Goal: Information Seeking & Learning: Check status

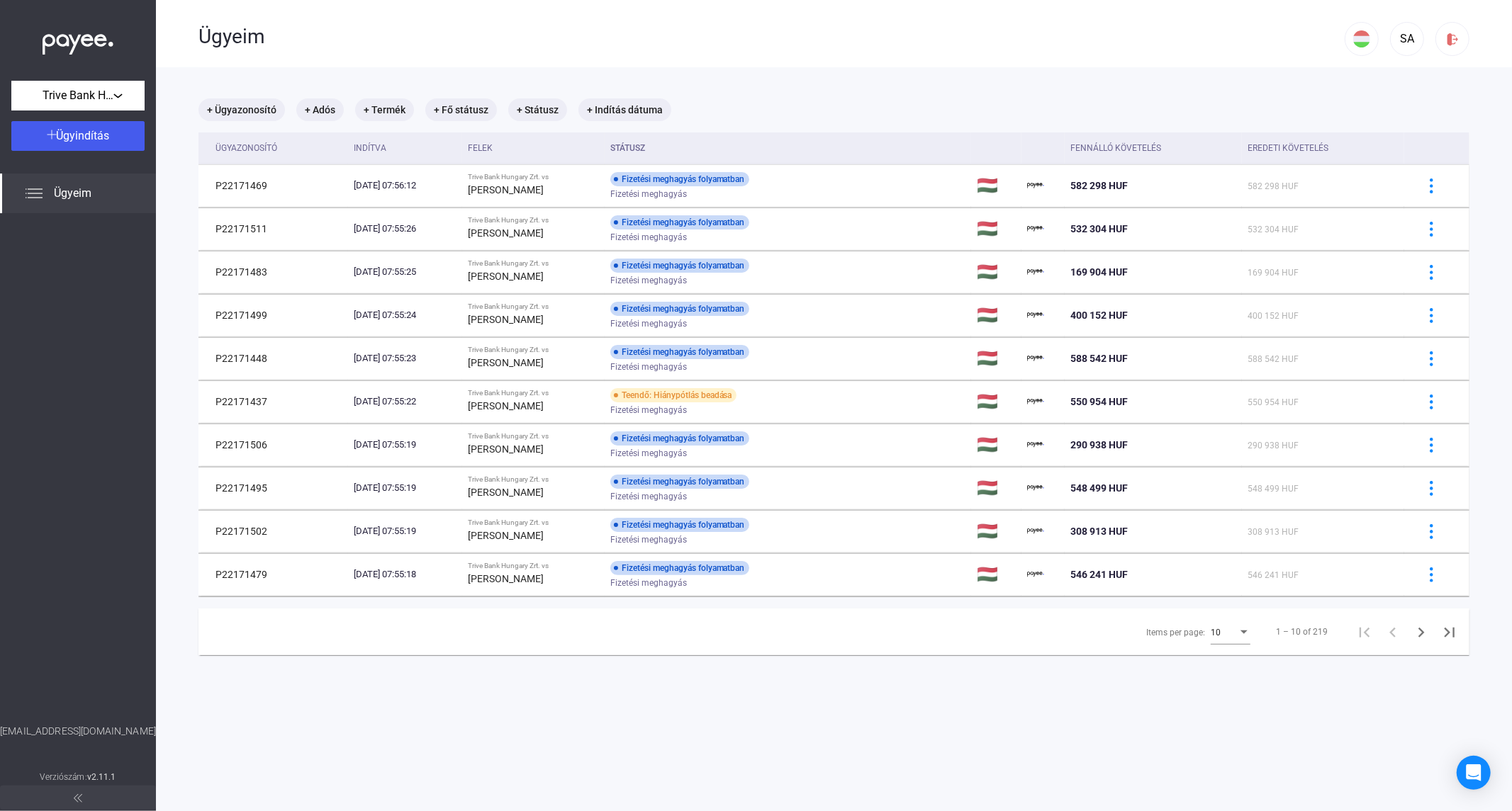
click at [36, 415] on div at bounding box center [78, 468] width 156 height 511
click at [1241, 632] on div "Items per page:" at bounding box center [1244, 632] width 7 height 4
click at [1222, 663] on span "25" at bounding box center [1221, 659] width 40 height 17
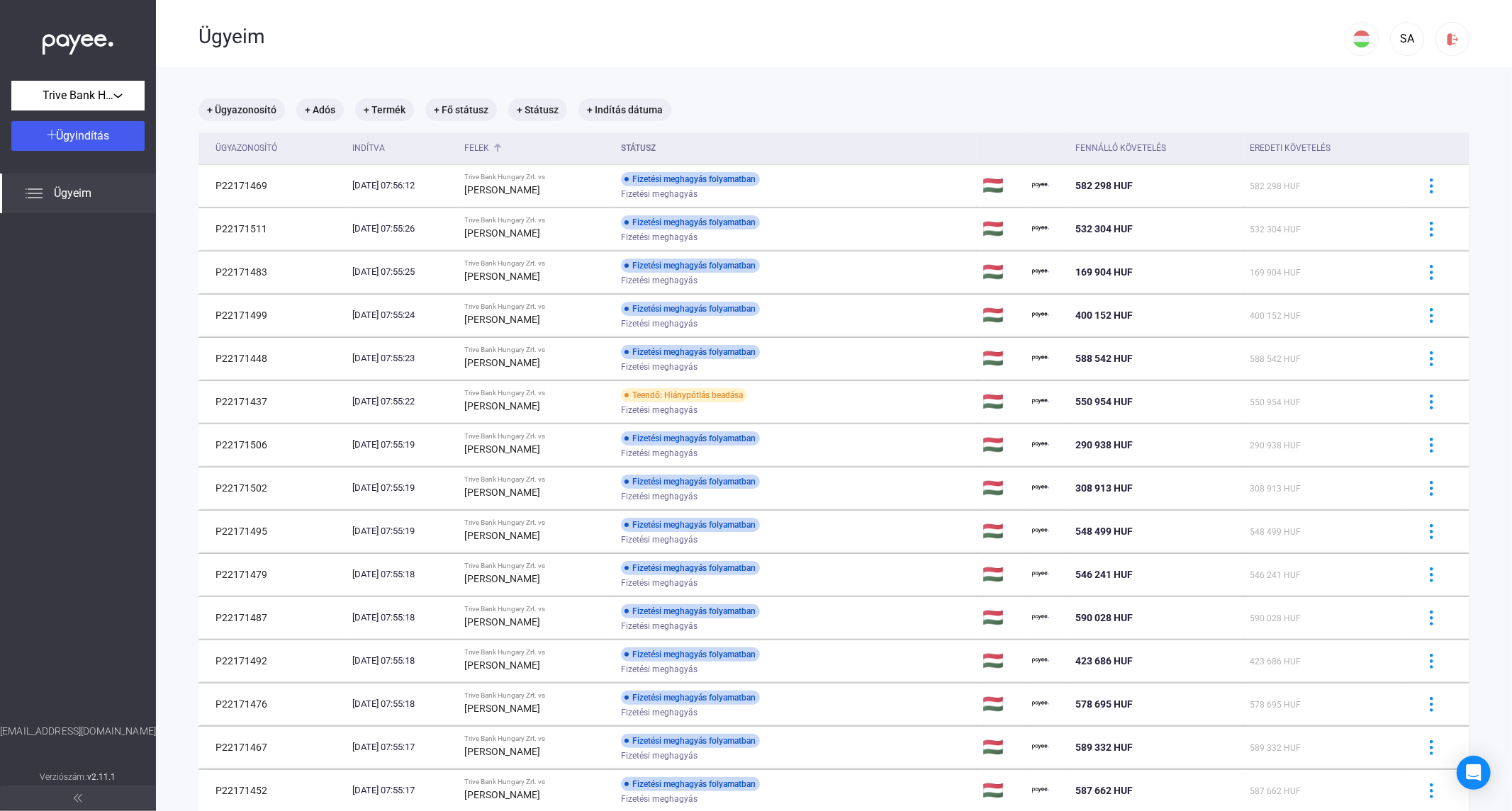
click at [519, 153] on div "Felek" at bounding box center [537, 148] width 145 height 17
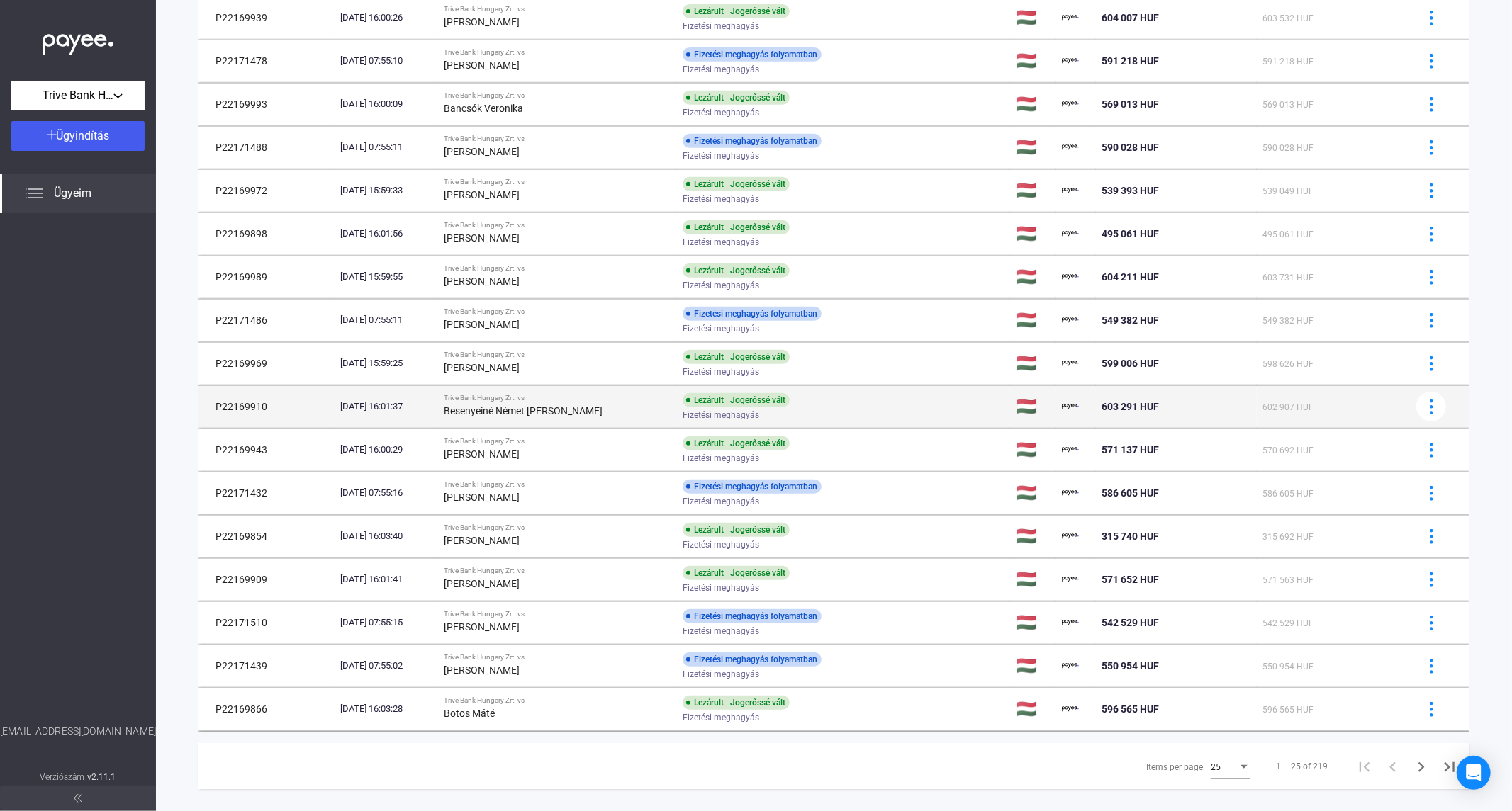
scroll to position [536, 0]
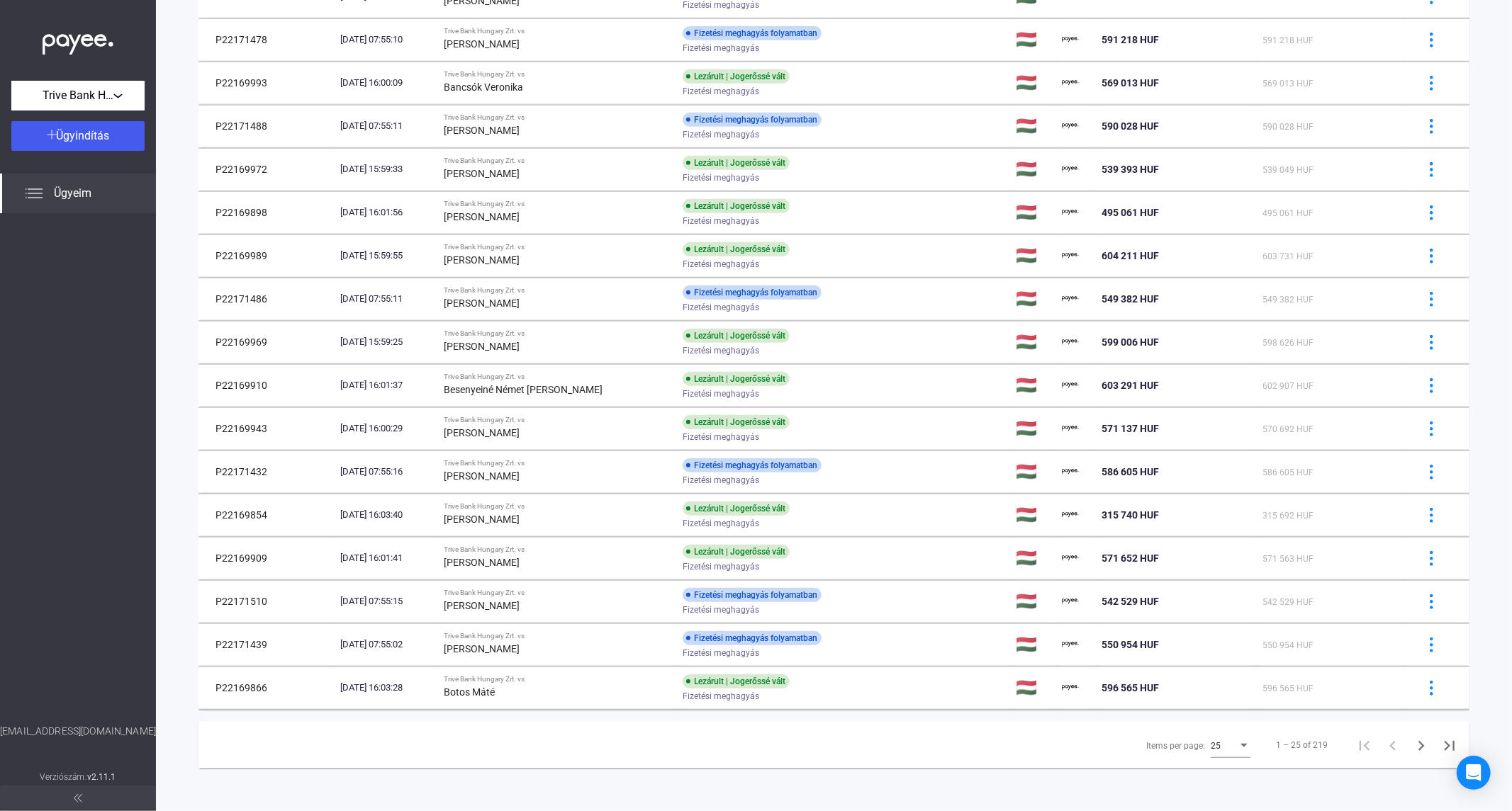
click at [40, 343] on div at bounding box center [78, 468] width 156 height 511
click at [39, 495] on div at bounding box center [78, 468] width 156 height 511
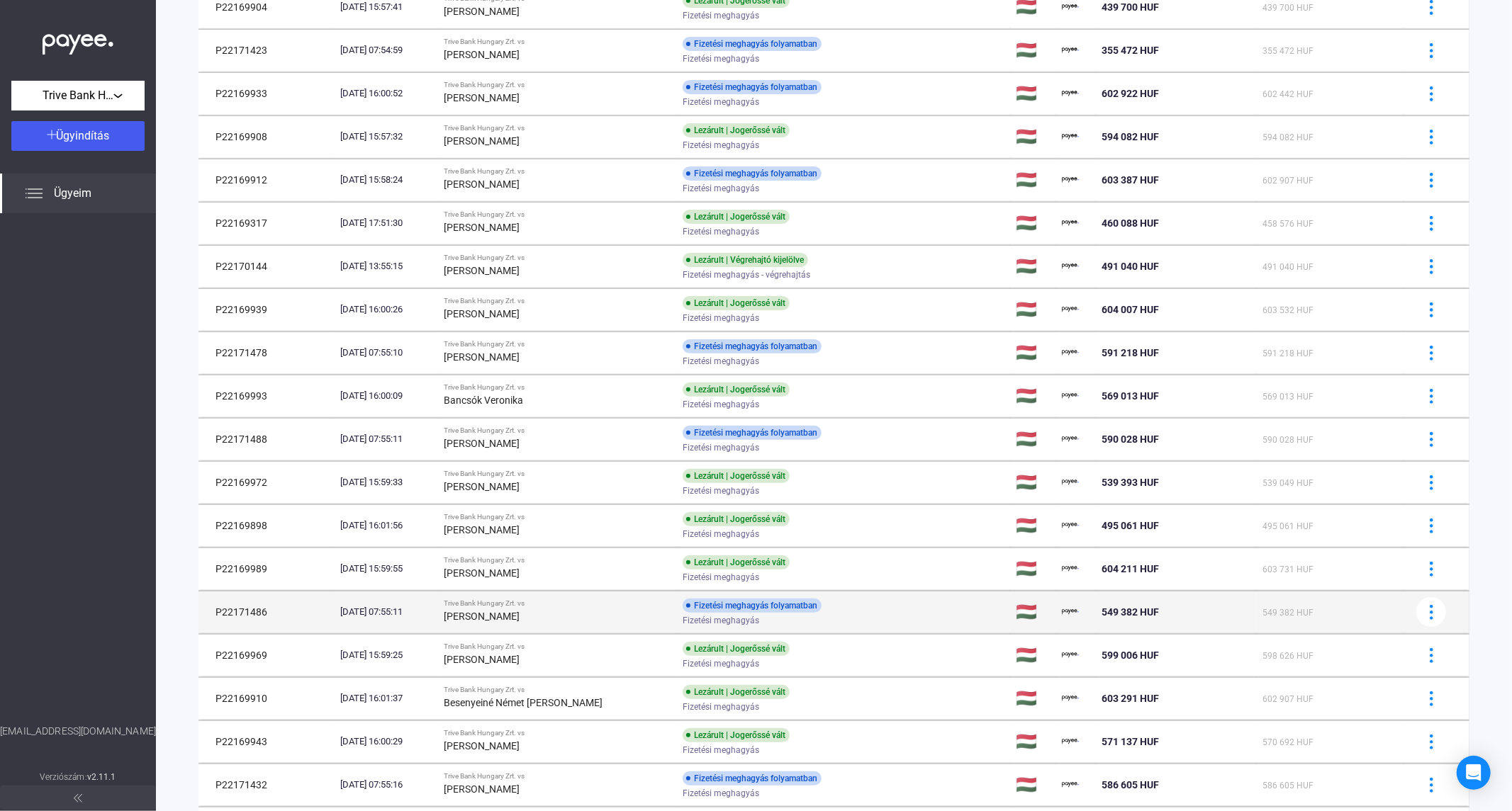
scroll to position [0, 0]
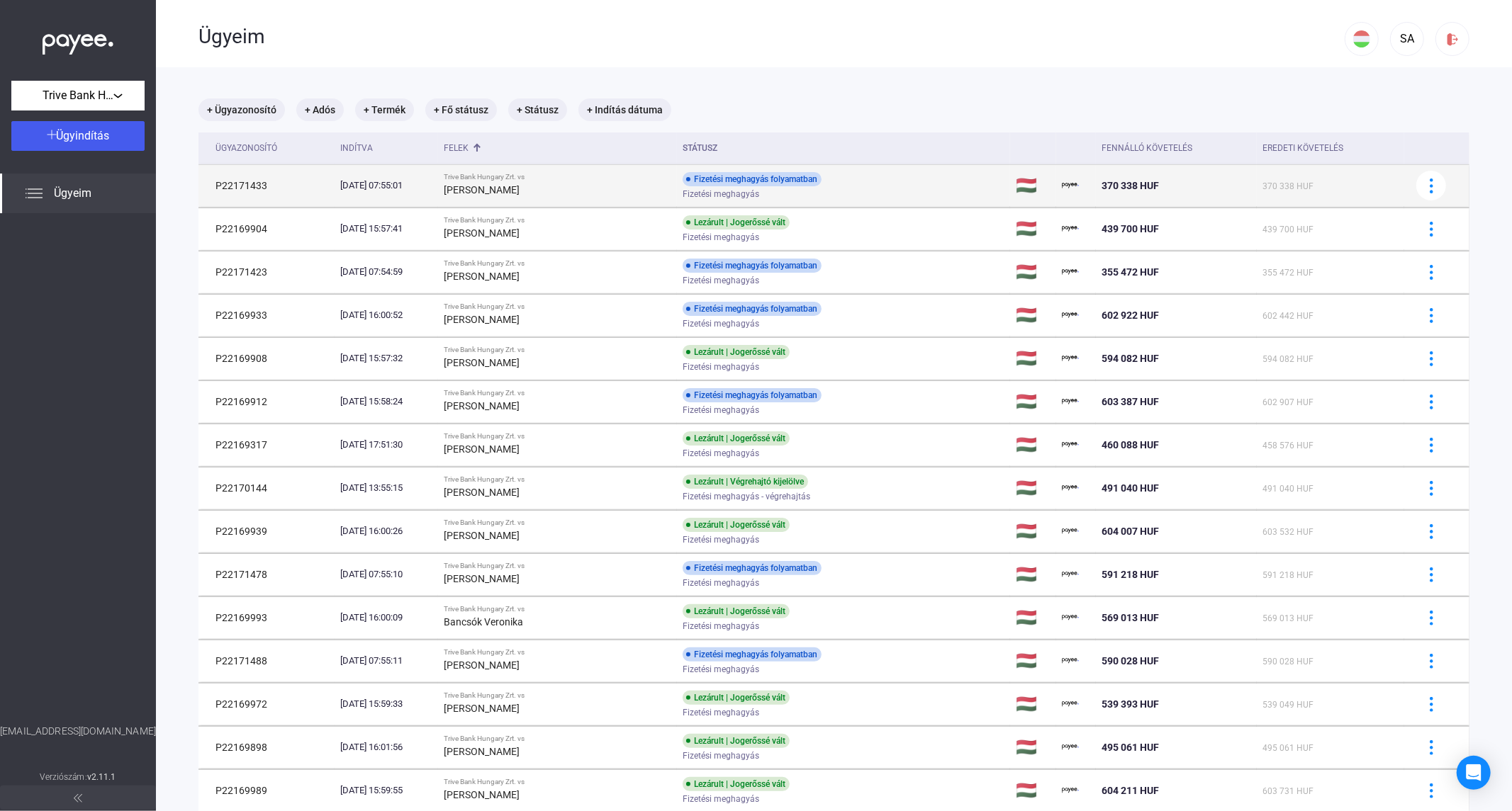
click at [519, 187] on strong "[PERSON_NAME]" at bounding box center [482, 189] width 76 height 11
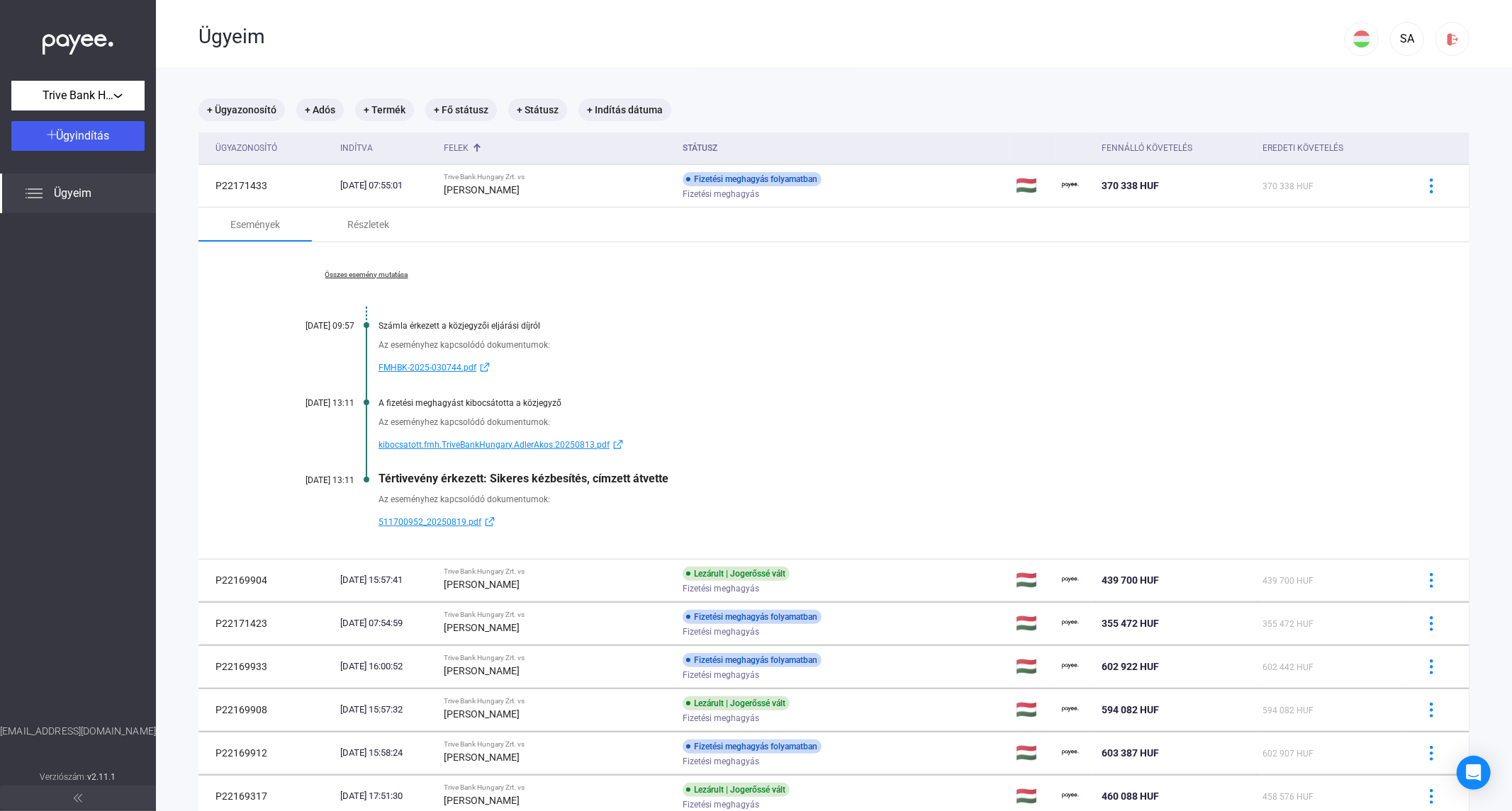
click at [381, 272] on link "Összes esemény mutatása" at bounding box center [366, 275] width 195 height 9
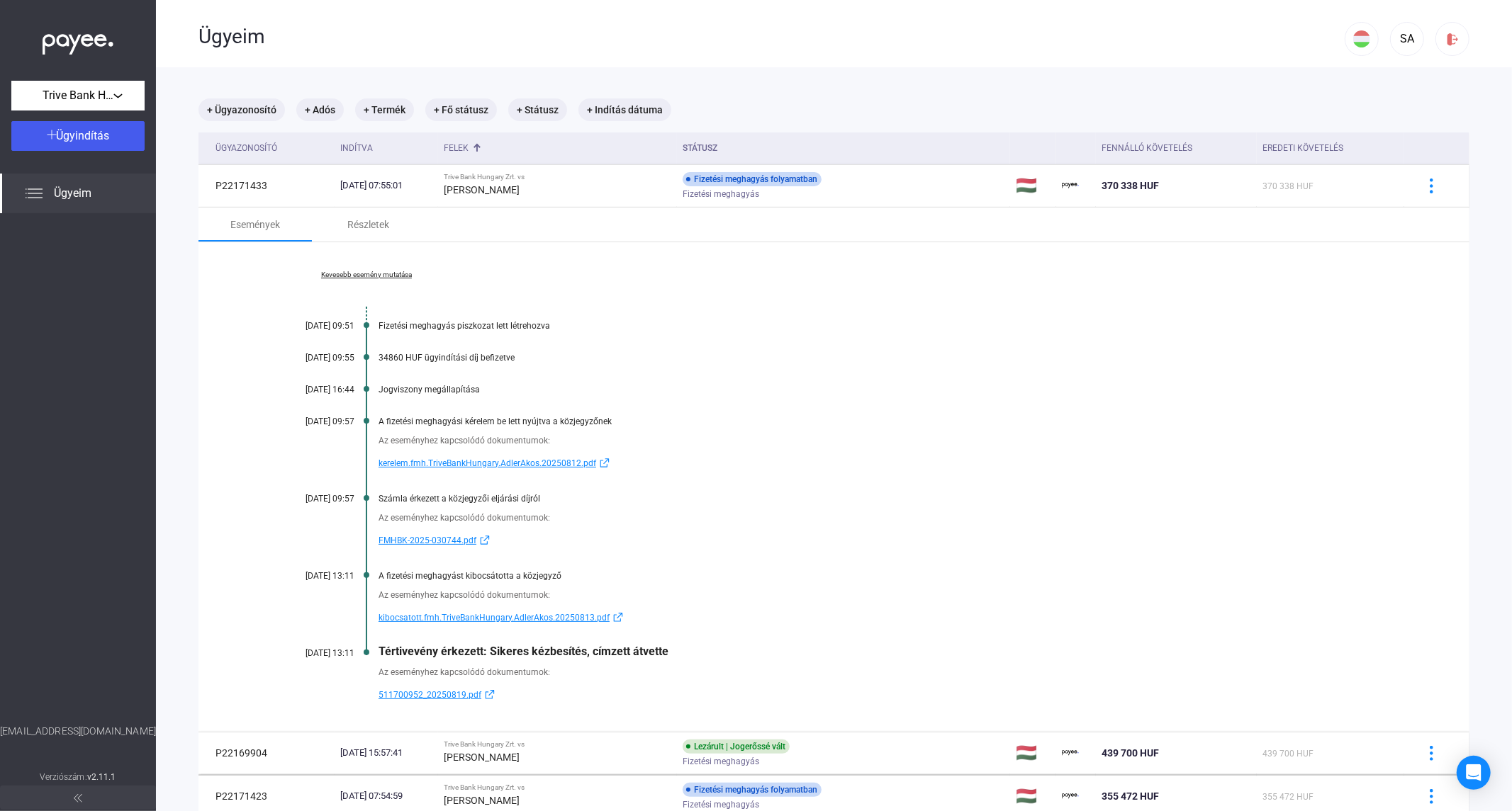
click at [424, 691] on span "511700952_20250819.pdf" at bounding box center [430, 695] width 103 height 17
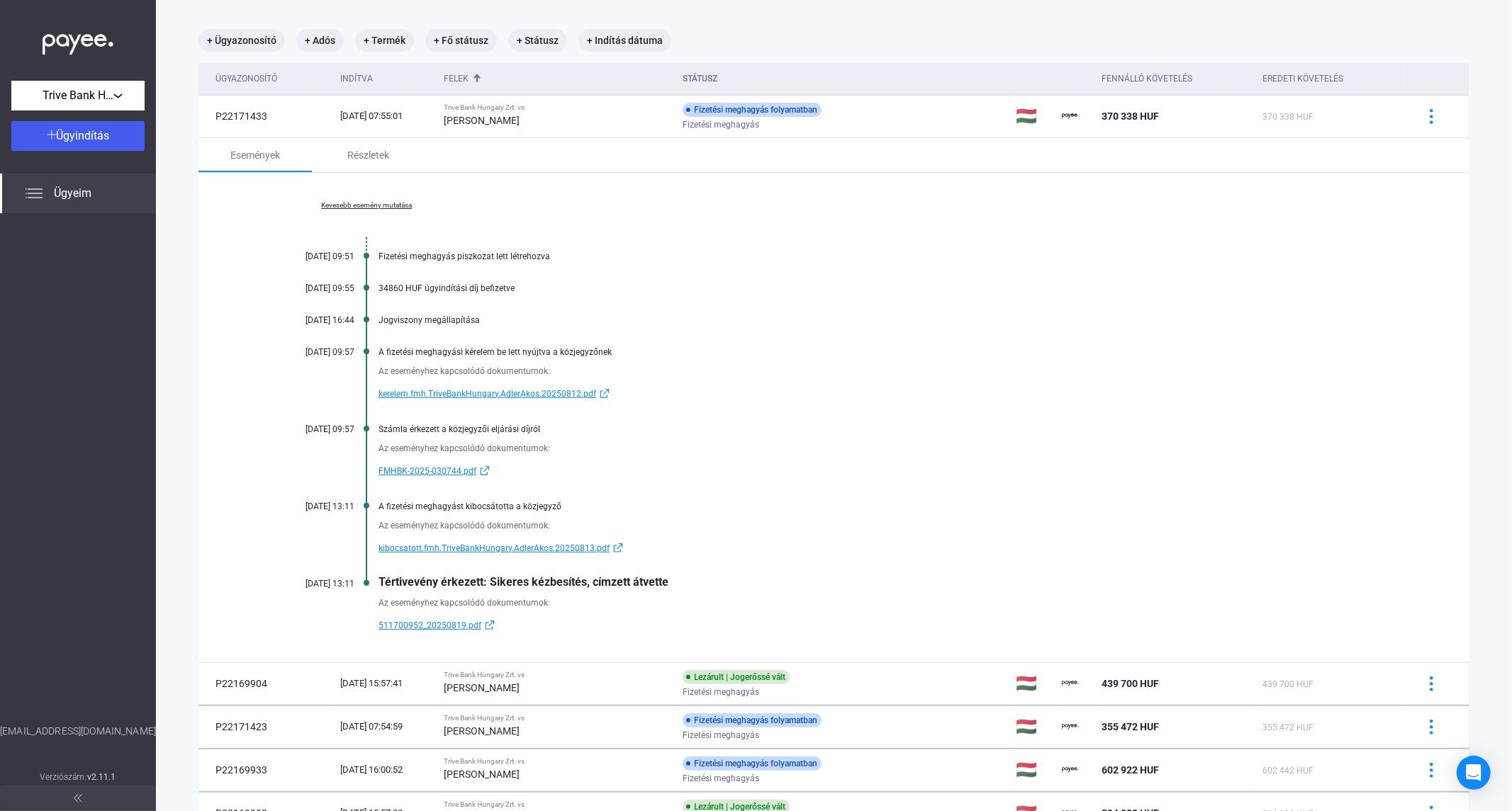
scroll to position [78, 0]
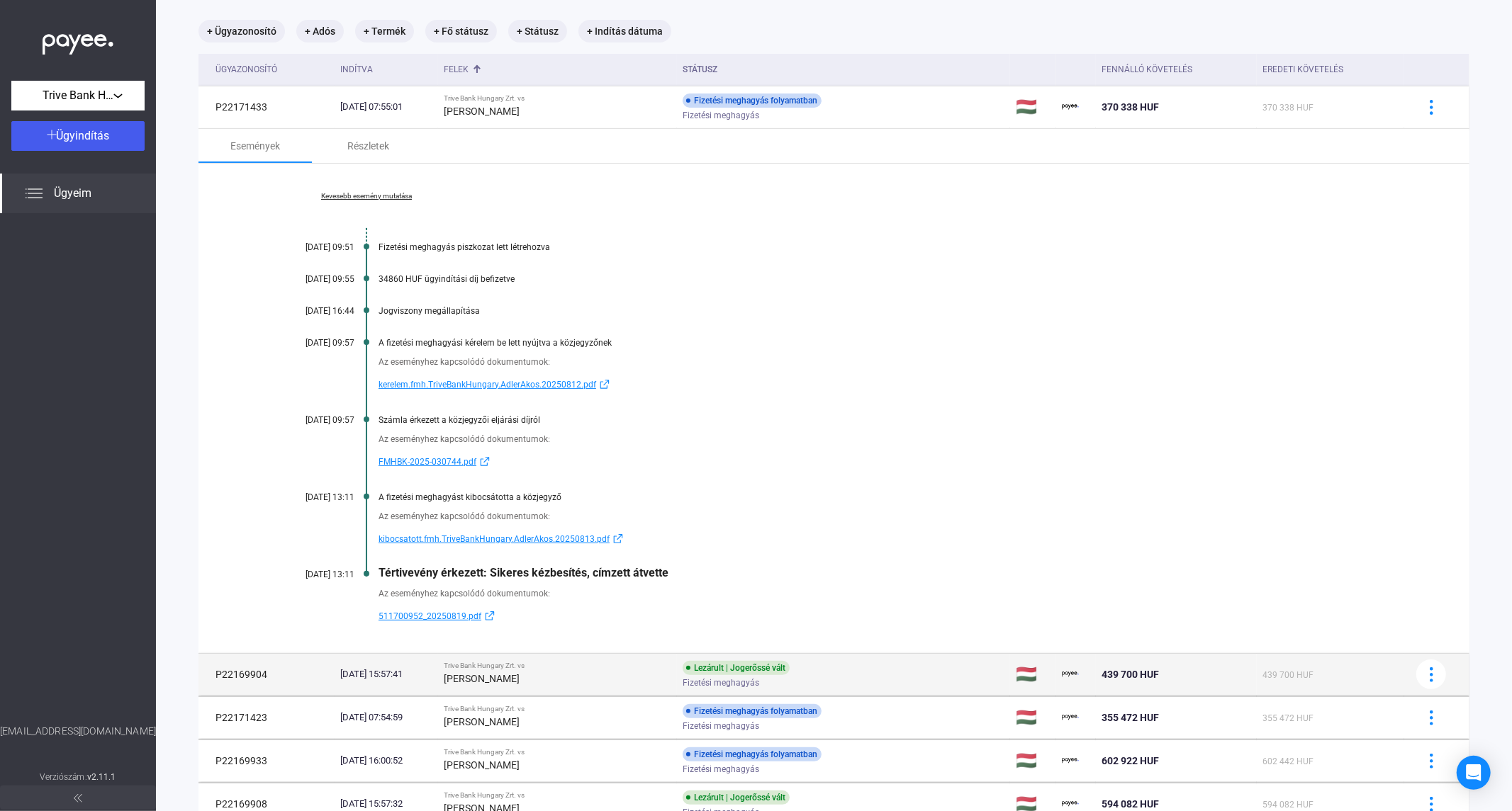
click at [614, 673] on div "[PERSON_NAME]" at bounding box center [558, 679] width 228 height 17
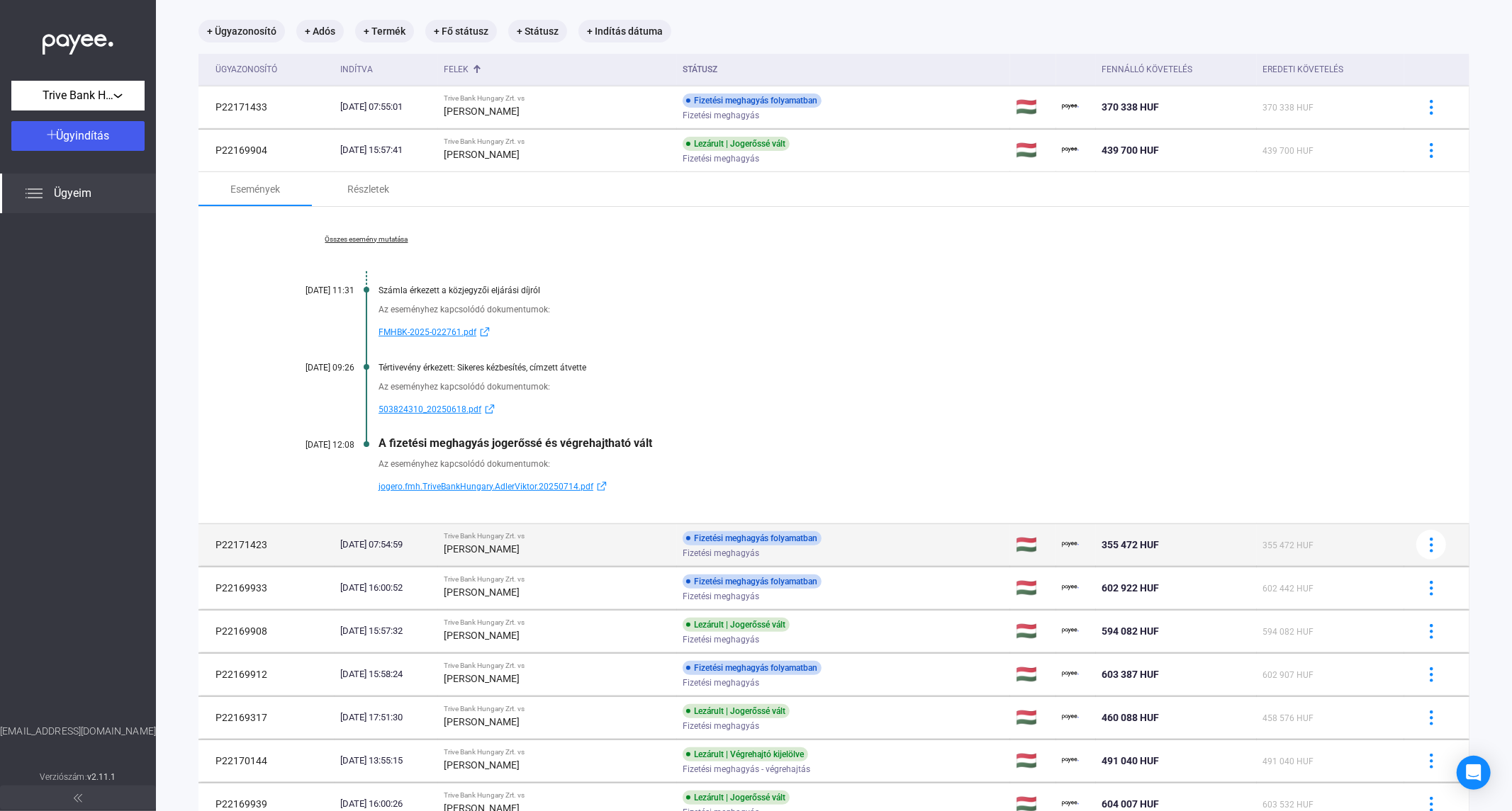
click at [645, 556] on div "[PERSON_NAME]" at bounding box center [558, 549] width 228 height 17
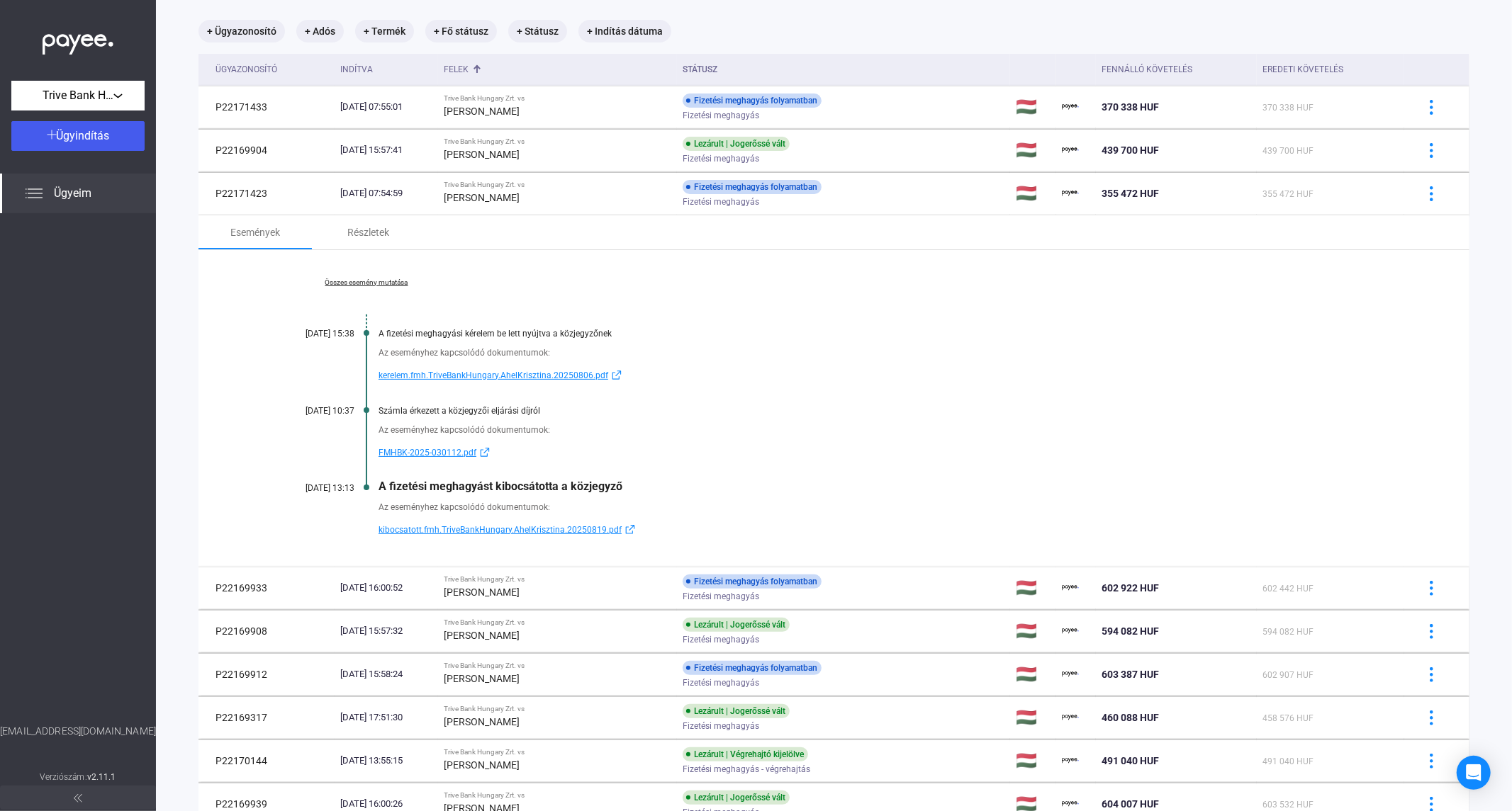
drag, startPoint x: 879, startPoint y: 275, endPoint x: 683, endPoint y: 310, distance: 199.1
click at [879, 275] on div "Összes esemény mutatása [DATE] 15:38 A fizetési meghagyási kérelem be lett nyúj…" at bounding box center [834, 408] width 1271 height 316
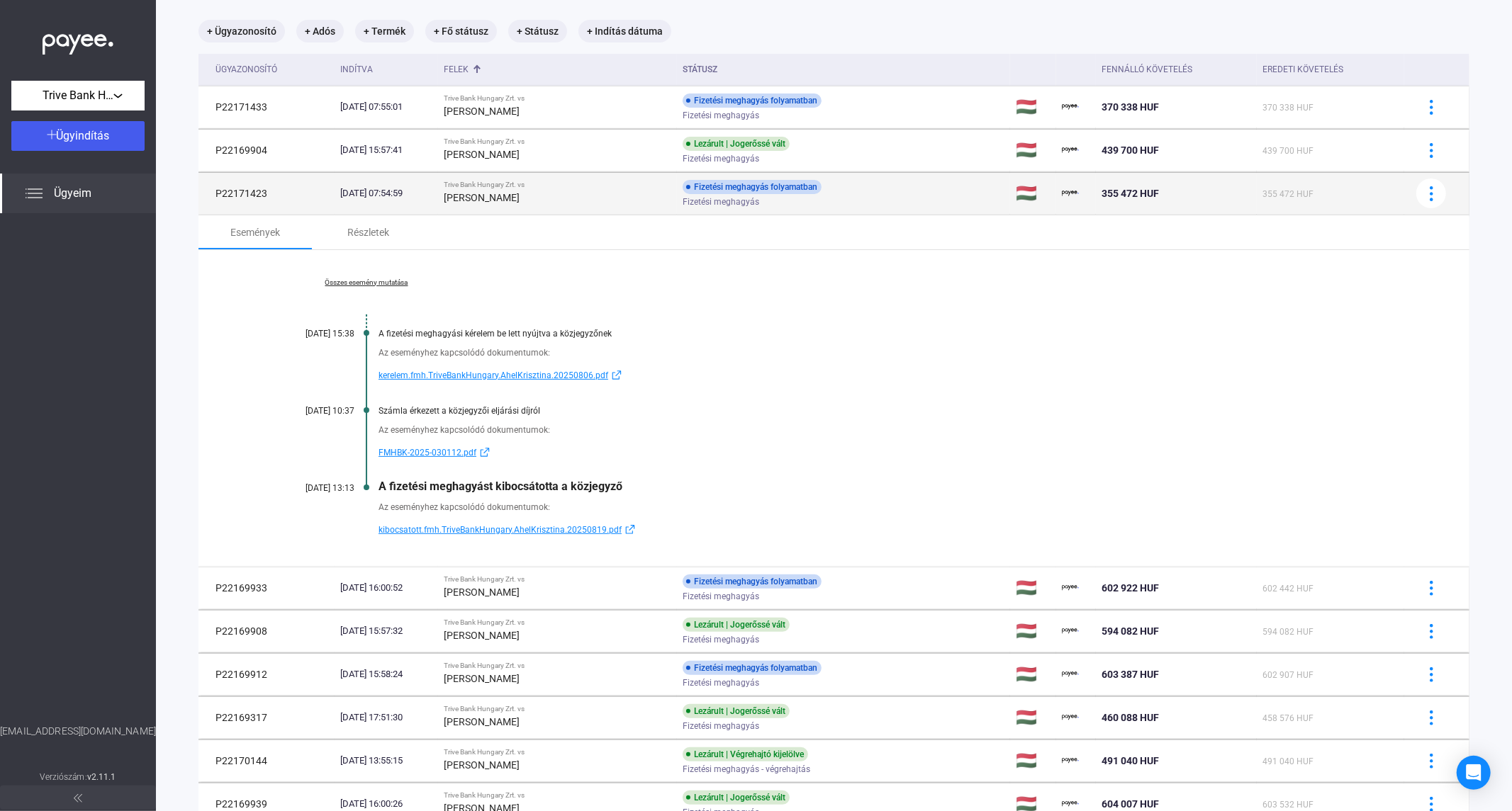
click at [433, 194] on div "[DATE] 07:54:59" at bounding box center [386, 193] width 92 height 14
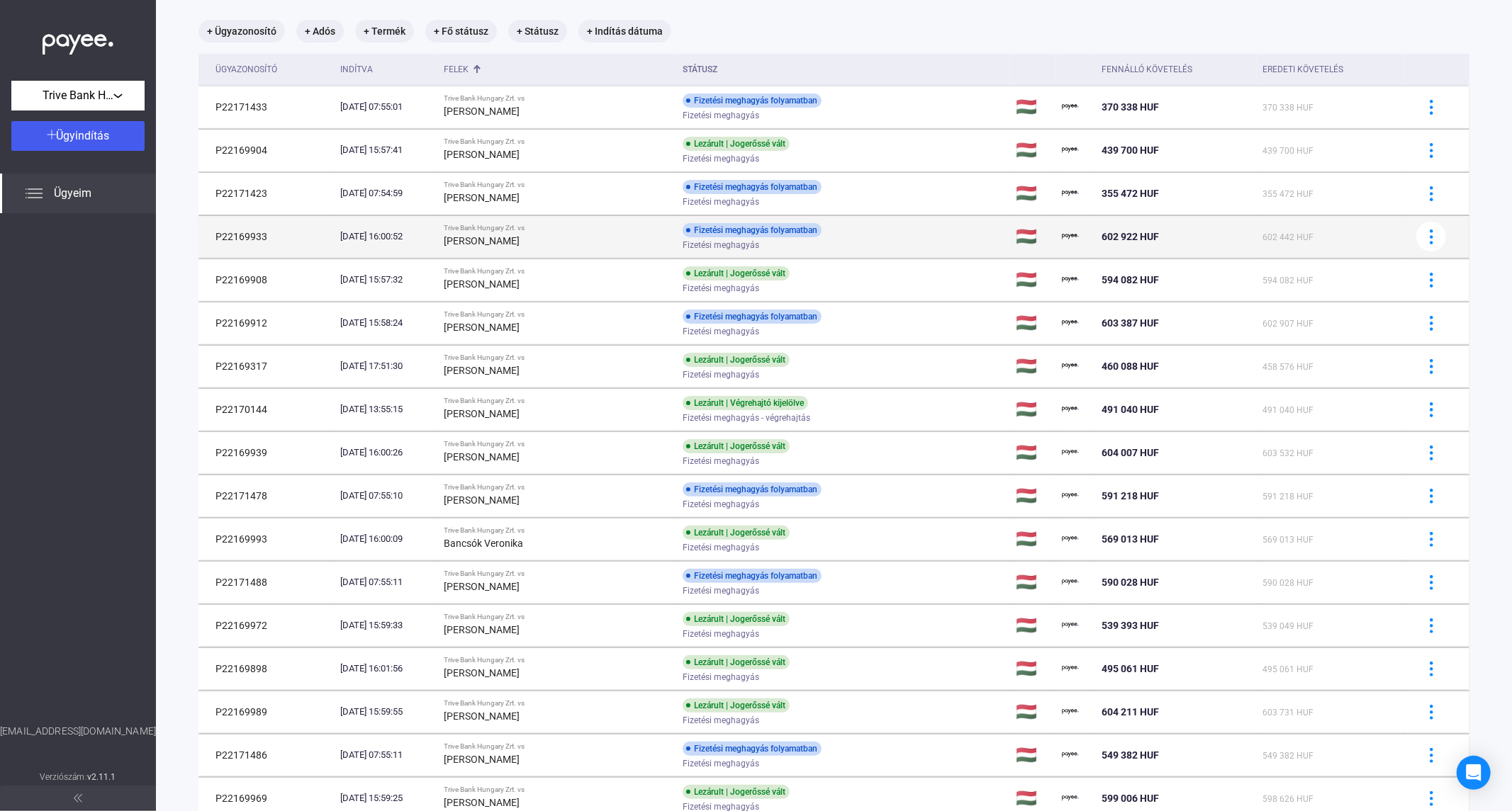
click at [438, 244] on td "[DATE] 16:00:52" at bounding box center [386, 237] width 104 height 43
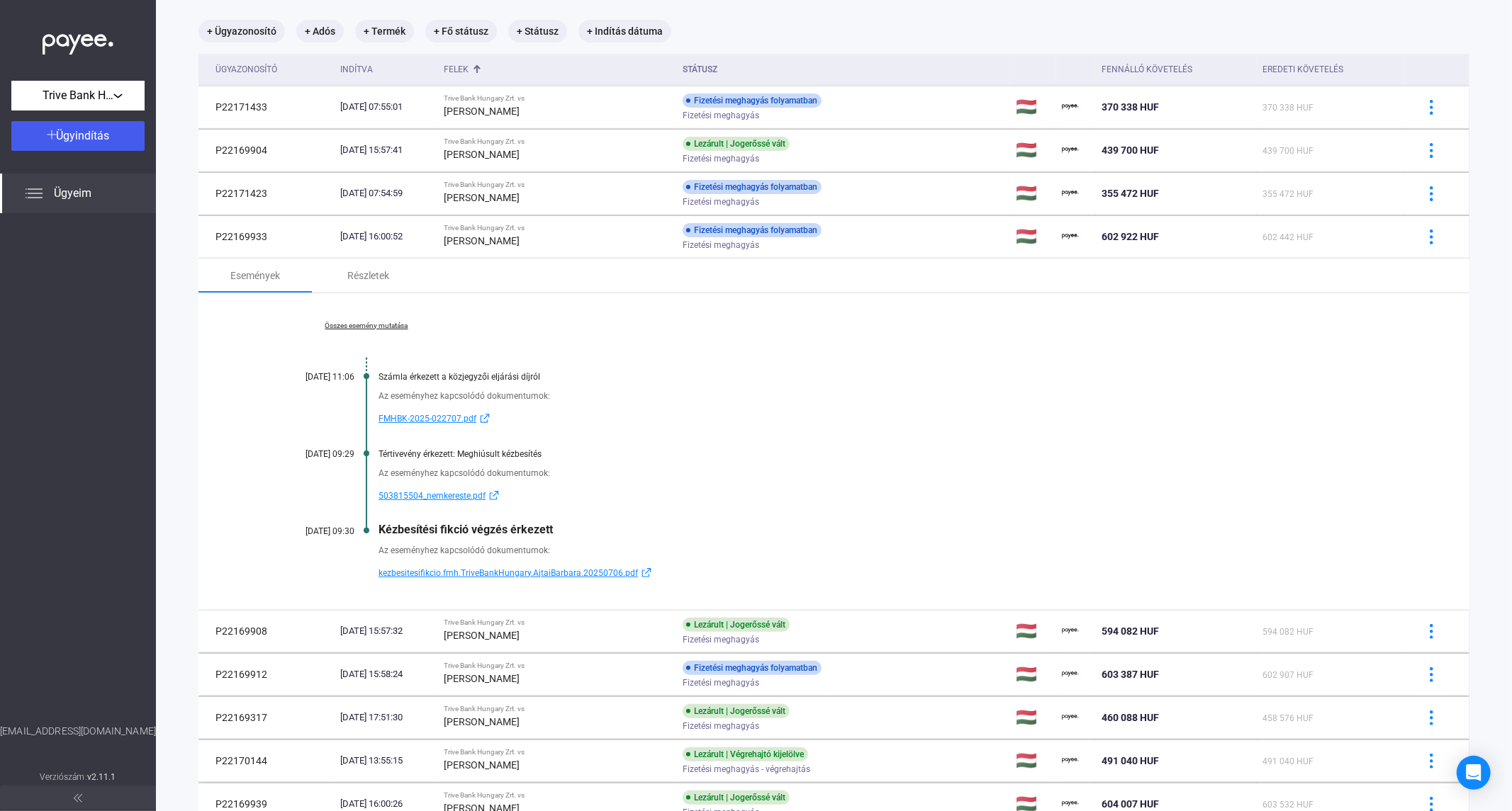
click at [438, 258] on td "Események Részletek Összes esemény mutatása [DATE] 11:06 Számla érkezett a közj…" at bounding box center [834, 434] width 1271 height 352
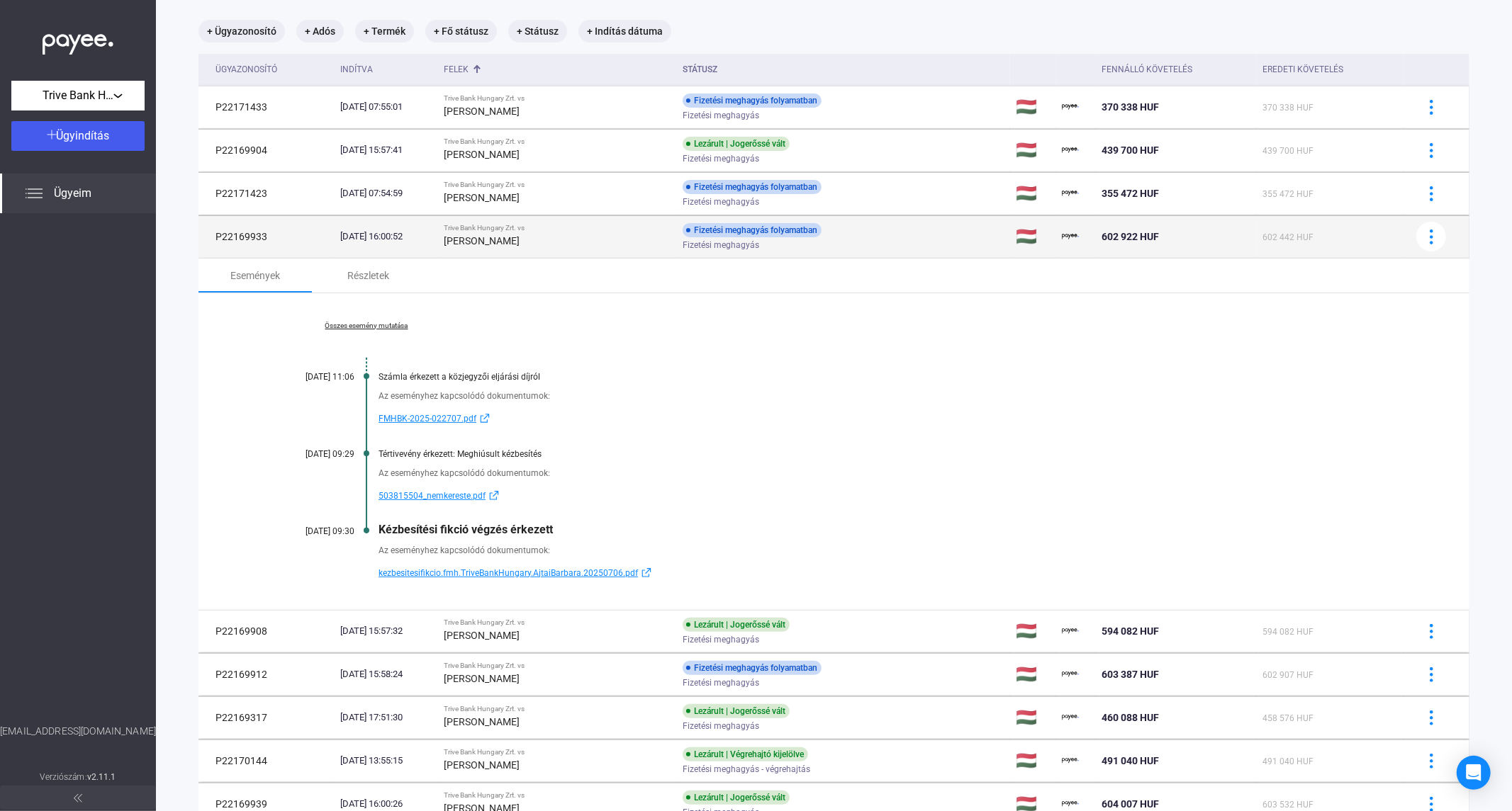
click at [438, 251] on td "[DATE] 16:00:52" at bounding box center [386, 237] width 104 height 43
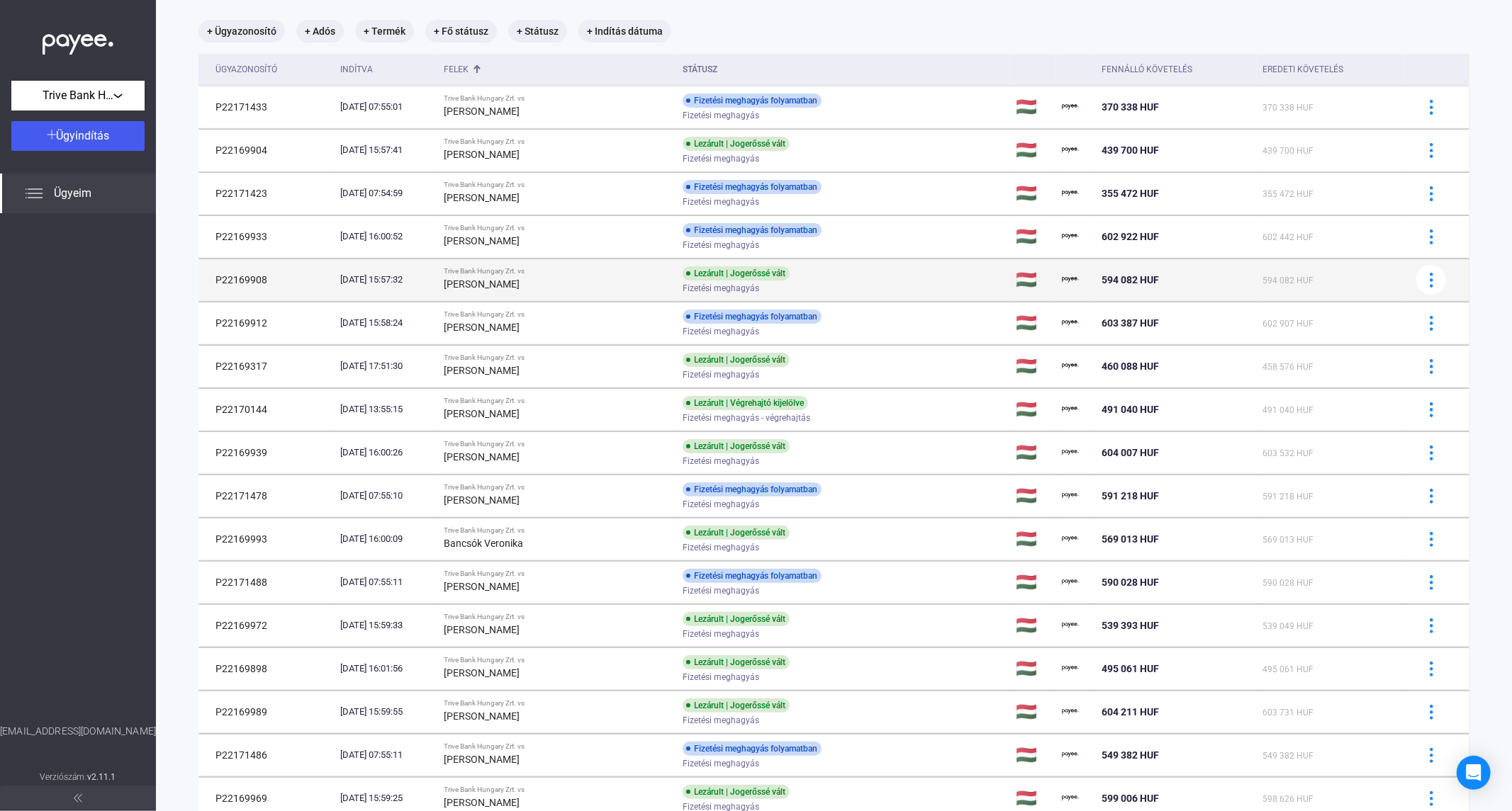
click at [433, 277] on div "[DATE] 15:57:32" at bounding box center [386, 279] width 92 height 14
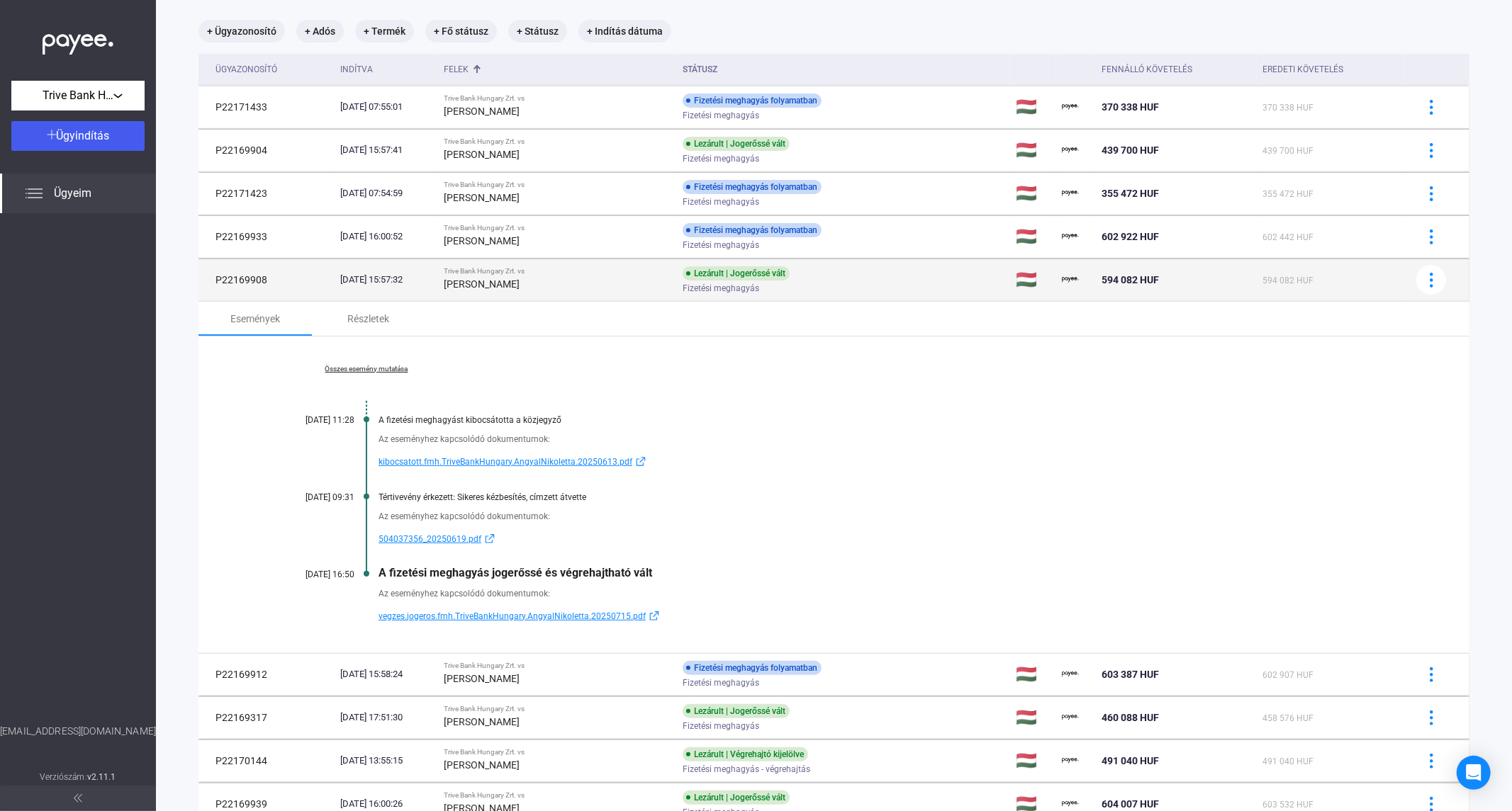
click at [519, 279] on strong "[PERSON_NAME]" at bounding box center [482, 284] width 76 height 11
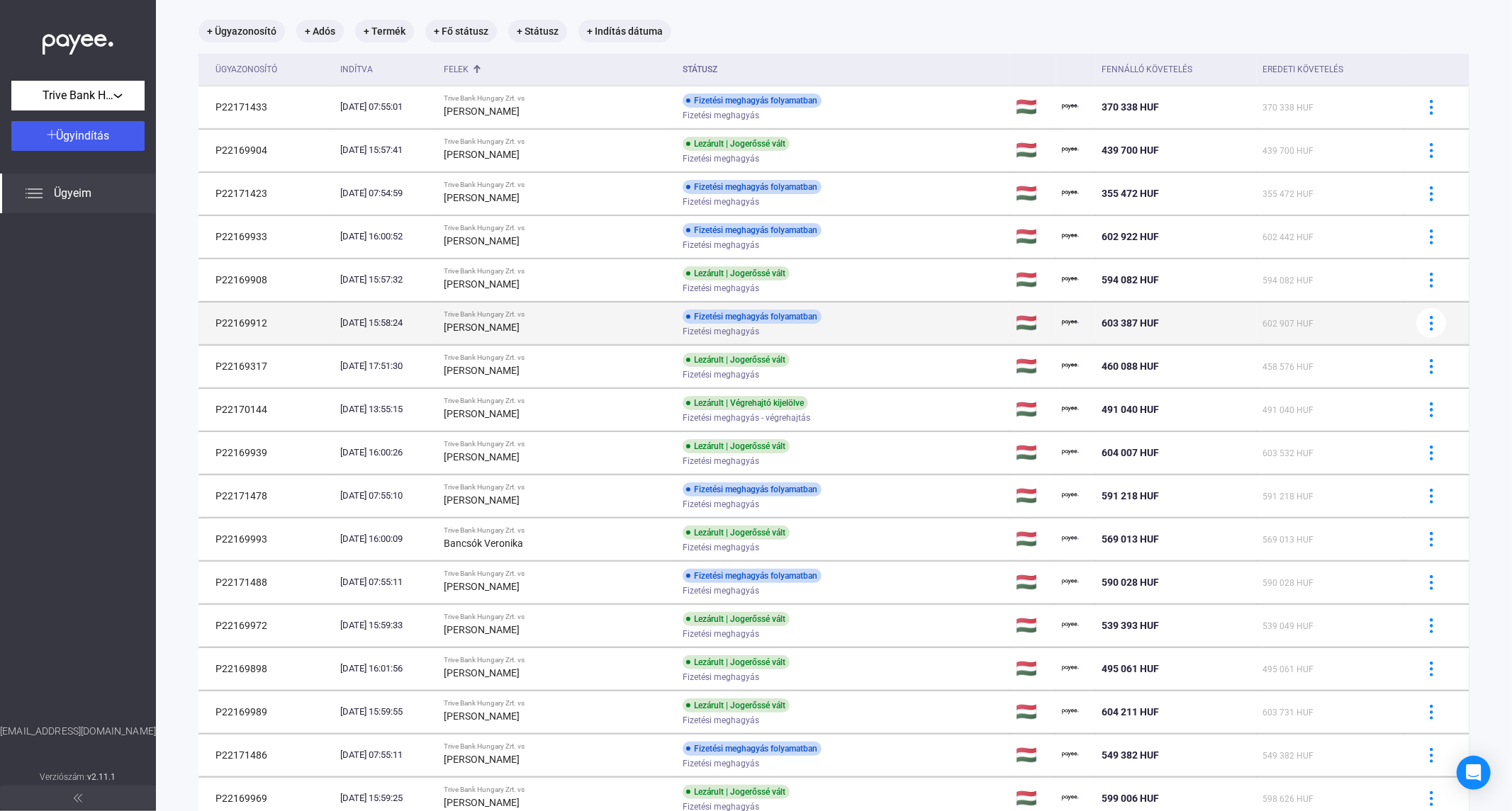
click at [547, 316] on div "Trive Bank Hungary Zrt. vs" at bounding box center [558, 315] width 228 height 9
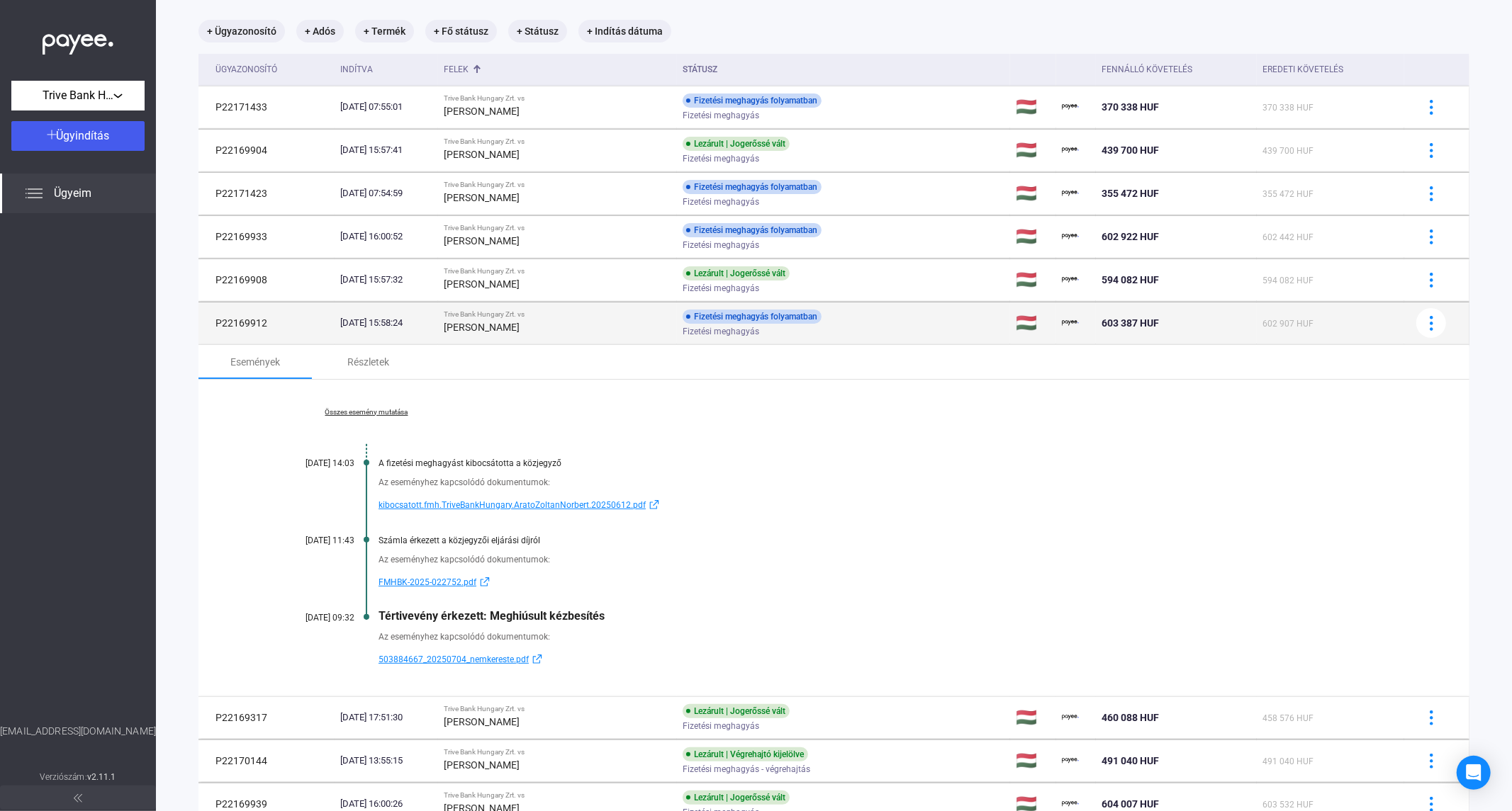
click at [519, 332] on strong "[PERSON_NAME]" at bounding box center [482, 327] width 76 height 11
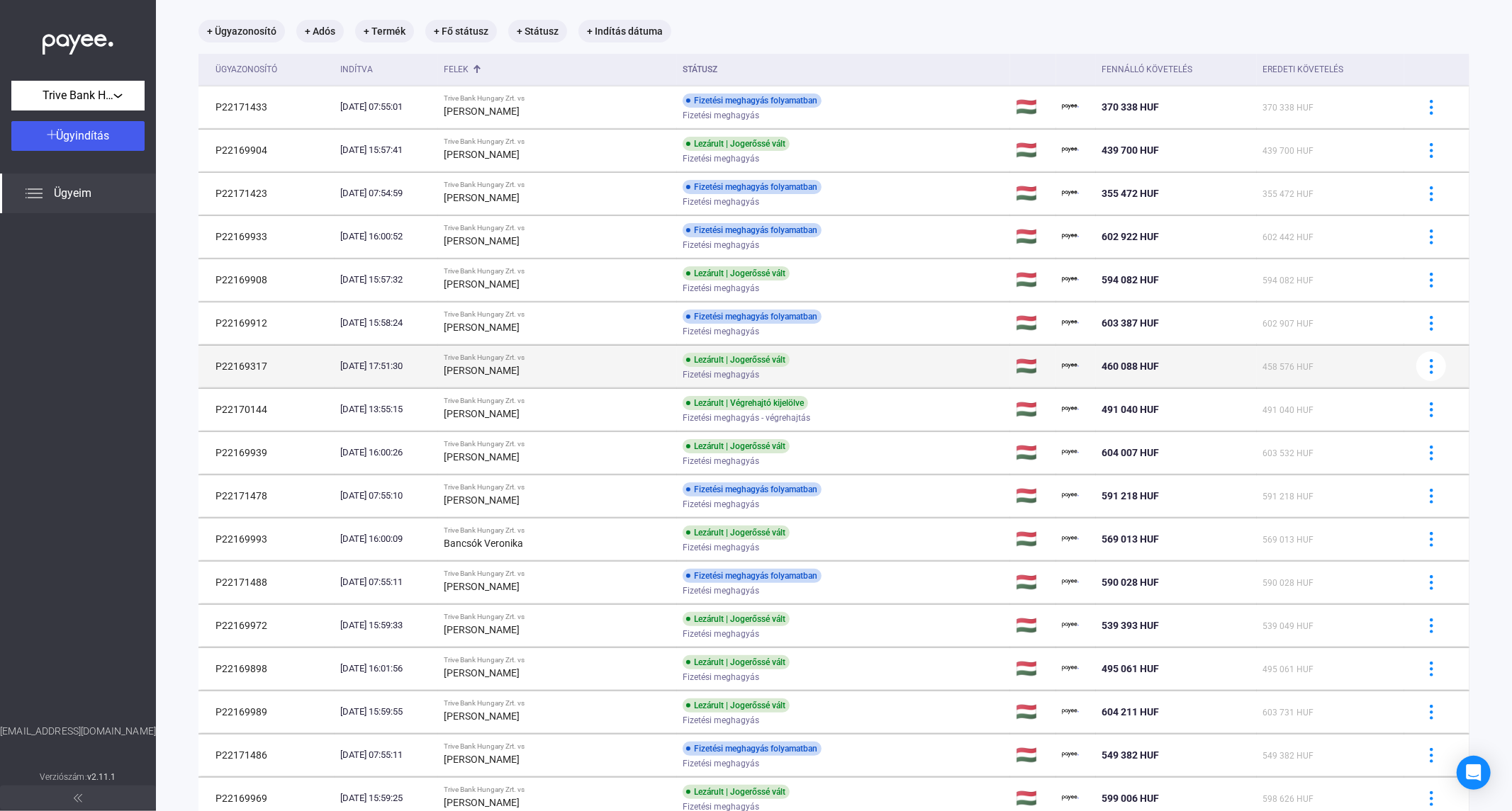
click at [519, 365] on strong "[PERSON_NAME]" at bounding box center [482, 370] width 76 height 11
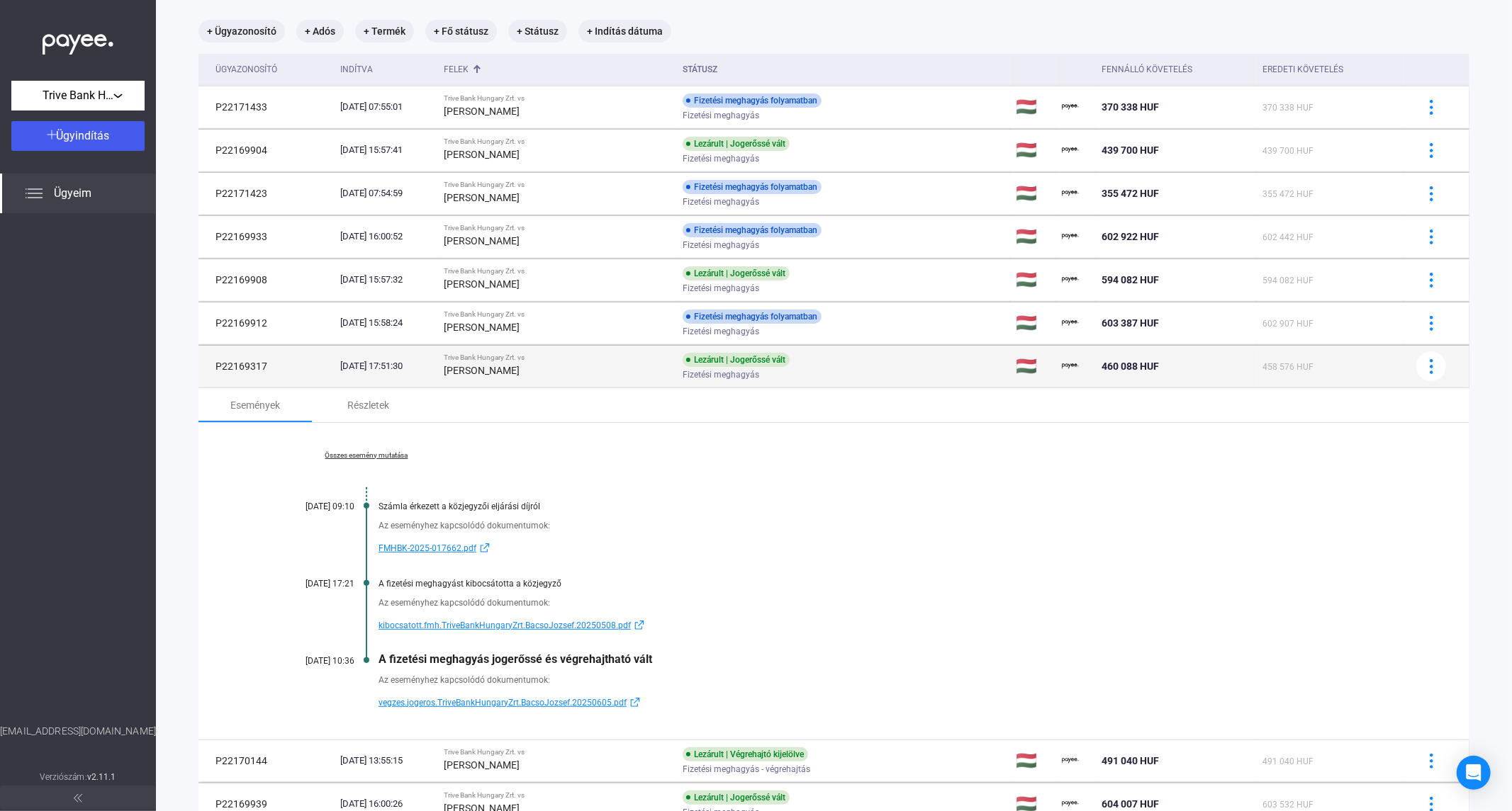
click at [568, 370] on div "[PERSON_NAME]" at bounding box center [558, 370] width 228 height 17
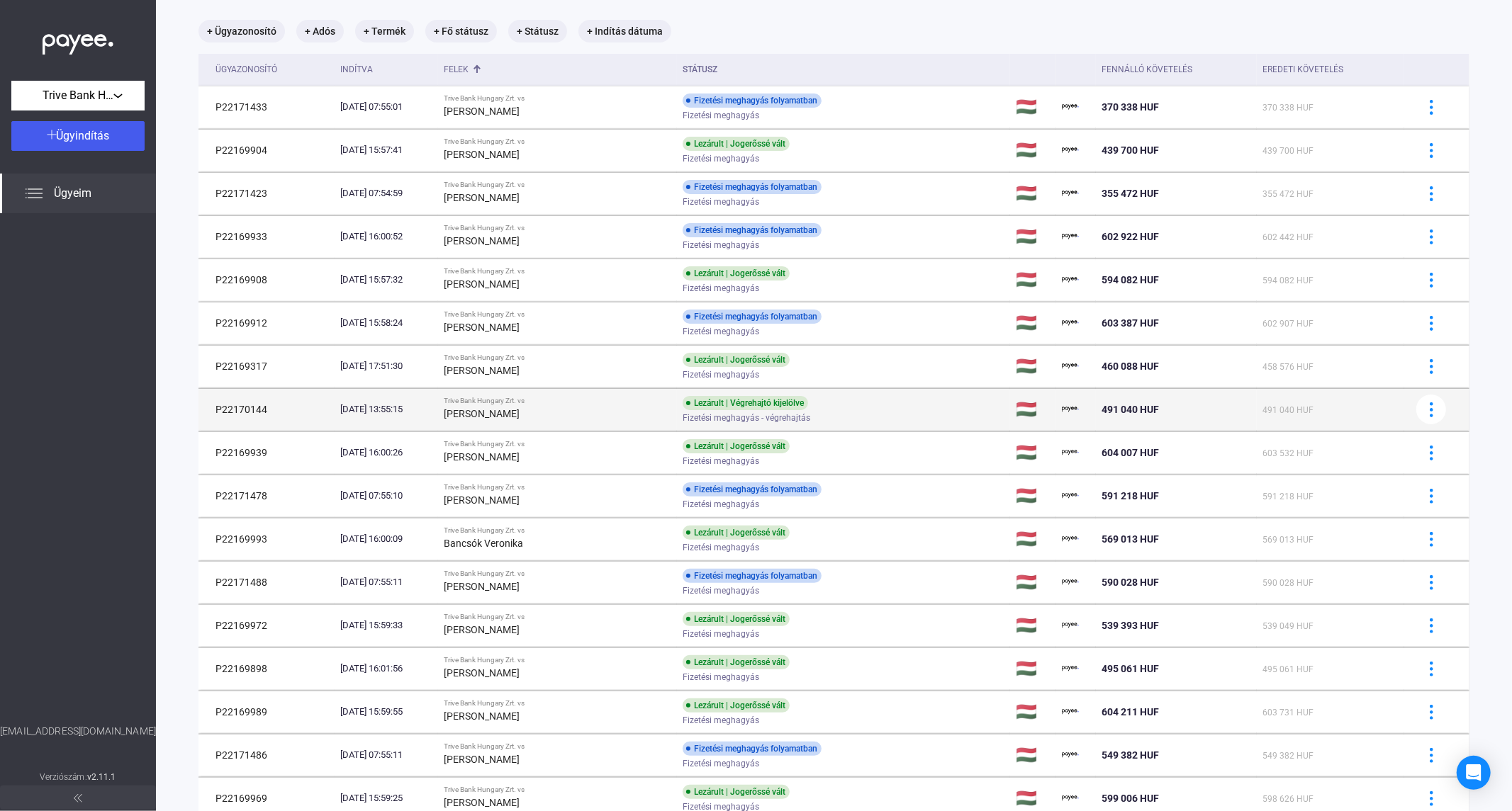
click at [553, 406] on div "[PERSON_NAME]" at bounding box center [558, 413] width 228 height 17
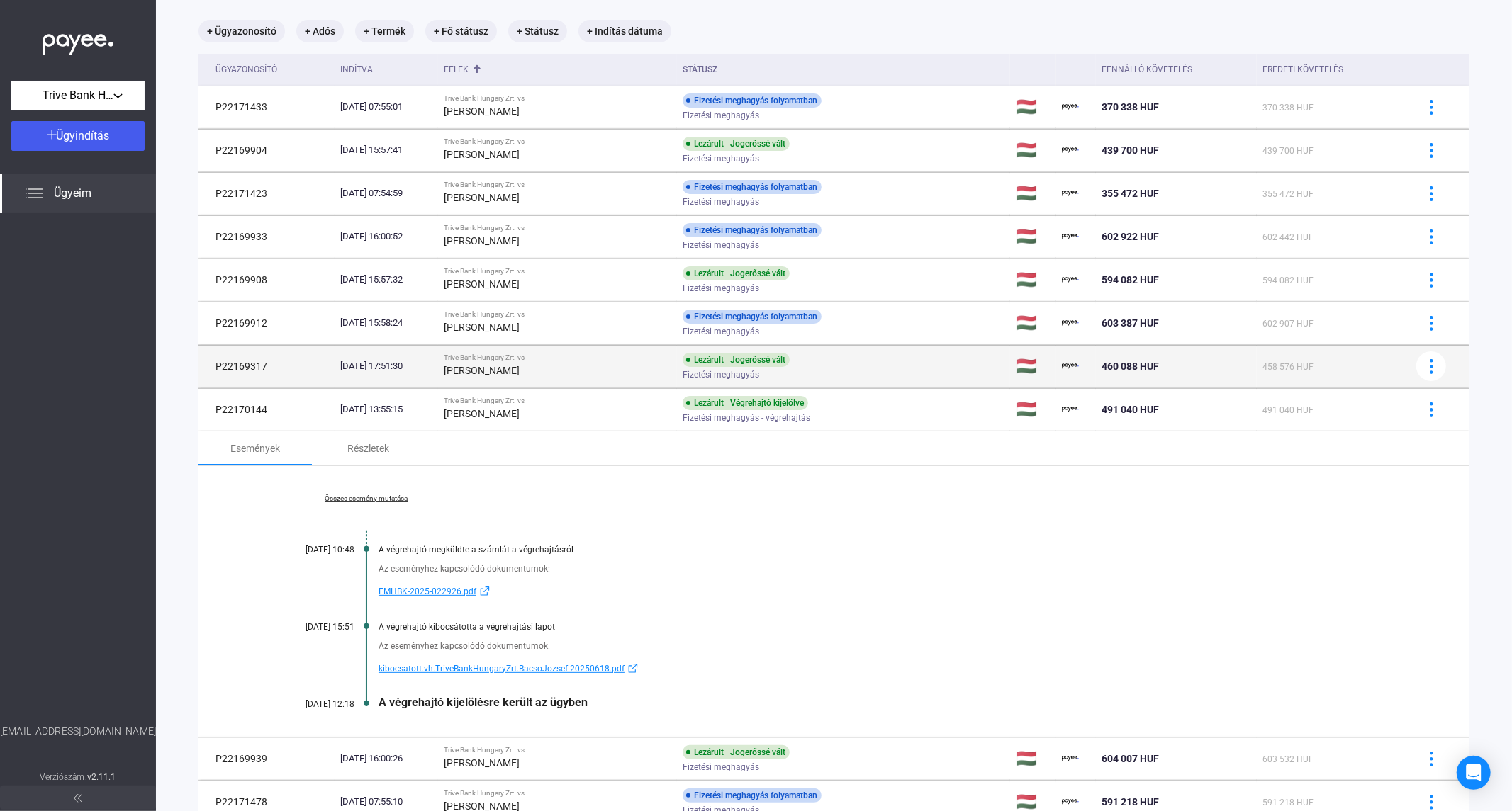
click at [385, 381] on td "[DATE] 17:51:30" at bounding box center [386, 367] width 104 height 43
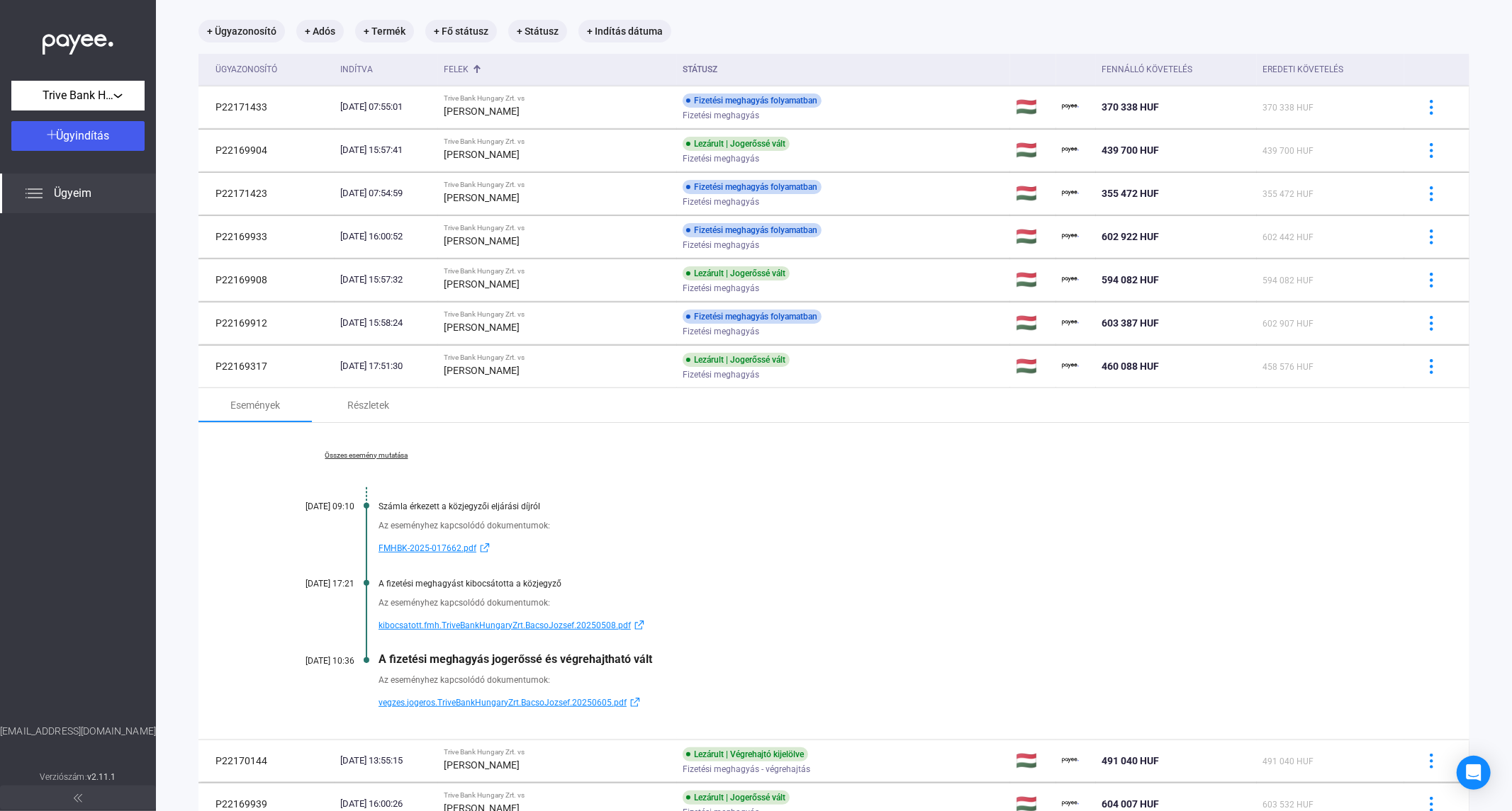
click at [386, 454] on link "Összes esemény mutatása" at bounding box center [366, 455] width 195 height 9
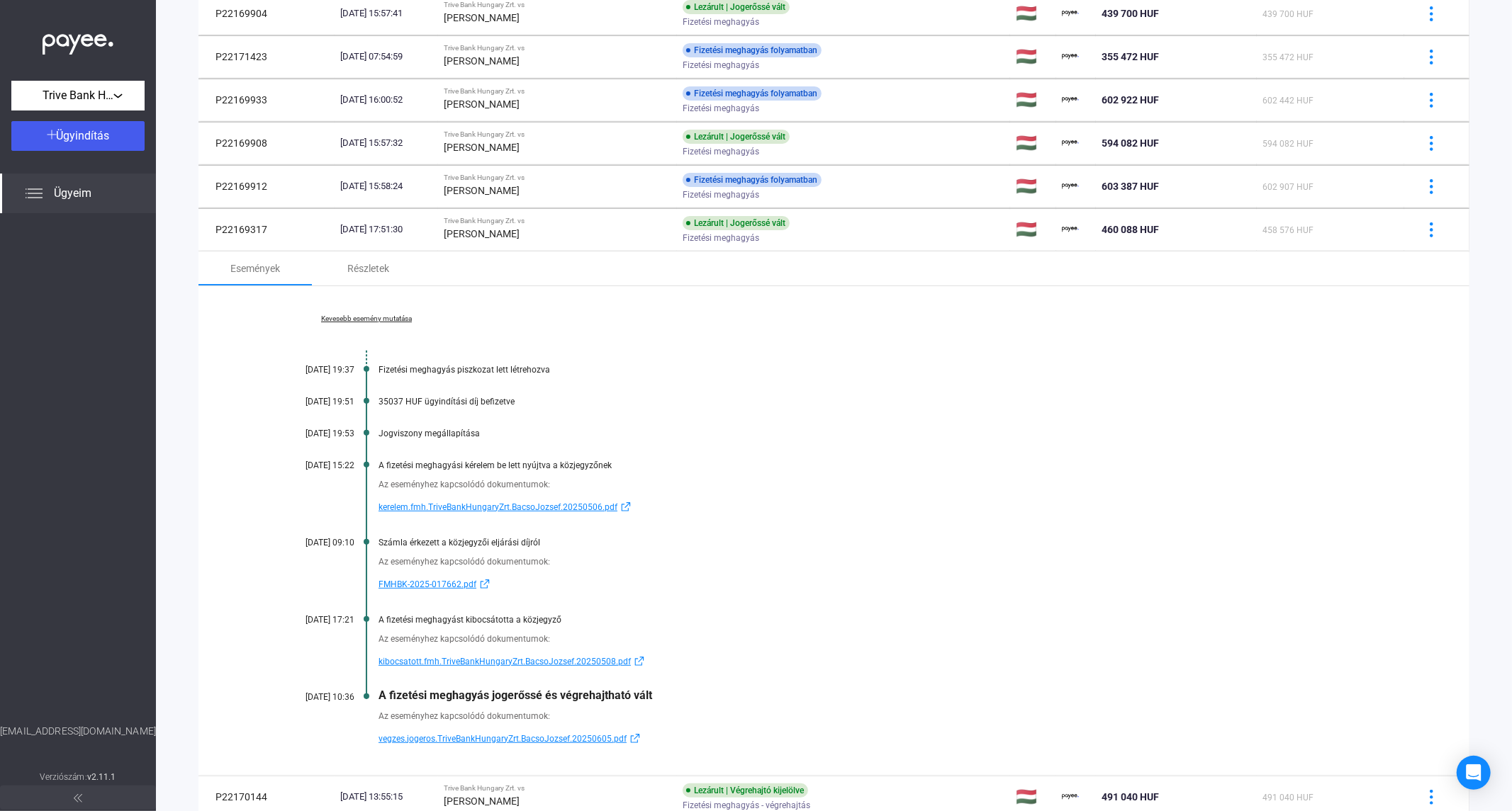
scroll to position [236, 0]
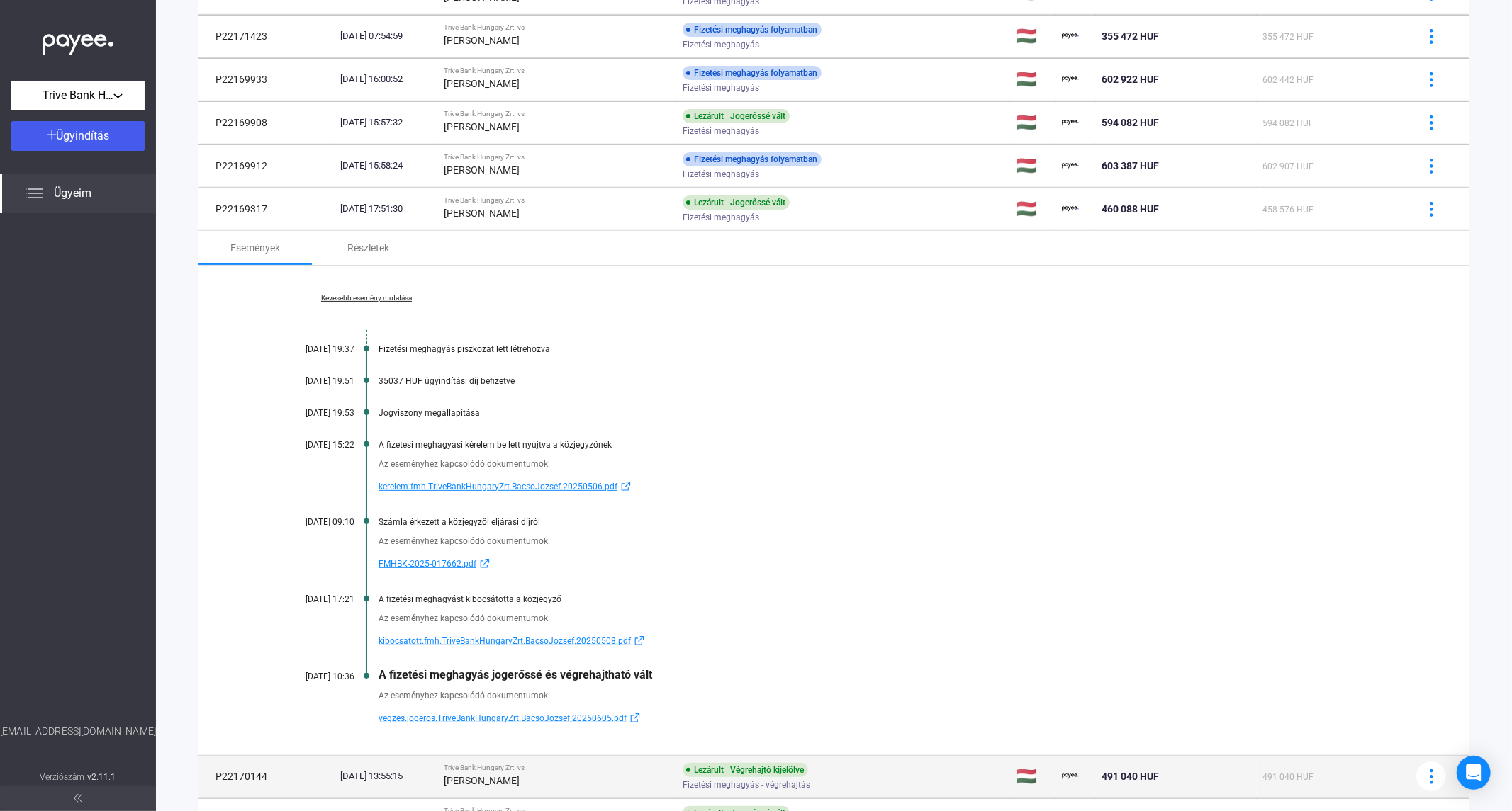
click at [562, 787] on div "[PERSON_NAME]" at bounding box center [558, 781] width 228 height 17
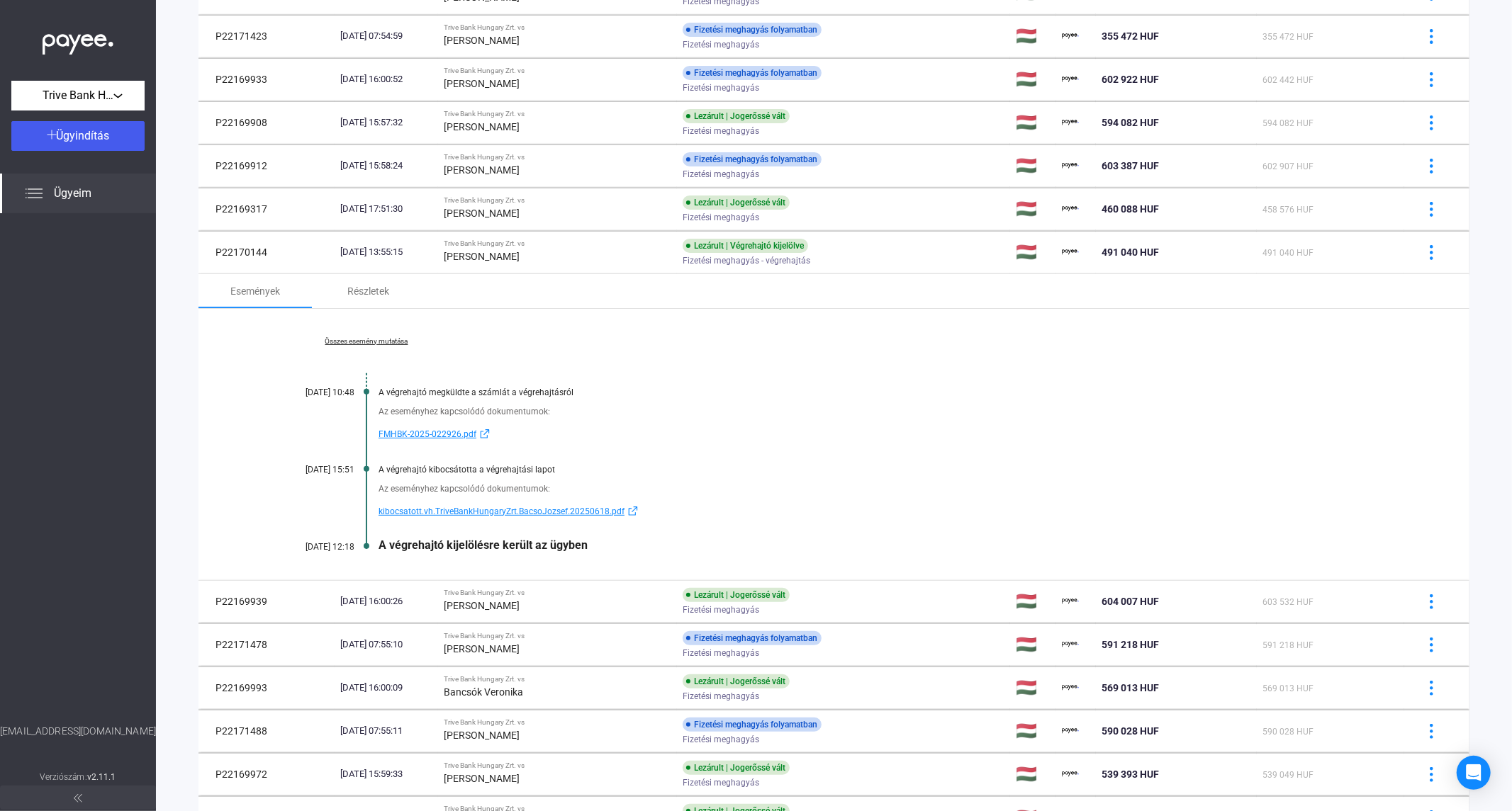
click at [358, 337] on link "Összes esemény mutatása" at bounding box center [366, 342] width 195 height 9
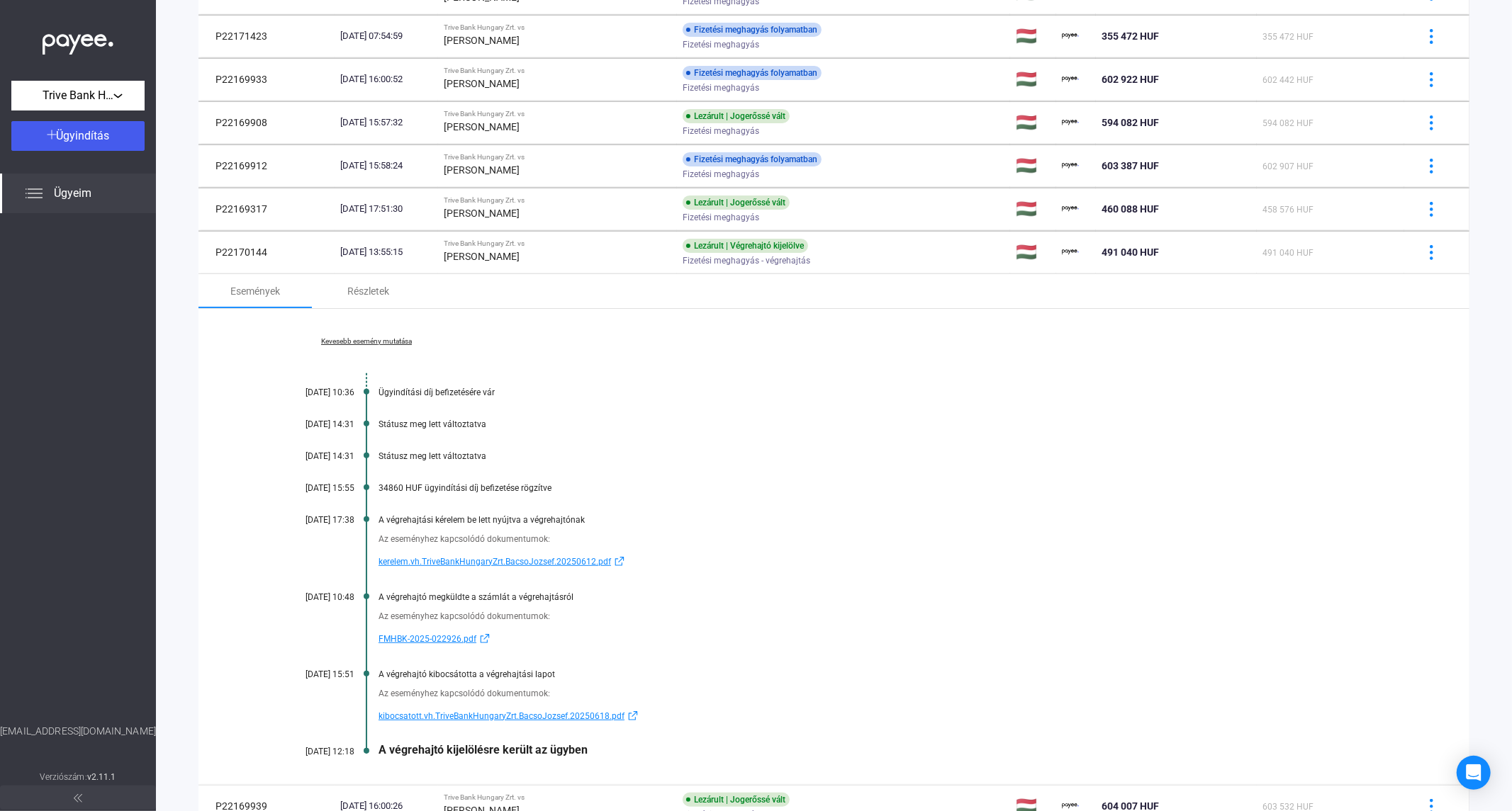
scroll to position [393, 0]
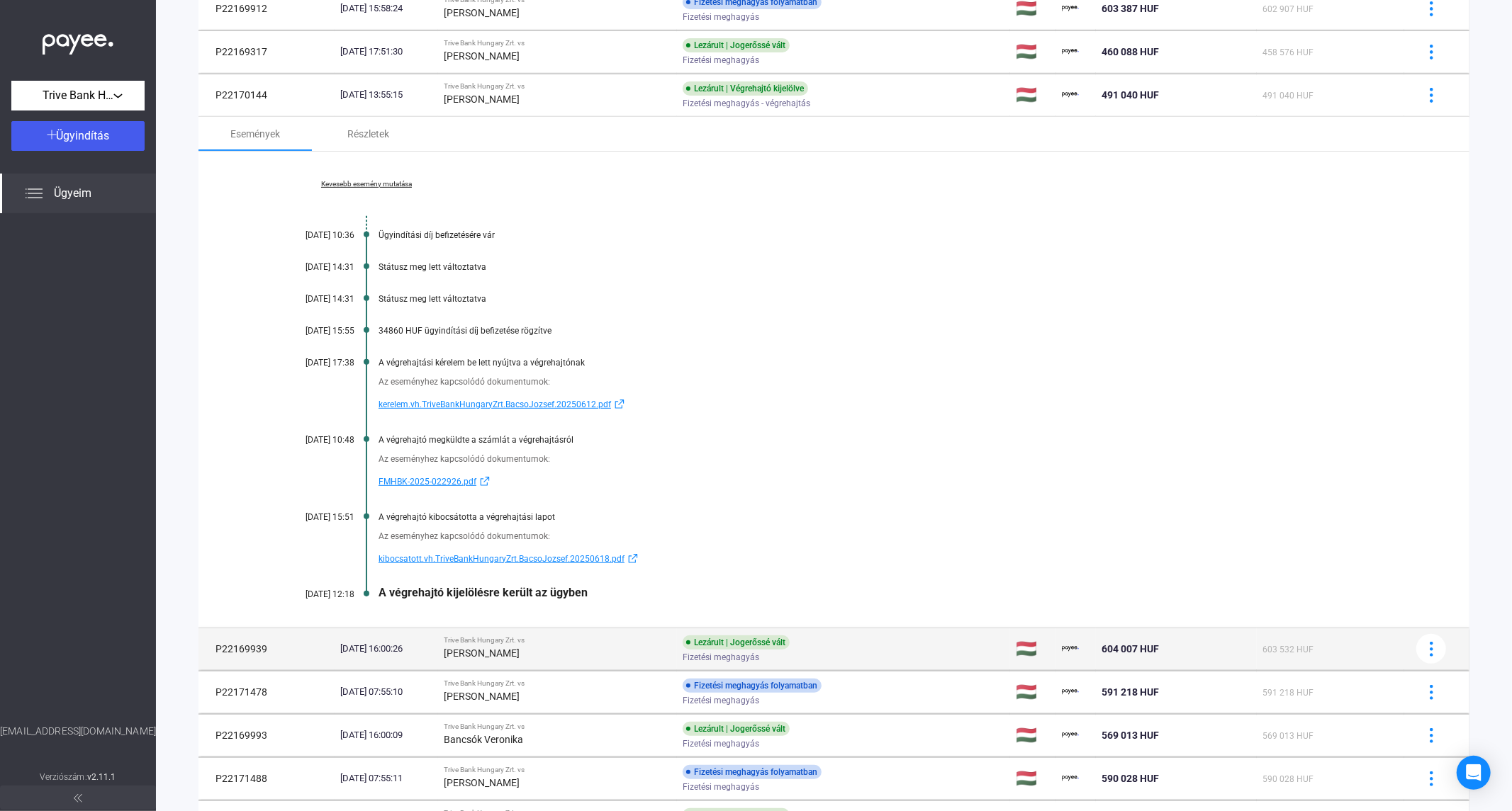
click at [516, 646] on div "[PERSON_NAME]" at bounding box center [558, 653] width 228 height 17
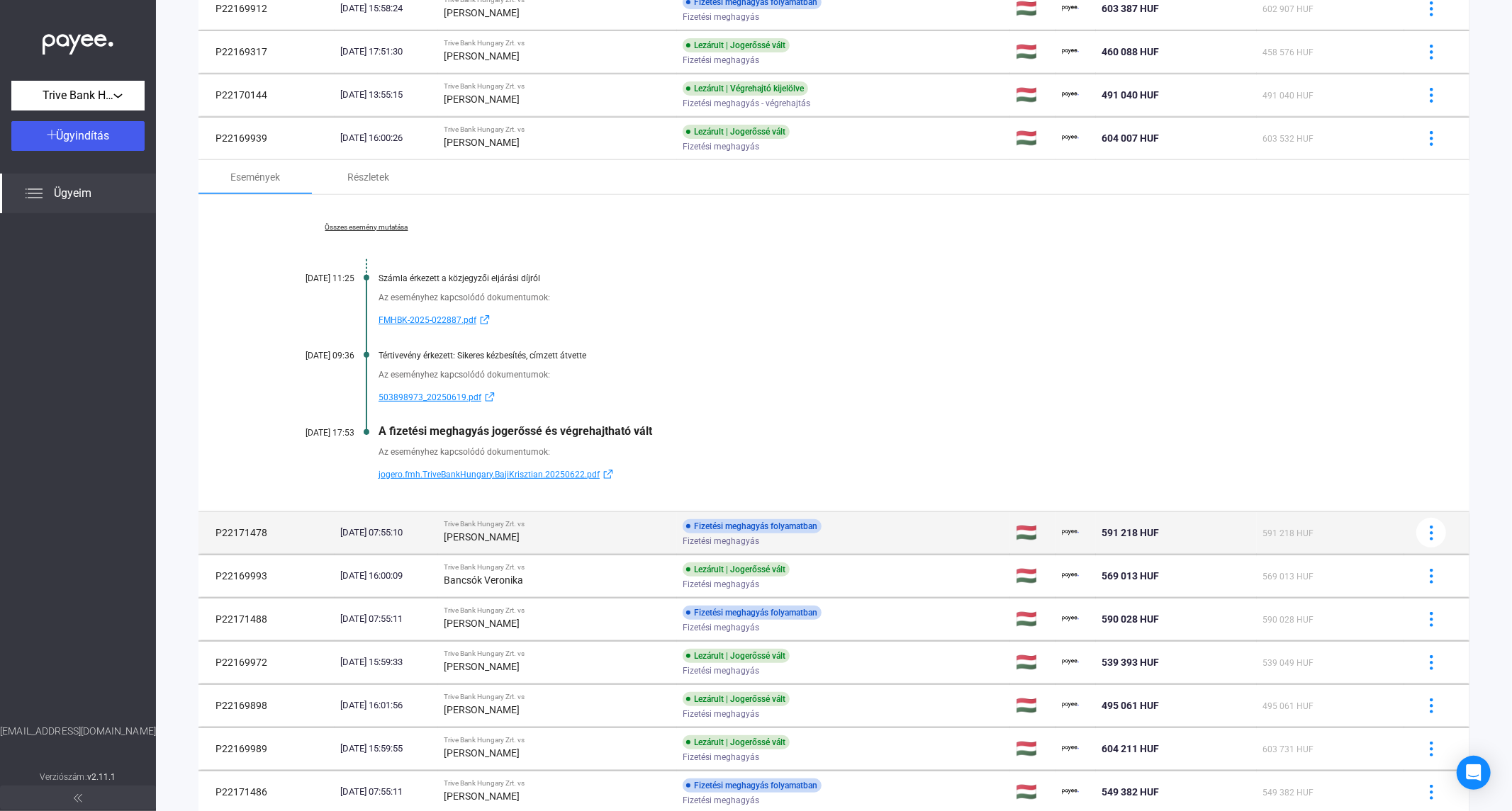
click at [416, 536] on div "[DATE] 07:55:10" at bounding box center [386, 532] width 92 height 14
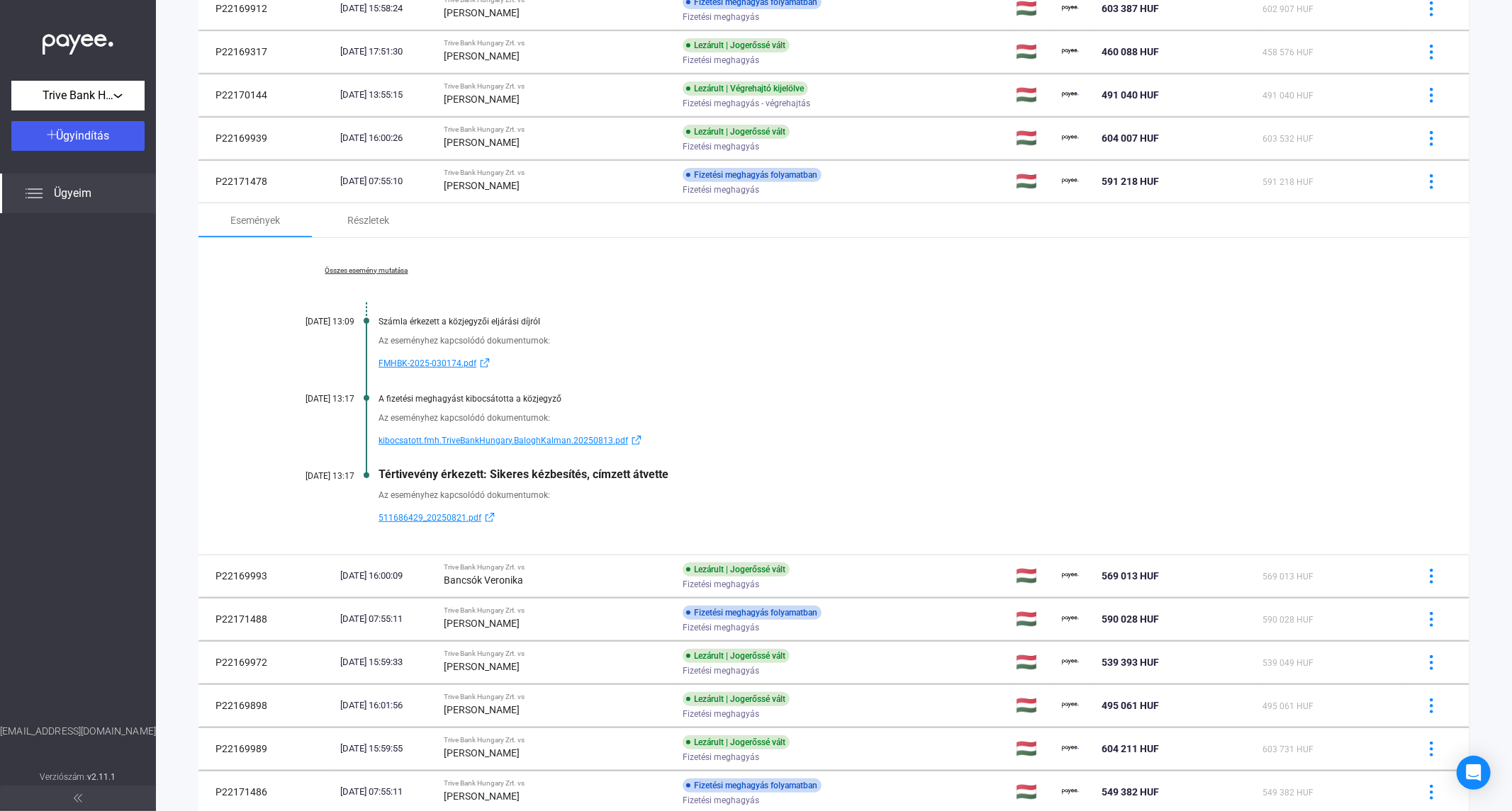
click at [353, 271] on link "Összes esemény mutatása" at bounding box center [366, 271] width 195 height 9
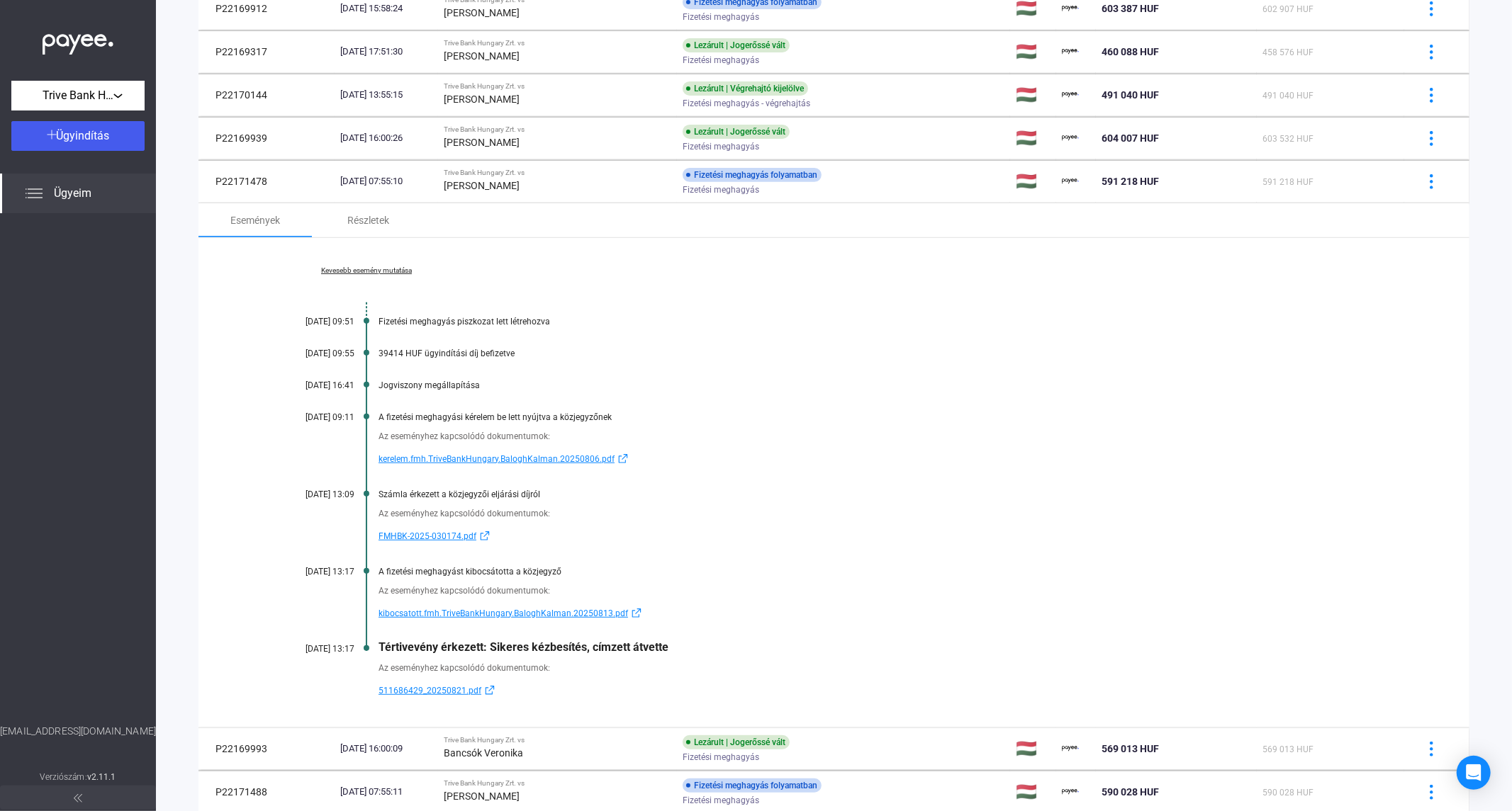
click at [24, 337] on div at bounding box center [78, 468] width 156 height 511
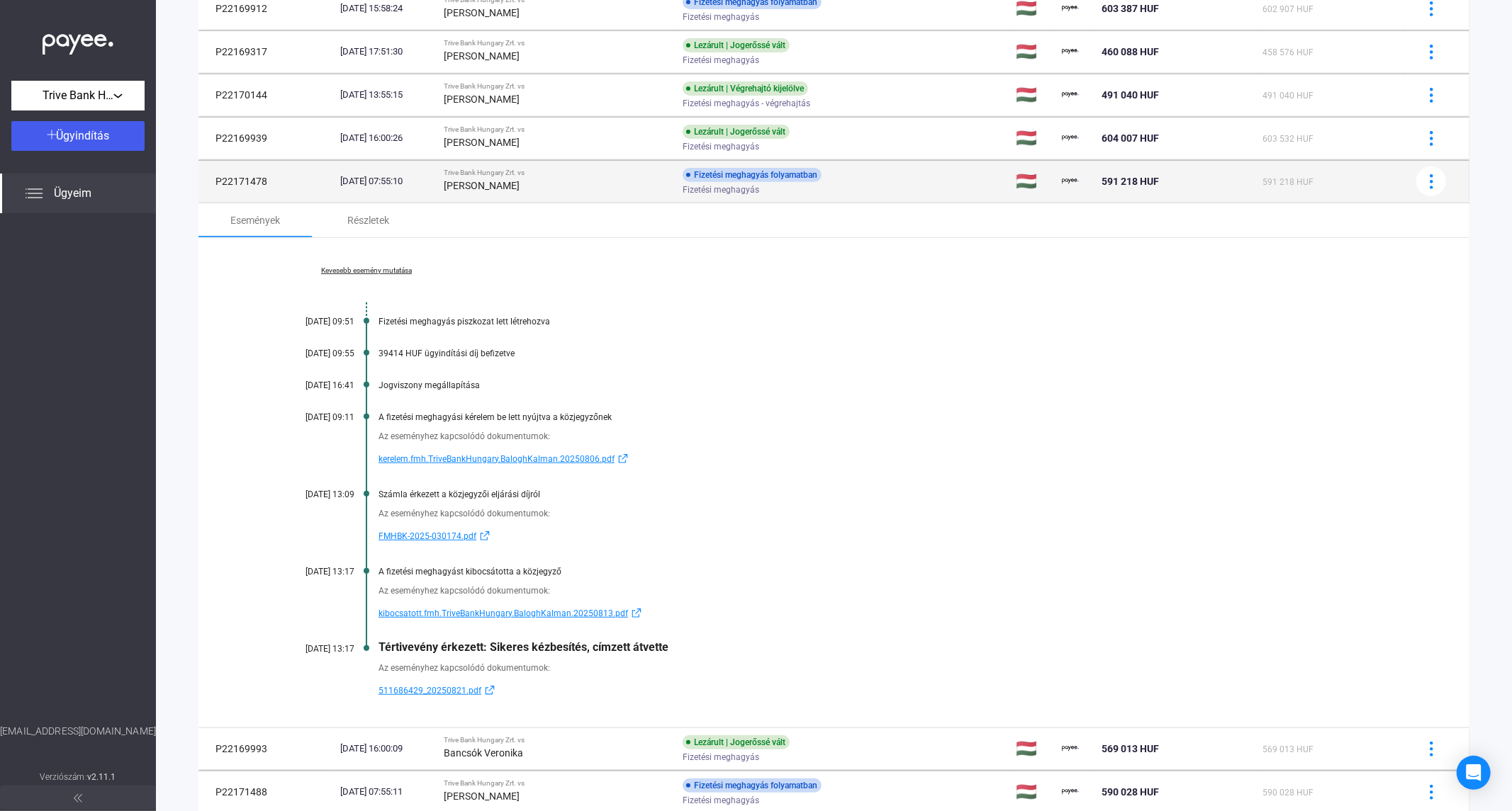
click at [539, 191] on div "[PERSON_NAME]" at bounding box center [558, 186] width 228 height 17
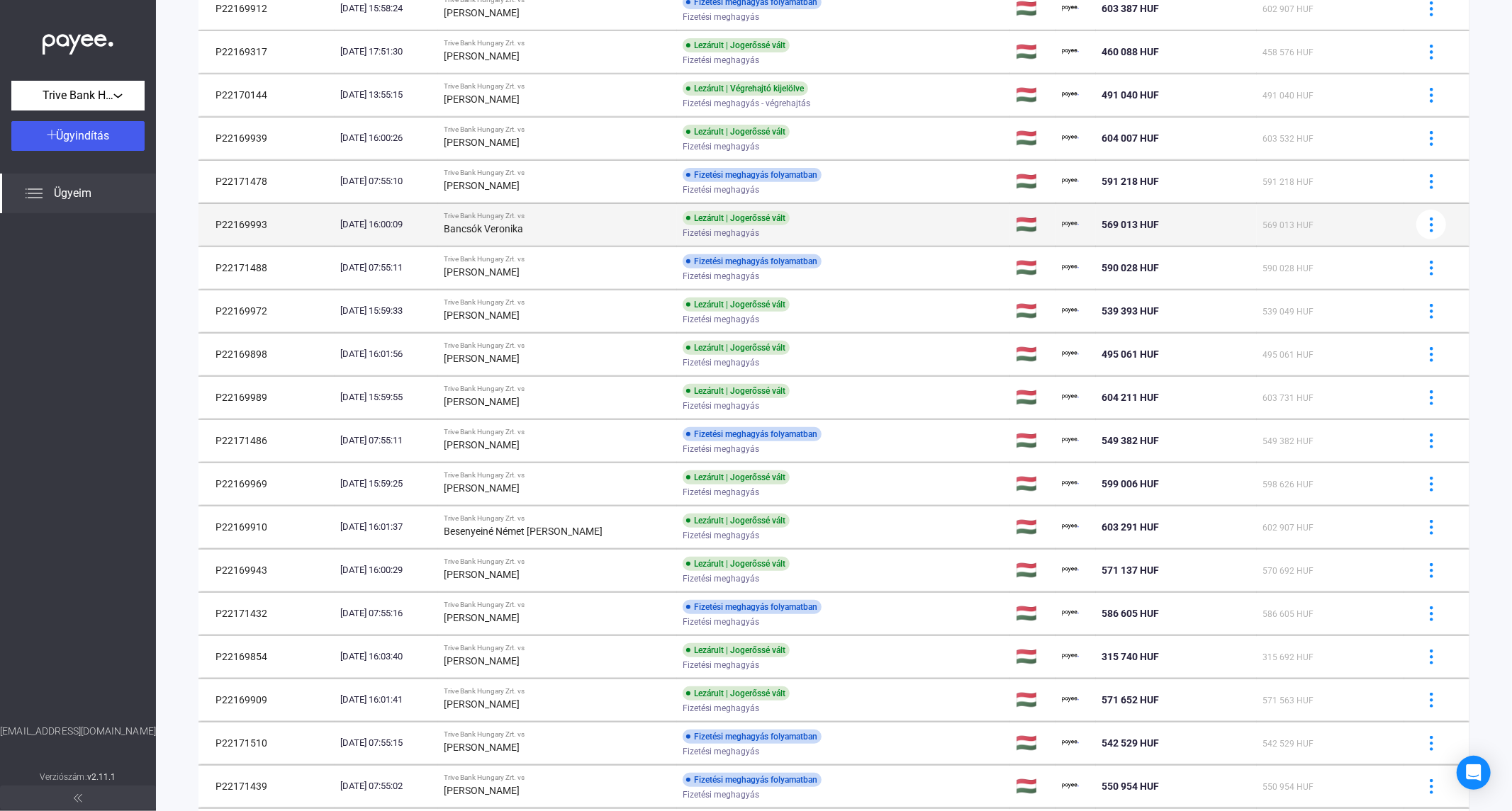
click at [533, 221] on div "Bancsók Veronika" at bounding box center [558, 228] width 228 height 17
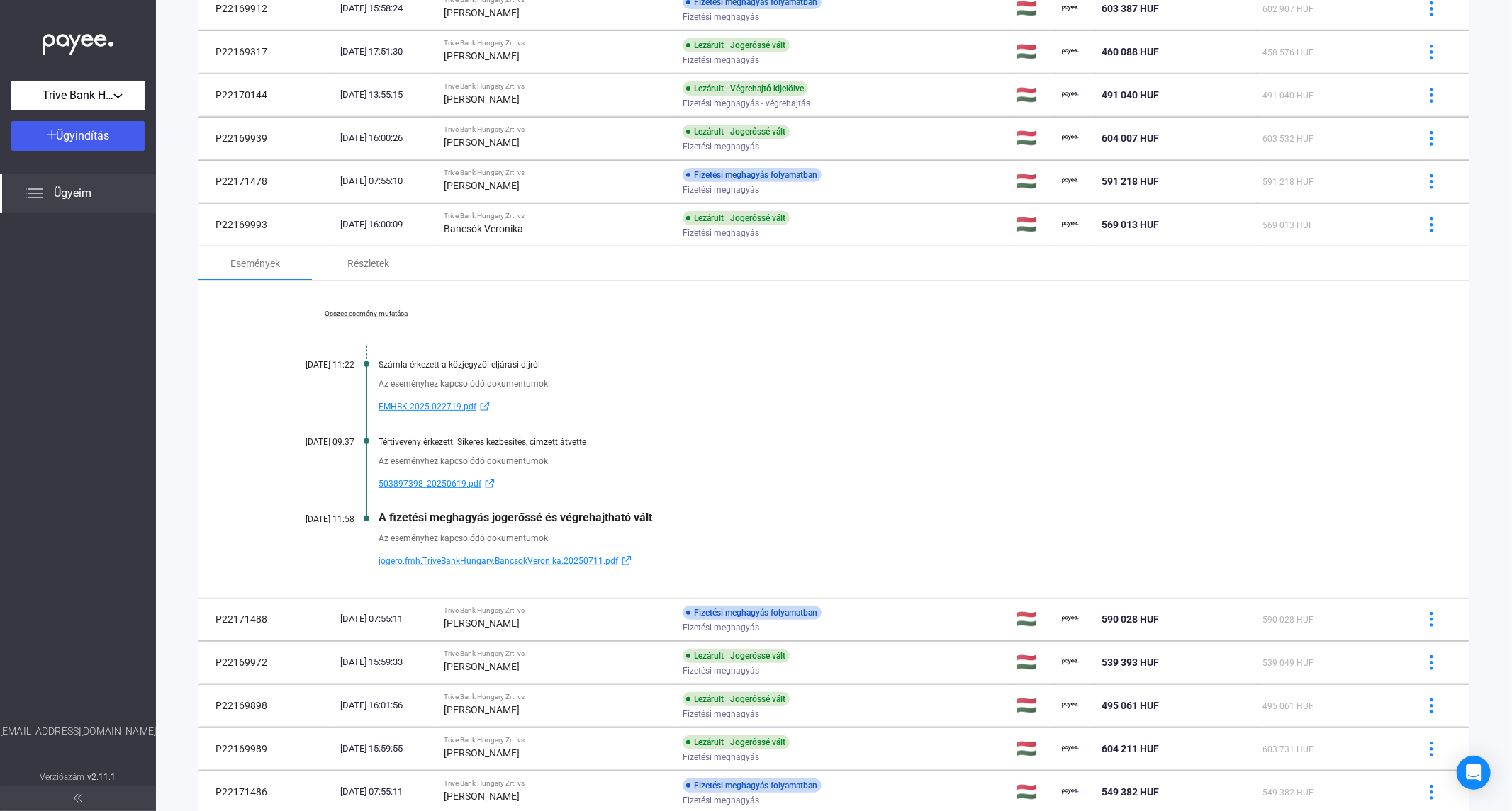
click at [379, 316] on link "Összes esemény mutatása" at bounding box center [366, 314] width 195 height 9
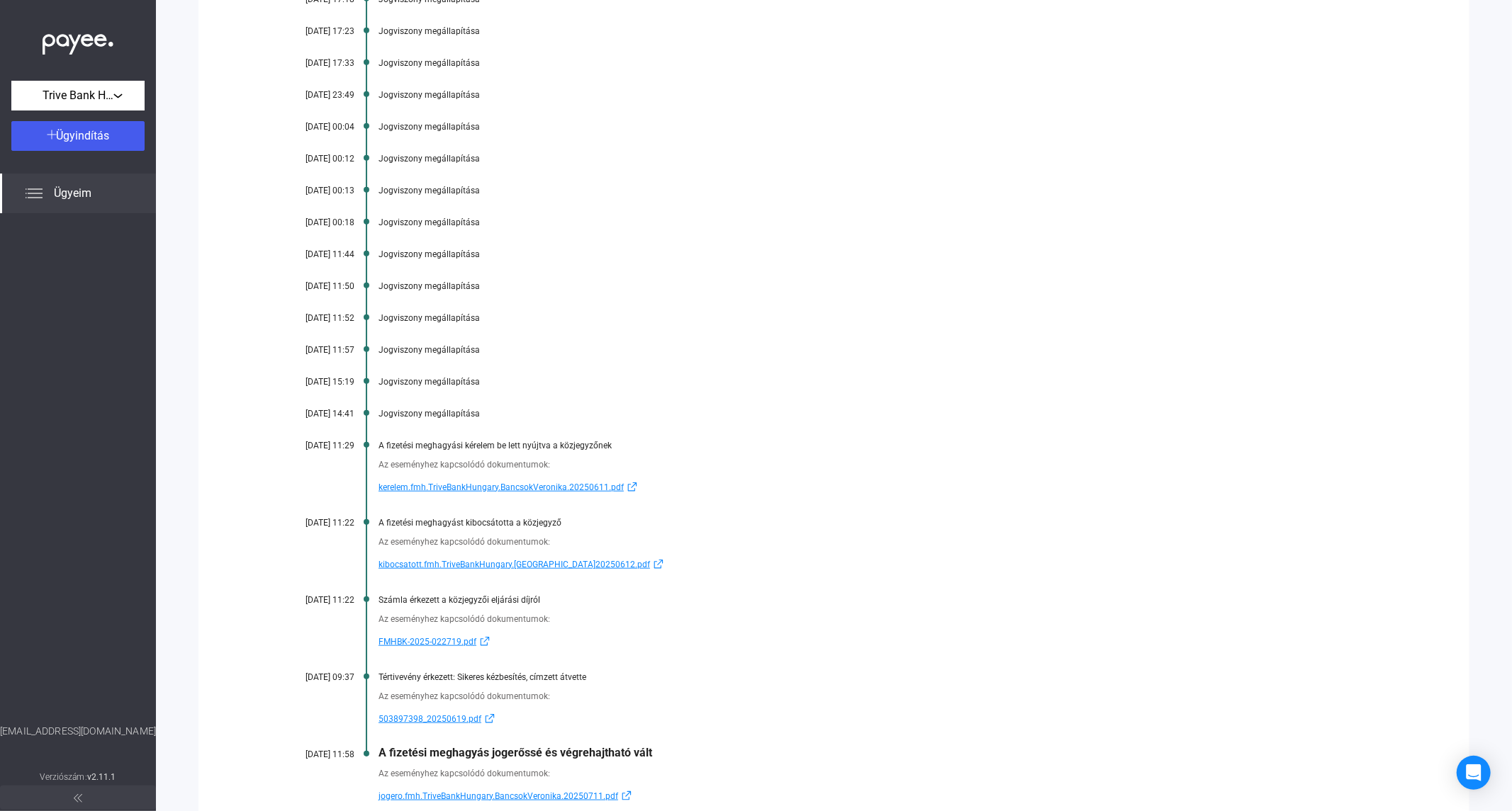
scroll to position [944, 0]
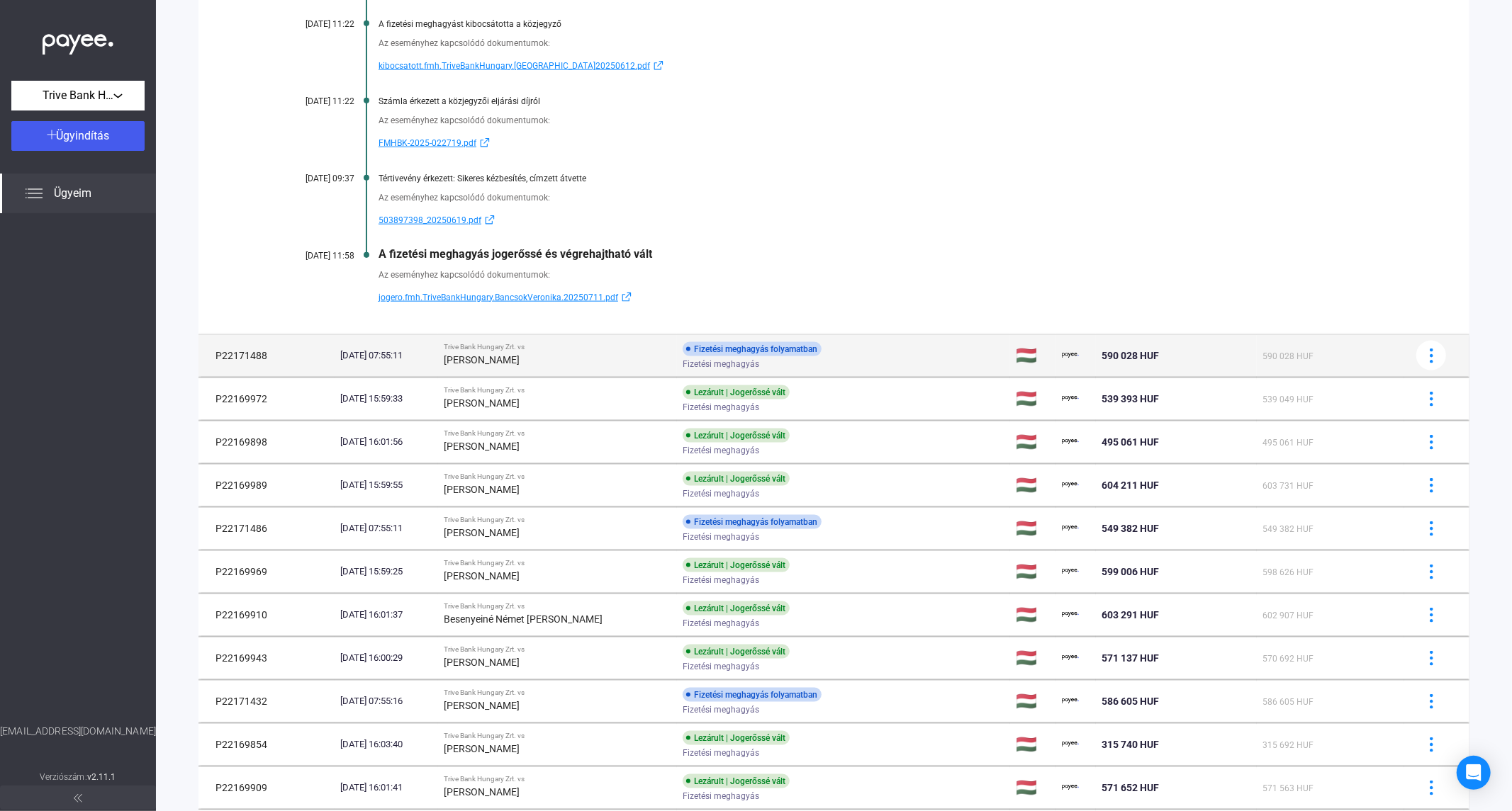
click at [519, 364] on strong "[PERSON_NAME]" at bounding box center [482, 359] width 76 height 11
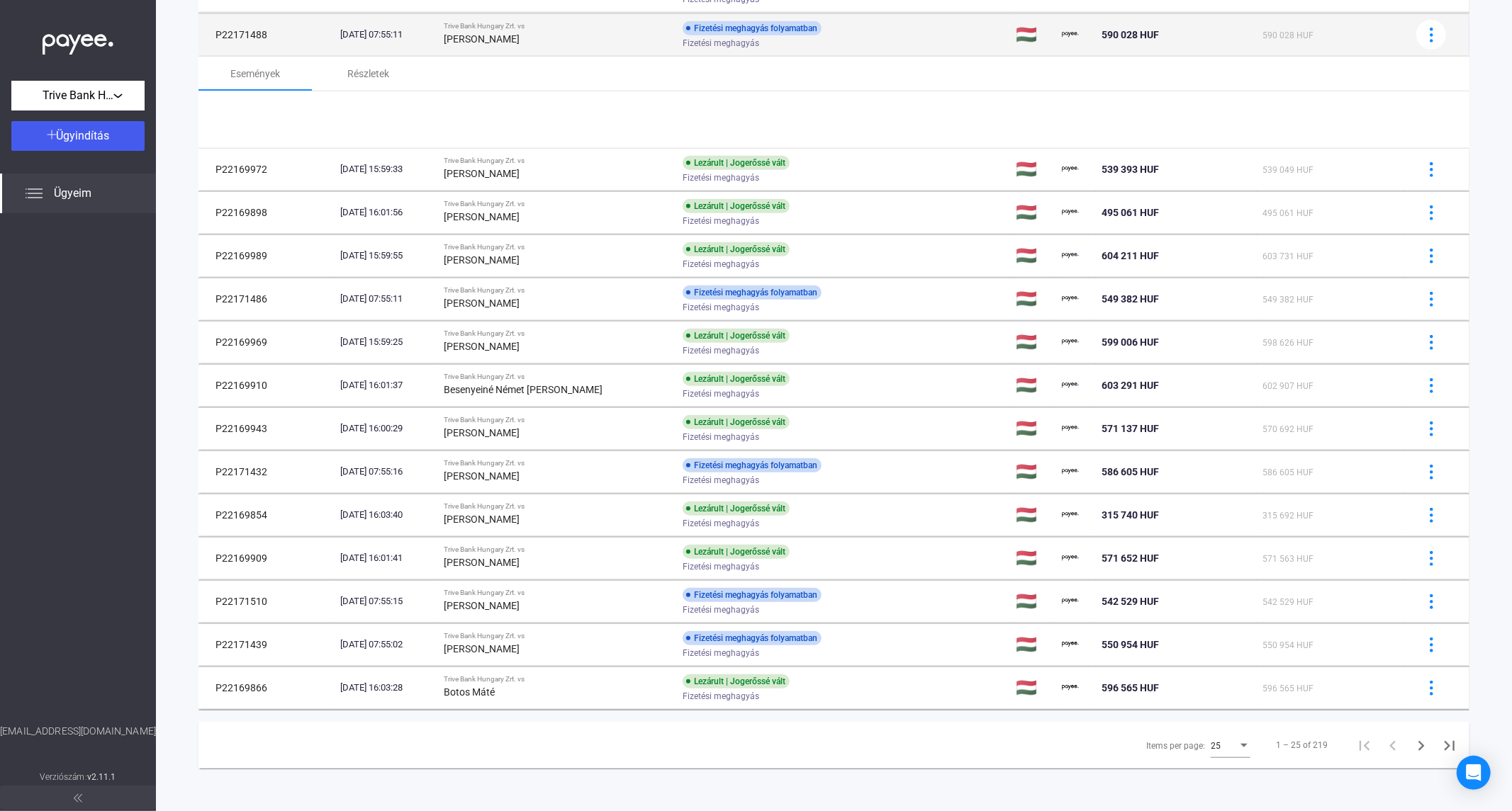
scroll to position [635, 0]
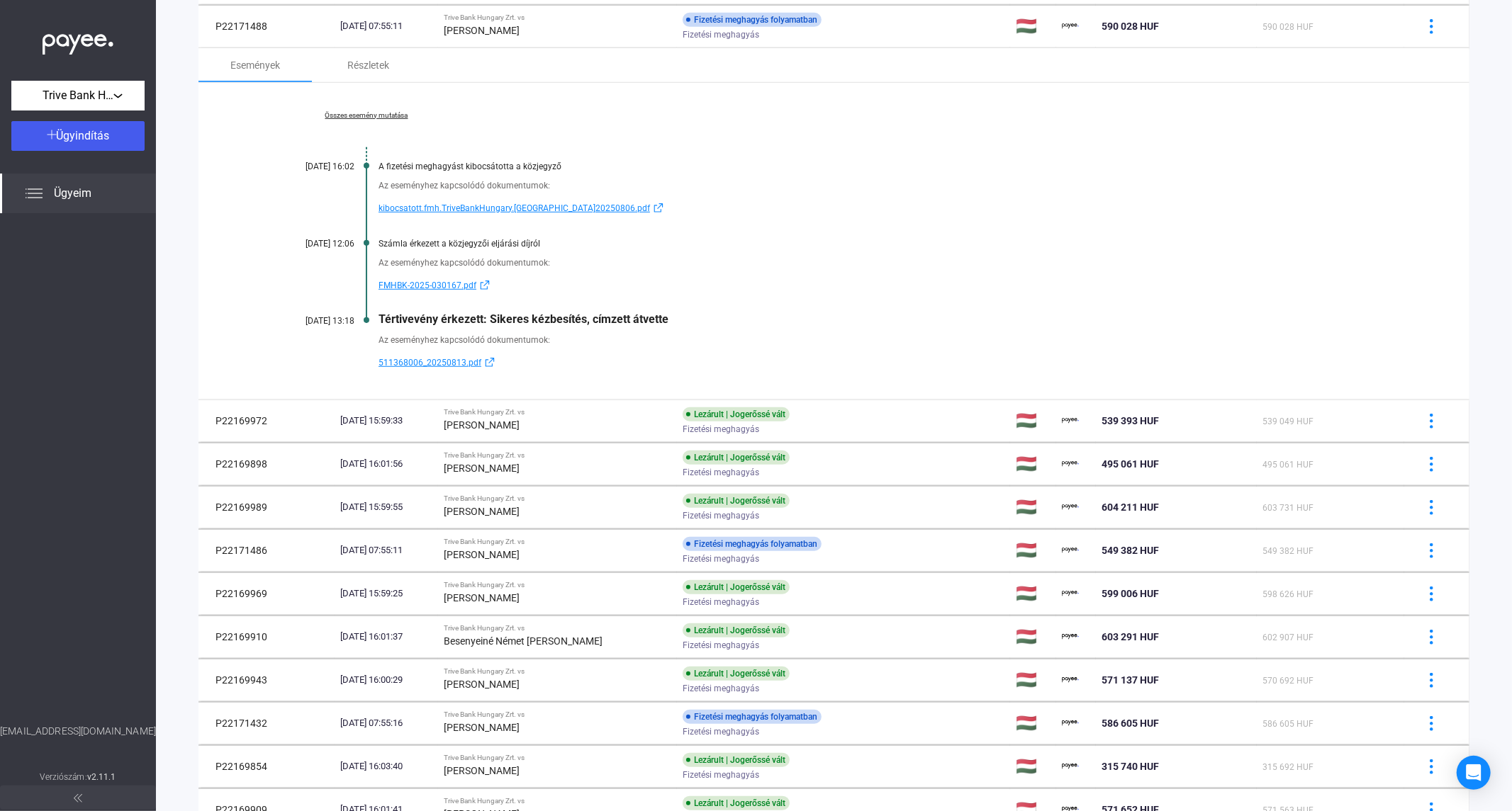
click at [1102, 194] on div "Az eseményhez kapcsolódó dokumentumok: kibocsatott.fmh.TriveBankHungary.Bangone…" at bounding box center [834, 194] width 1130 height 45
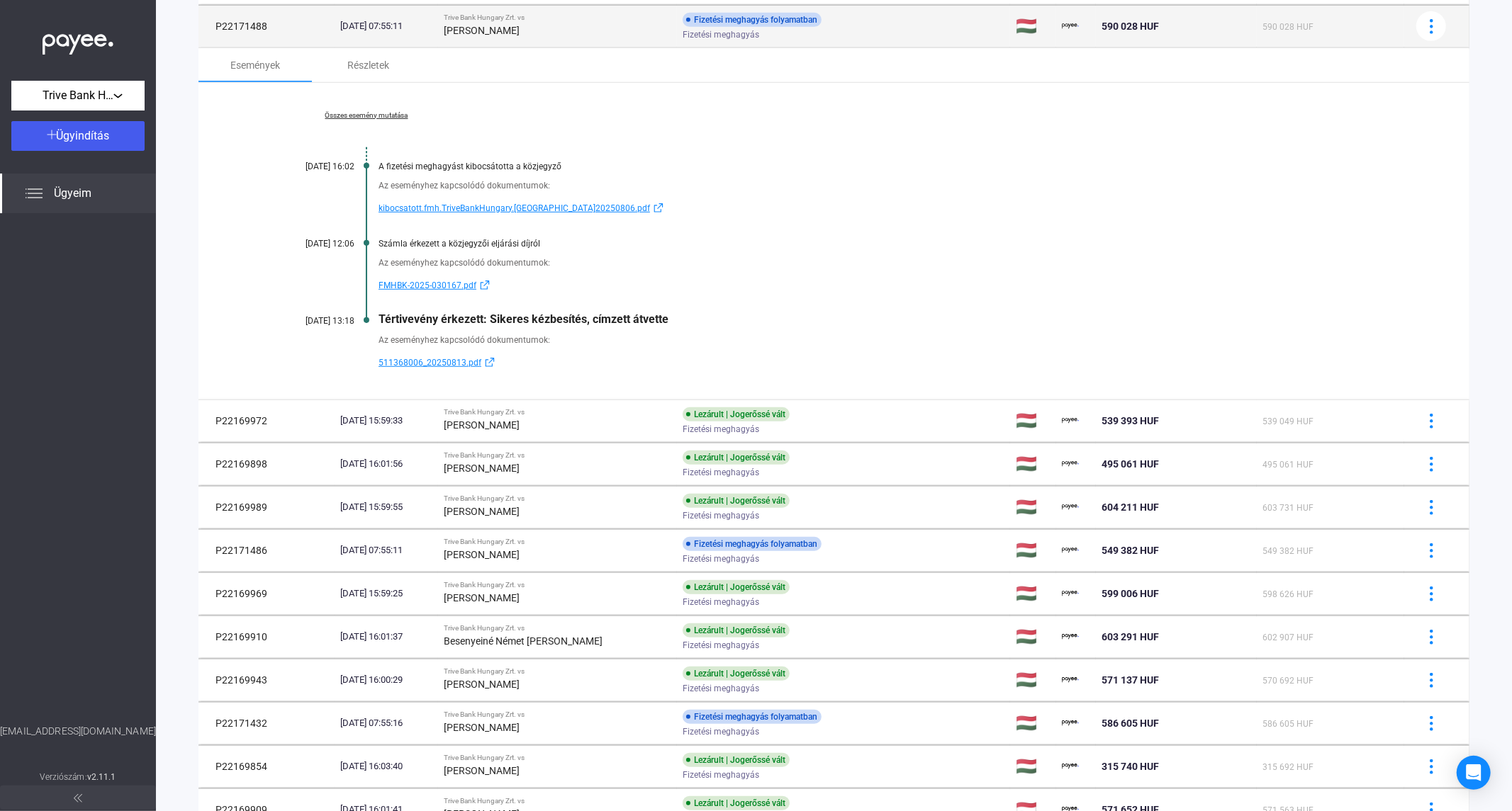
click at [594, 38] on div "[PERSON_NAME]" at bounding box center [558, 30] width 228 height 17
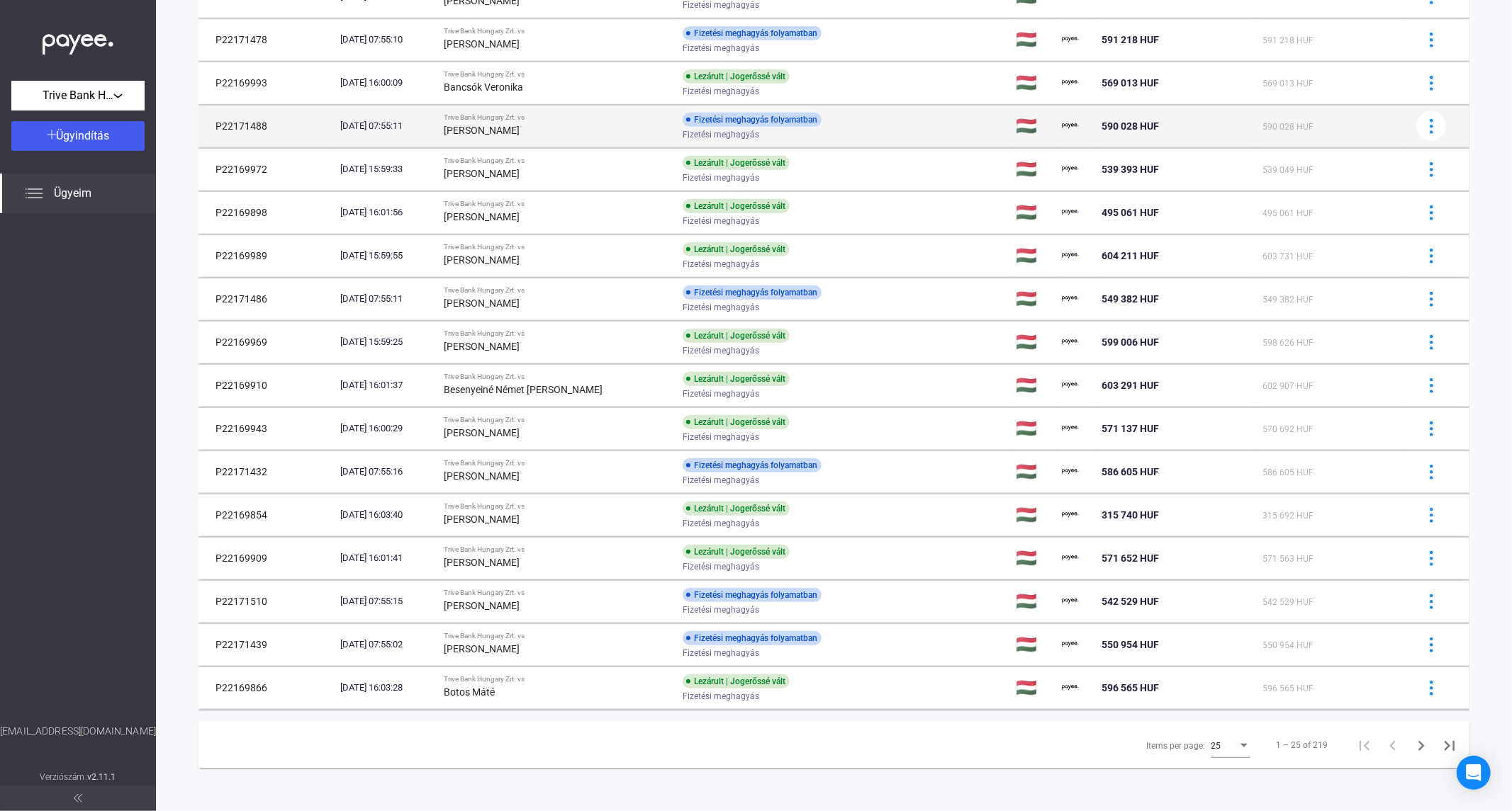
scroll to position [536, 0]
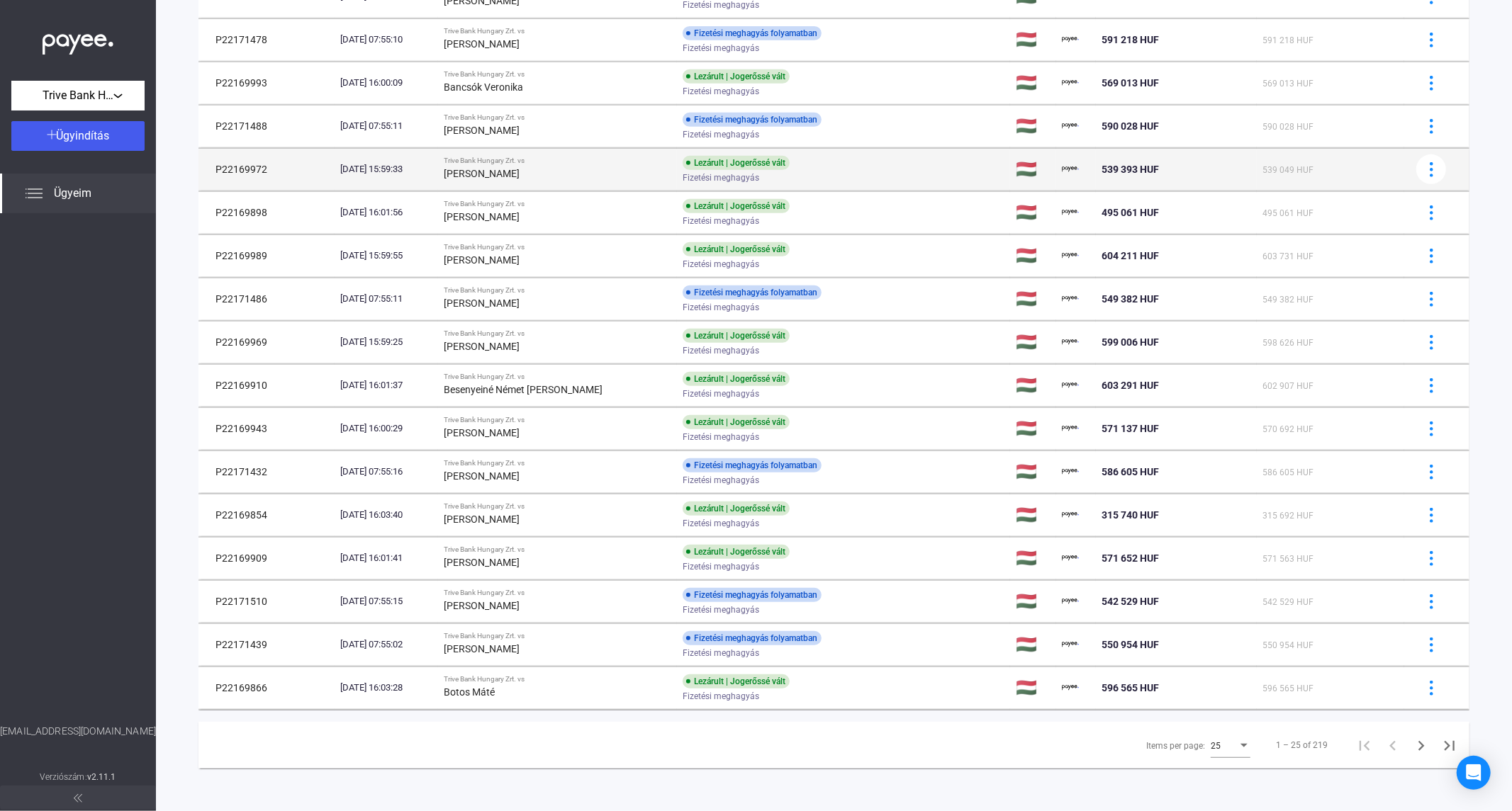
click at [519, 168] on strong "[PERSON_NAME]" at bounding box center [482, 173] width 76 height 11
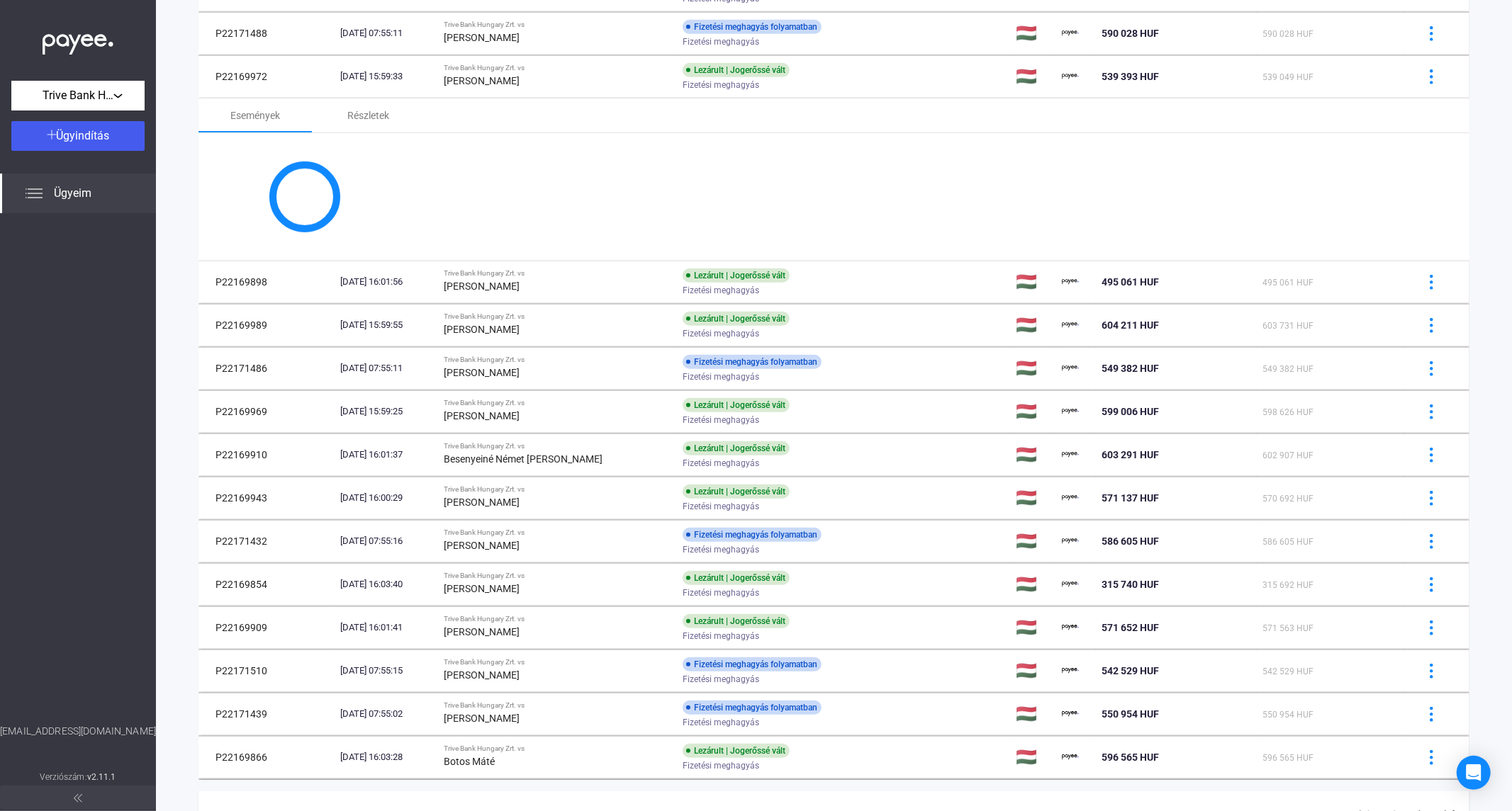
scroll to position [635, 0]
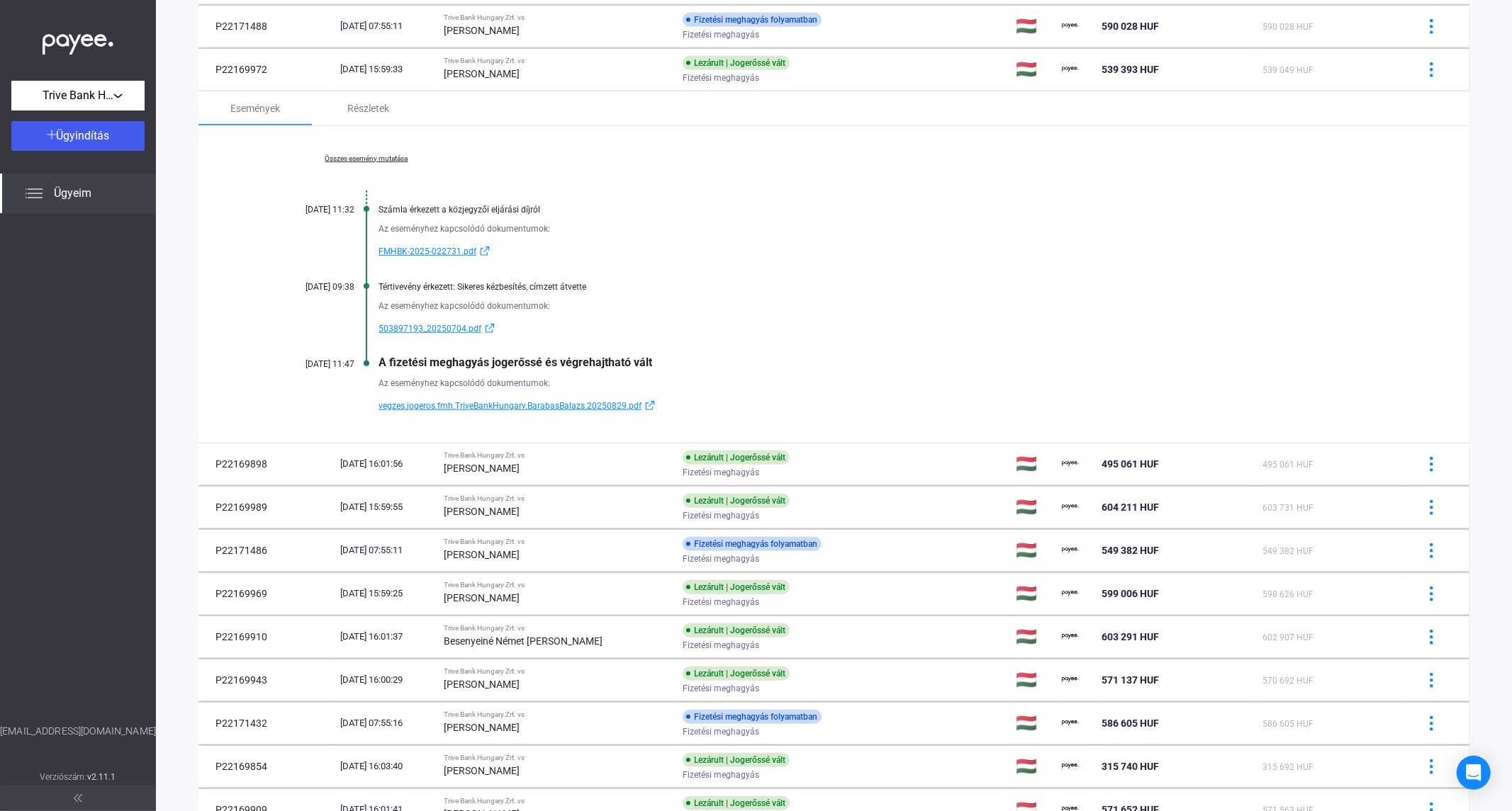
click at [59, 249] on div at bounding box center [78, 468] width 156 height 511
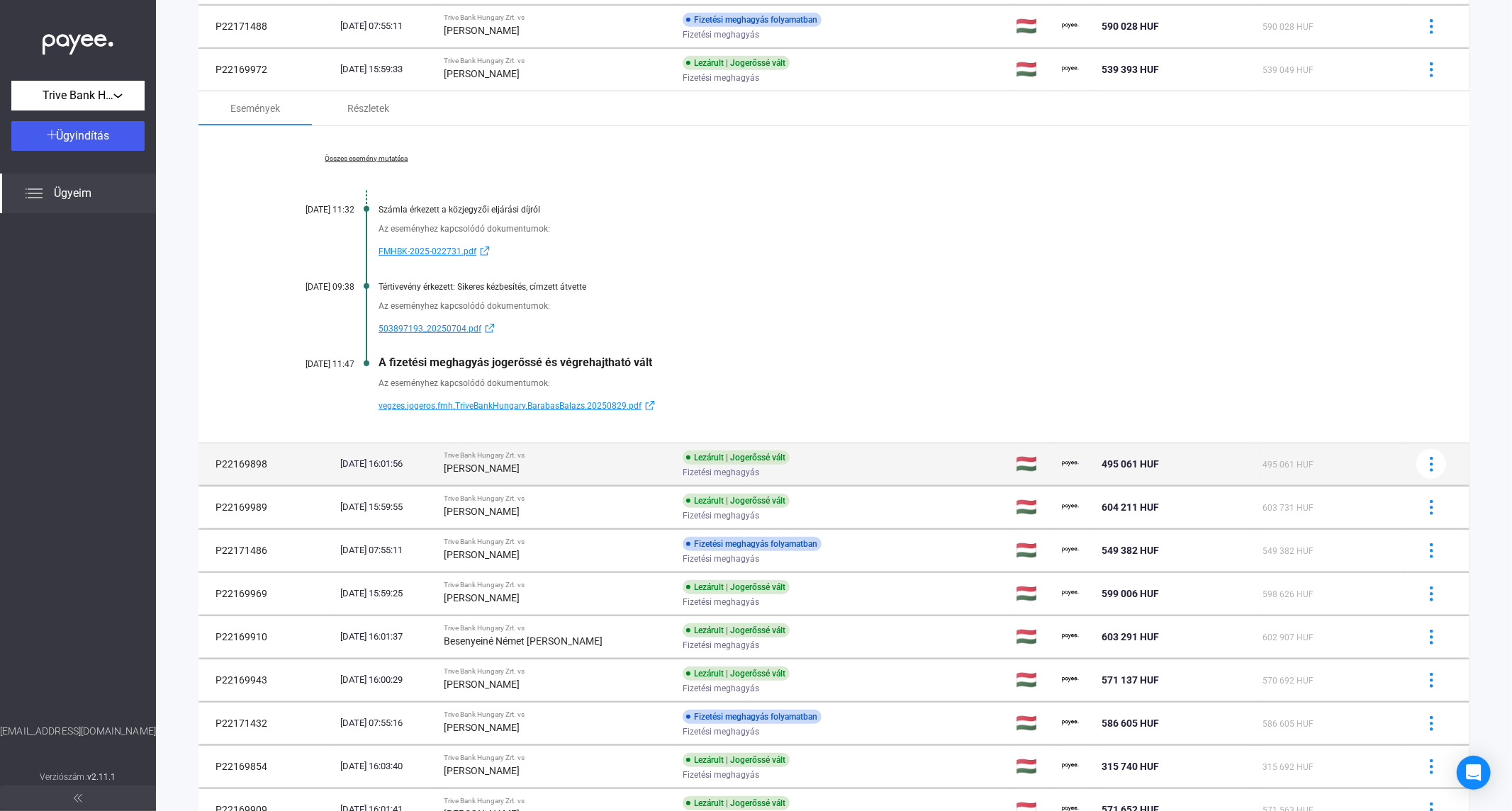
click at [438, 466] on td "[DATE] 16:01:56" at bounding box center [386, 464] width 104 height 43
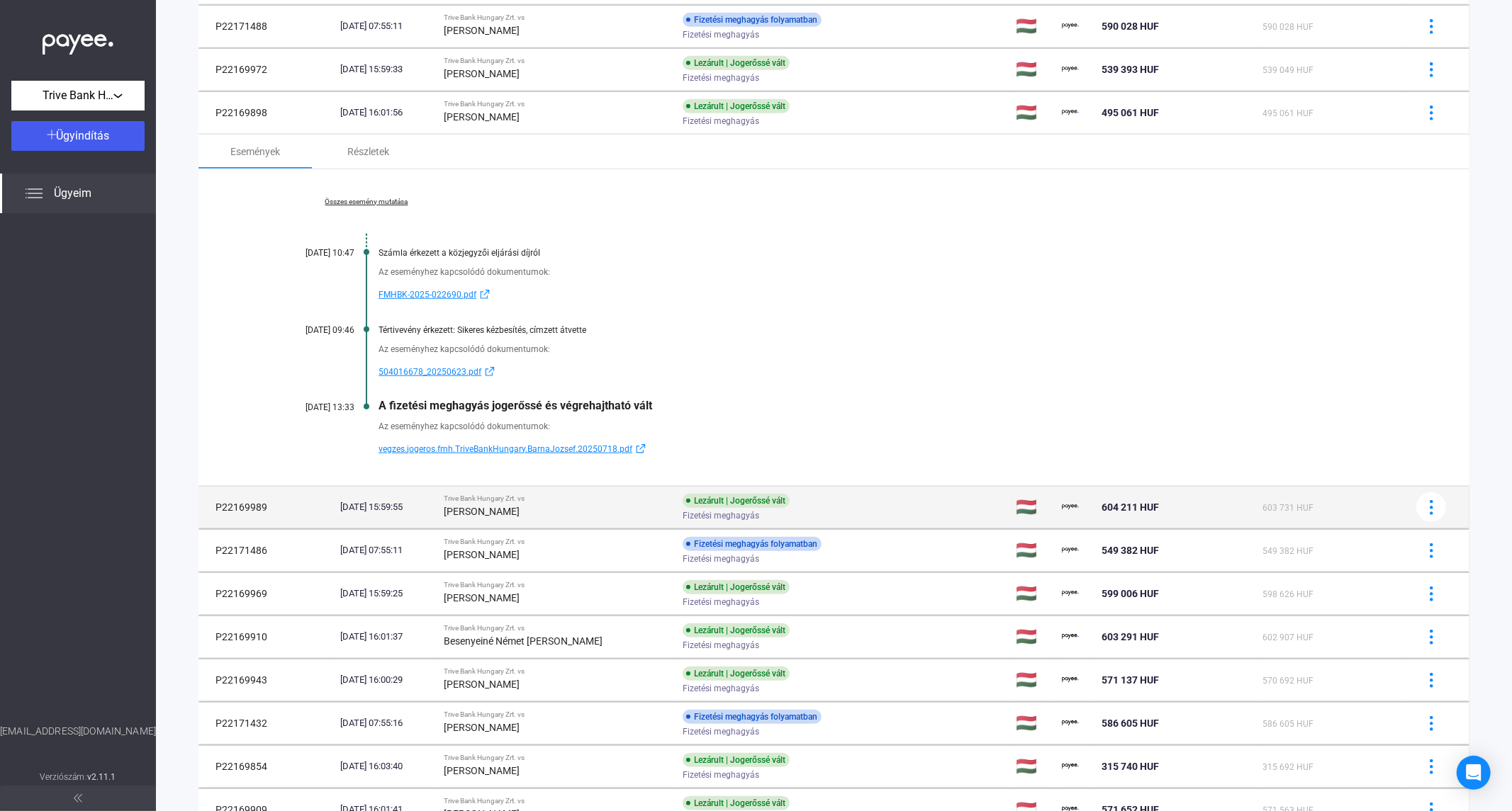
click at [433, 512] on div "[DATE] 15:59:55" at bounding box center [386, 507] width 92 height 14
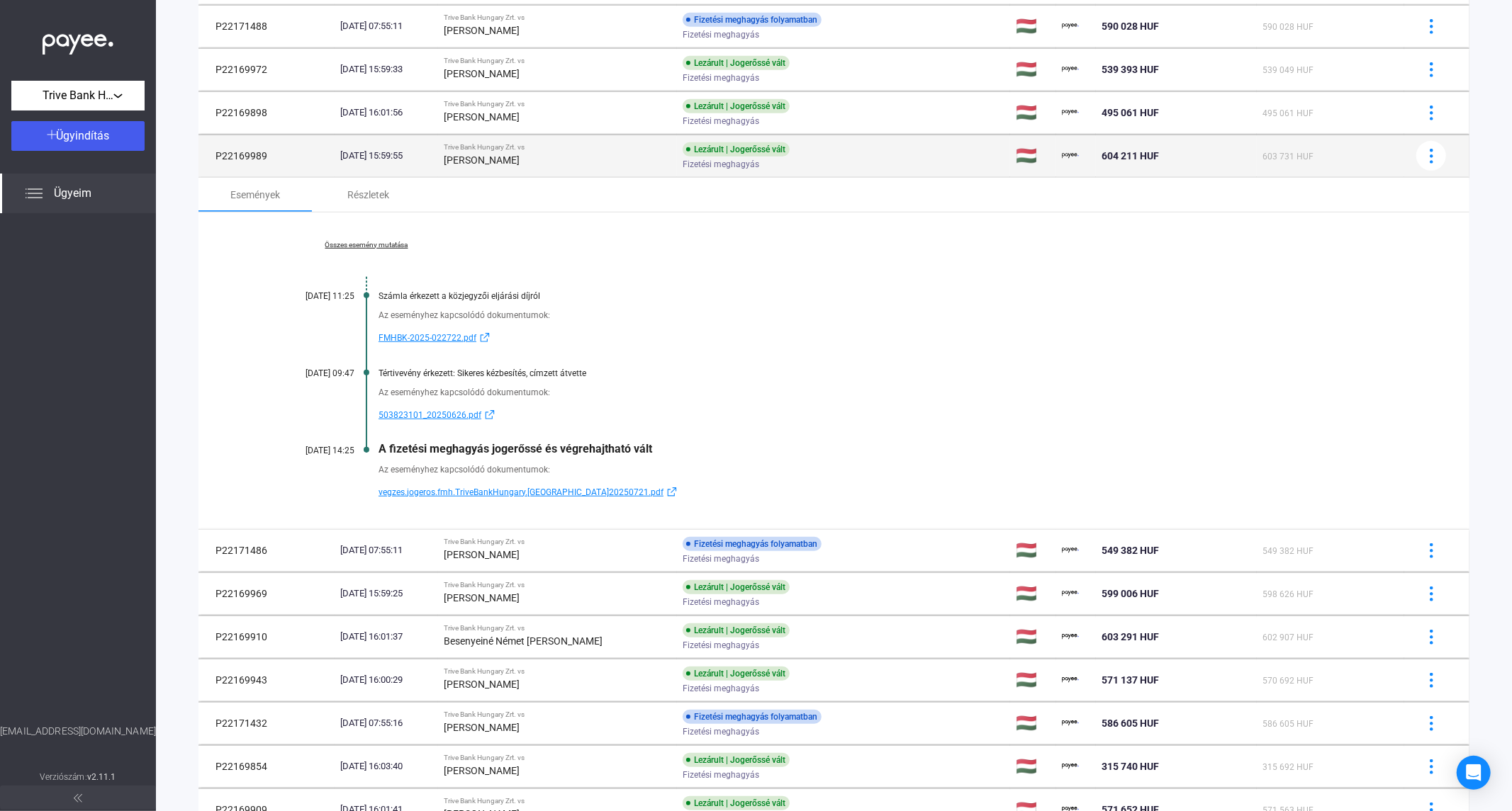
click at [500, 166] on div "[PERSON_NAME]" at bounding box center [558, 160] width 228 height 17
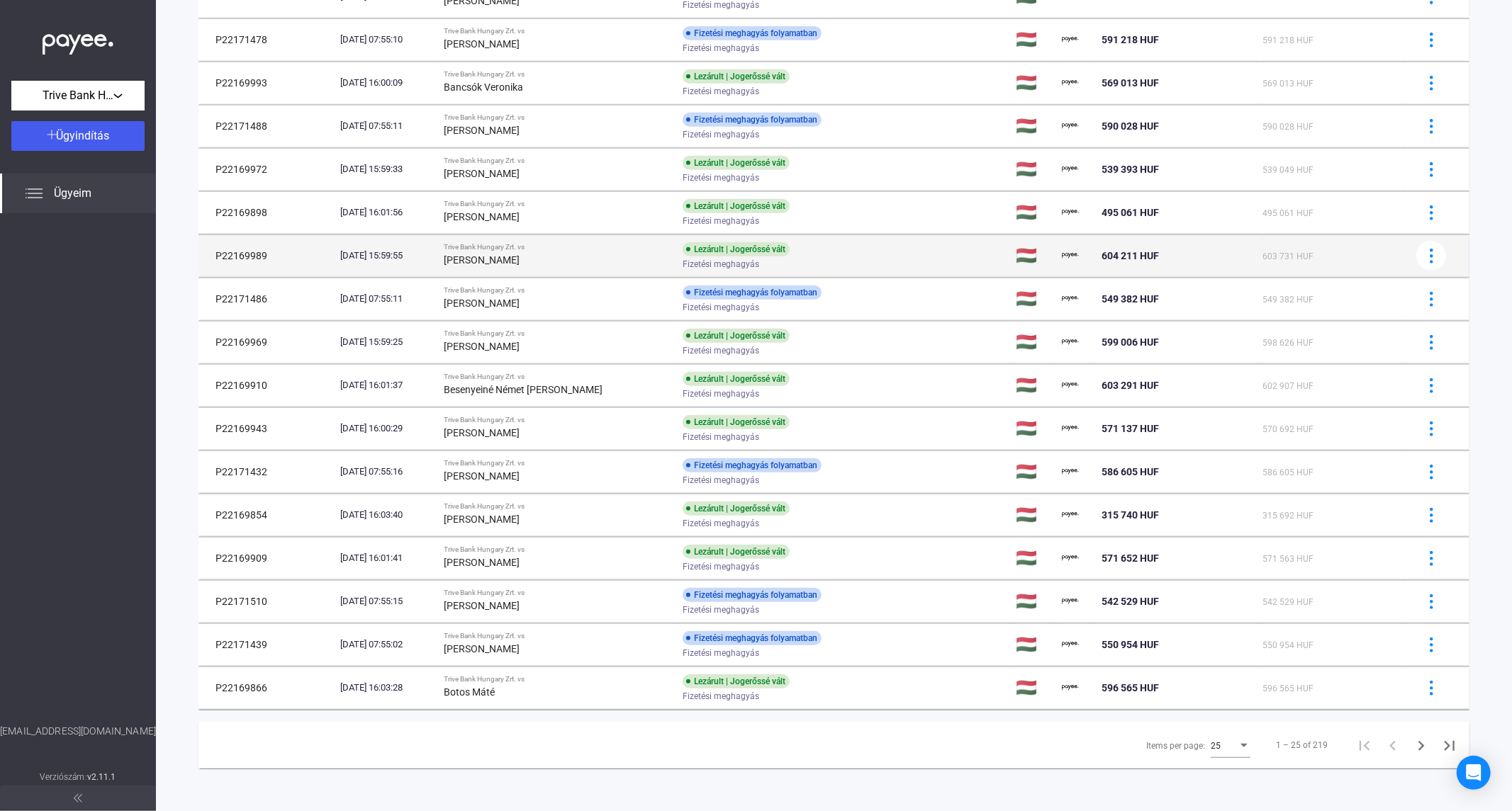
scroll to position [536, 0]
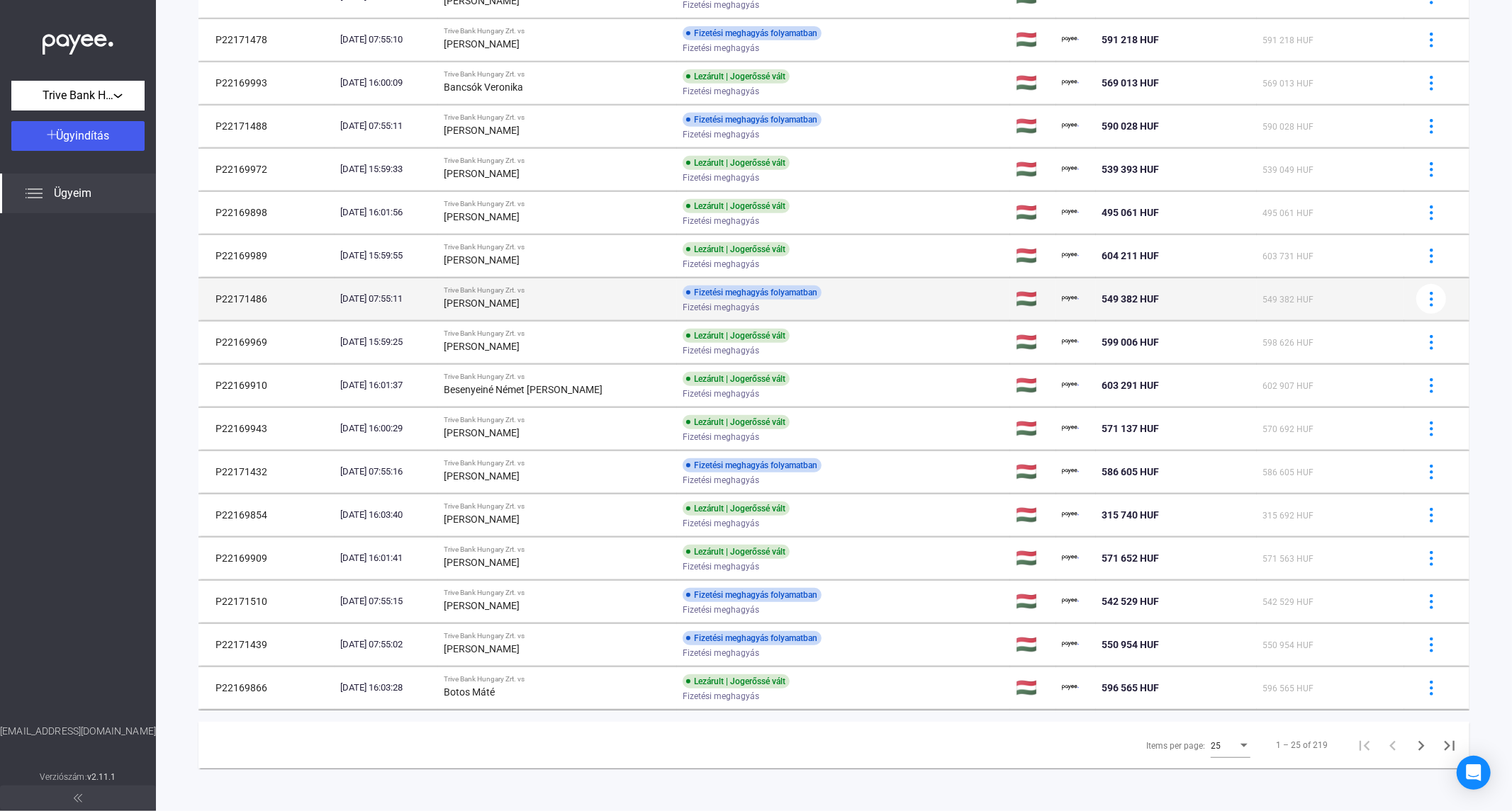
click at [514, 301] on strong "[PERSON_NAME]" at bounding box center [482, 303] width 76 height 11
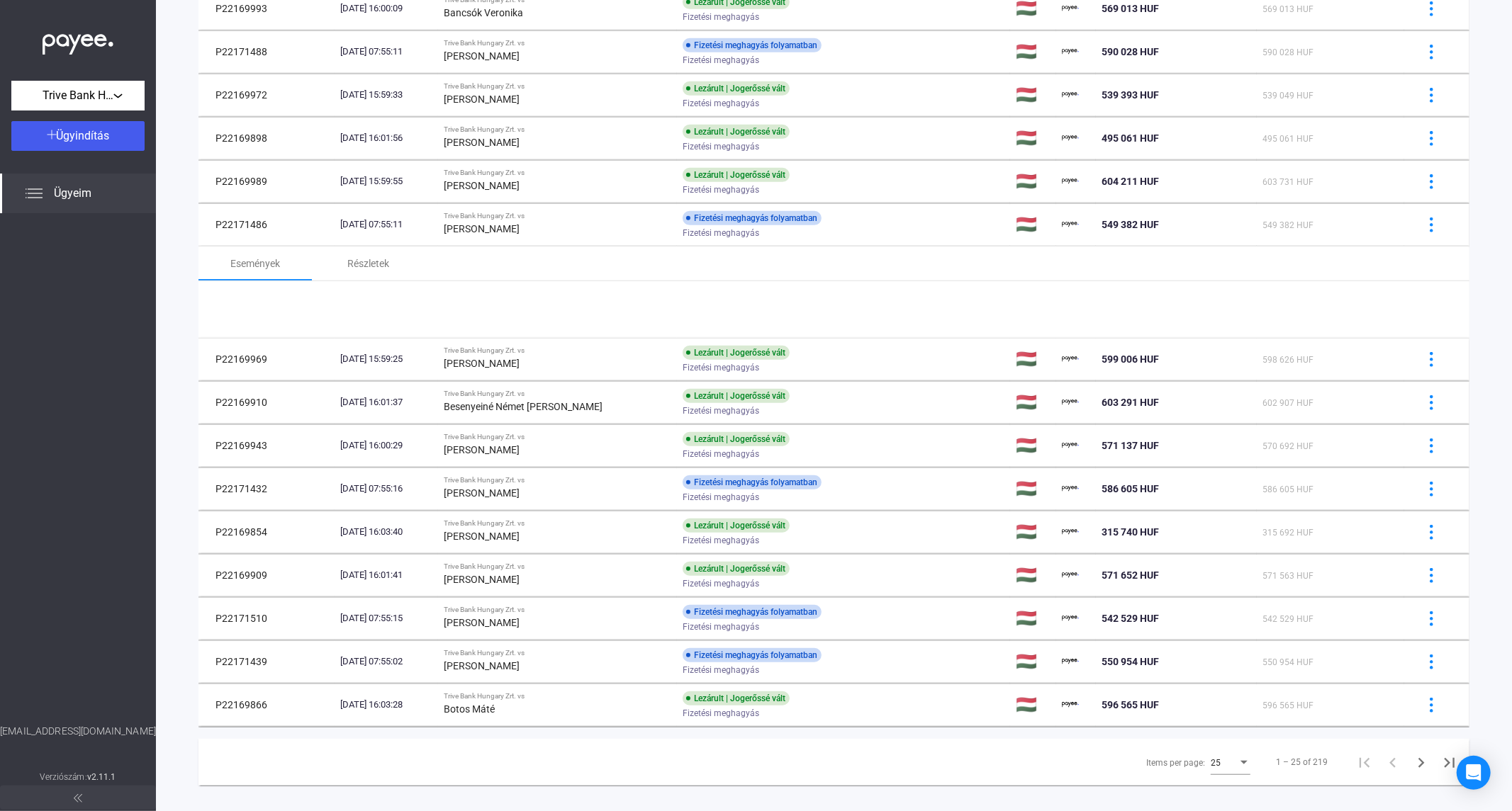
scroll to position [635, 0]
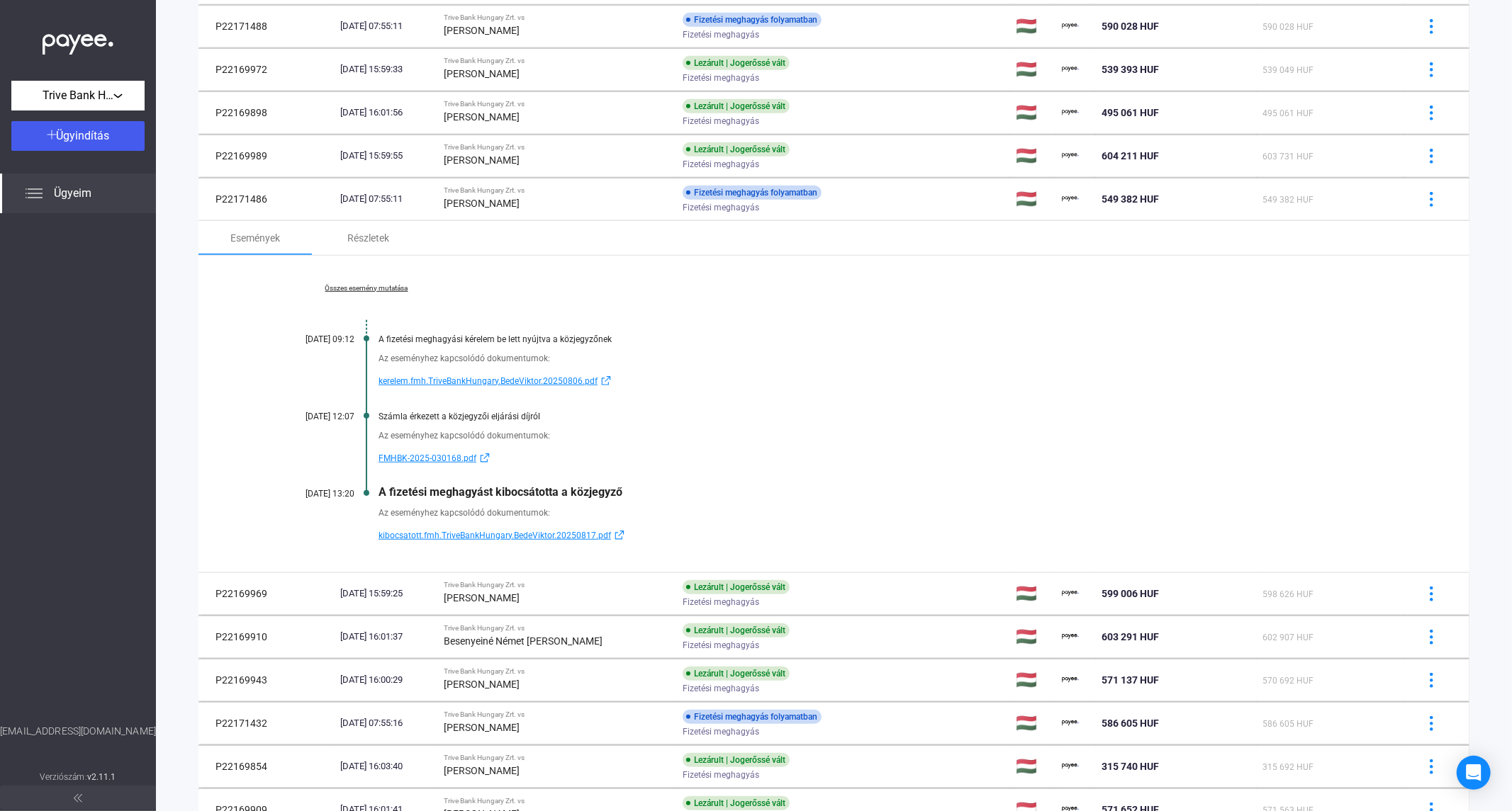
click at [103, 357] on div at bounding box center [78, 468] width 156 height 511
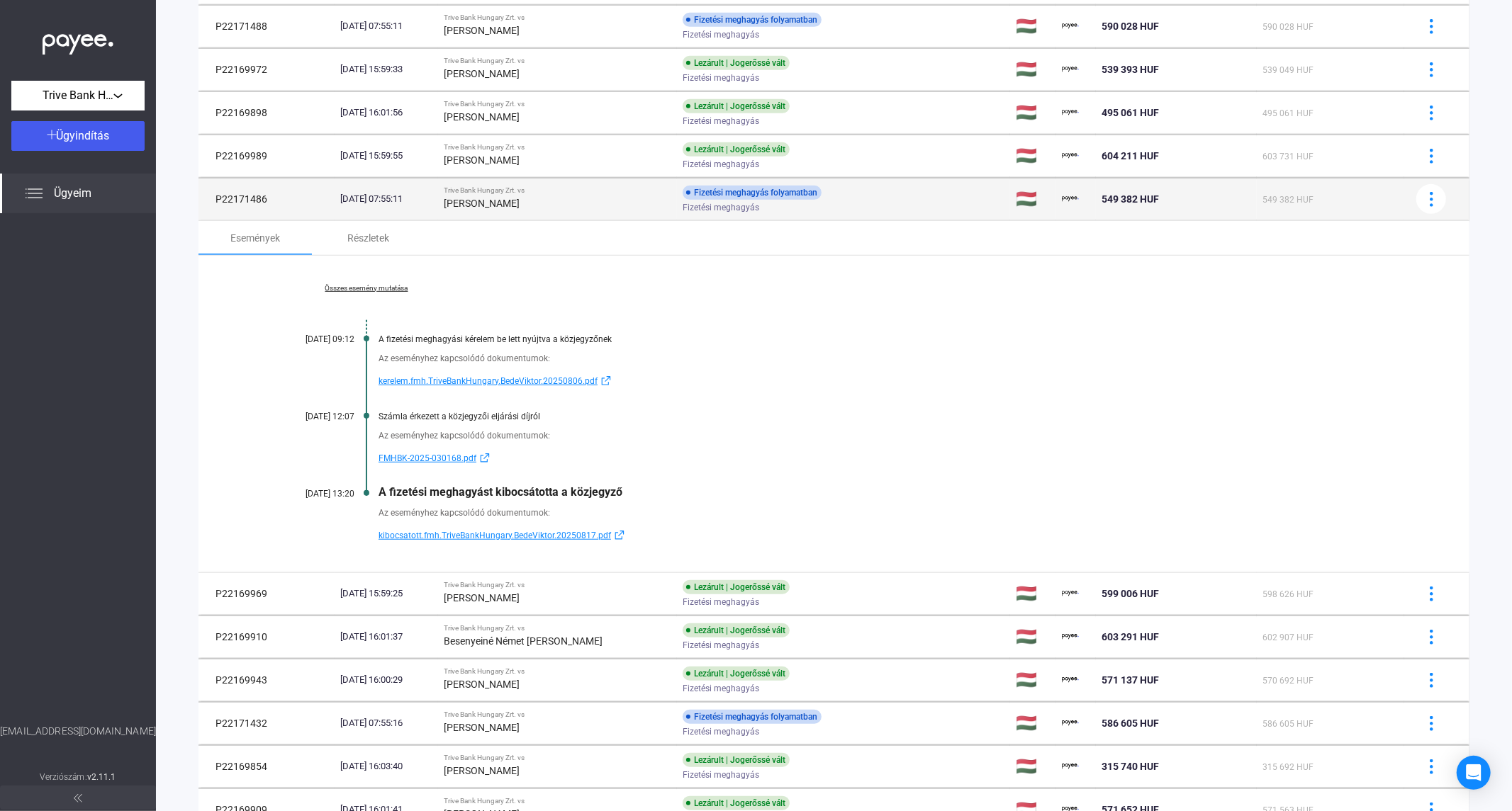
click at [485, 203] on strong "[PERSON_NAME]" at bounding box center [482, 203] width 76 height 11
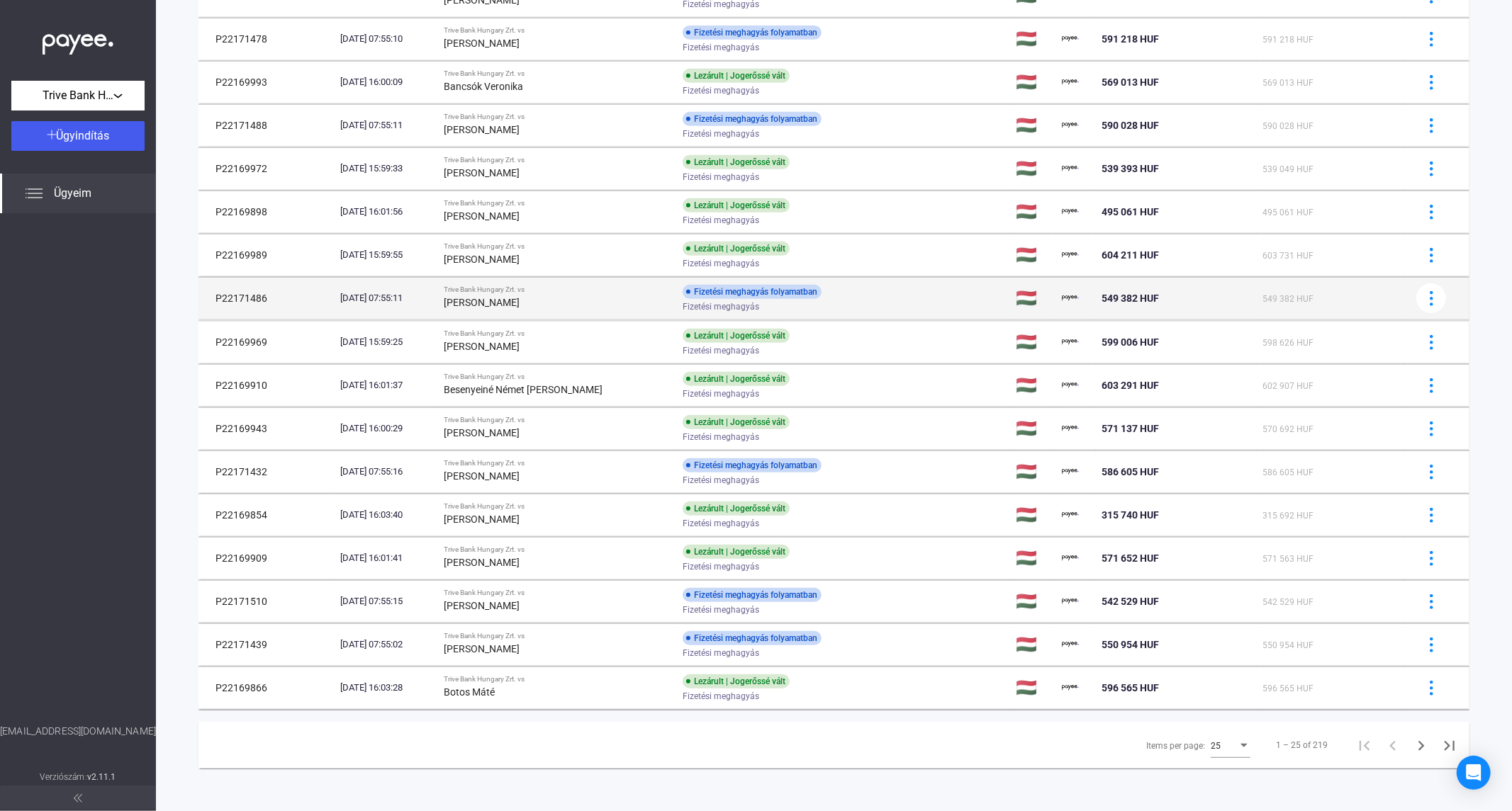
scroll to position [536, 0]
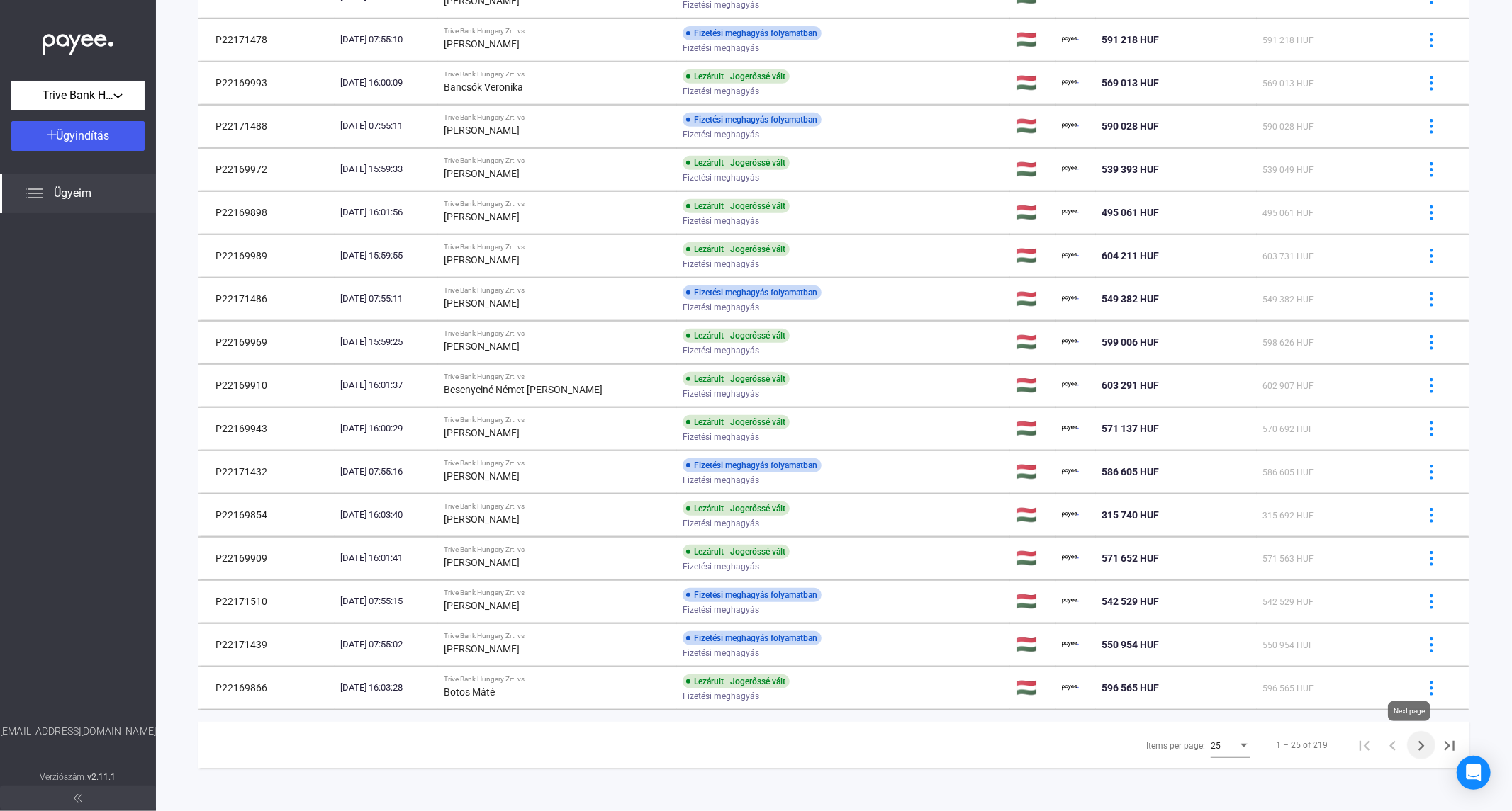
click at [1419, 745] on icon "Next page" at bounding box center [1422, 745] width 7 height 10
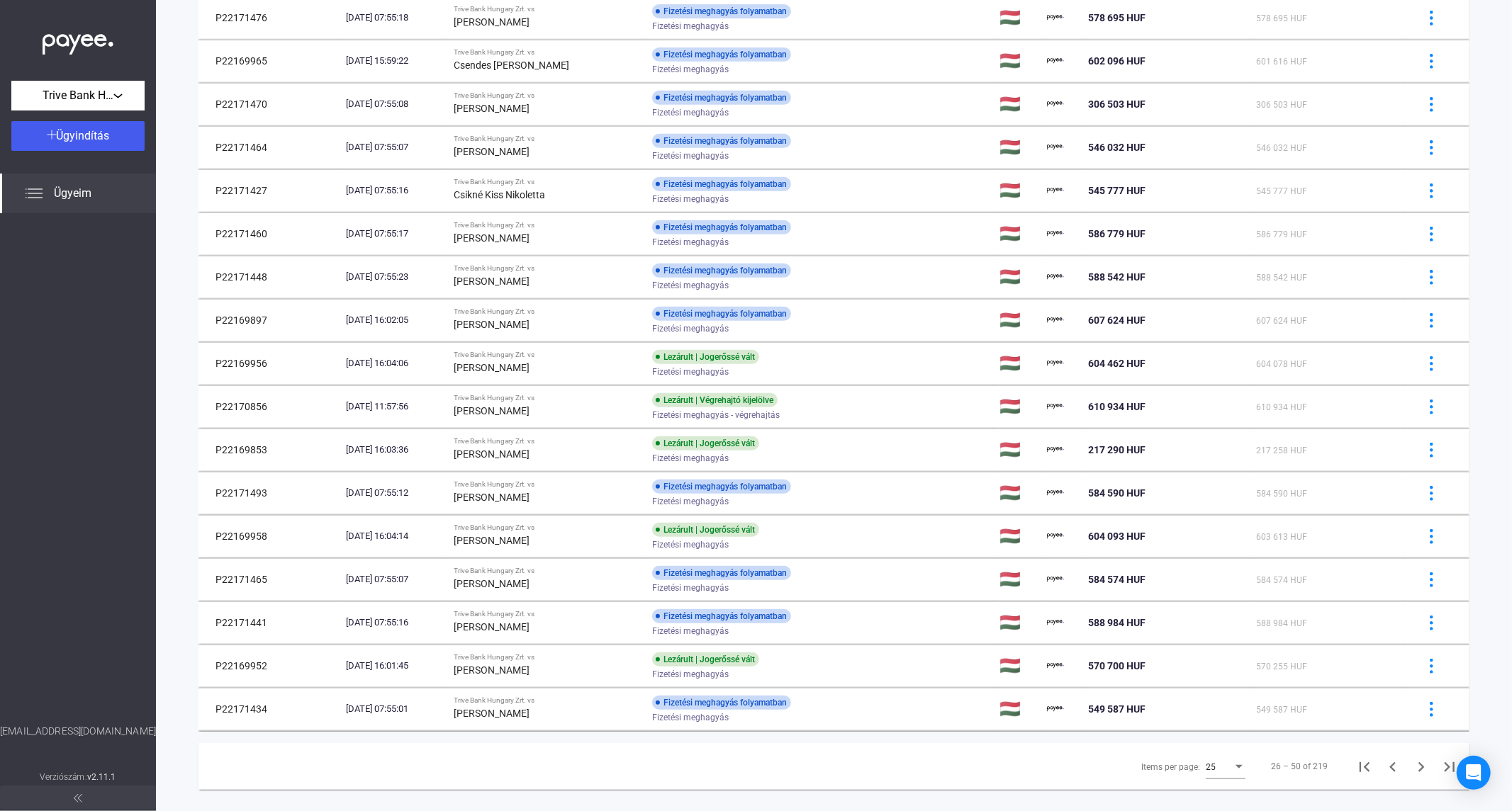
scroll to position [536, 0]
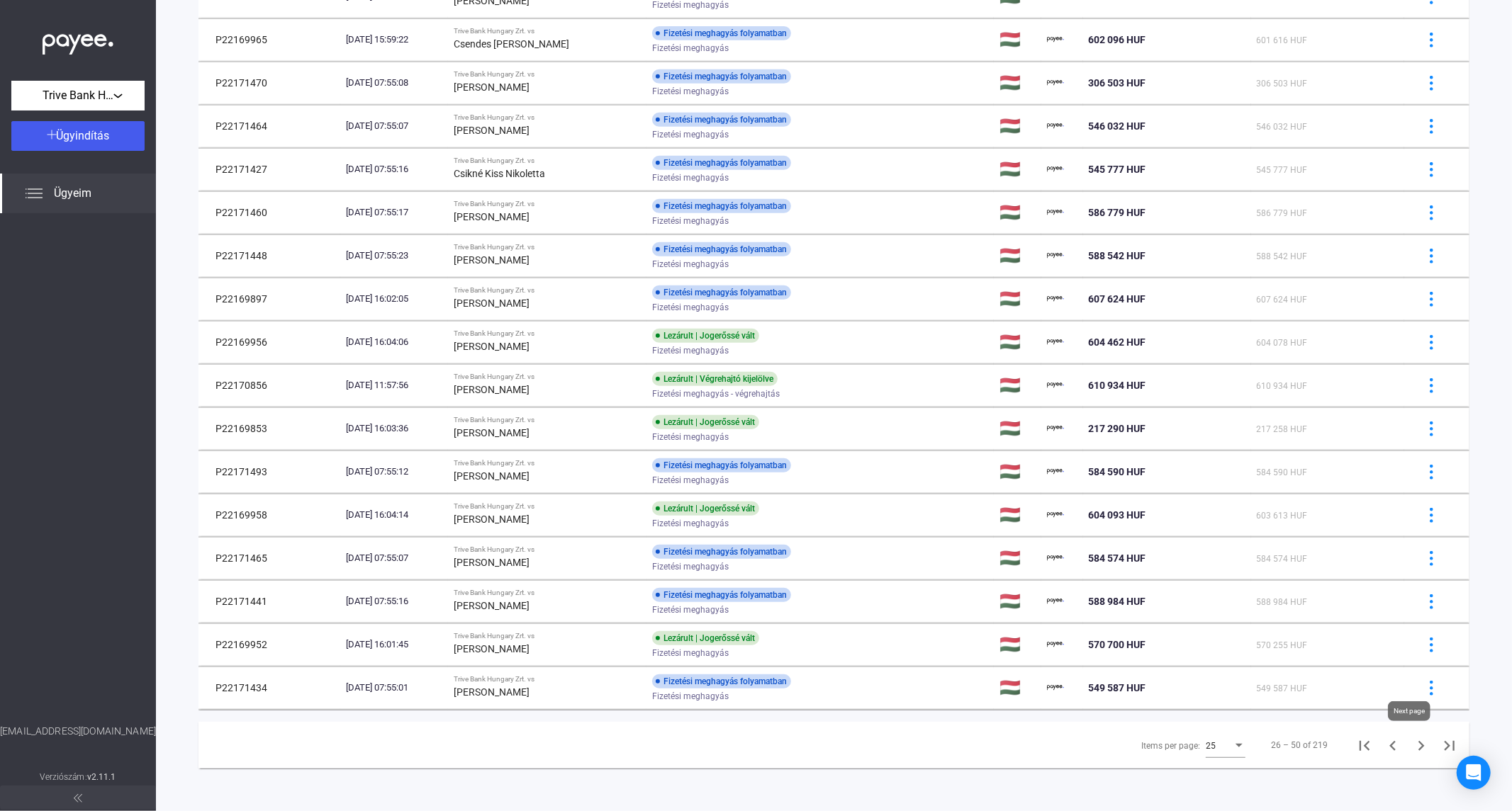
click at [1411, 751] on icon "Next page" at bounding box center [1421, 746] width 20 height 20
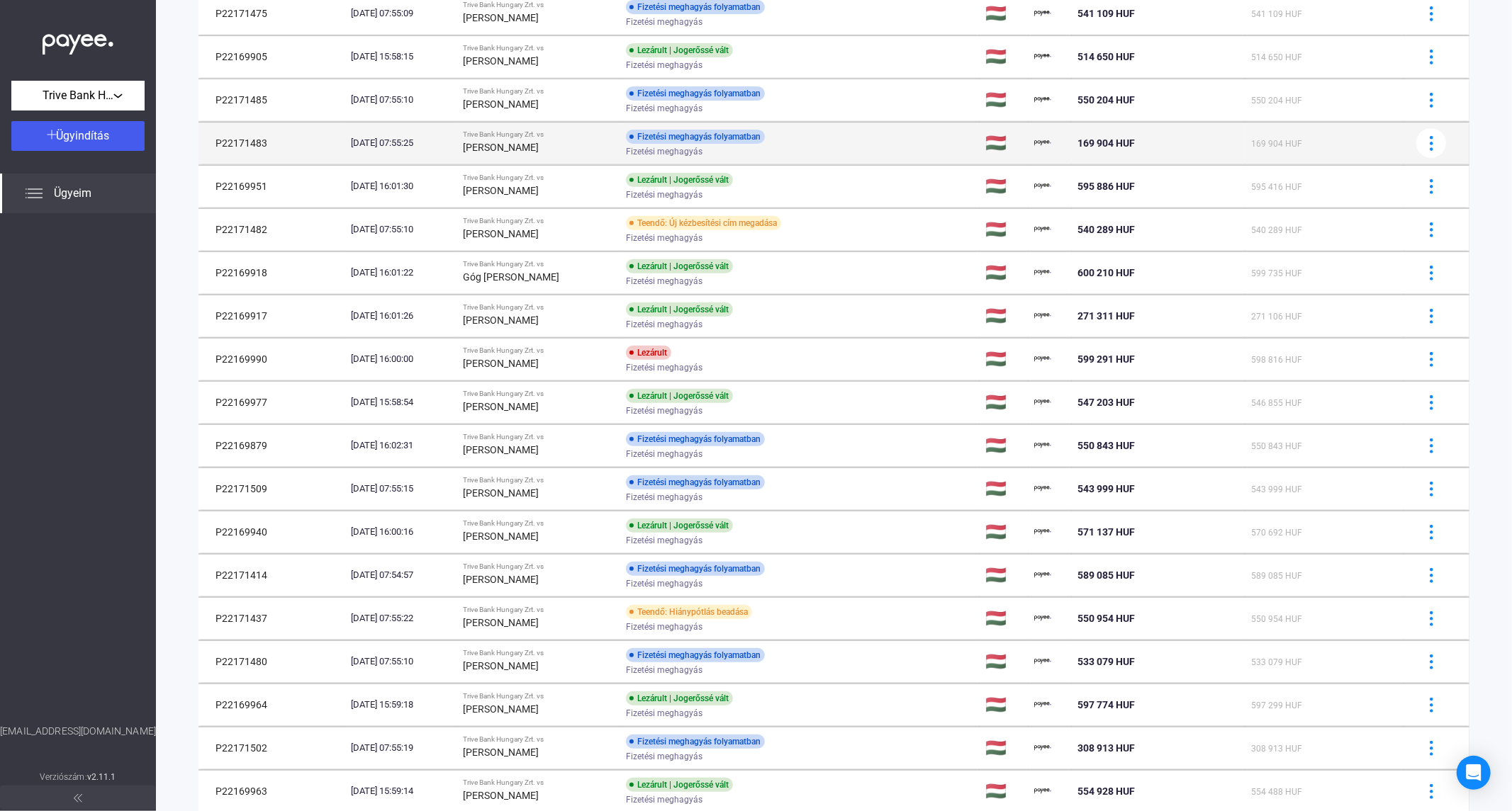
scroll to position [461, 0]
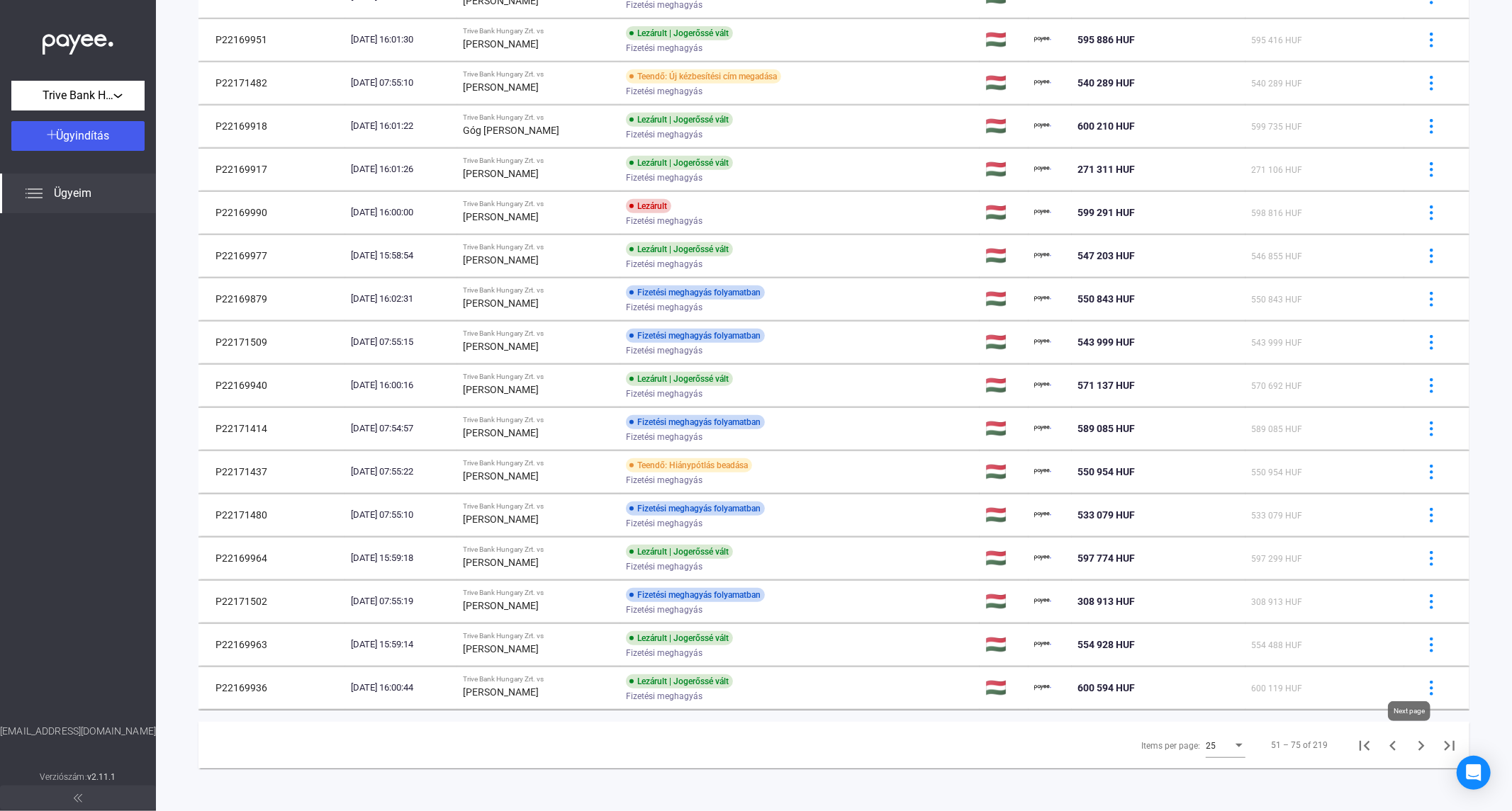
click at [1411, 753] on icon "Next page" at bounding box center [1421, 746] width 20 height 20
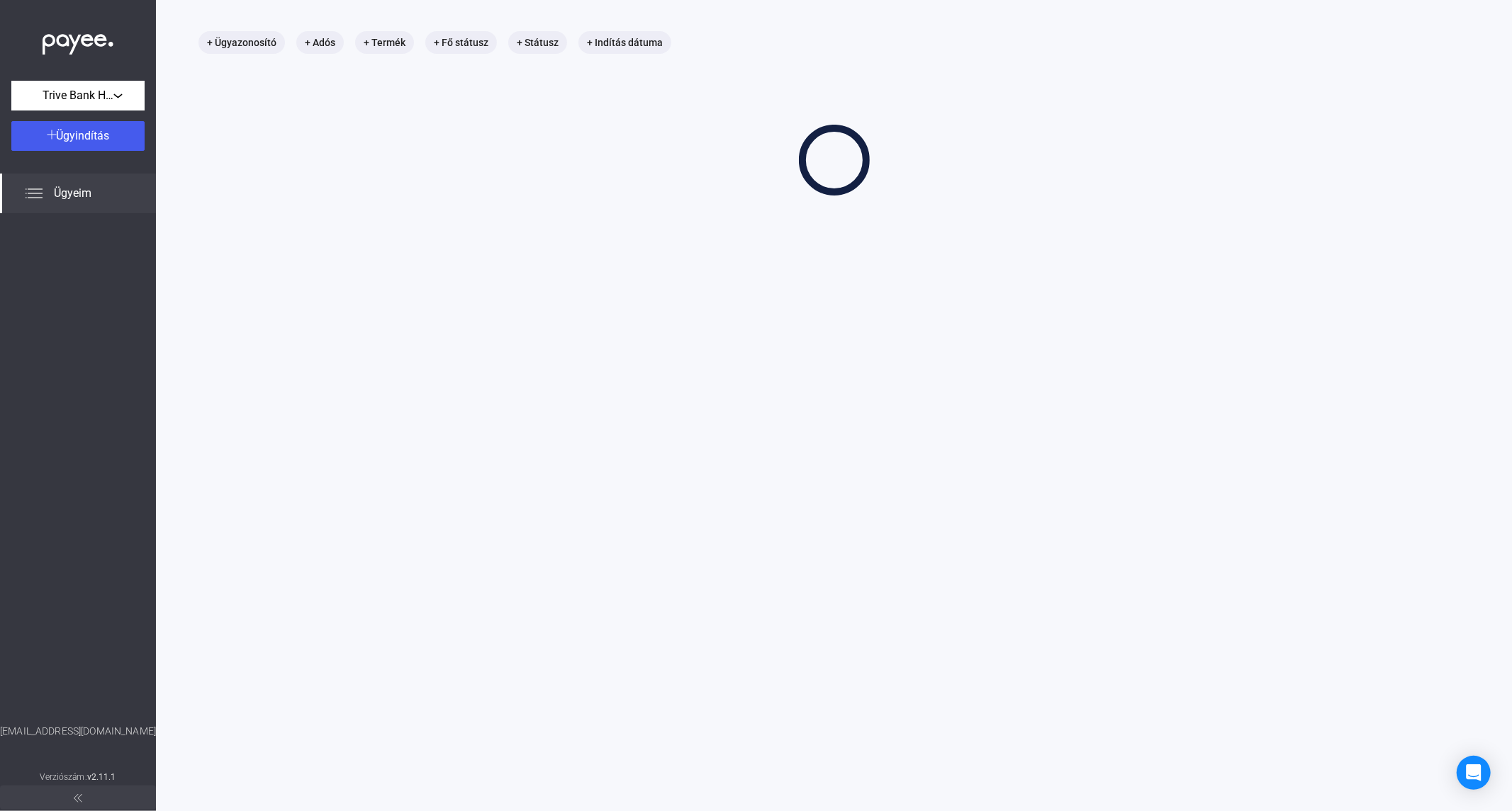
scroll to position [67, 0]
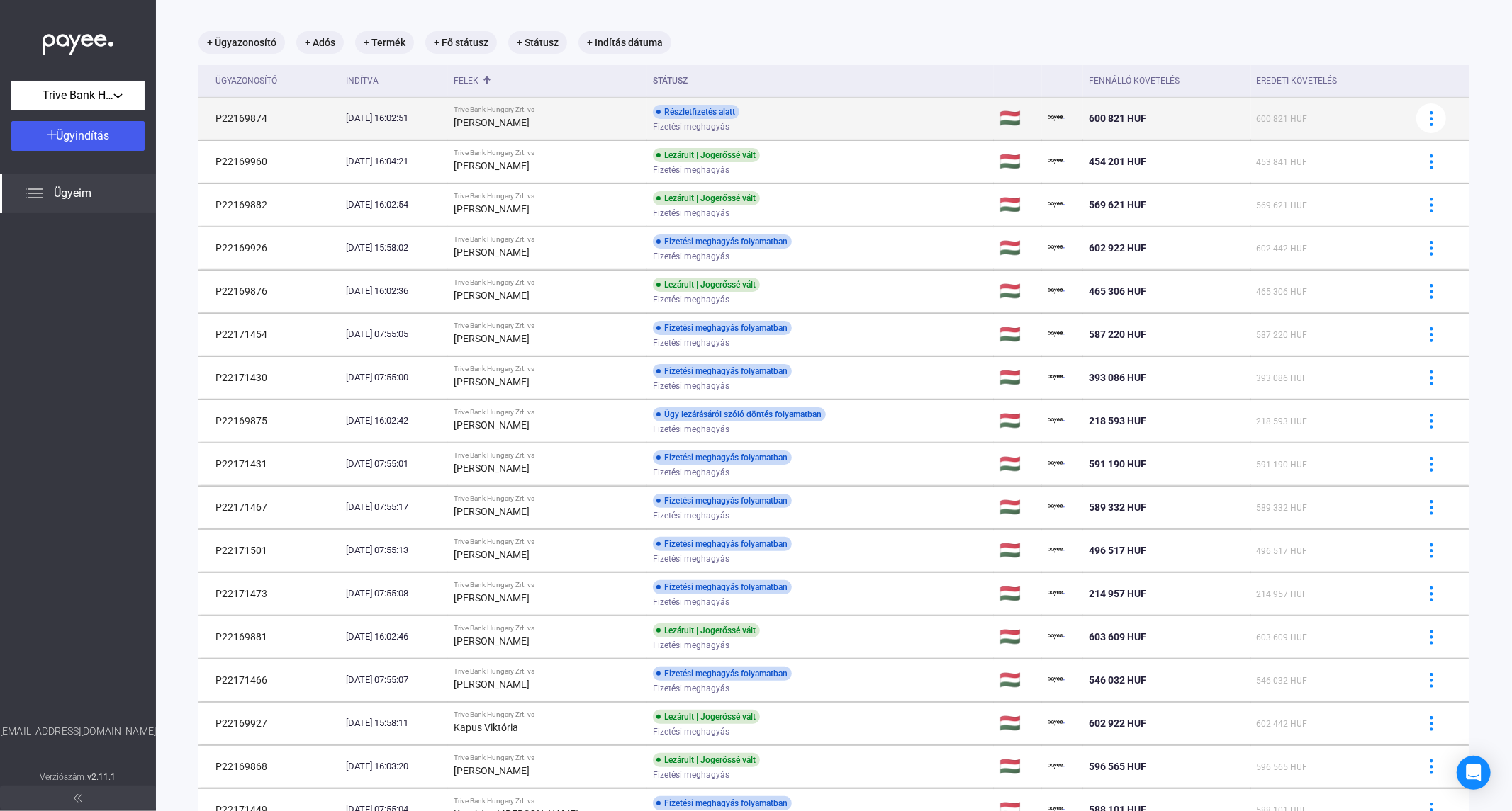
click at [549, 128] on div "[PERSON_NAME]" at bounding box center [547, 122] width 188 height 17
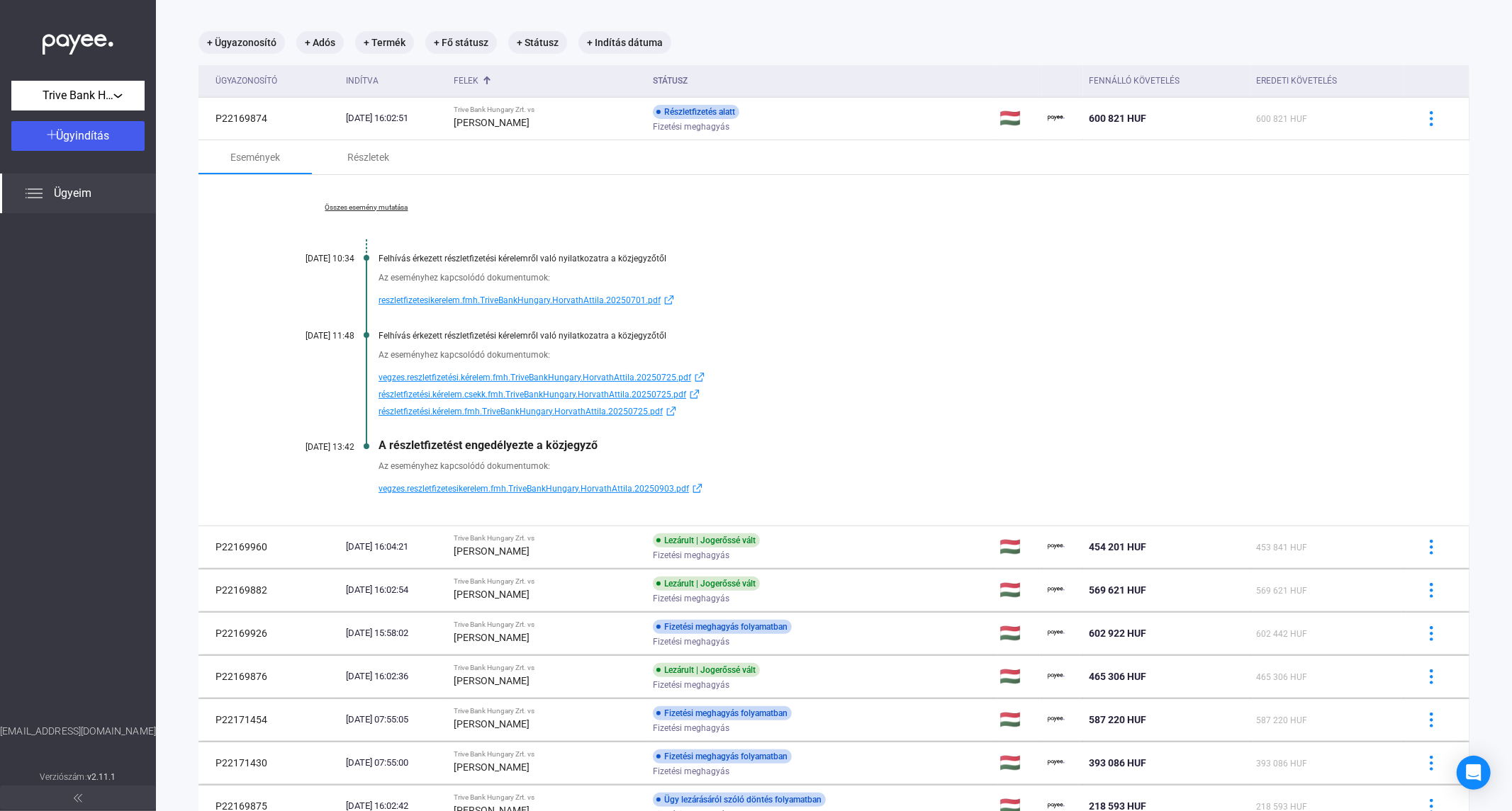
click at [445, 485] on span "vegzes.reszletfizetesikerelem.fmh.TriveBankHungary.HorvathAttila.20250903.pdf" at bounding box center [534, 489] width 311 height 17
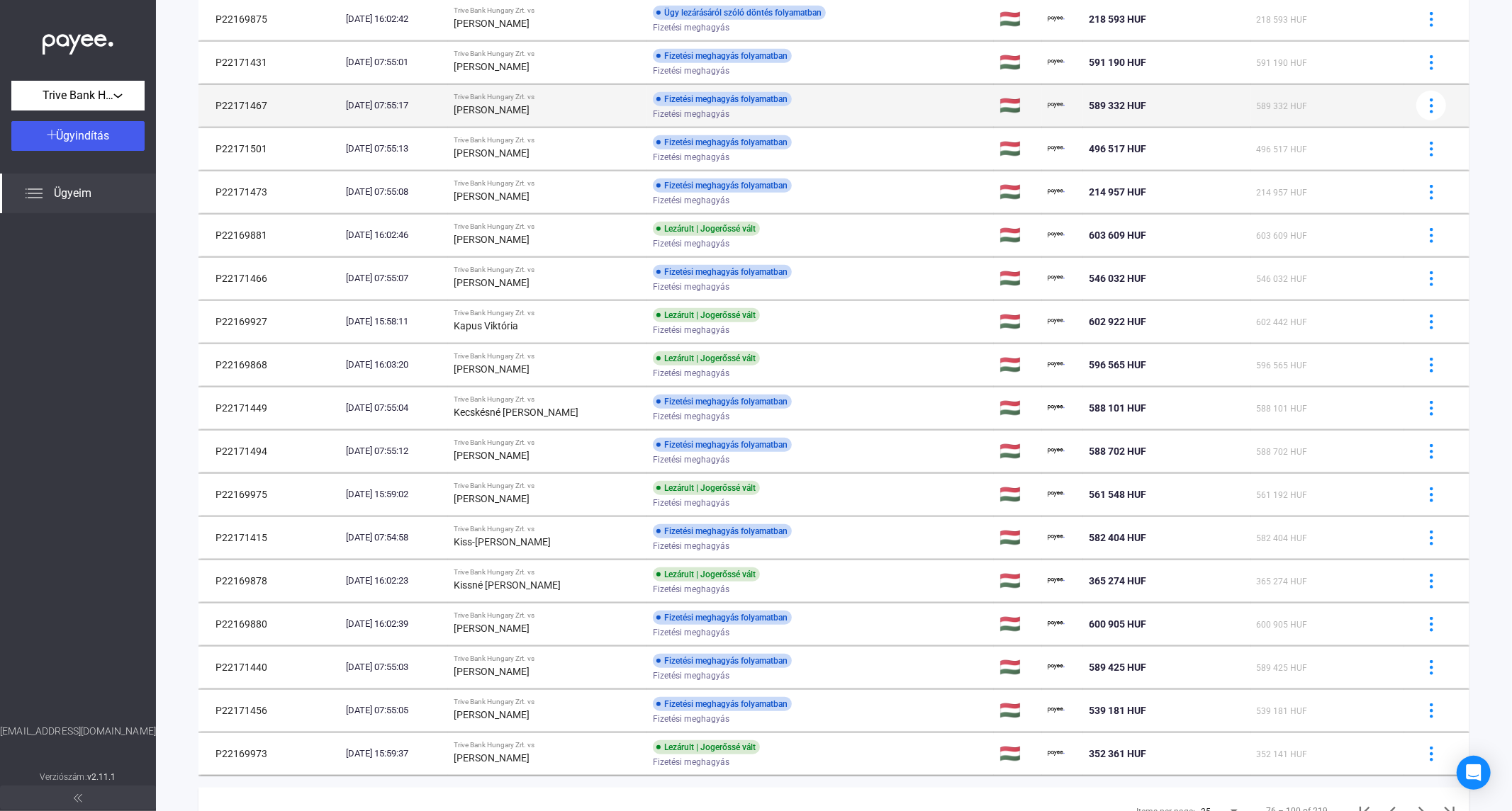
scroll to position [922, 0]
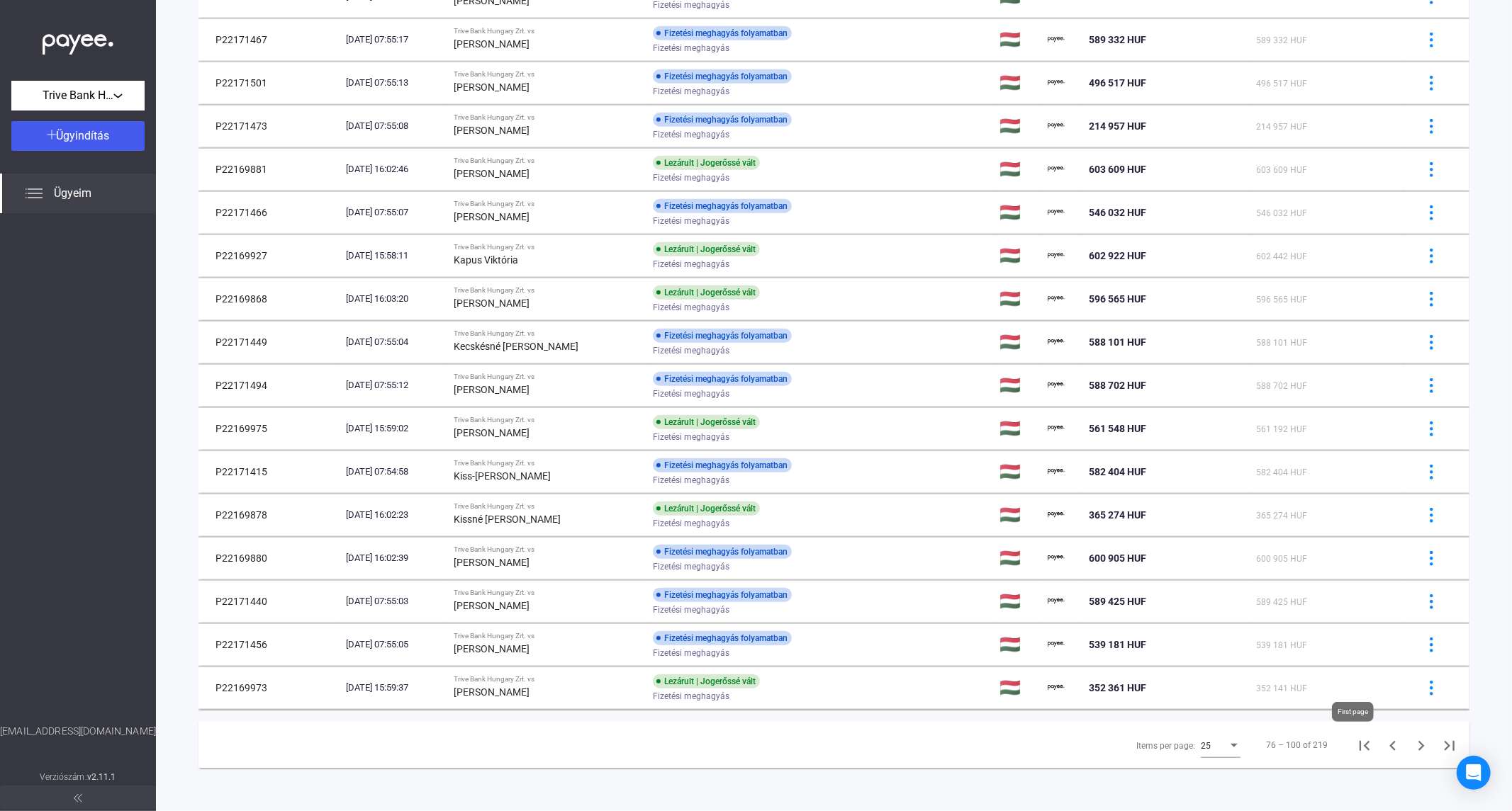
click at [1360, 747] on icon "First page" at bounding box center [1364, 745] width 10 height 10
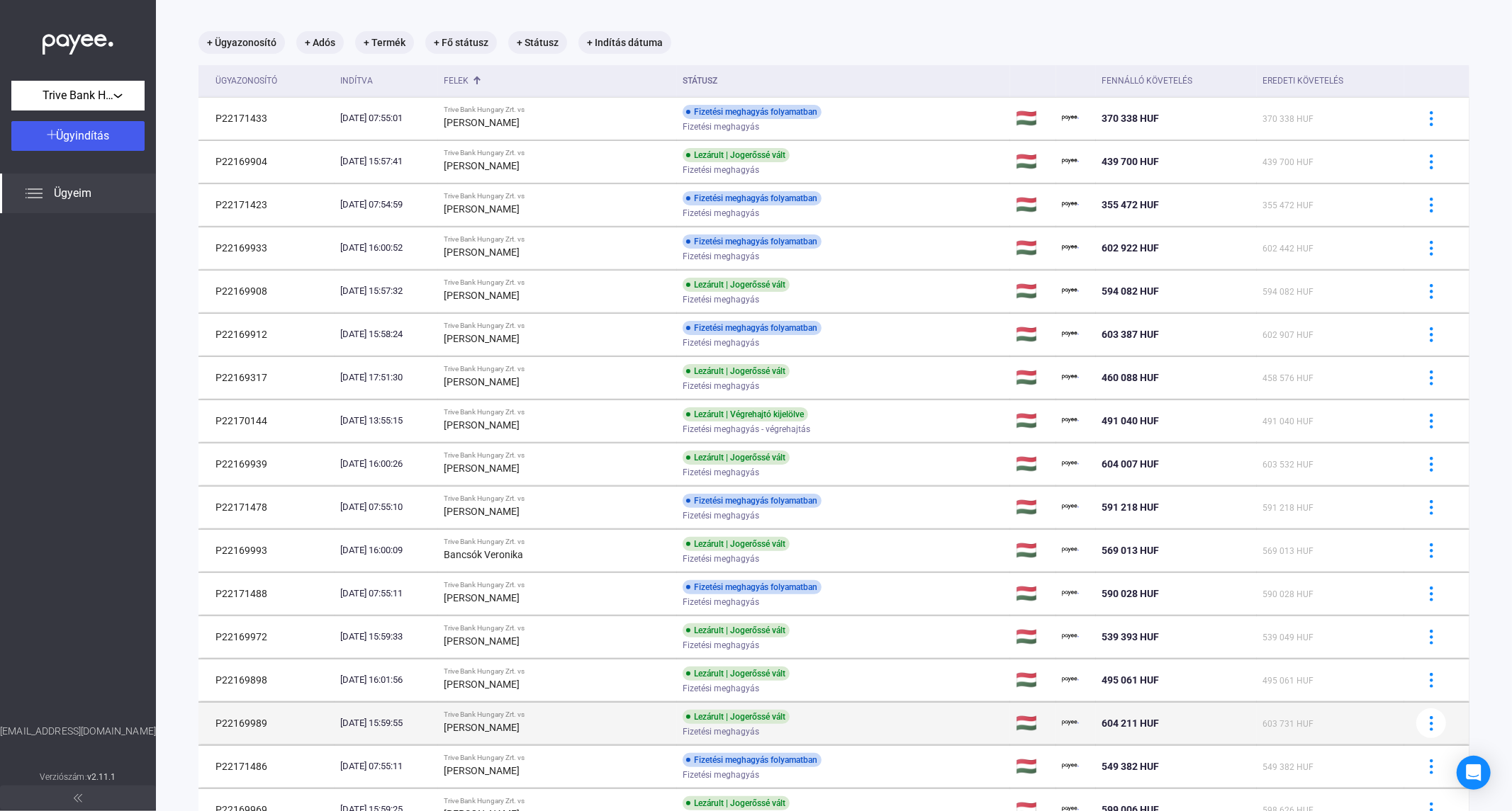
click at [519, 723] on strong "[PERSON_NAME]" at bounding box center [482, 727] width 76 height 11
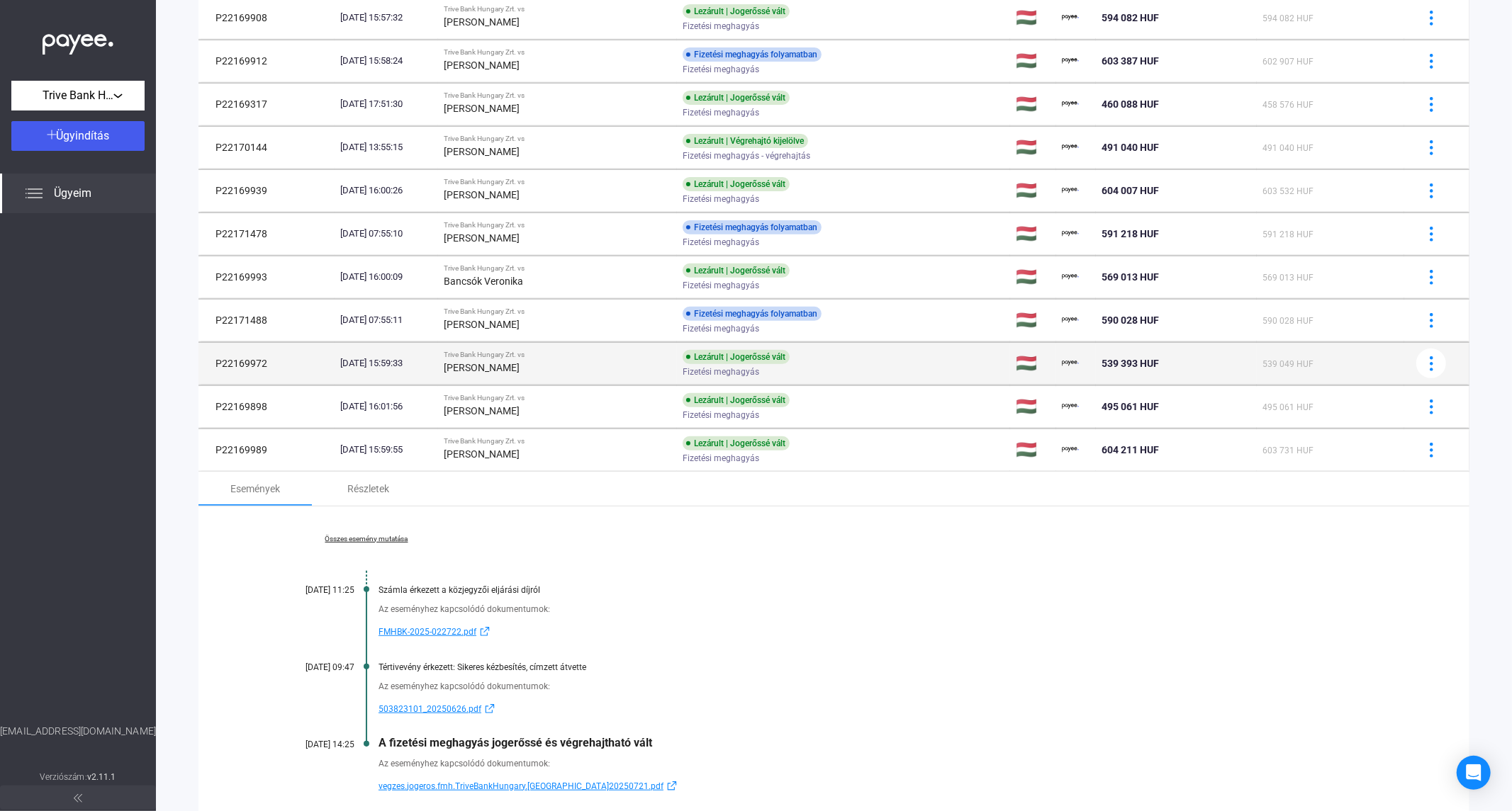
scroll to position [383, 0]
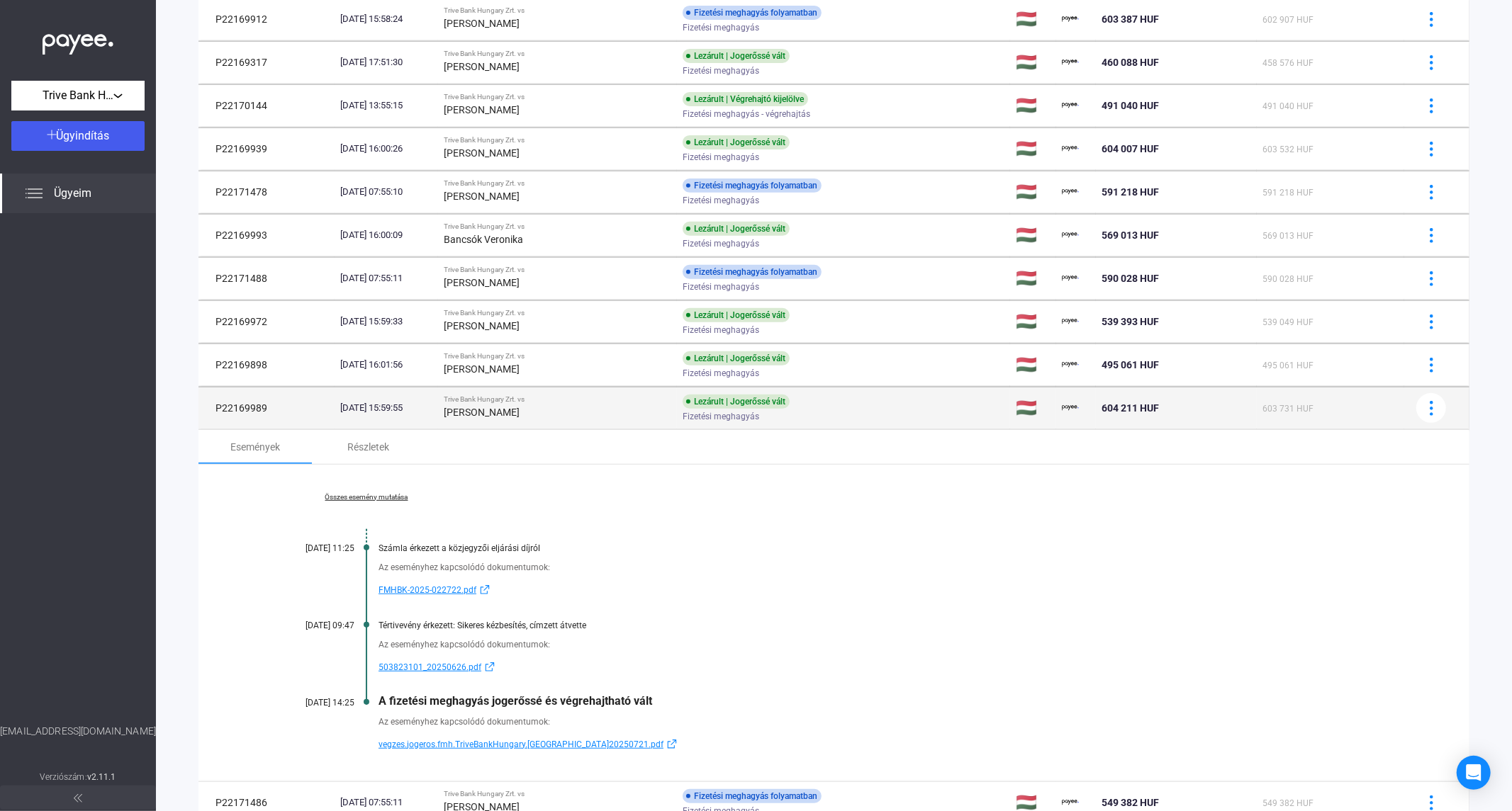
click at [503, 421] on div "[PERSON_NAME]" at bounding box center [558, 412] width 228 height 17
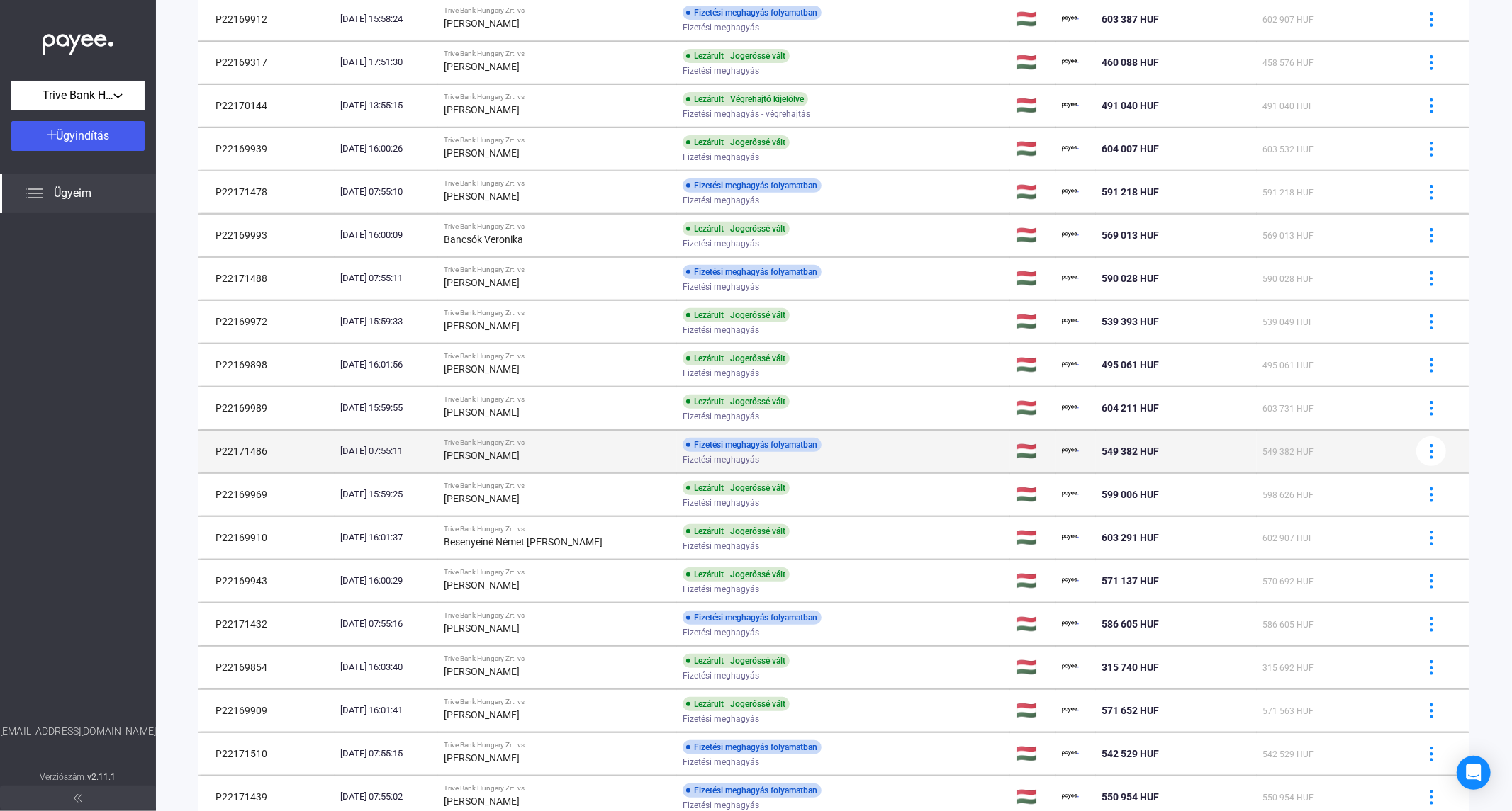
click at [510, 452] on strong "[PERSON_NAME]" at bounding box center [482, 455] width 76 height 11
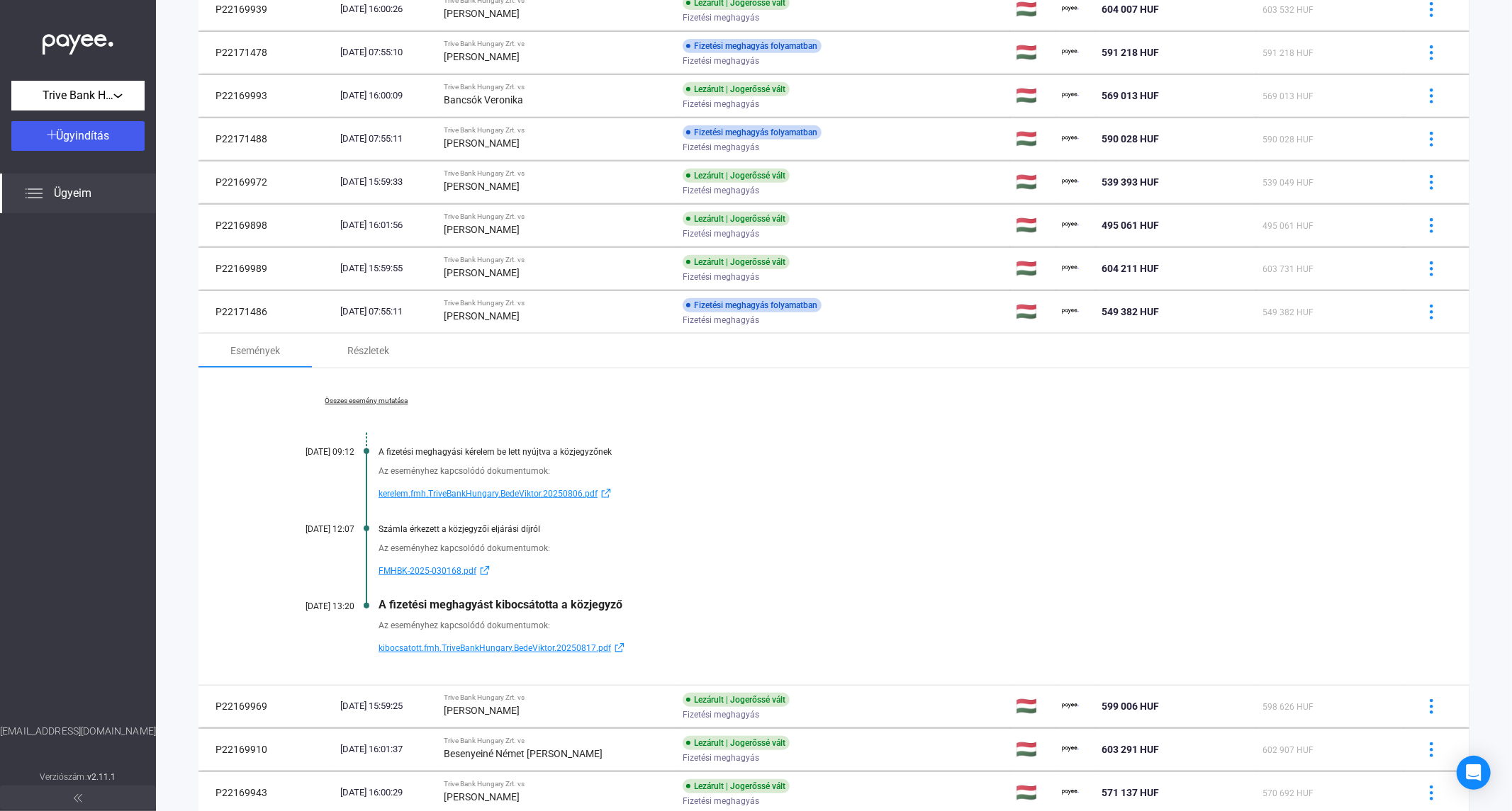
scroll to position [540, 0]
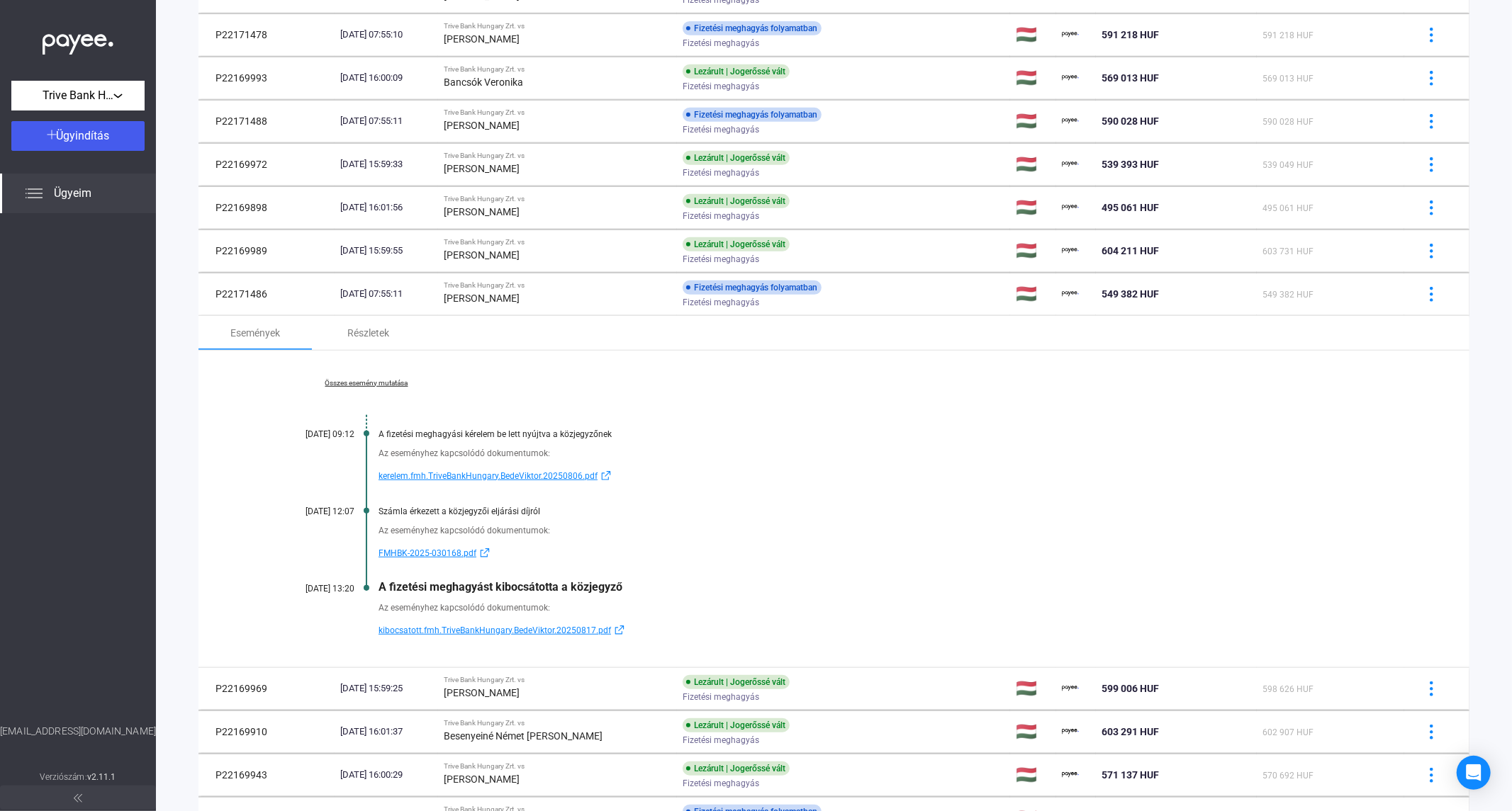
click at [994, 469] on link "kerelem.fmh.TriveBankHungary.BedeViktor.20250806.pdf" at bounding box center [888, 476] width 1020 height 17
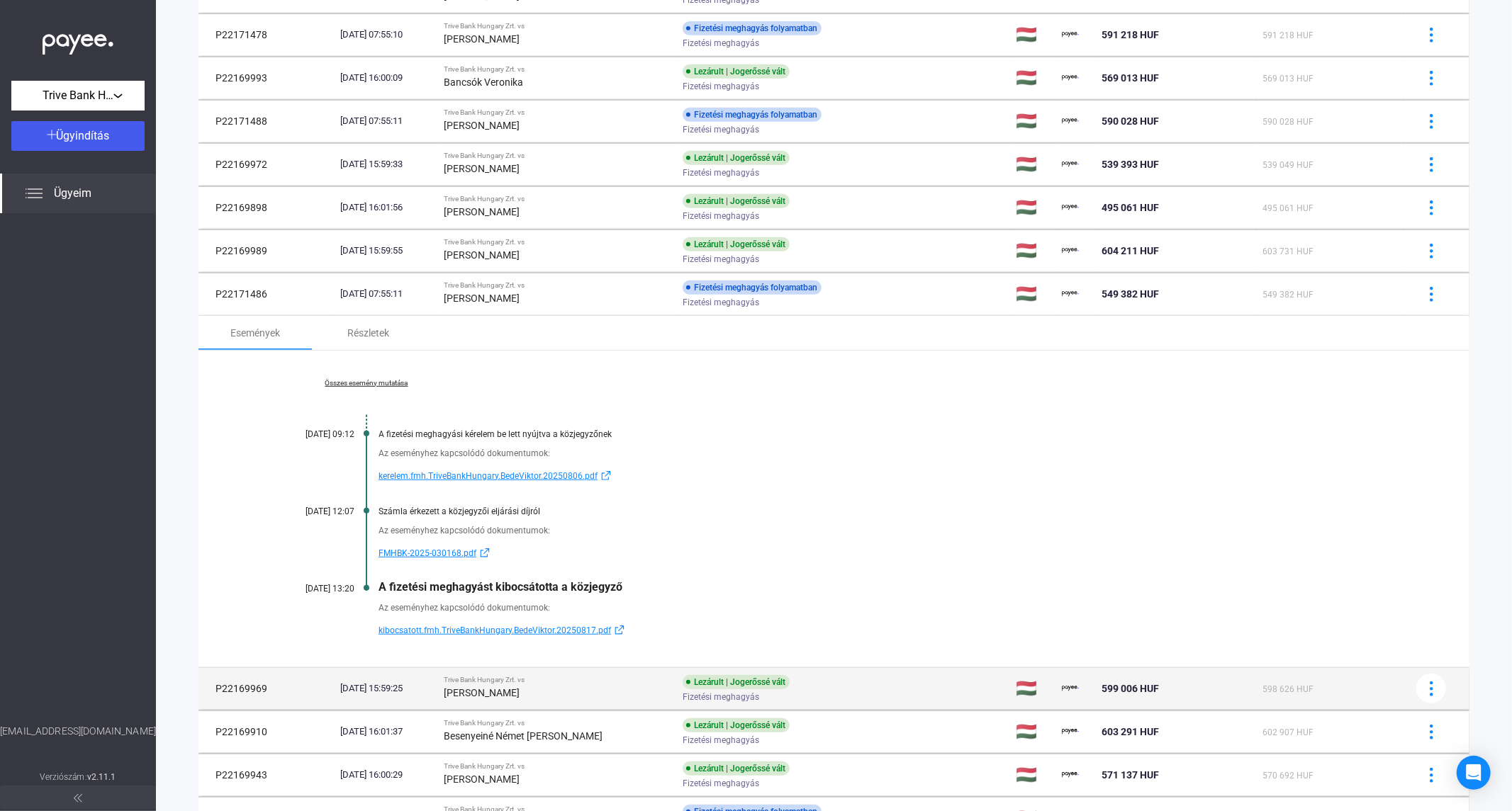
click at [519, 691] on strong "[PERSON_NAME]" at bounding box center [482, 693] width 76 height 11
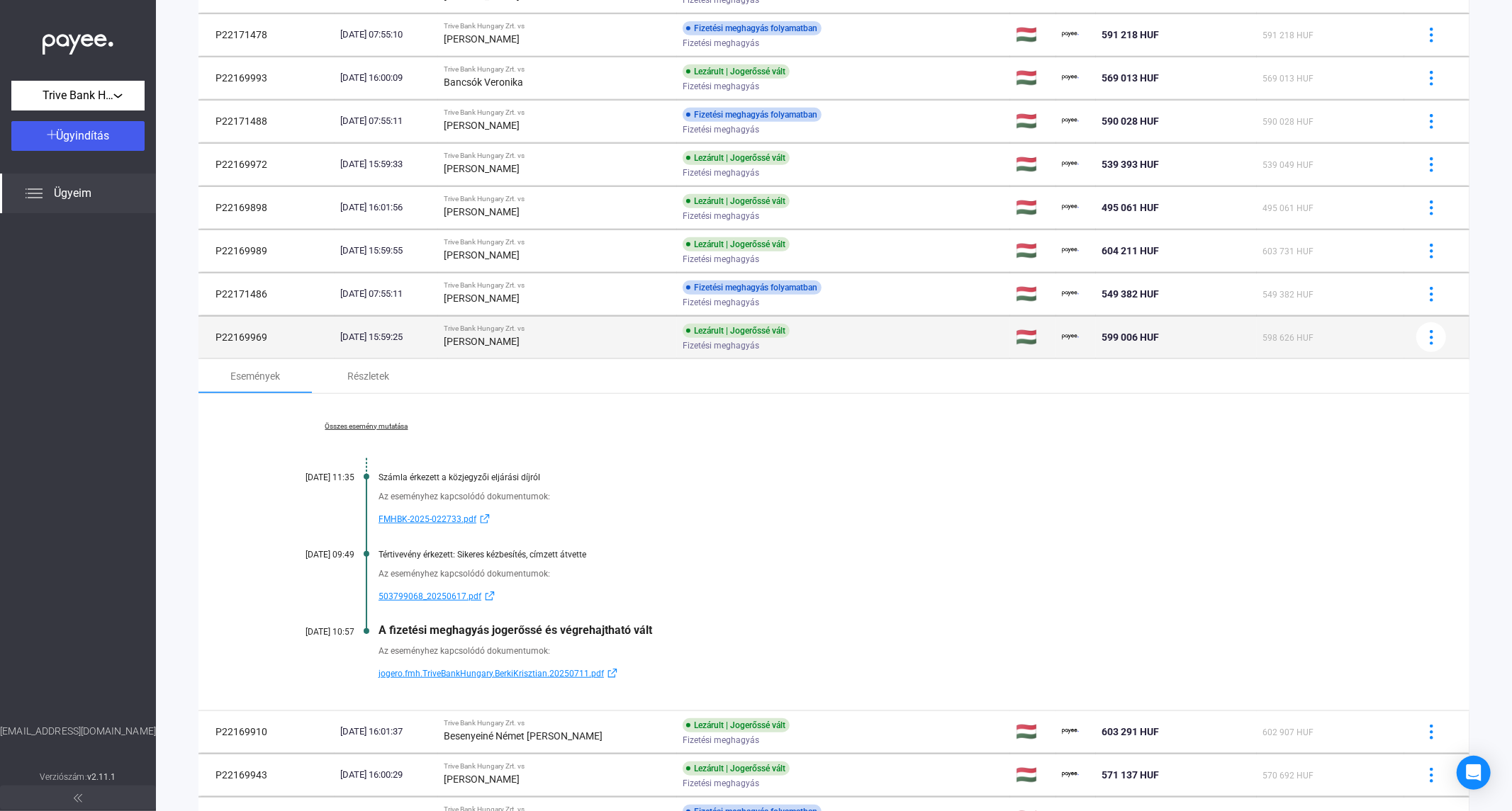
click at [419, 349] on td "[DATE] 15:59:25" at bounding box center [386, 337] width 104 height 43
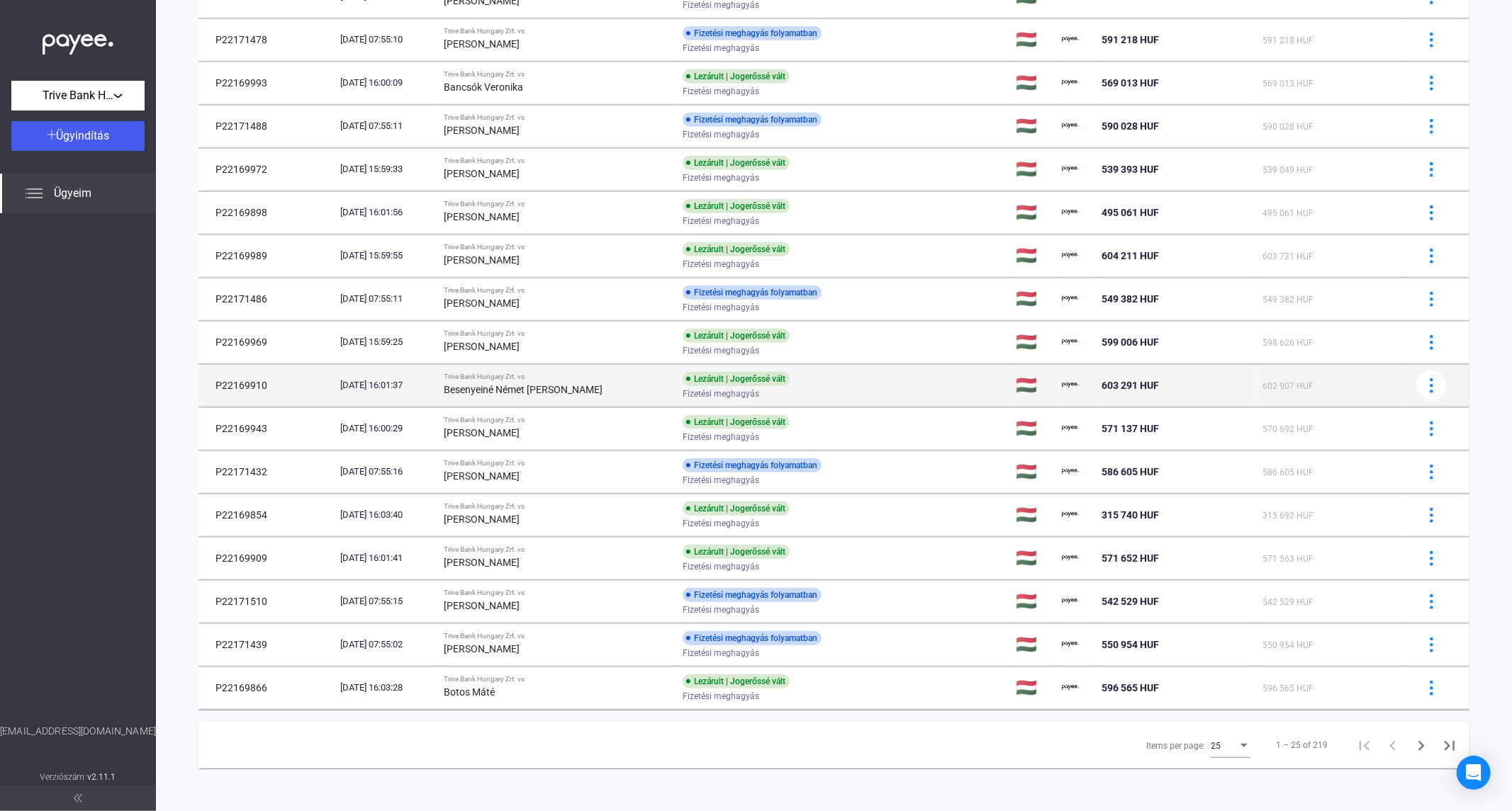
click at [417, 383] on div "[DATE] 16:01:37" at bounding box center [386, 385] width 92 height 14
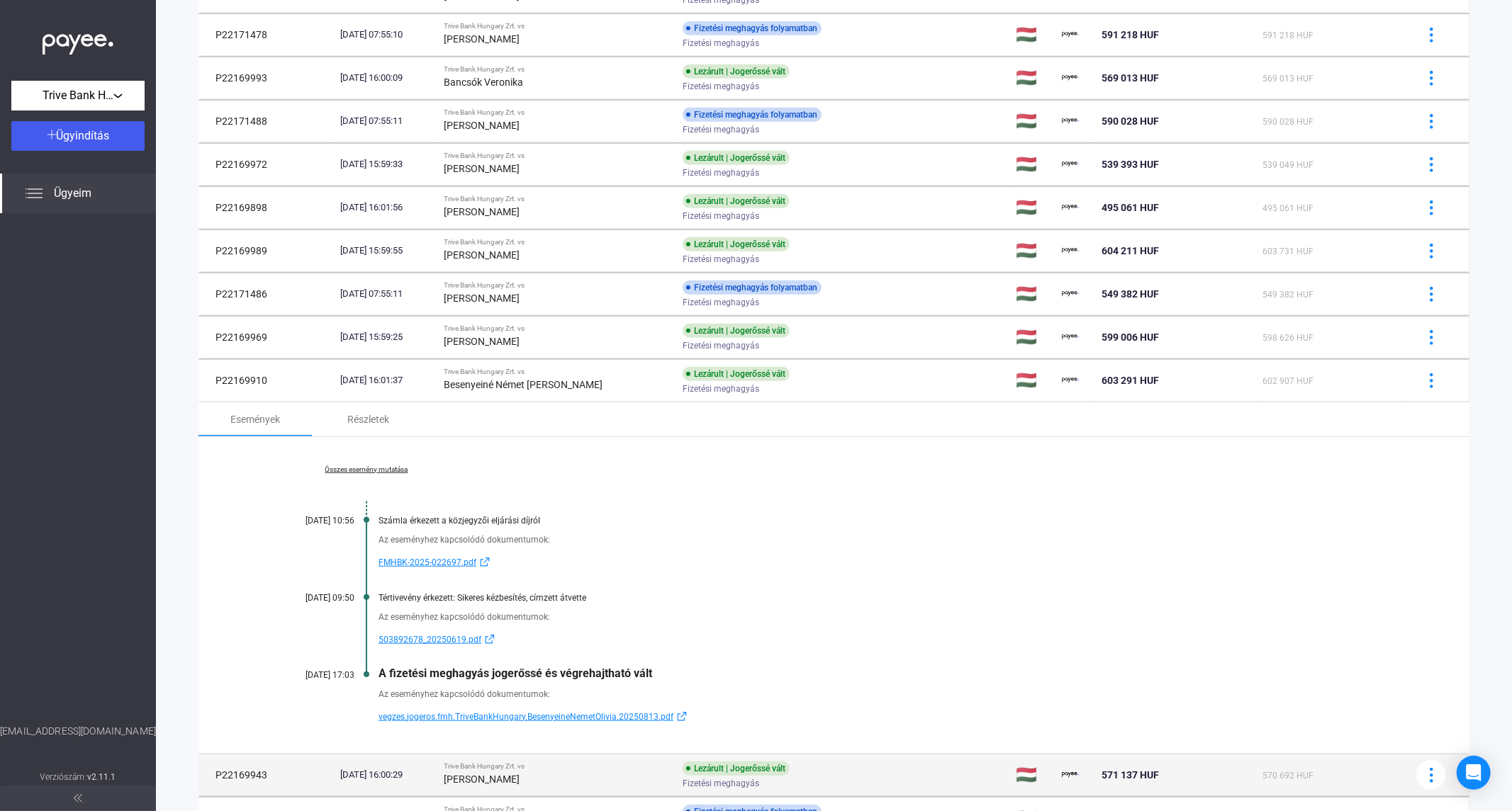
click at [595, 781] on div "[PERSON_NAME]" at bounding box center [558, 779] width 228 height 17
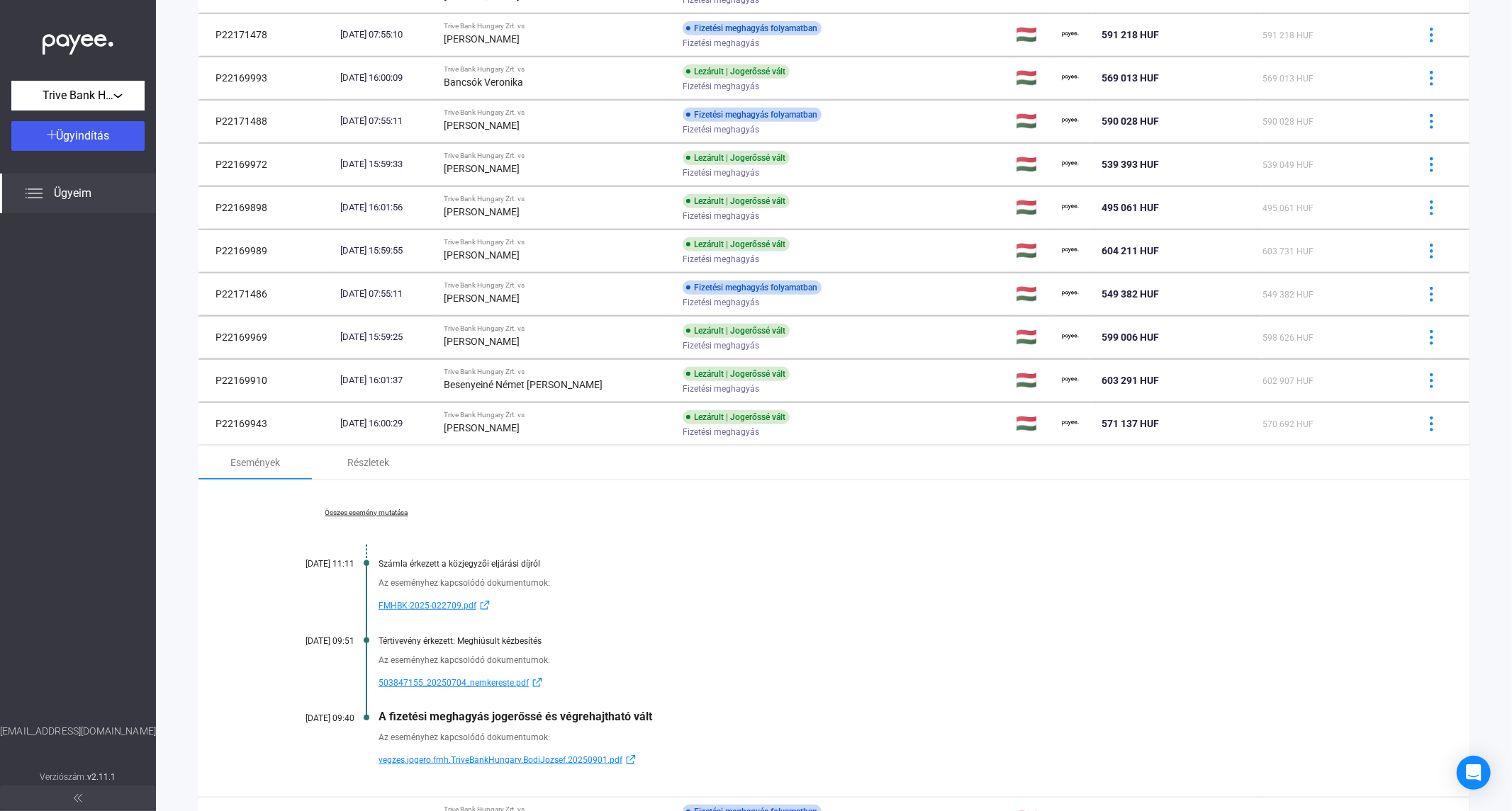
click at [965, 563] on div "Számla érkezett a közjegyzői eljárási díjról" at bounding box center [888, 563] width 1020 height 10
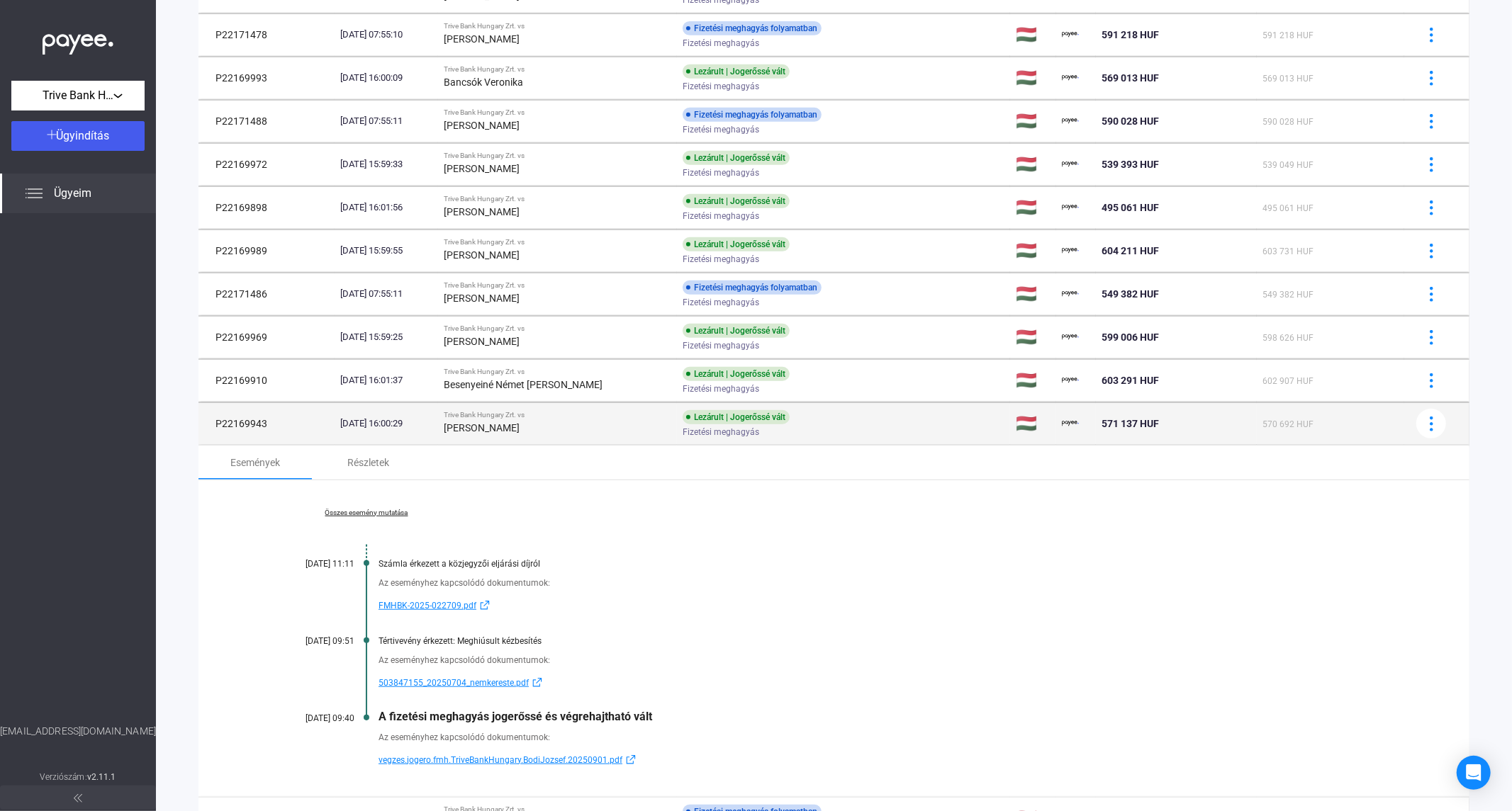
click at [524, 438] on td "Trive Bank Hungary Zrt. vs [PERSON_NAME]" at bounding box center [557, 424] width 239 height 43
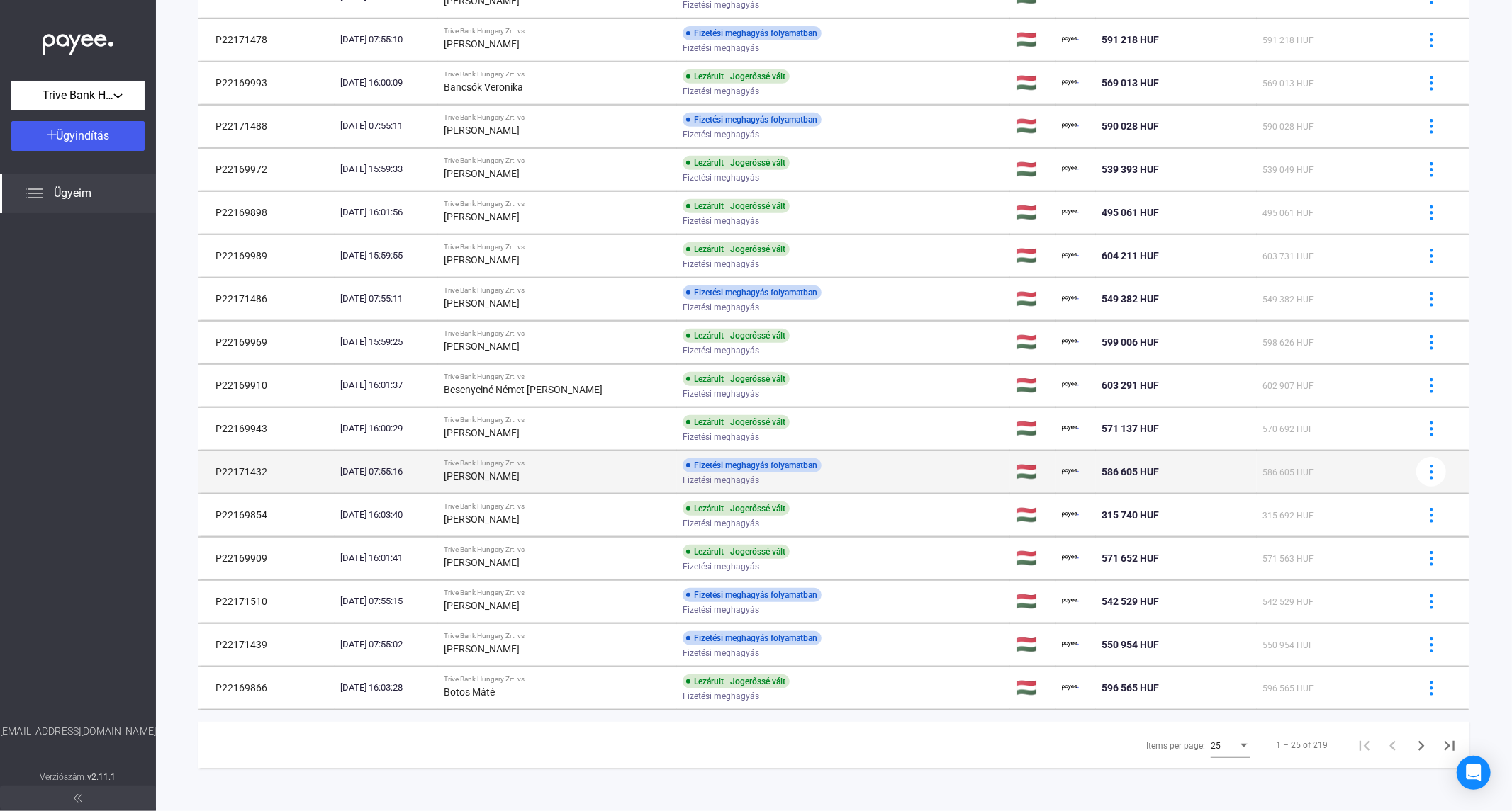
click at [519, 470] on strong "[PERSON_NAME]" at bounding box center [482, 475] width 76 height 11
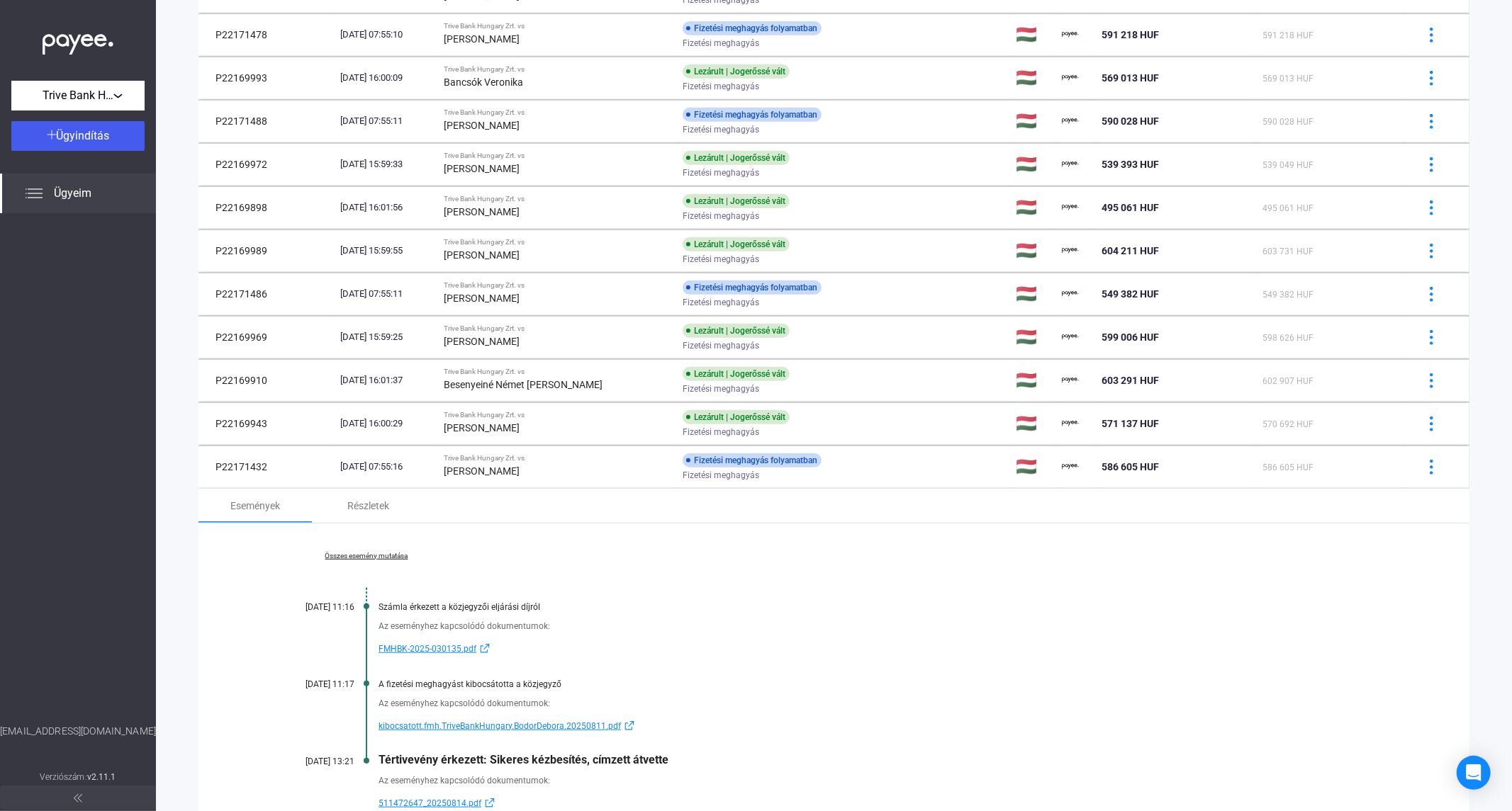
scroll to position [619, 0]
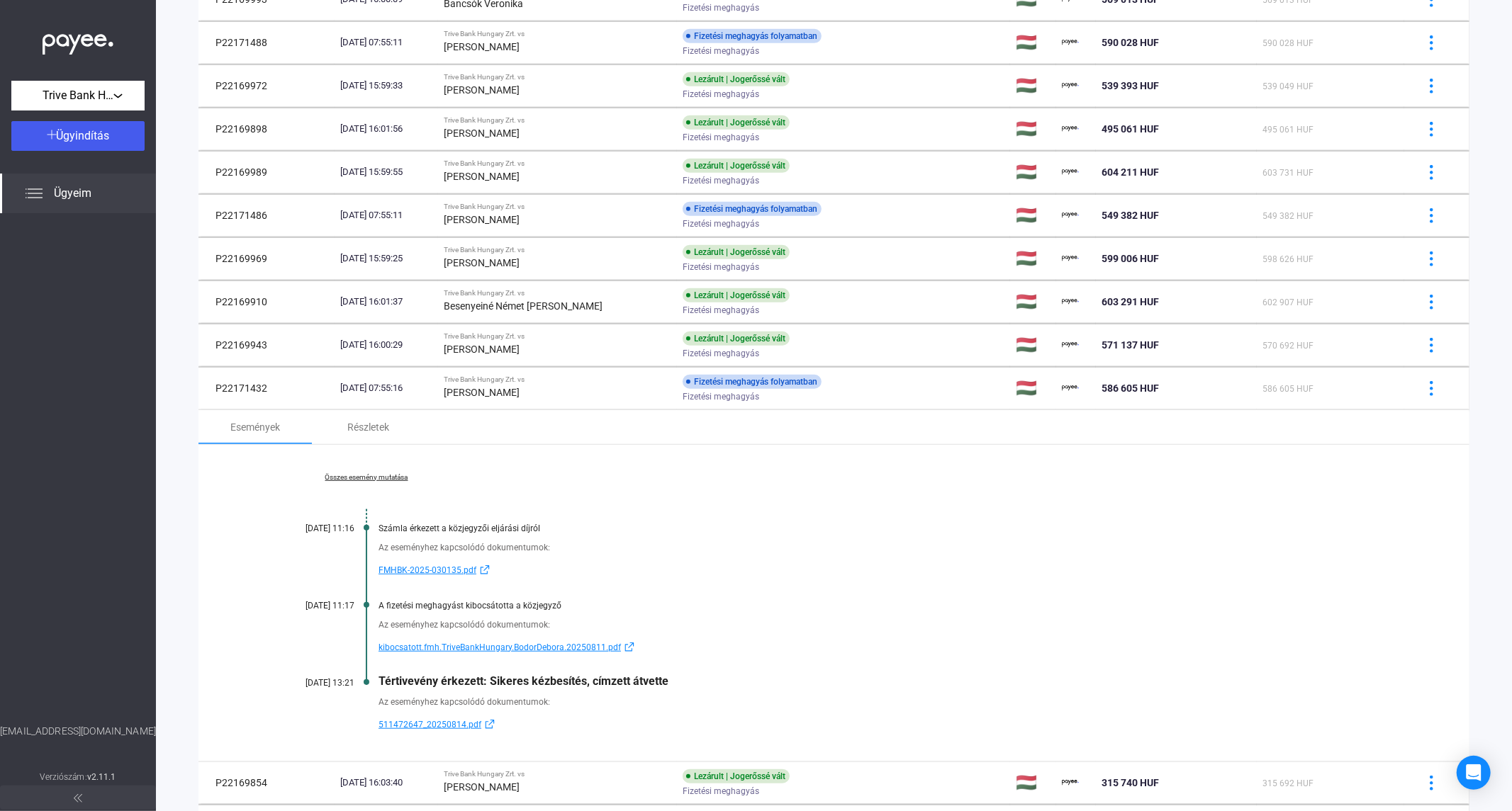
click at [1107, 653] on link "kibocsatott.fmh.TriveBankHungary.BodorDebora.20250811.pdf" at bounding box center [888, 647] width 1020 height 17
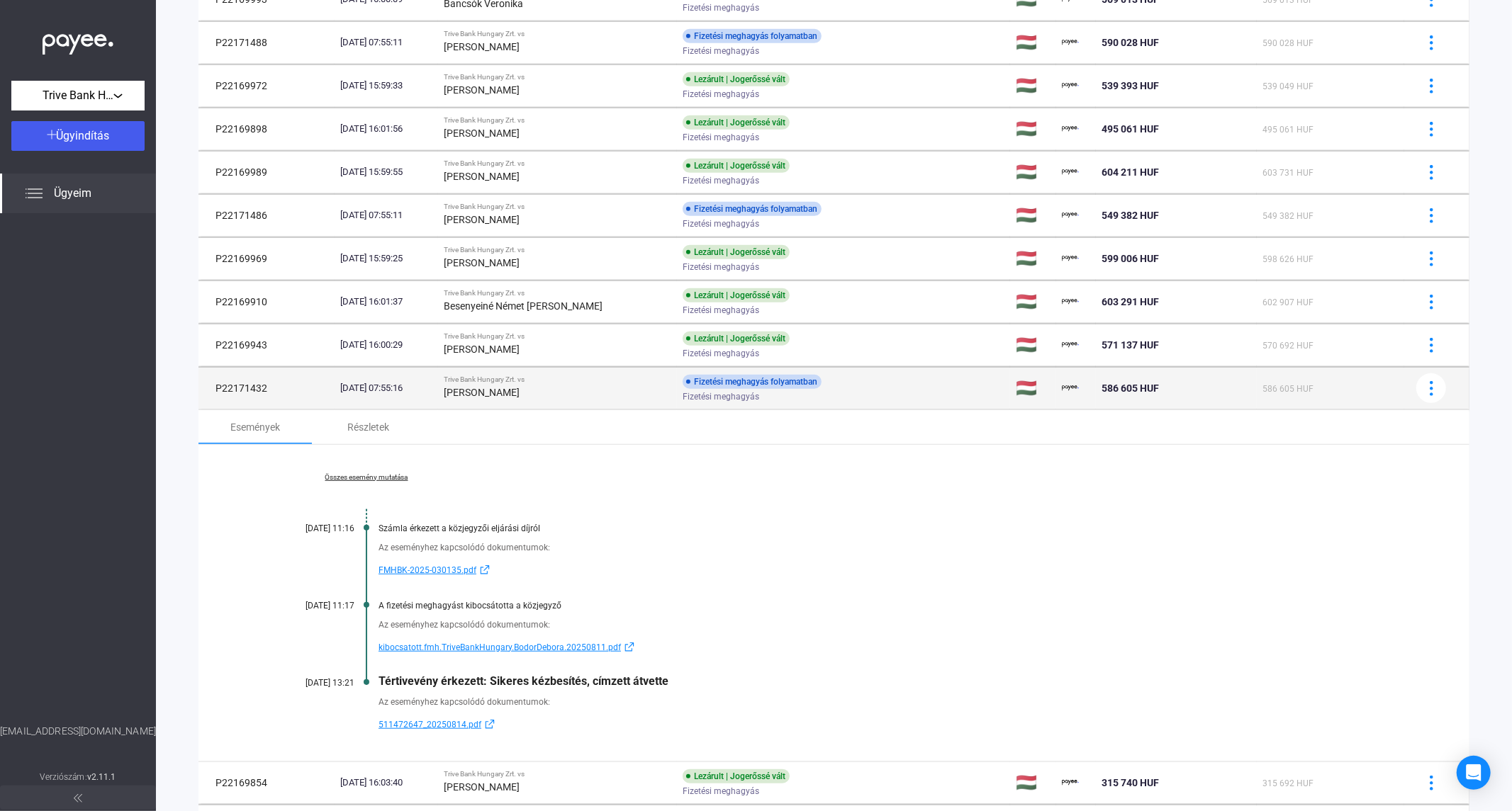
click at [519, 387] on strong "[PERSON_NAME]" at bounding box center [482, 392] width 76 height 11
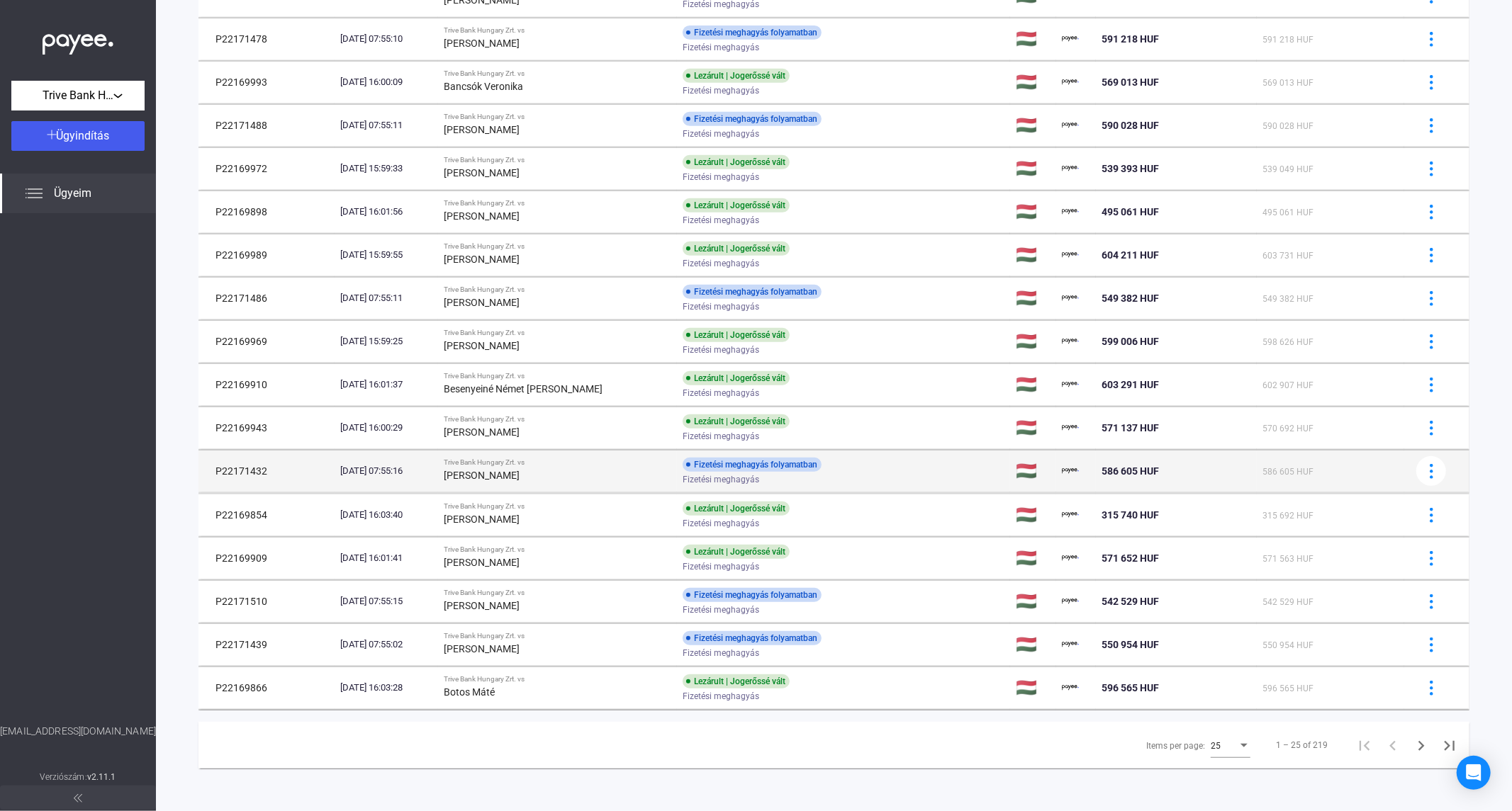
scroll to position [536, 0]
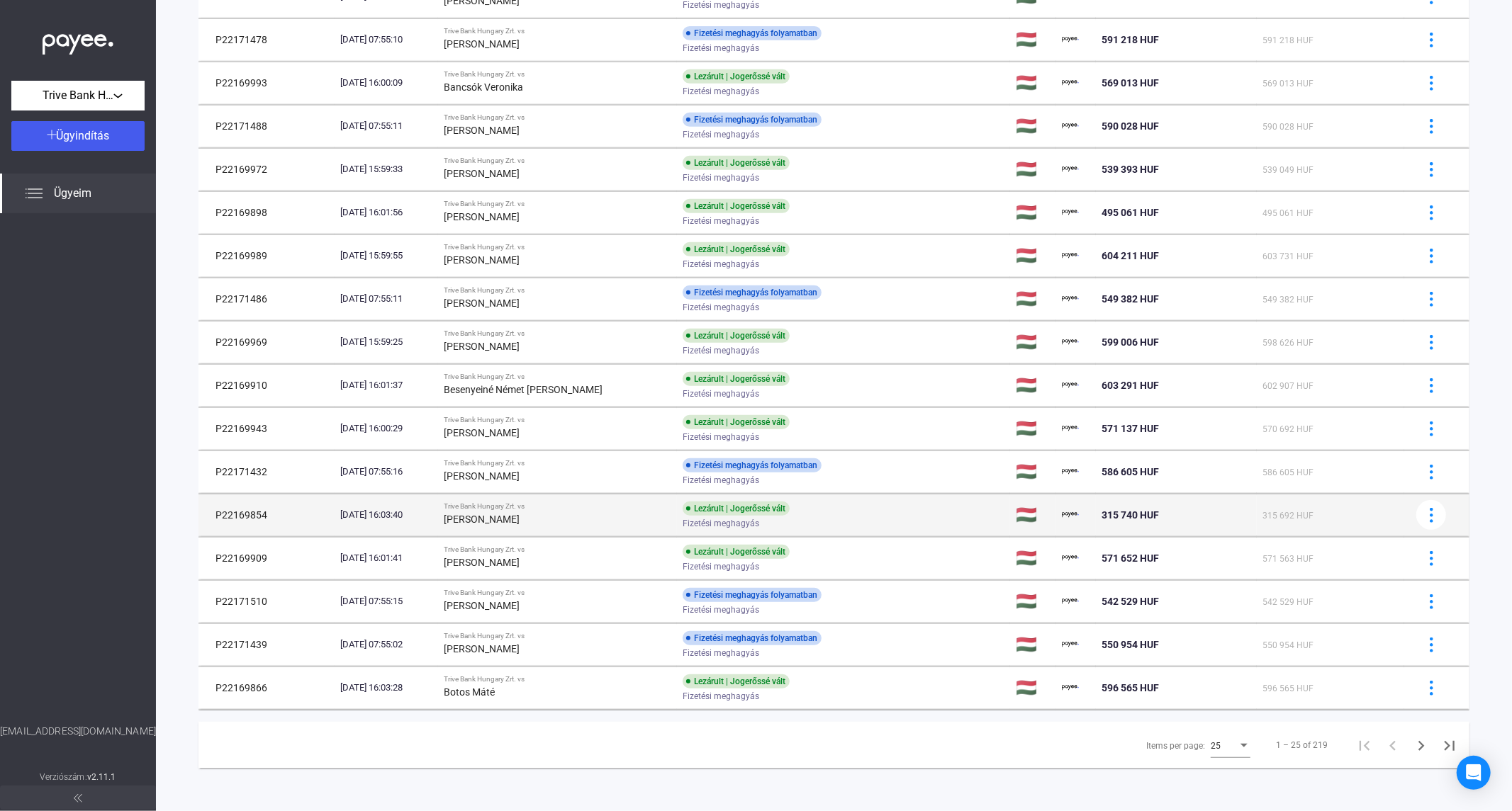
click at [522, 525] on div "[PERSON_NAME]" at bounding box center [558, 519] width 228 height 17
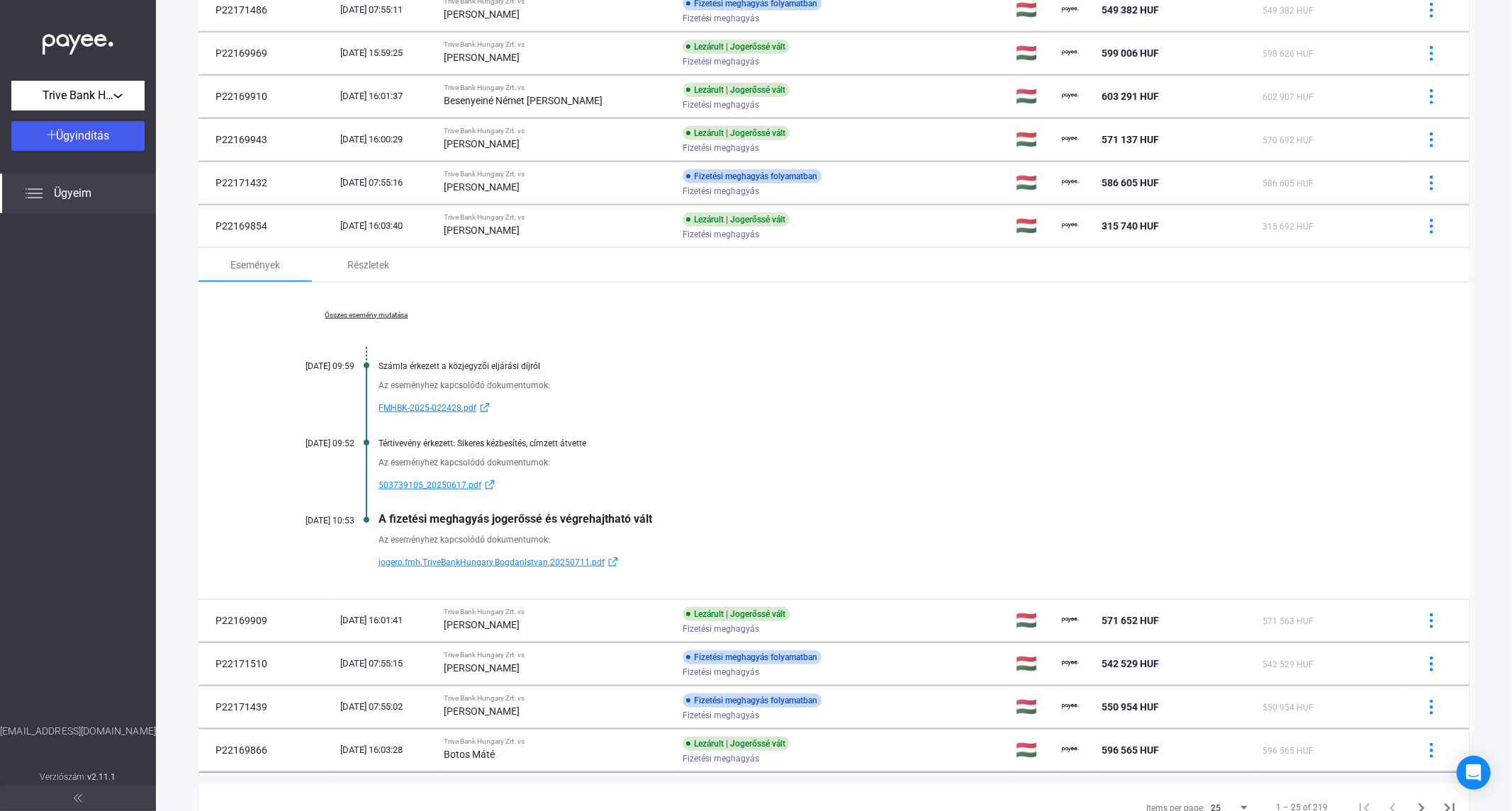
scroll to position [855, 0]
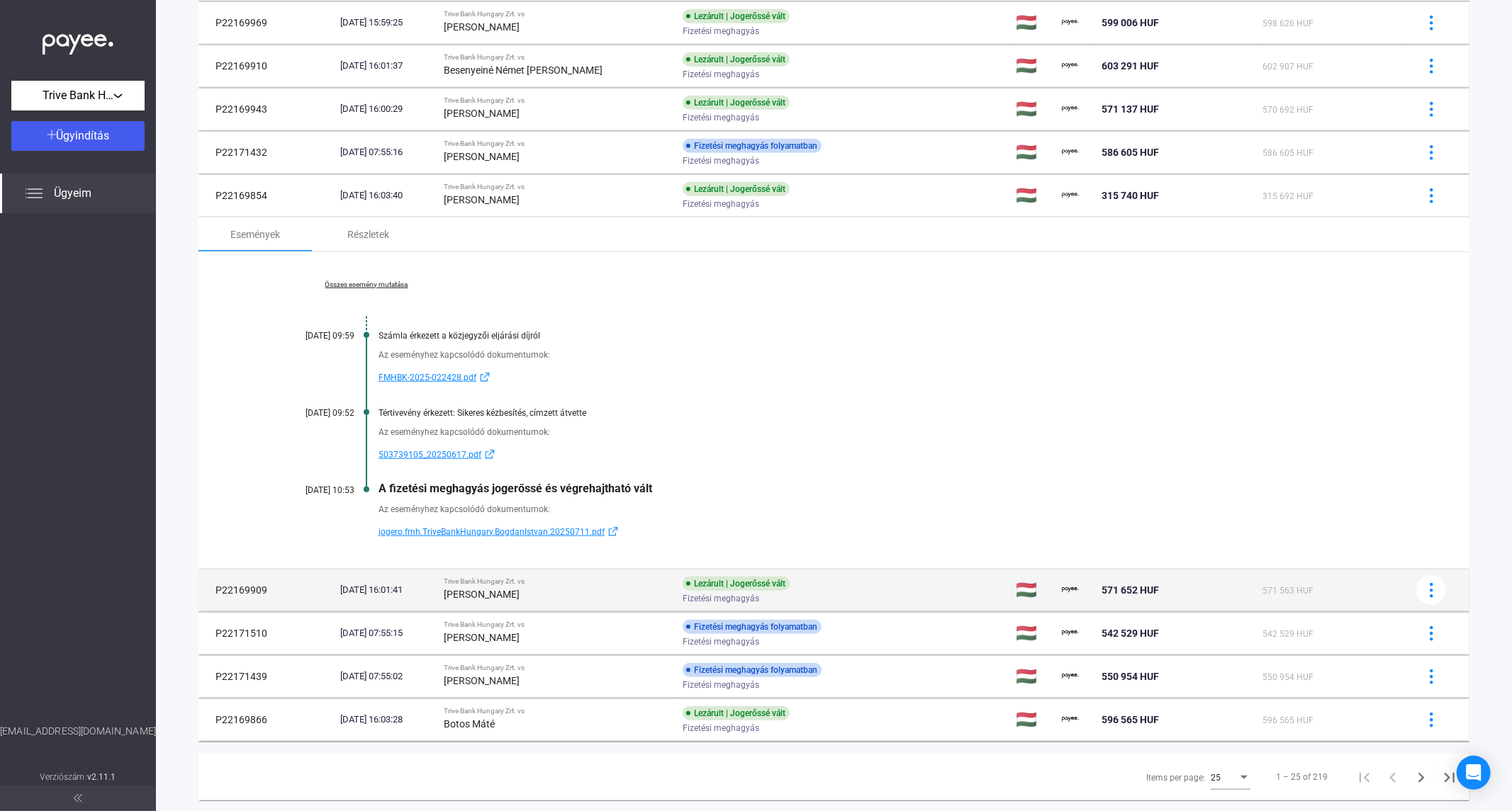
click at [507, 591] on strong "[PERSON_NAME]" at bounding box center [482, 594] width 76 height 11
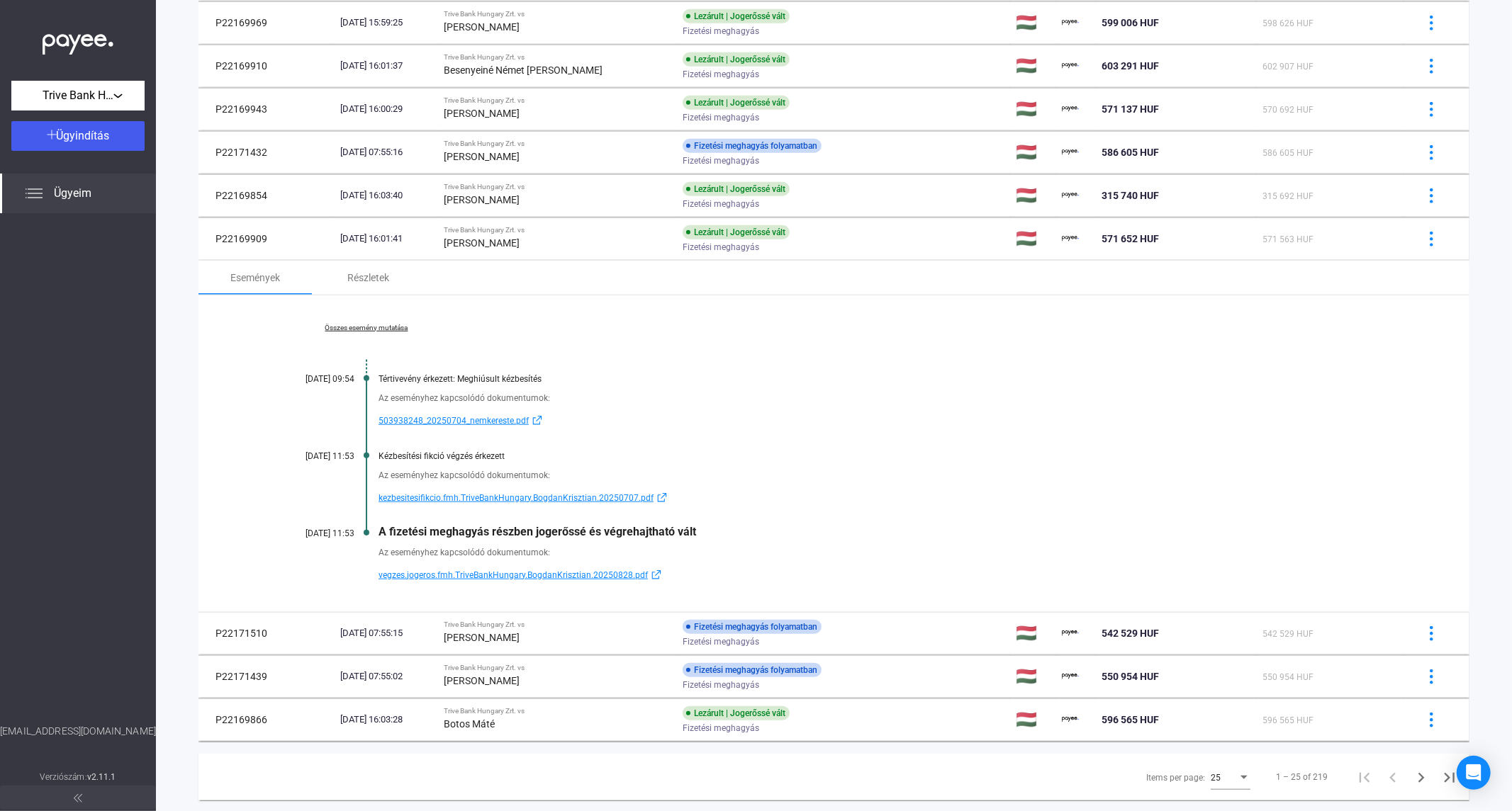
click at [448, 574] on span "vegzes.jogeros.fmh.TriveBankHungary.BogdanKrisztian.20250828.pdf" at bounding box center [513, 575] width 269 height 17
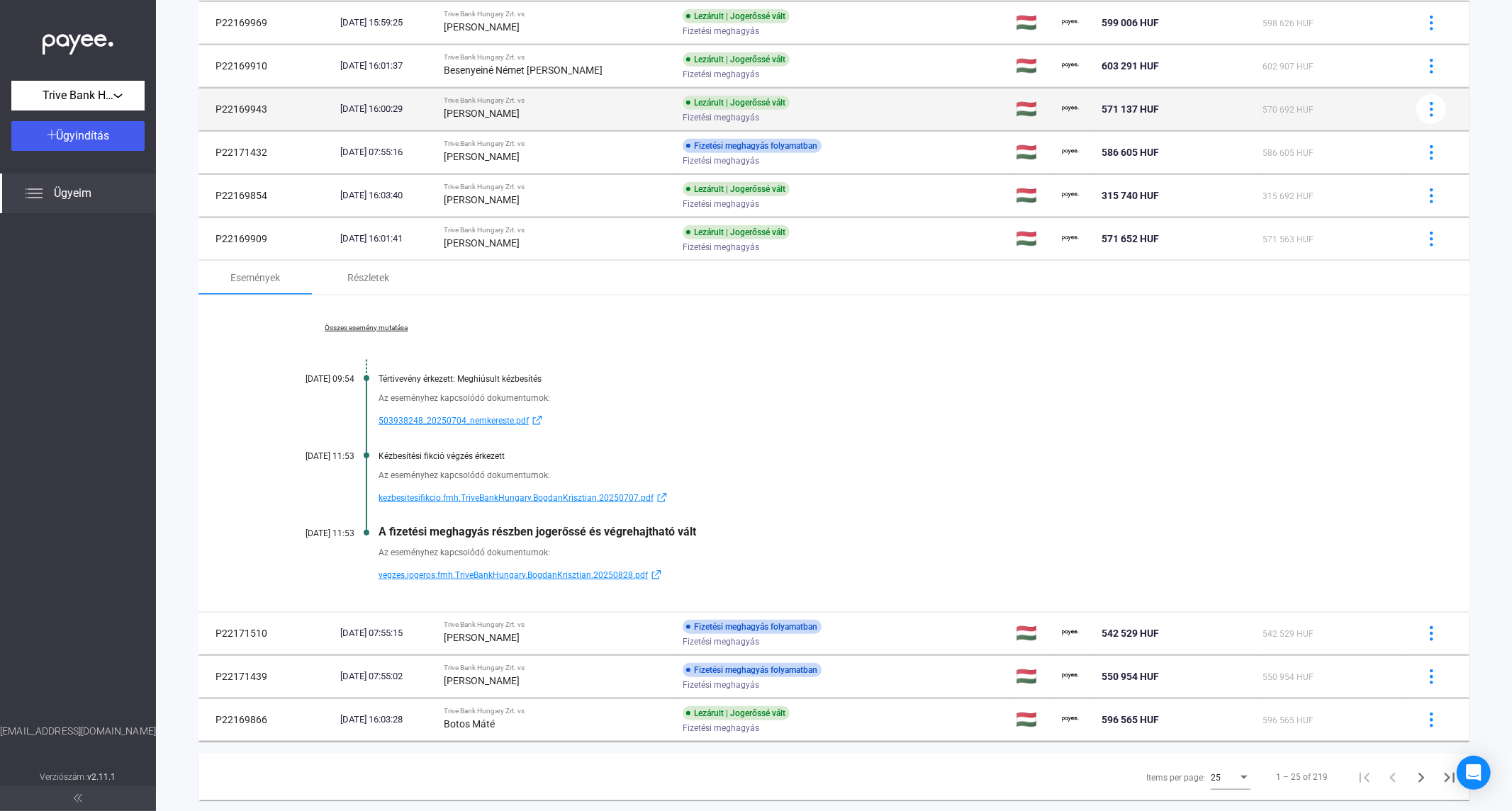
click at [433, 116] on div "[DATE] 16:00:29" at bounding box center [386, 109] width 92 height 14
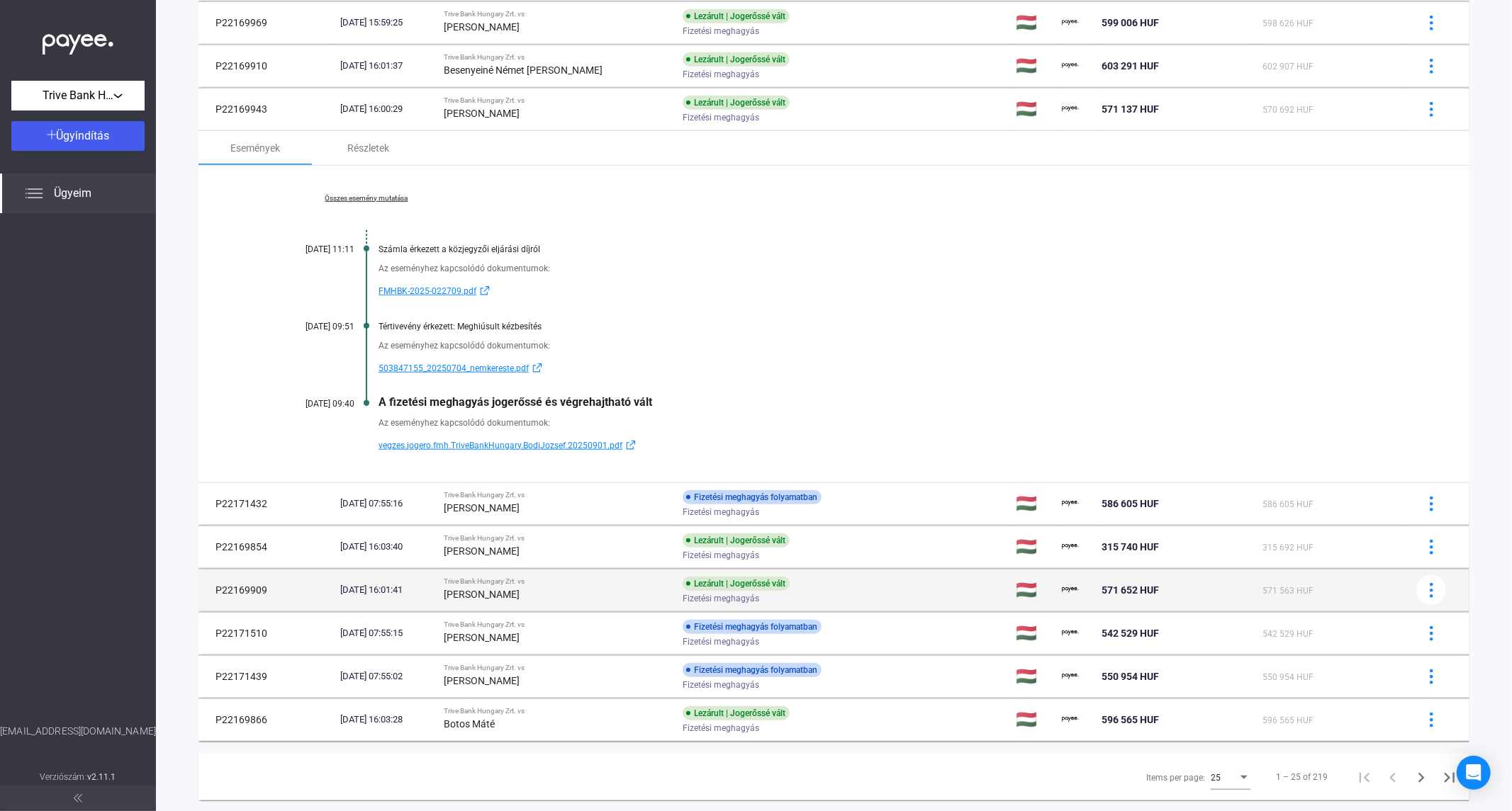
click at [438, 581] on td "[DATE] 16:01:41" at bounding box center [386, 591] width 104 height 43
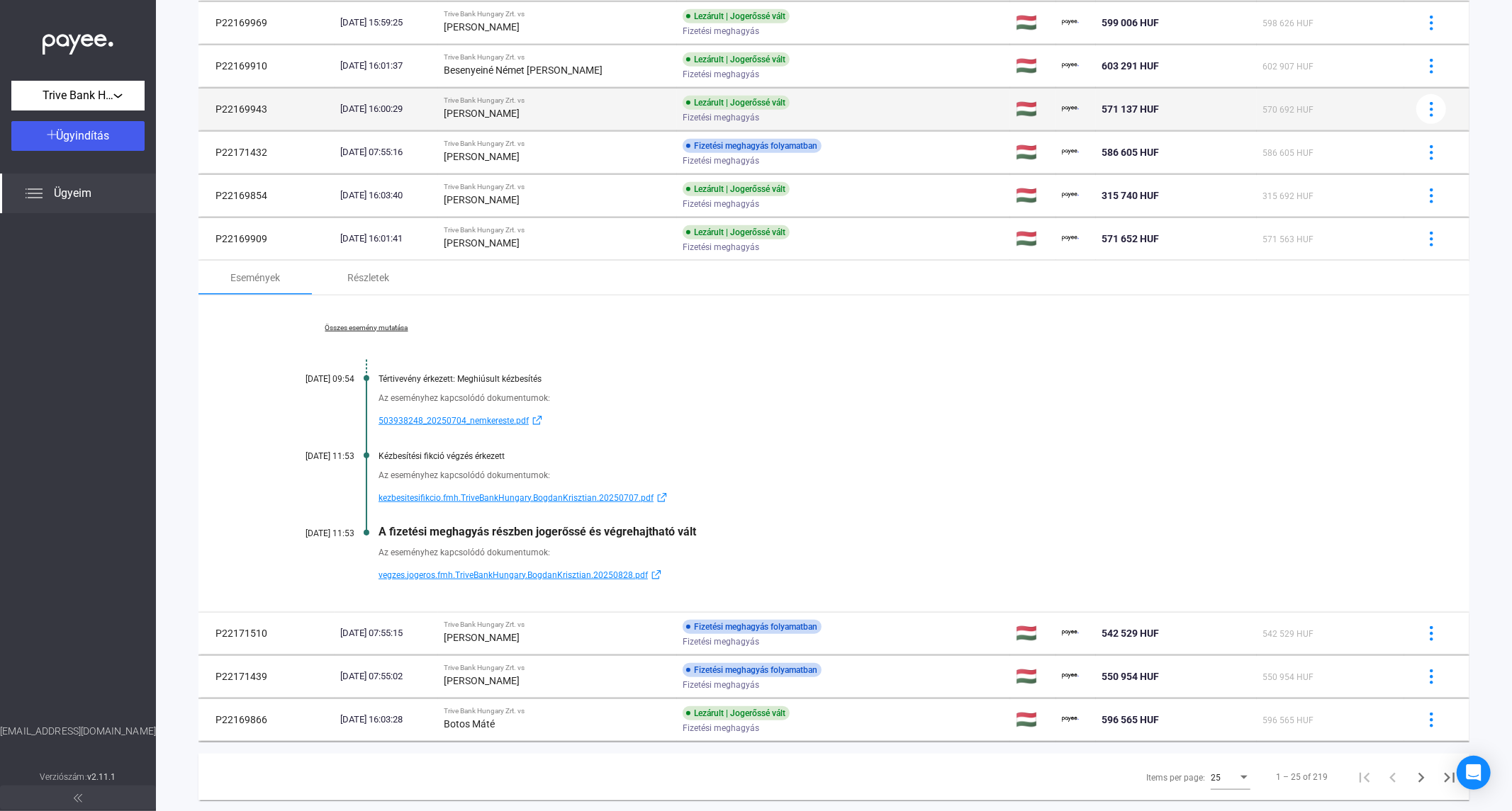
click at [505, 98] on div "Trive Bank Hungary Zrt. vs" at bounding box center [558, 101] width 228 height 9
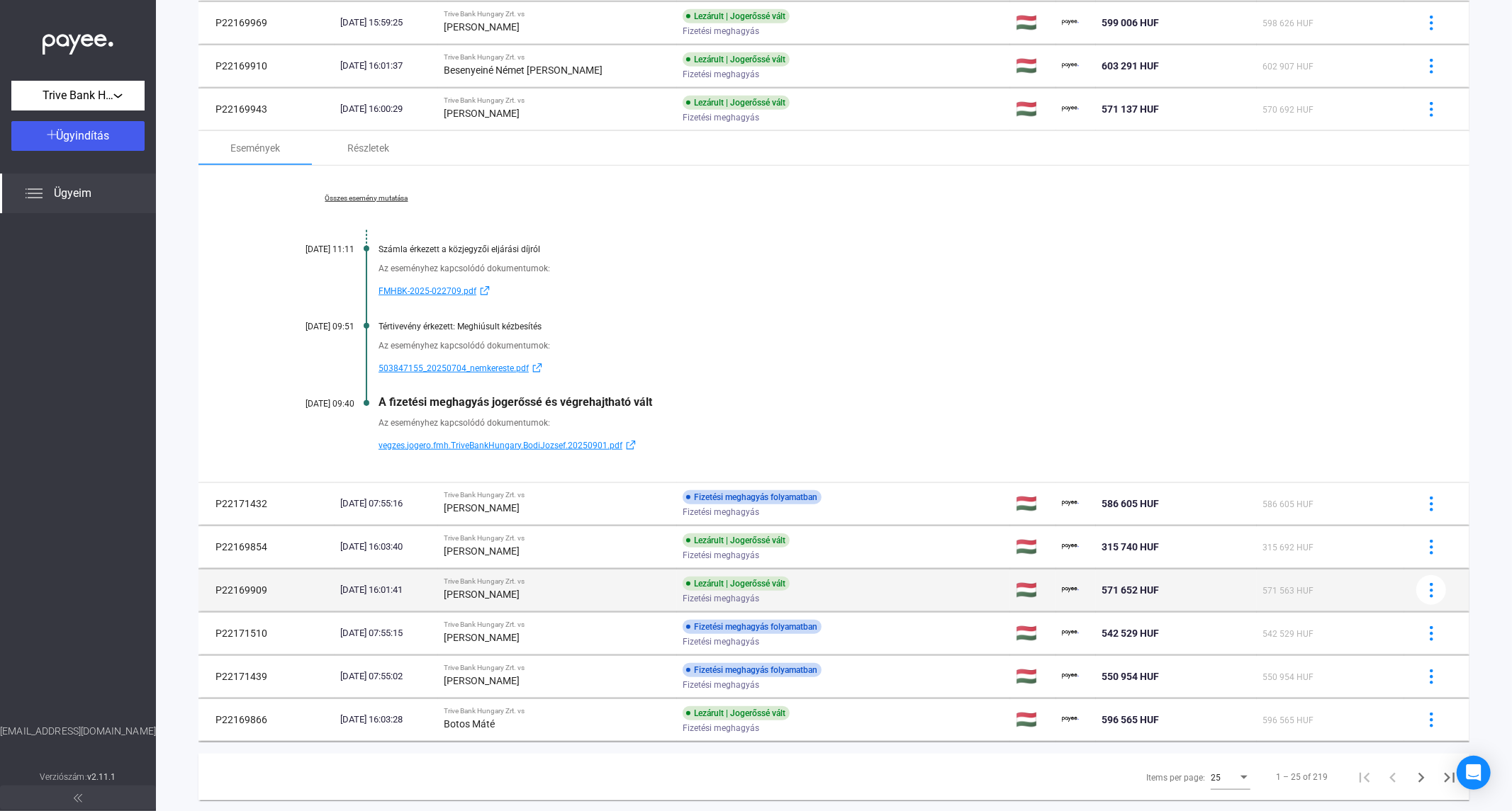
click at [528, 603] on div "[PERSON_NAME]" at bounding box center [558, 594] width 228 height 17
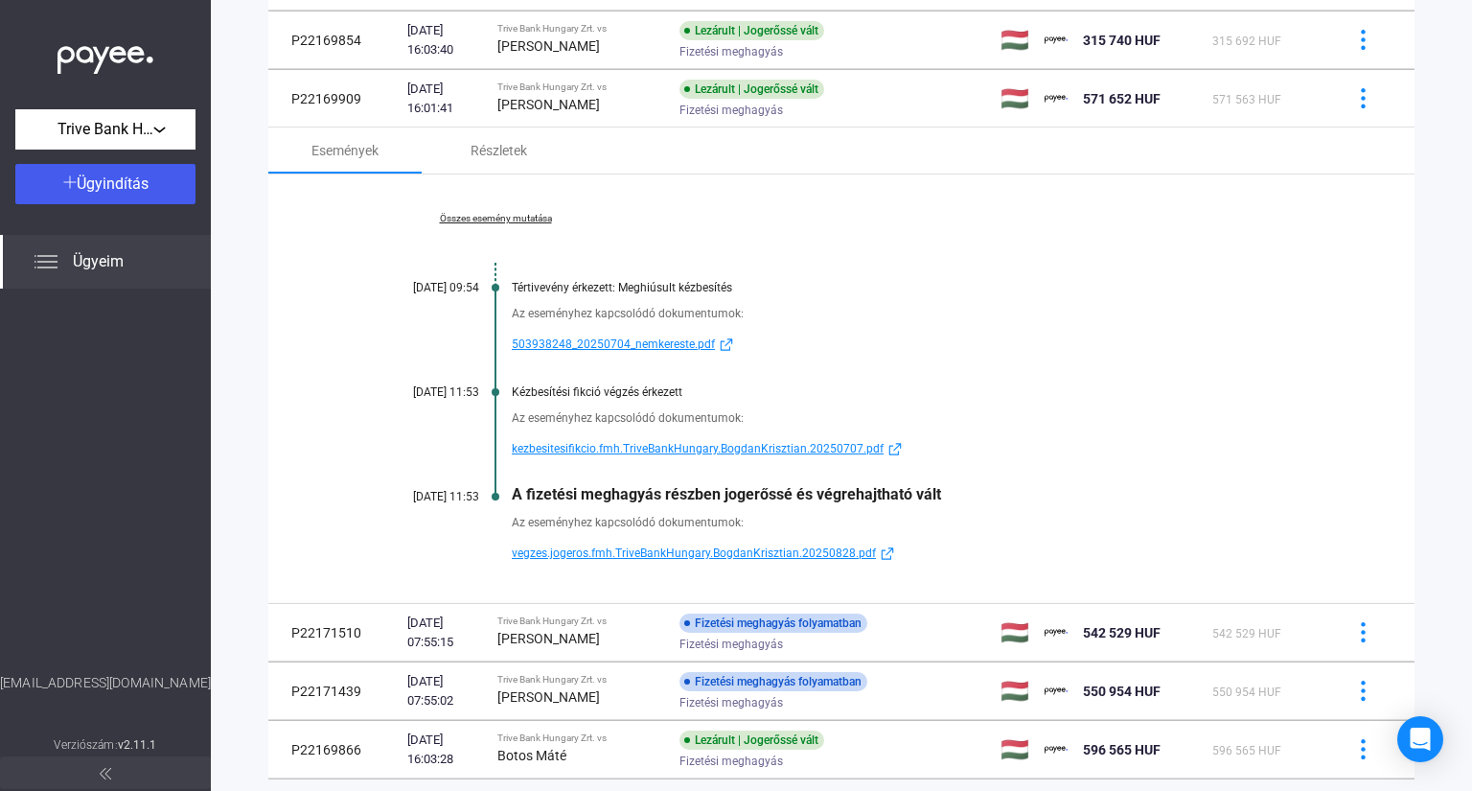
scroll to position [1387, 0]
click at [493, 217] on link "Összes esemény mutatása" at bounding box center [495, 217] width 263 height 12
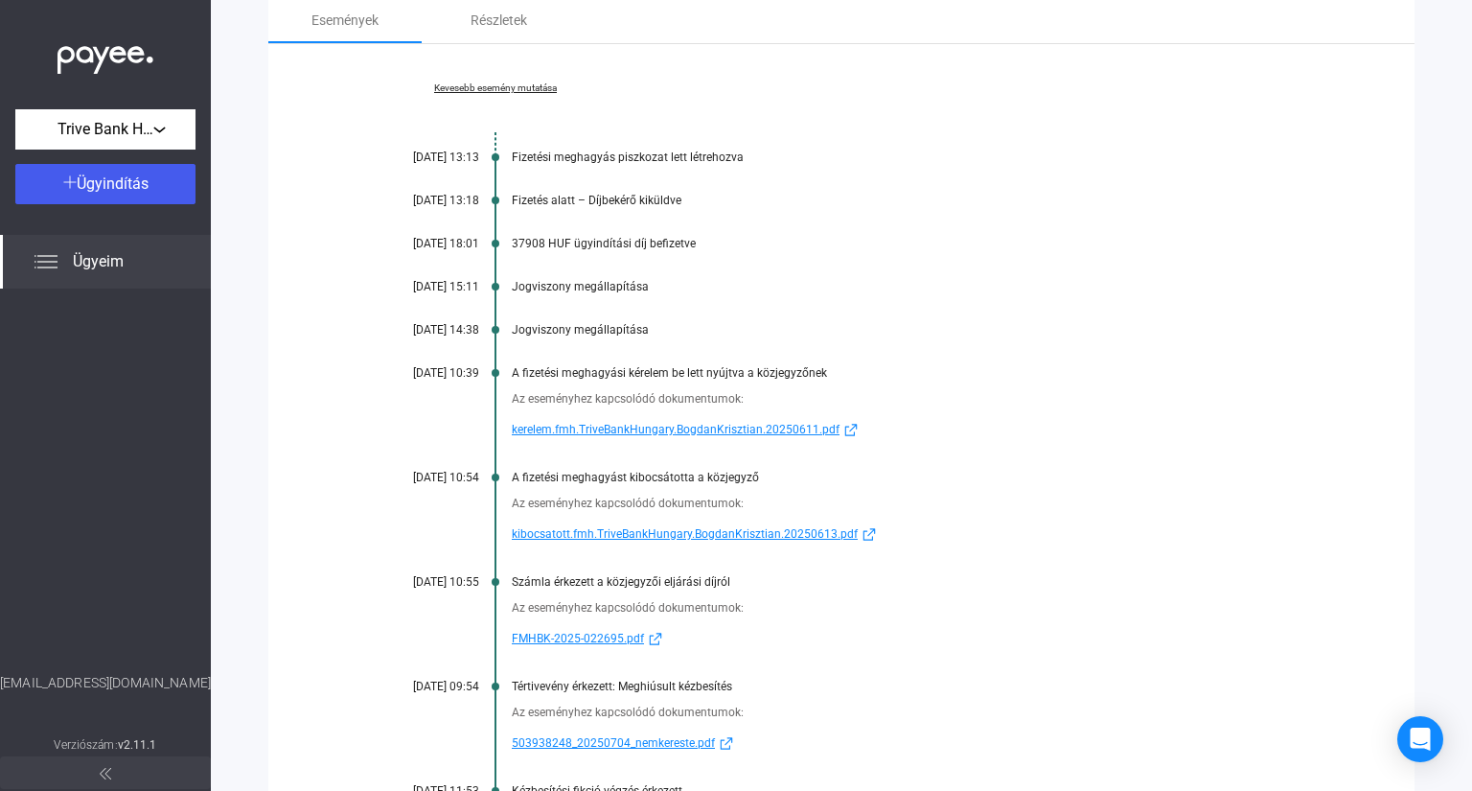
scroll to position [1540, 0]
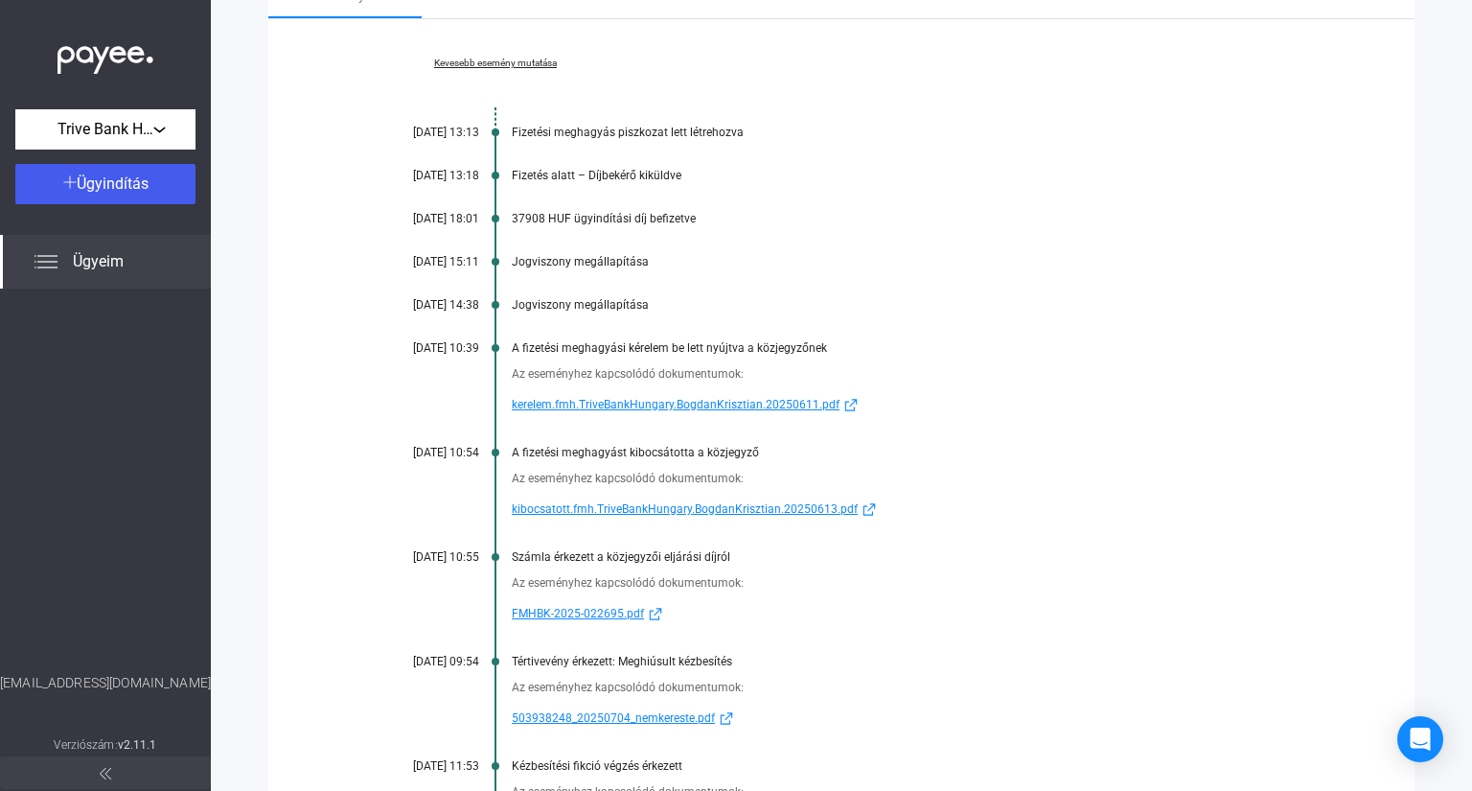
click at [743, 508] on span "kibocsatott.fmh.TriveBankHungary.BogdanKrisztian.20250613.pdf" at bounding box center [685, 508] width 346 height 23
click at [43, 437] on div at bounding box center [105, 480] width 211 height 384
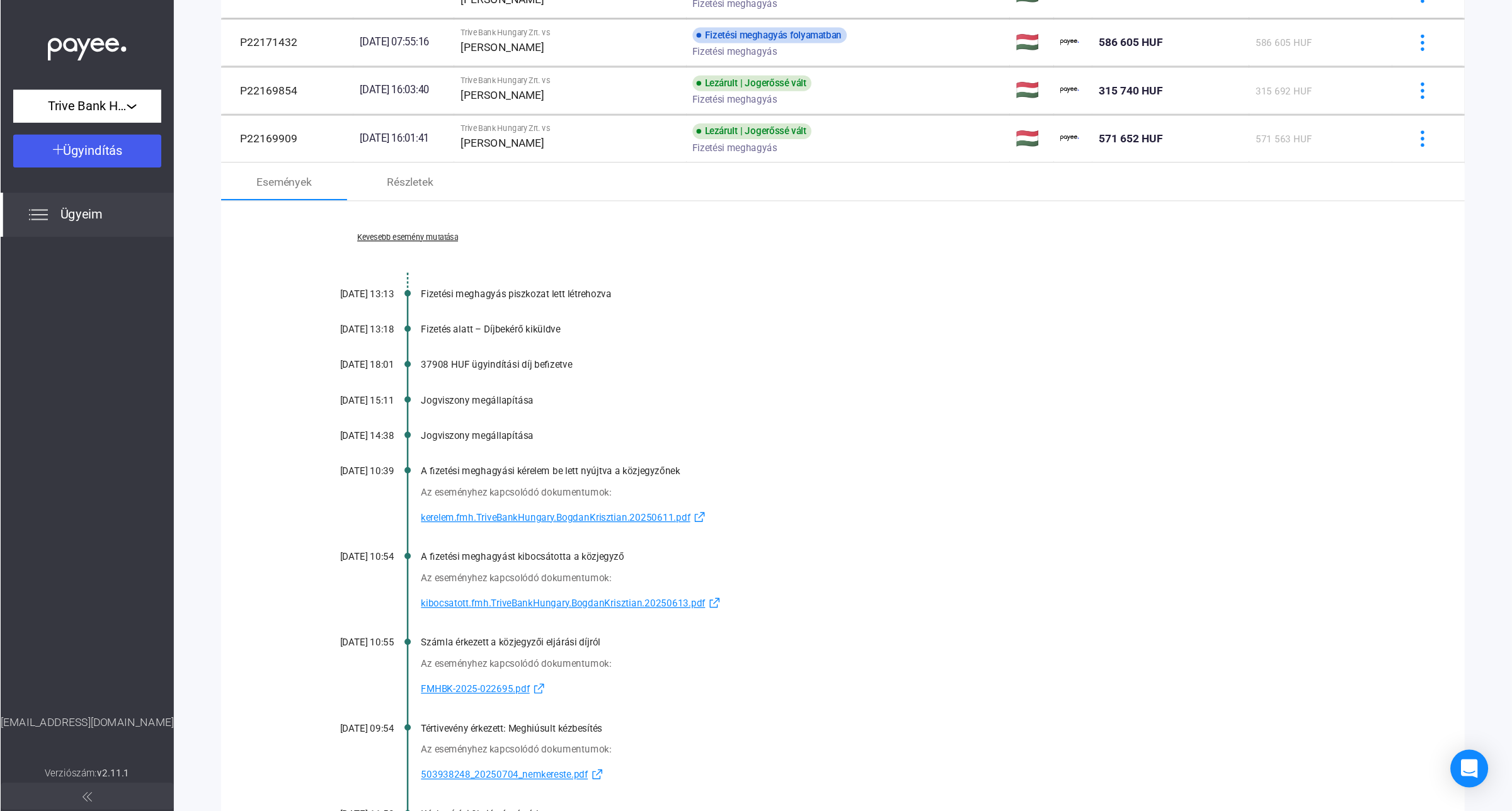
scroll to position [860, 0]
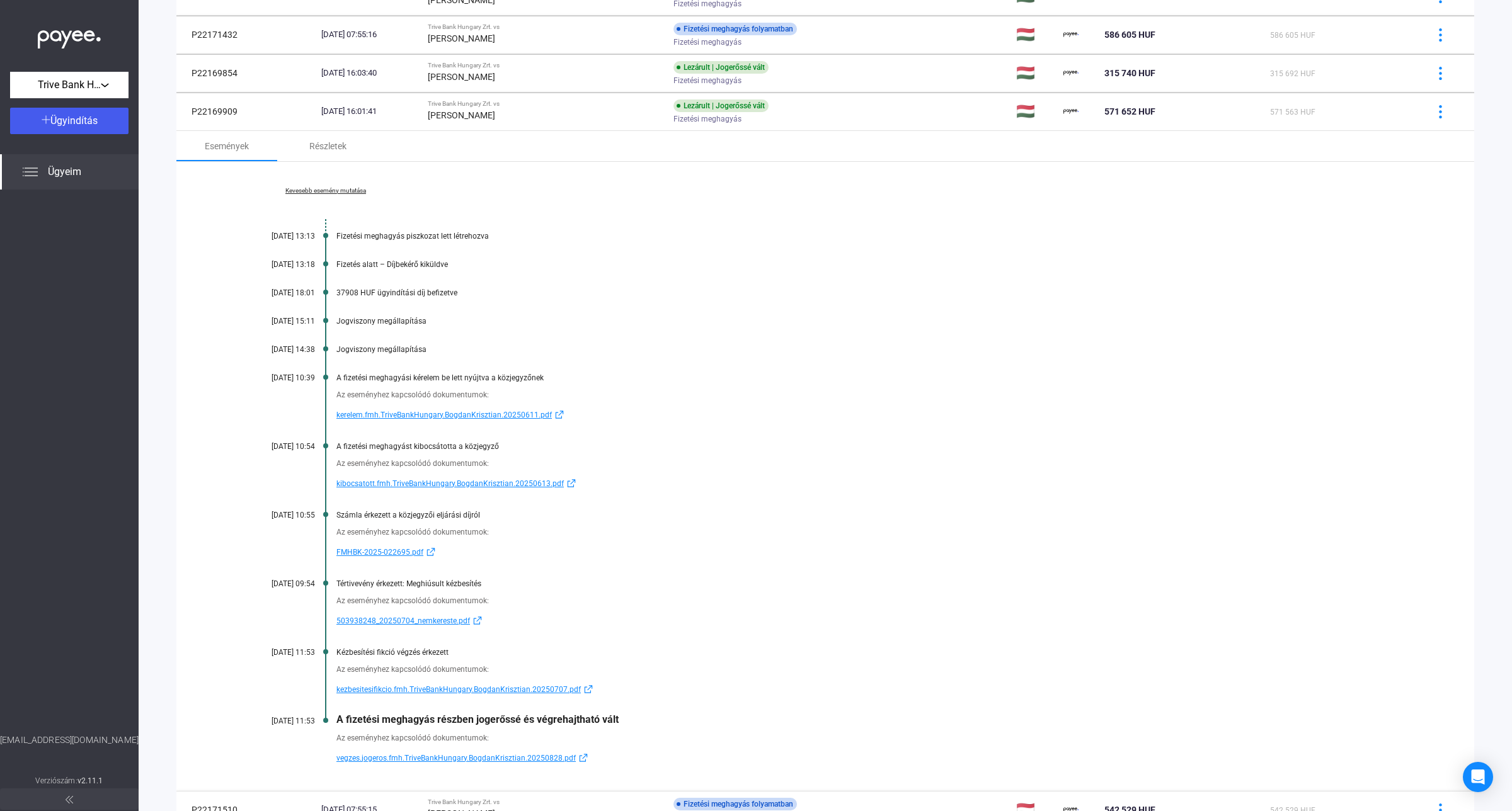
click at [49, 411] on div at bounding box center [69, 461] width 139 height 544
click at [410, 720] on span "vegzes.jogeros.fmh.TriveBankHungary.BogdanKrisztian.20250828.pdf" at bounding box center [456, 758] width 239 height 15
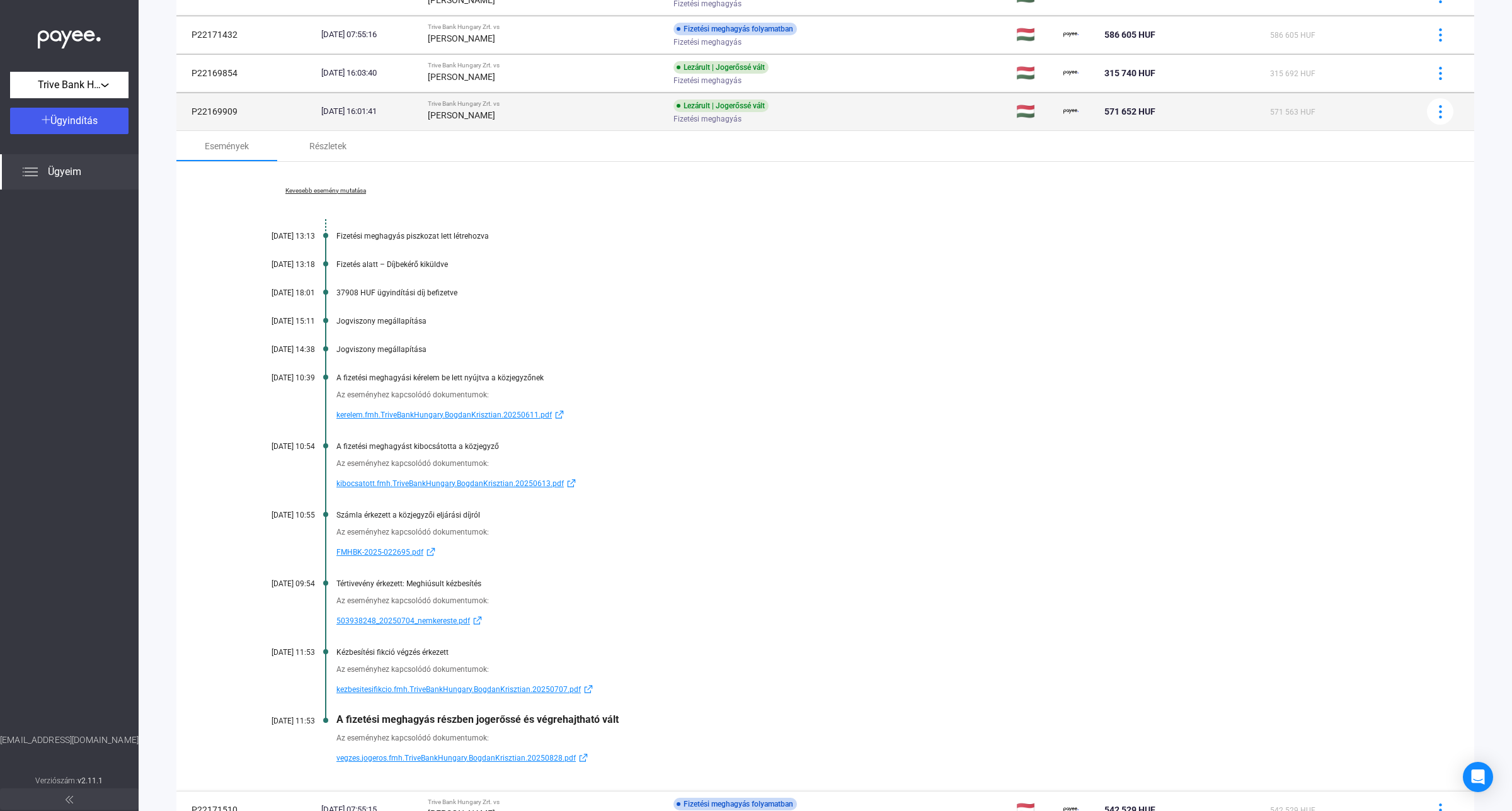
click at [507, 126] on td "Trive Bank Hungary Zrt. vs [PERSON_NAME]" at bounding box center [546, 112] width 246 height 38
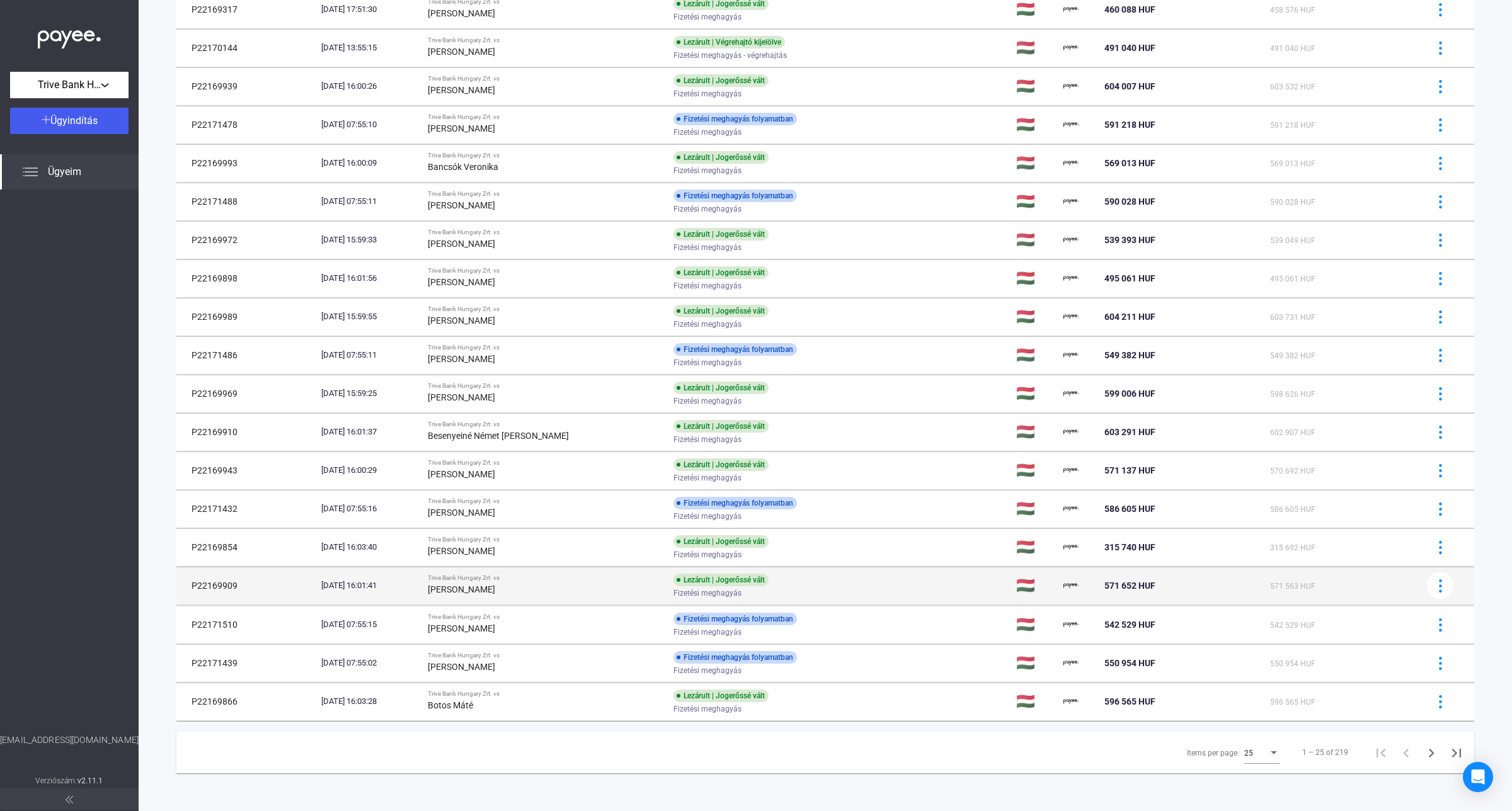
scroll to position [388, 0]
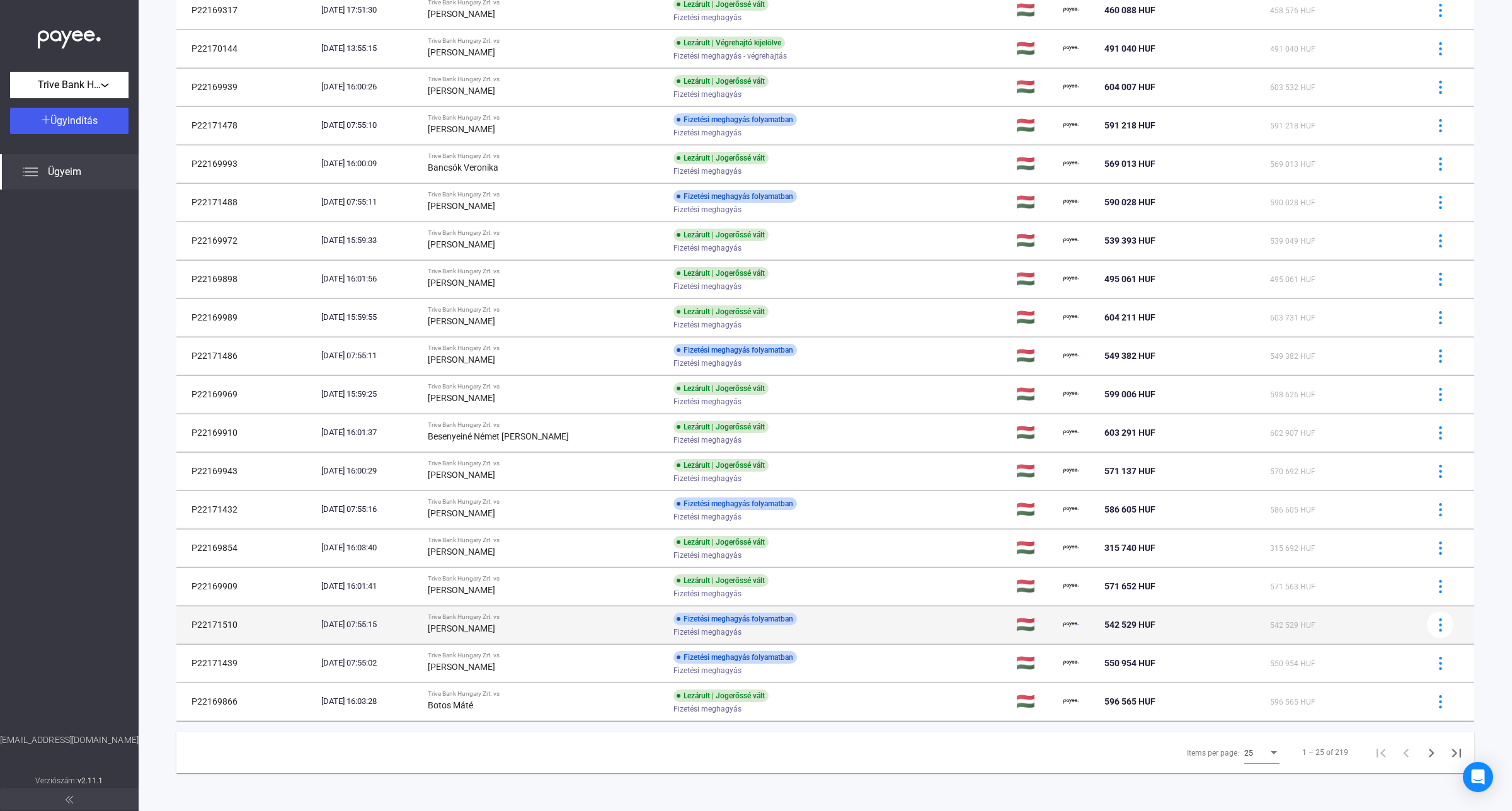
click at [523, 628] on div "[PERSON_NAME]" at bounding box center [546, 628] width 235 height 15
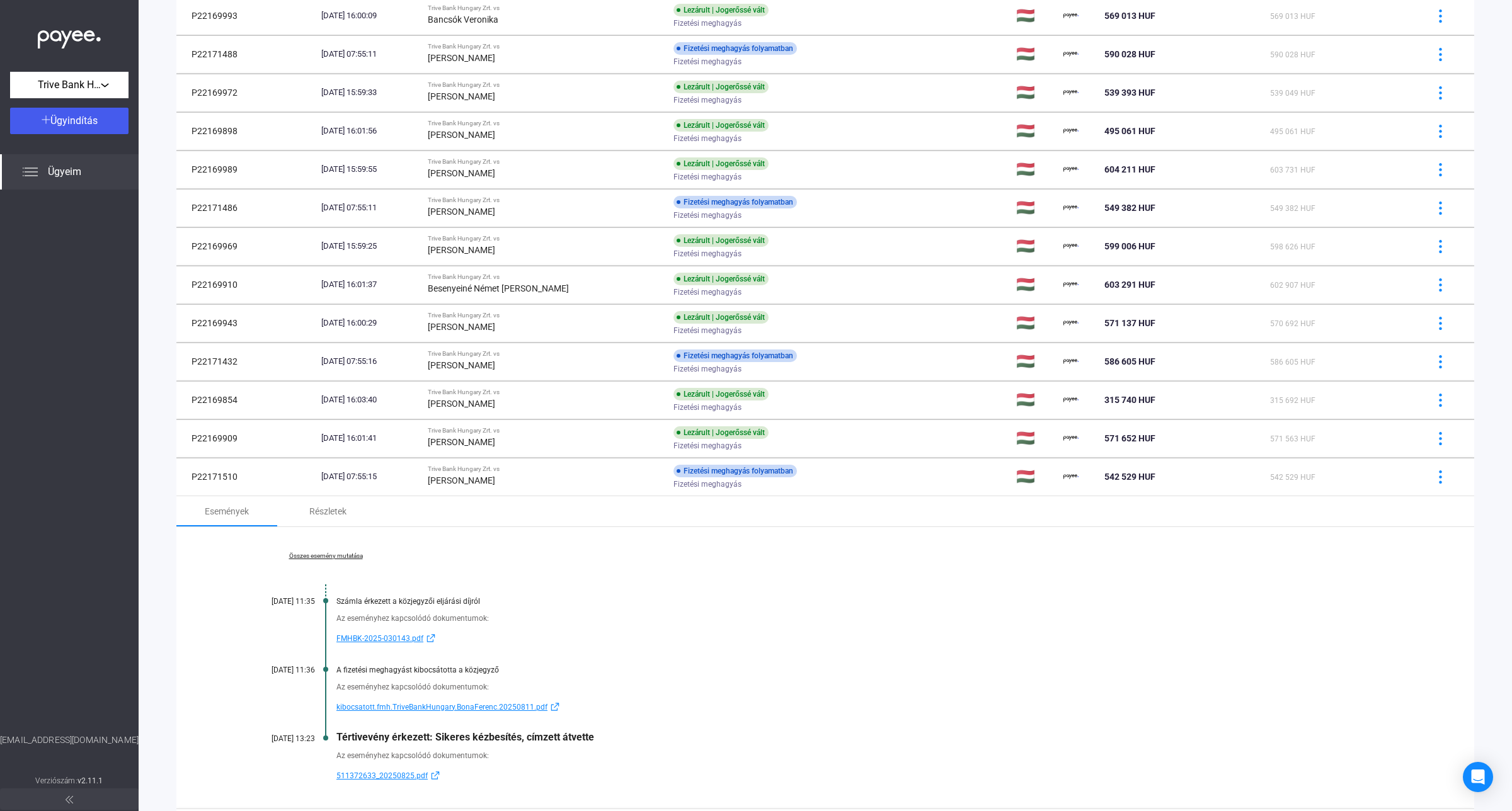
scroll to position [701, 0]
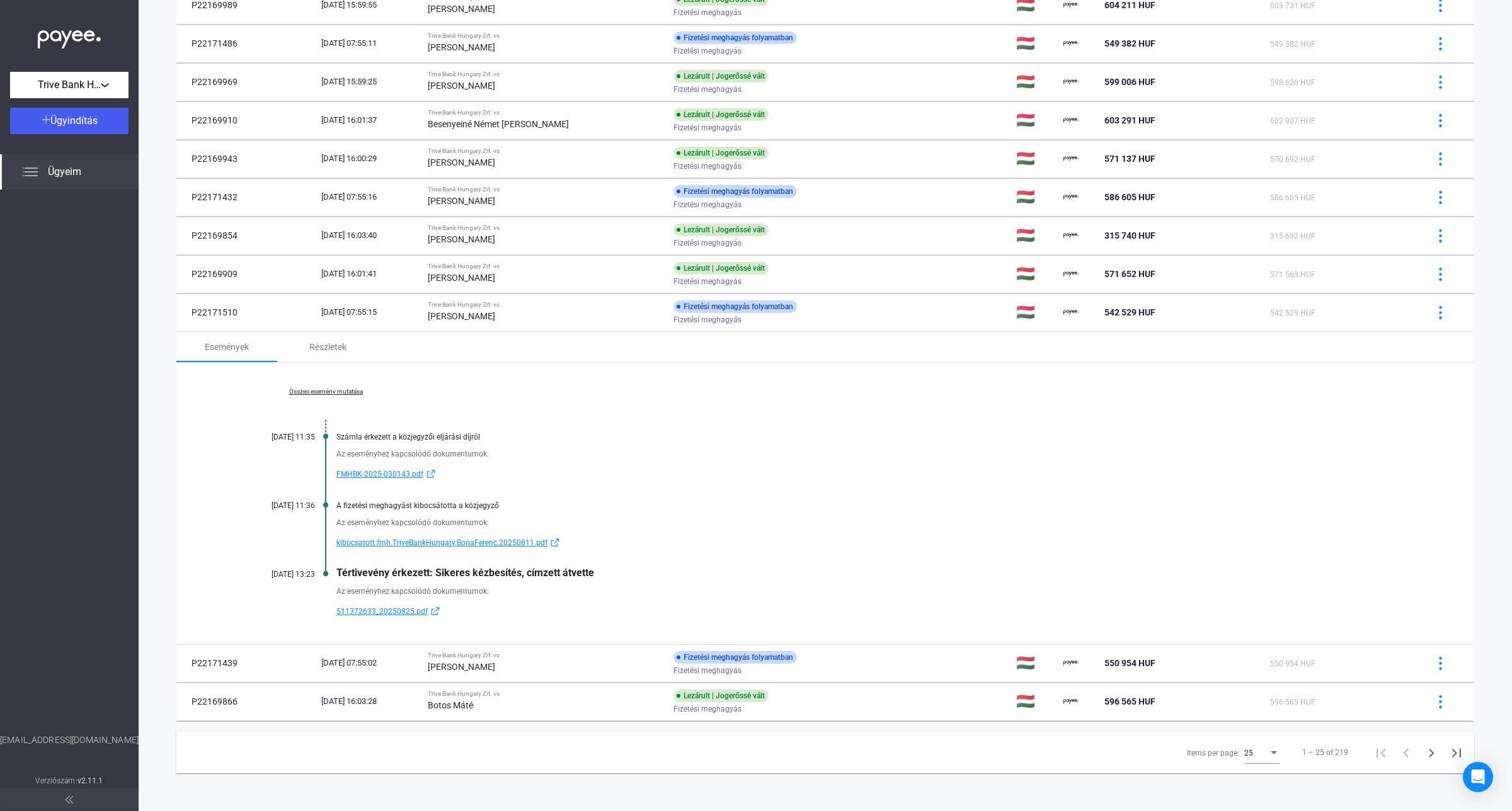
click at [68, 570] on div at bounding box center [69, 461] width 139 height 544
drag, startPoint x: 493, startPoint y: 665, endPoint x: 505, endPoint y: 655, distance: 15.6
click at [493, 665] on strong "[PERSON_NAME]" at bounding box center [461, 666] width 68 height 10
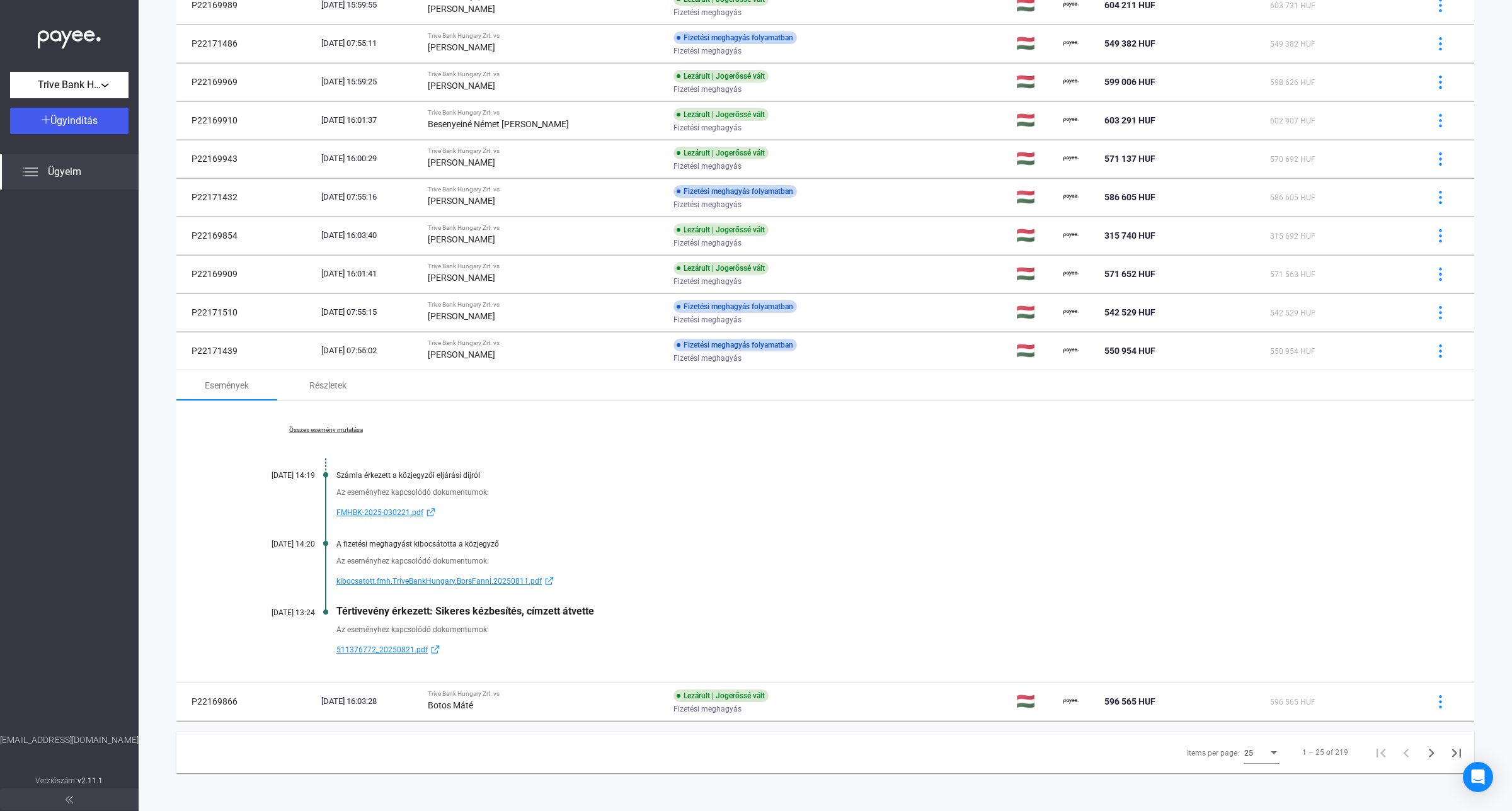
click at [350, 427] on link "Összes esemény mutatása" at bounding box center [325, 430] width 173 height 8
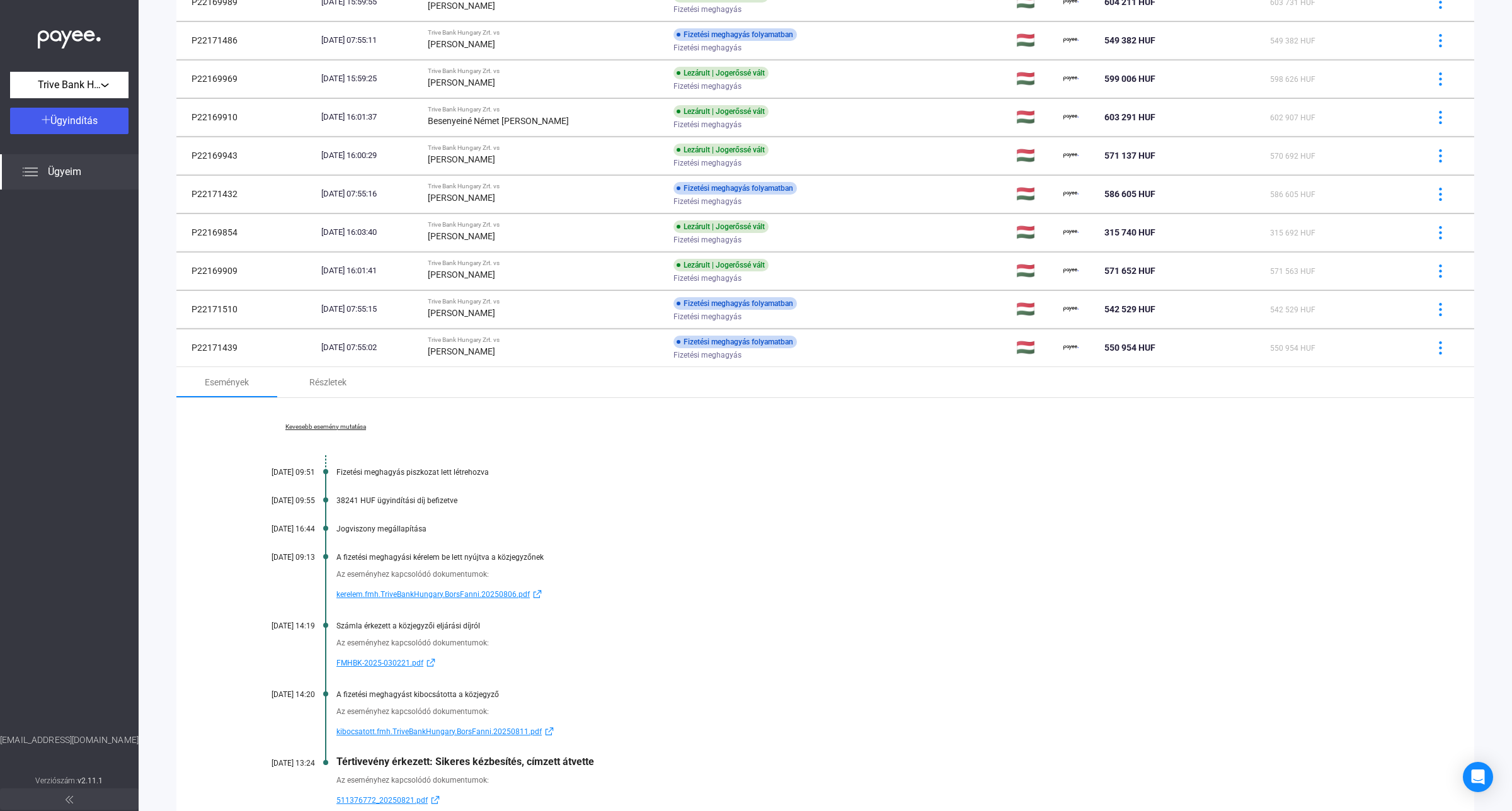
scroll to position [779, 0]
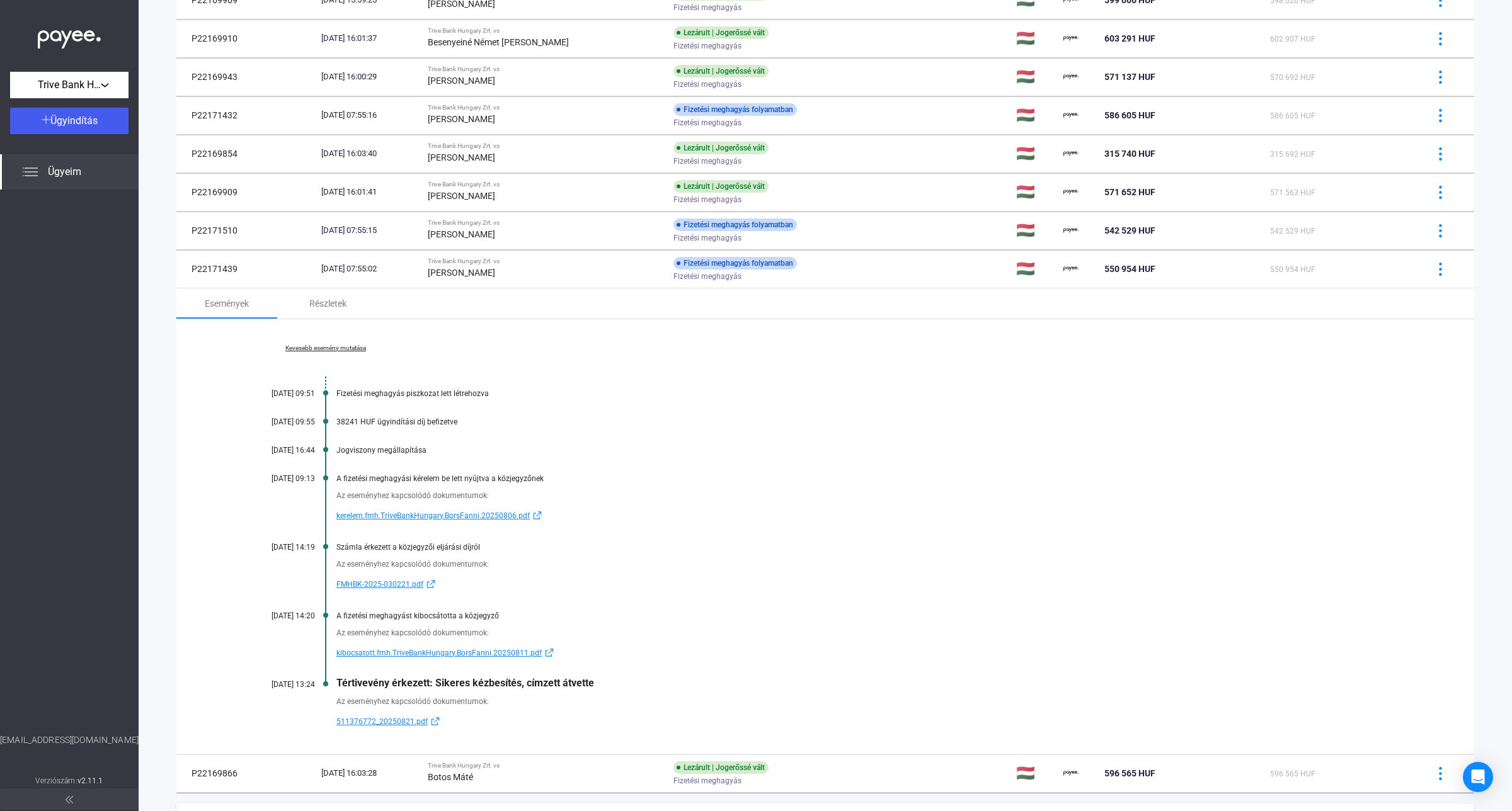
click at [999, 385] on div "Kevesebb esemény mutatása [DATE] 09:51 Fizetési meghagyás piszkozat lett létreh…" at bounding box center [825, 537] width 1298 height 435
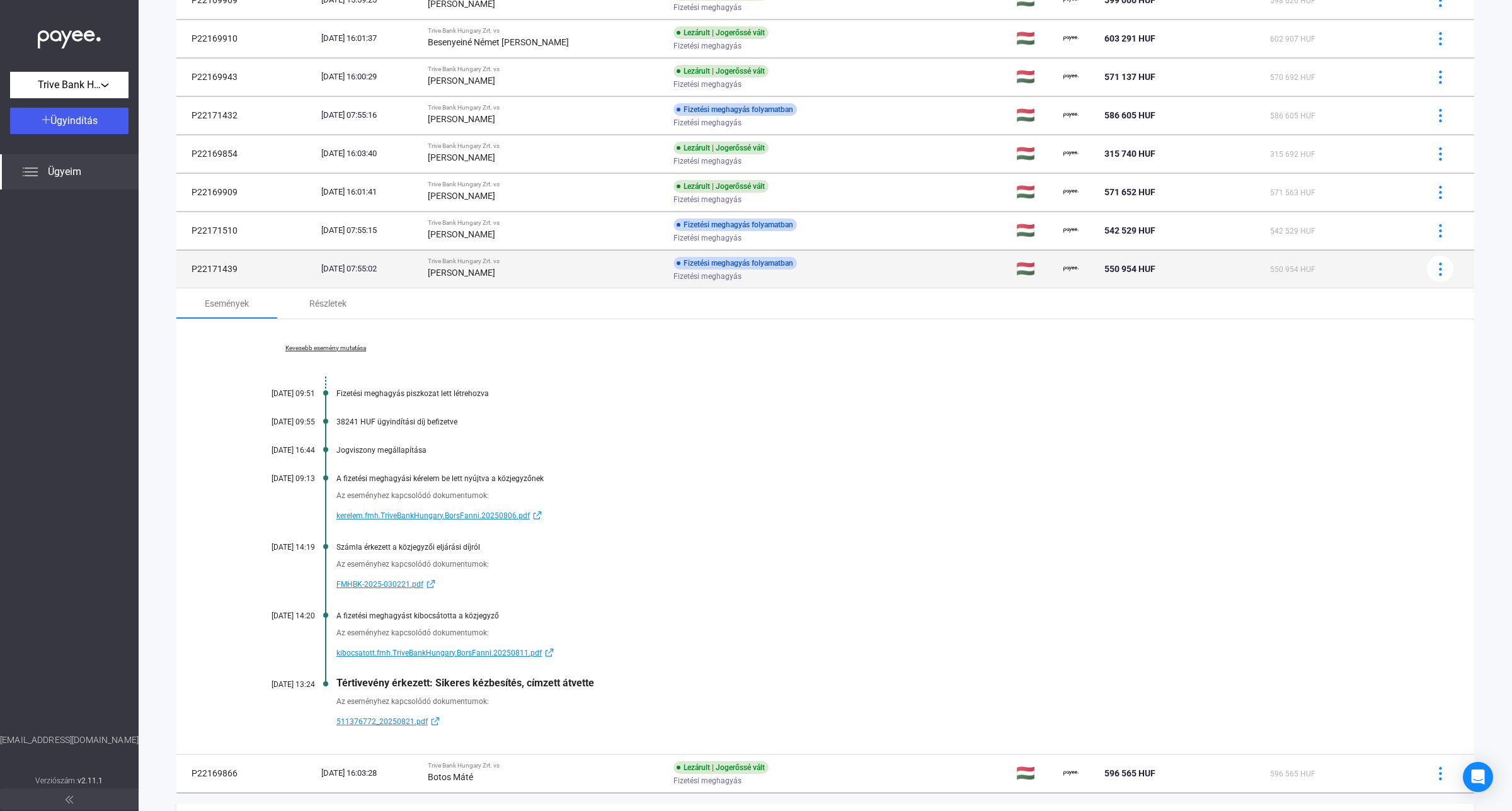
click at [555, 280] on div "[PERSON_NAME]" at bounding box center [546, 272] width 235 height 15
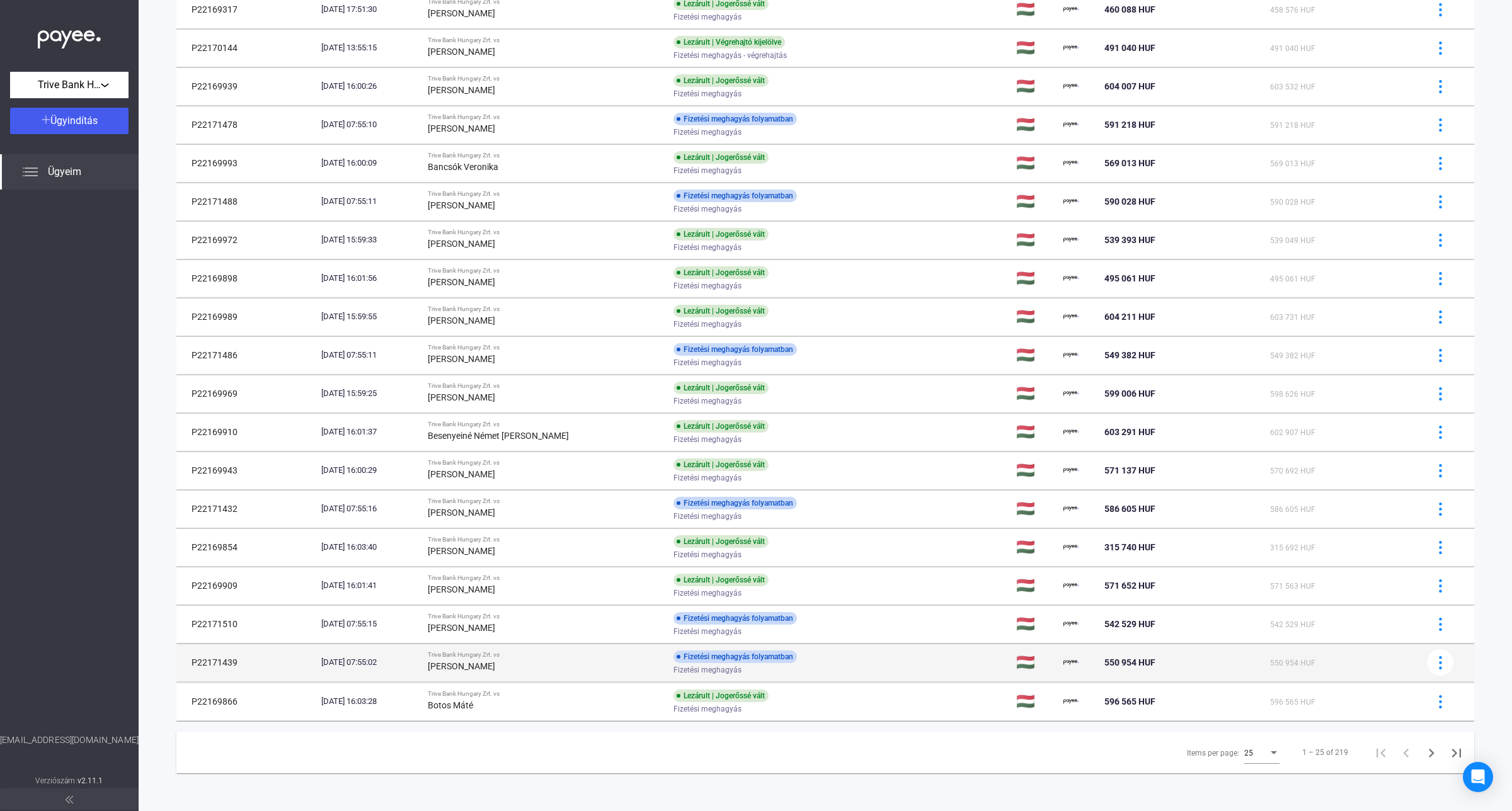
scroll to position [388, 0]
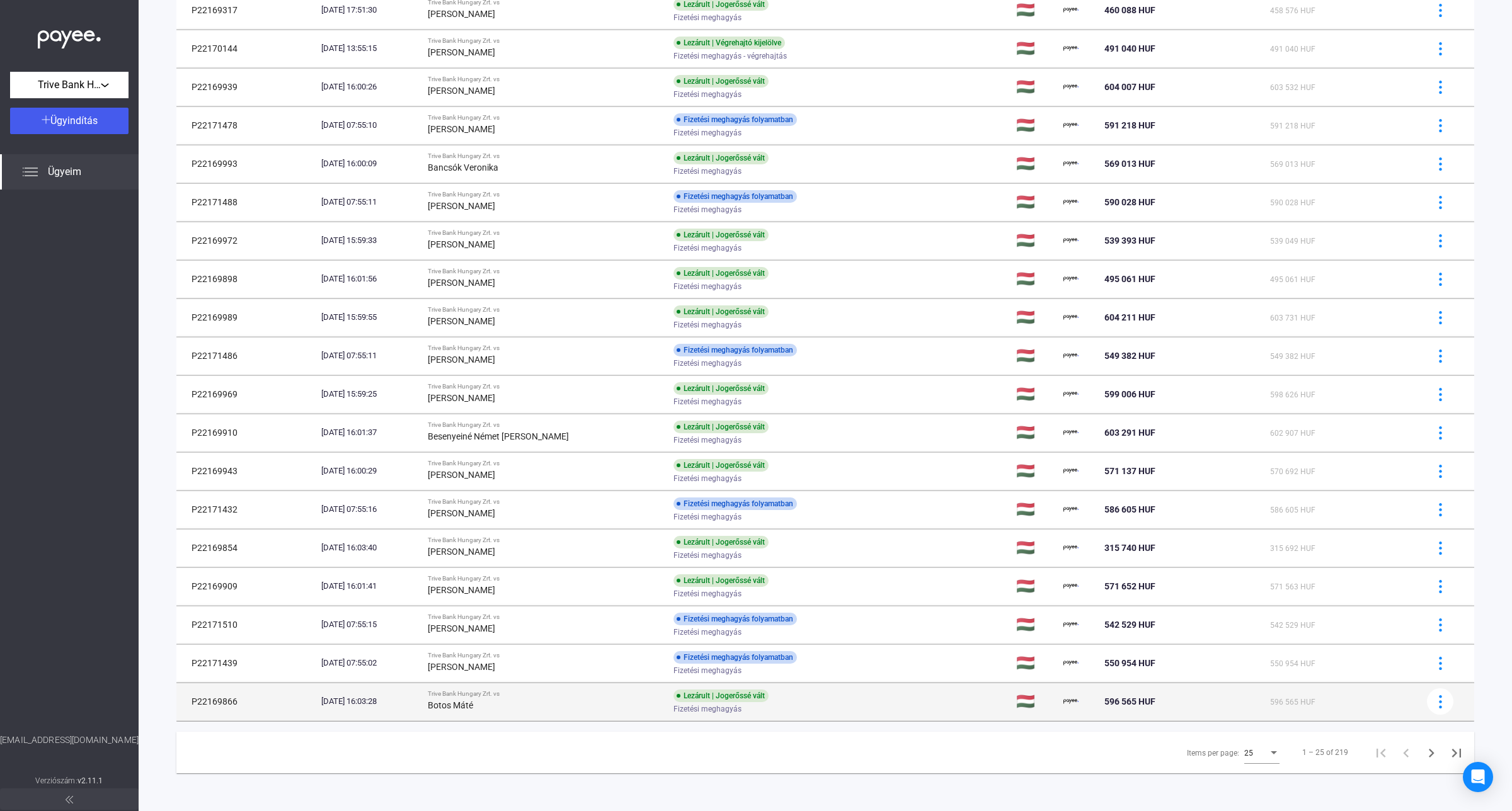
click at [502, 697] on div "Trive Bank Hungary Zrt. vs" at bounding box center [546, 694] width 235 height 8
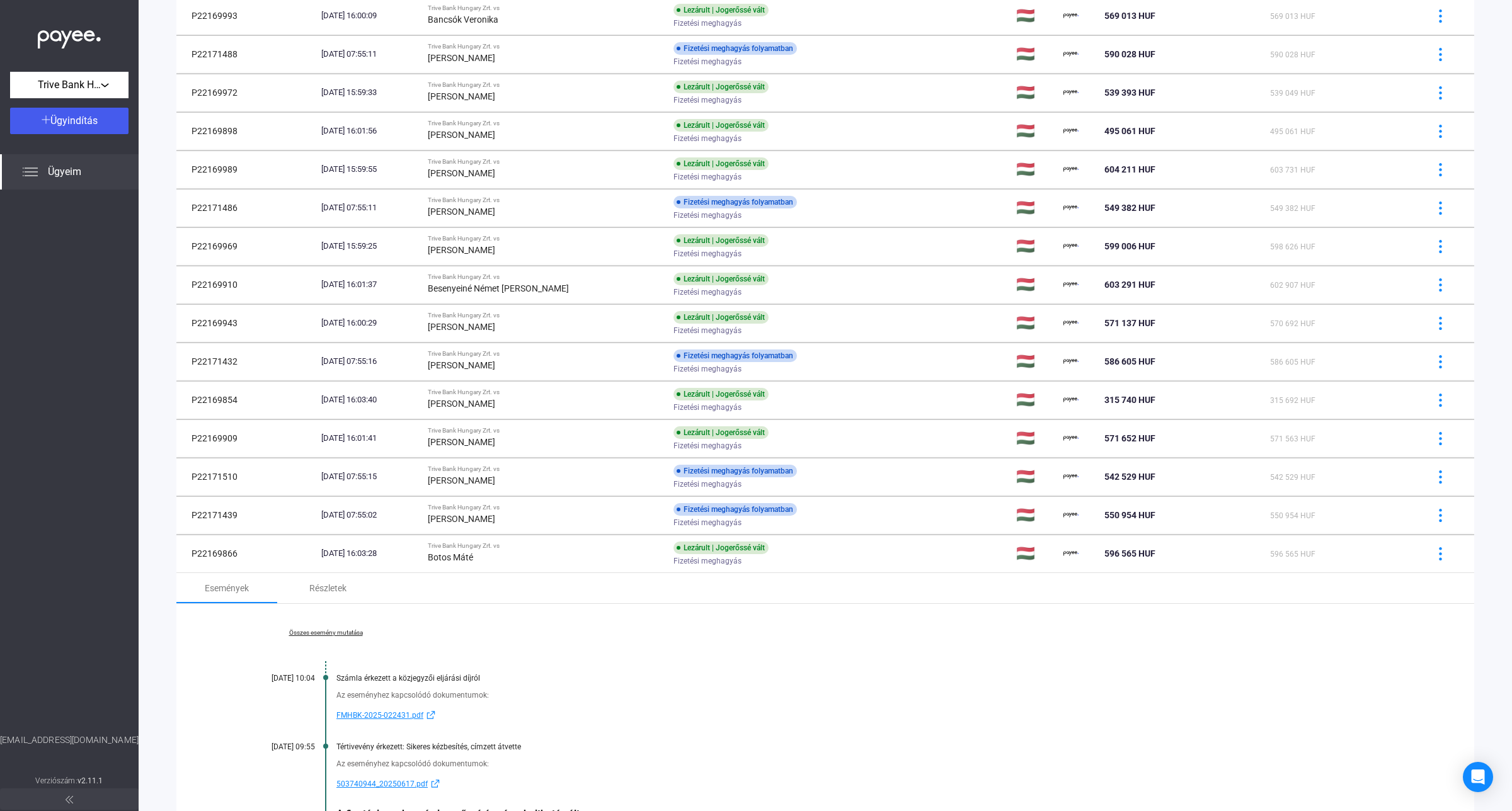
scroll to position [701, 0]
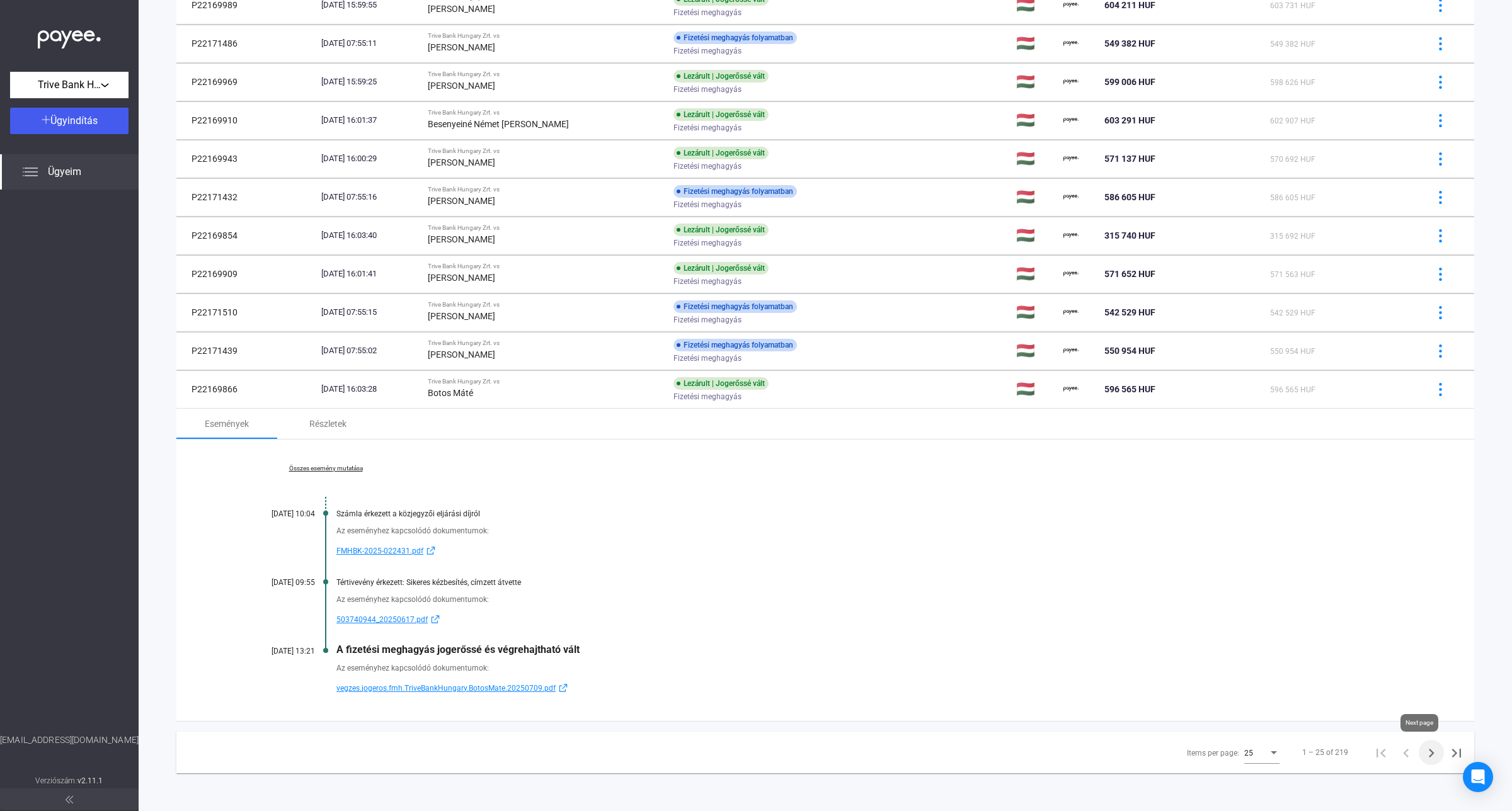
click at [1343, 720] on icon "Next page" at bounding box center [1431, 753] width 18 height 18
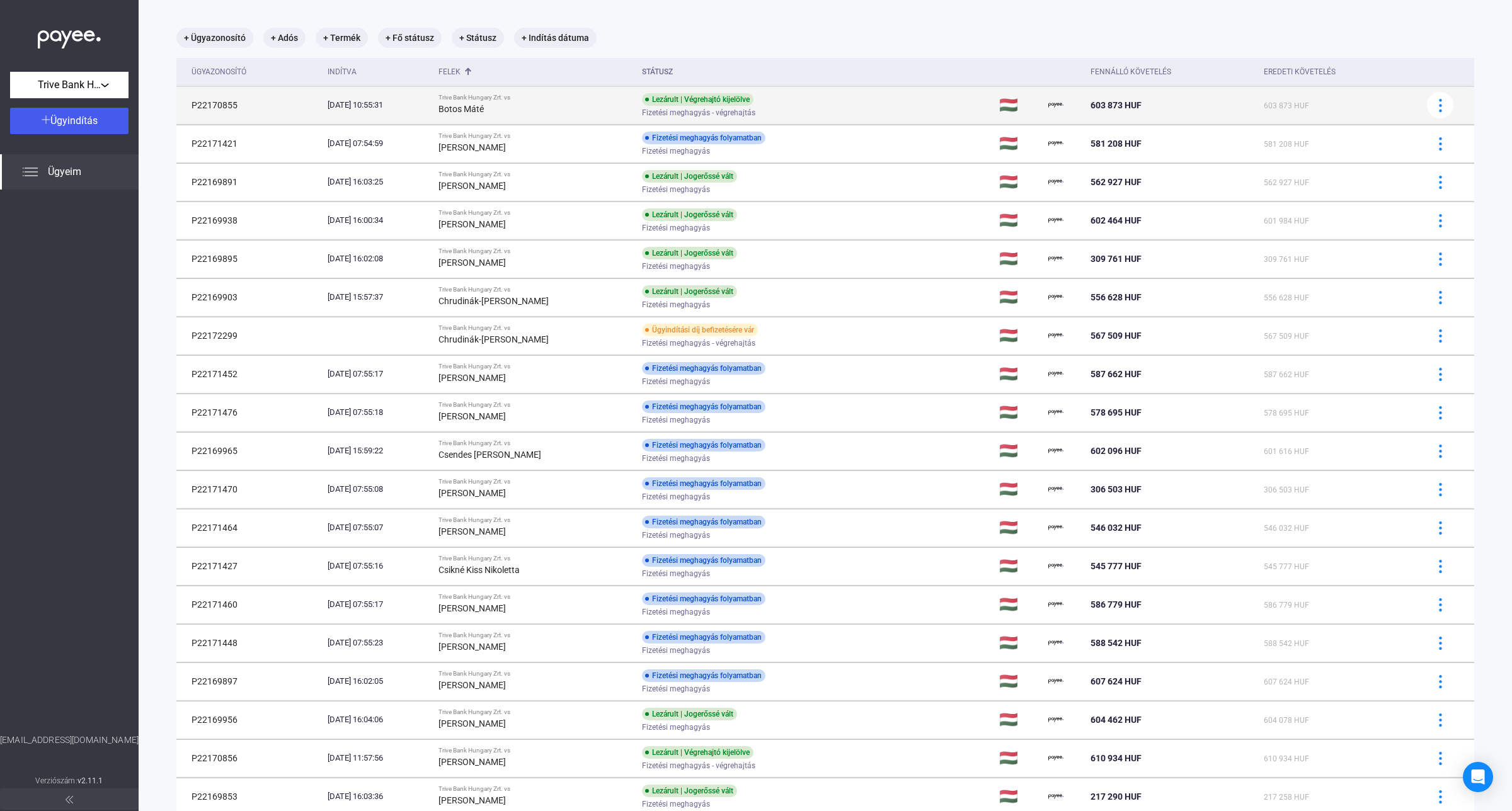
click at [606, 104] on div "Botos Máté" at bounding box center [535, 108] width 193 height 15
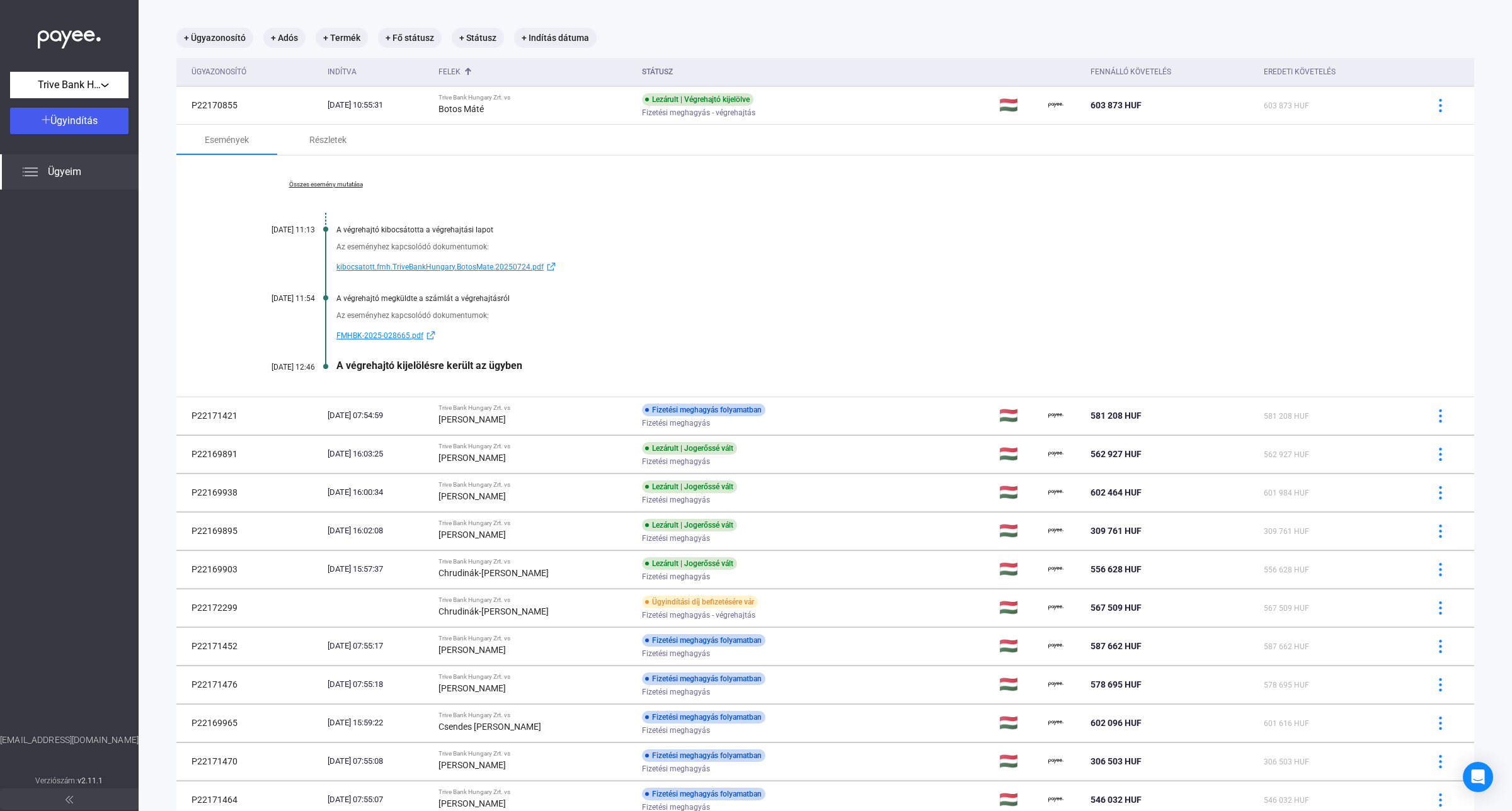
click at [329, 186] on link "Összes esemény mutatása" at bounding box center [325, 185] width 173 height 8
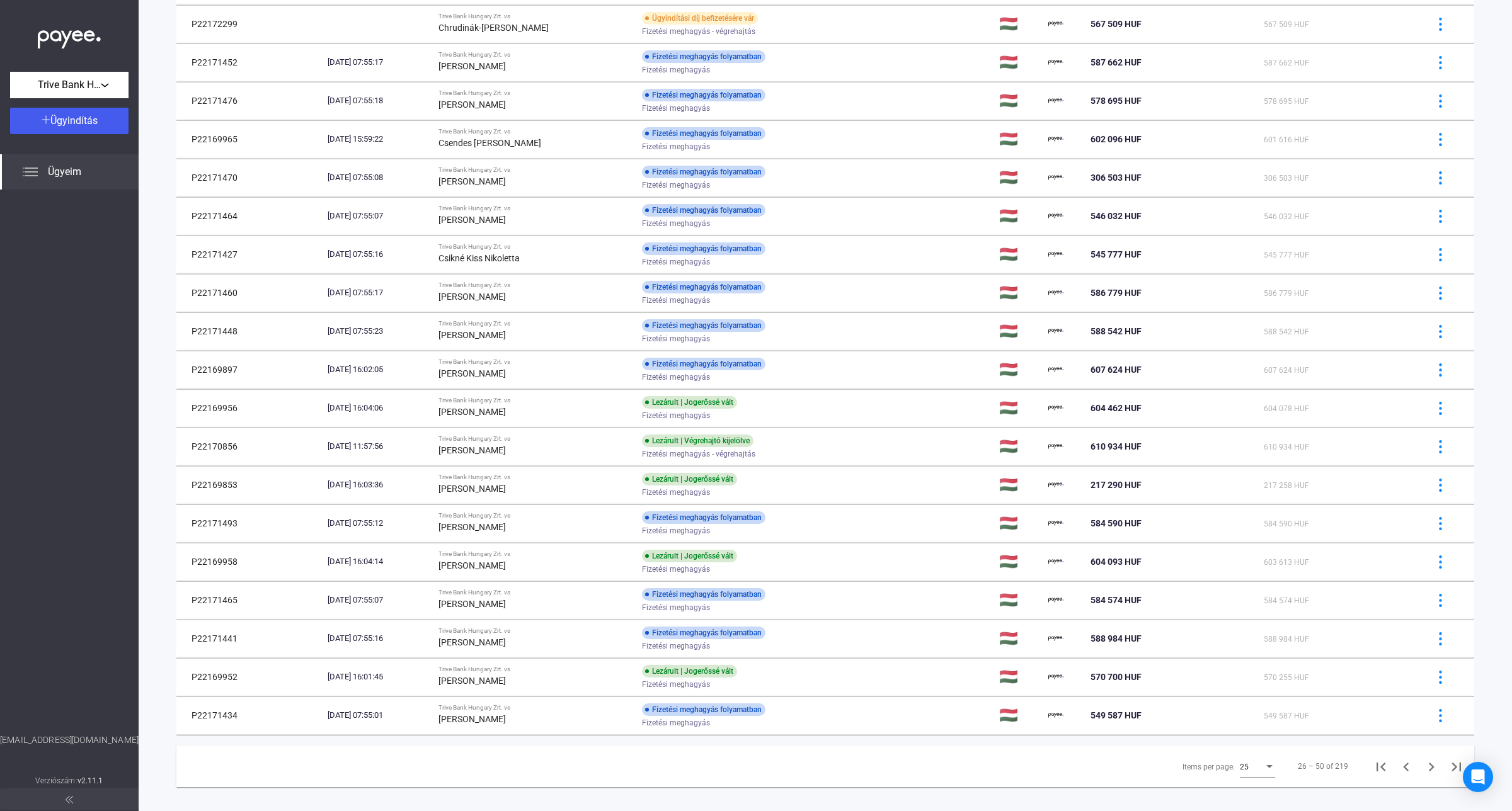
scroll to position [786, 0]
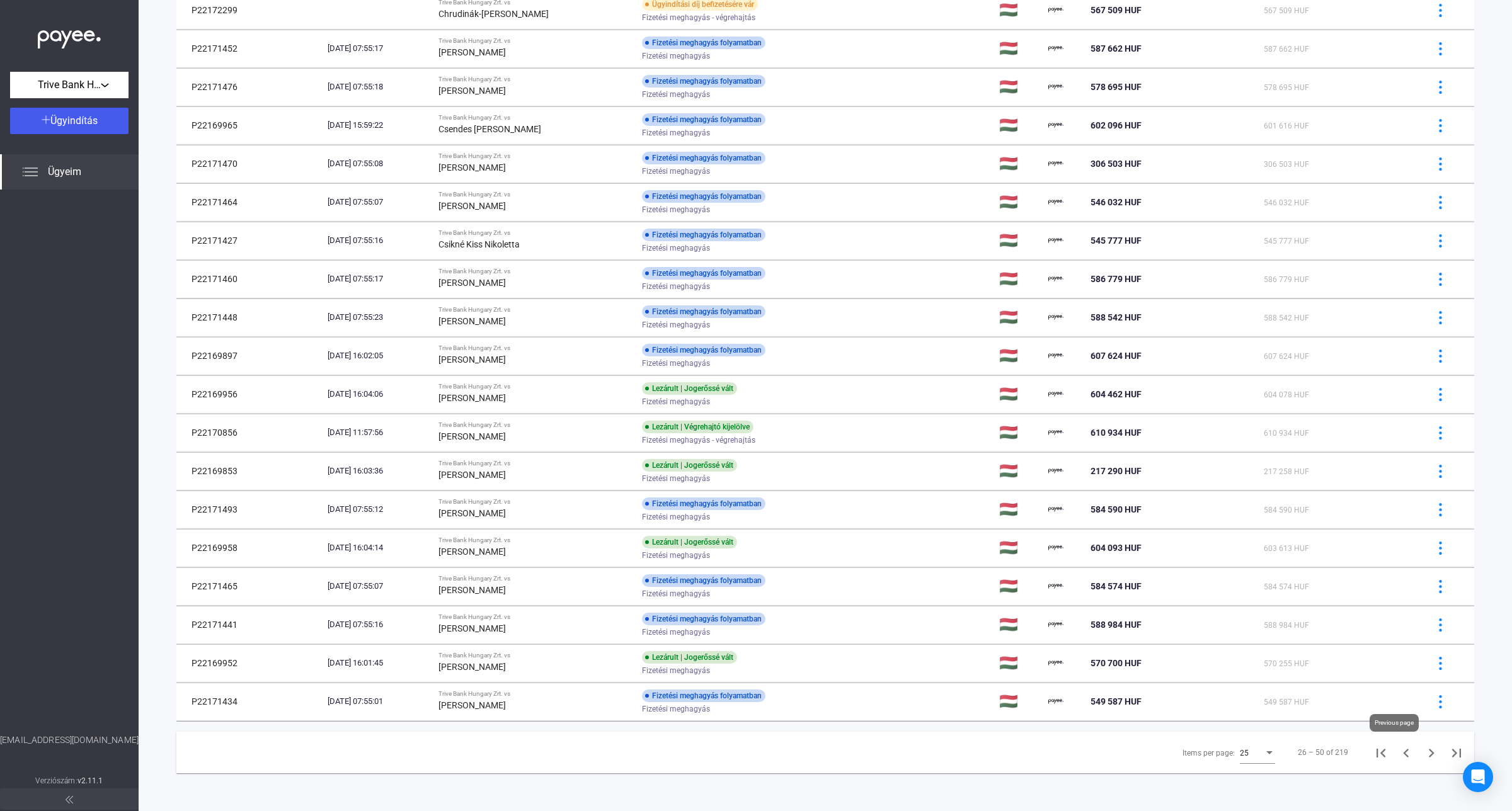
click at [1343, 720] on icon "Previous page" at bounding box center [1406, 753] width 6 height 9
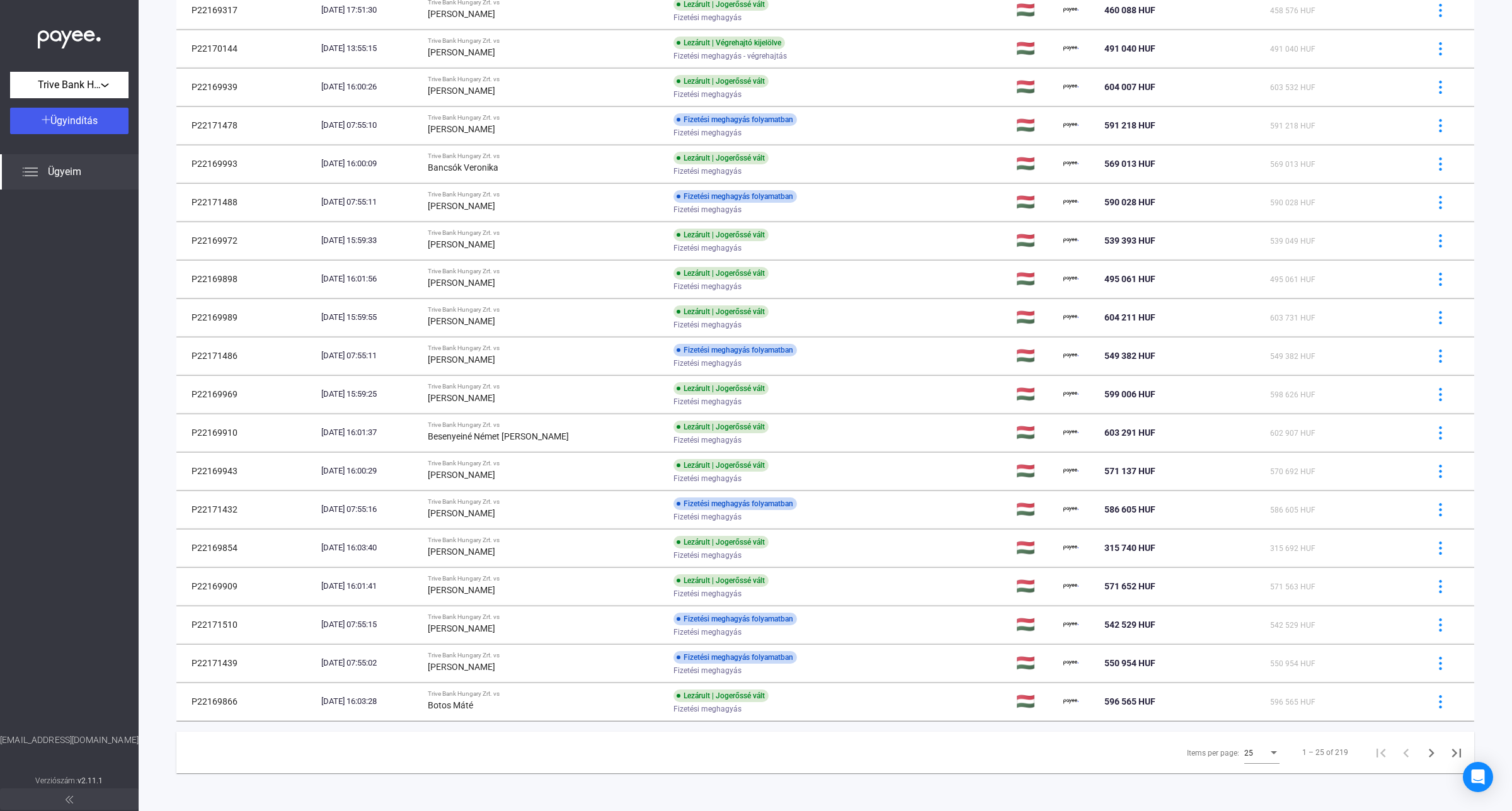
scroll to position [388, 0]
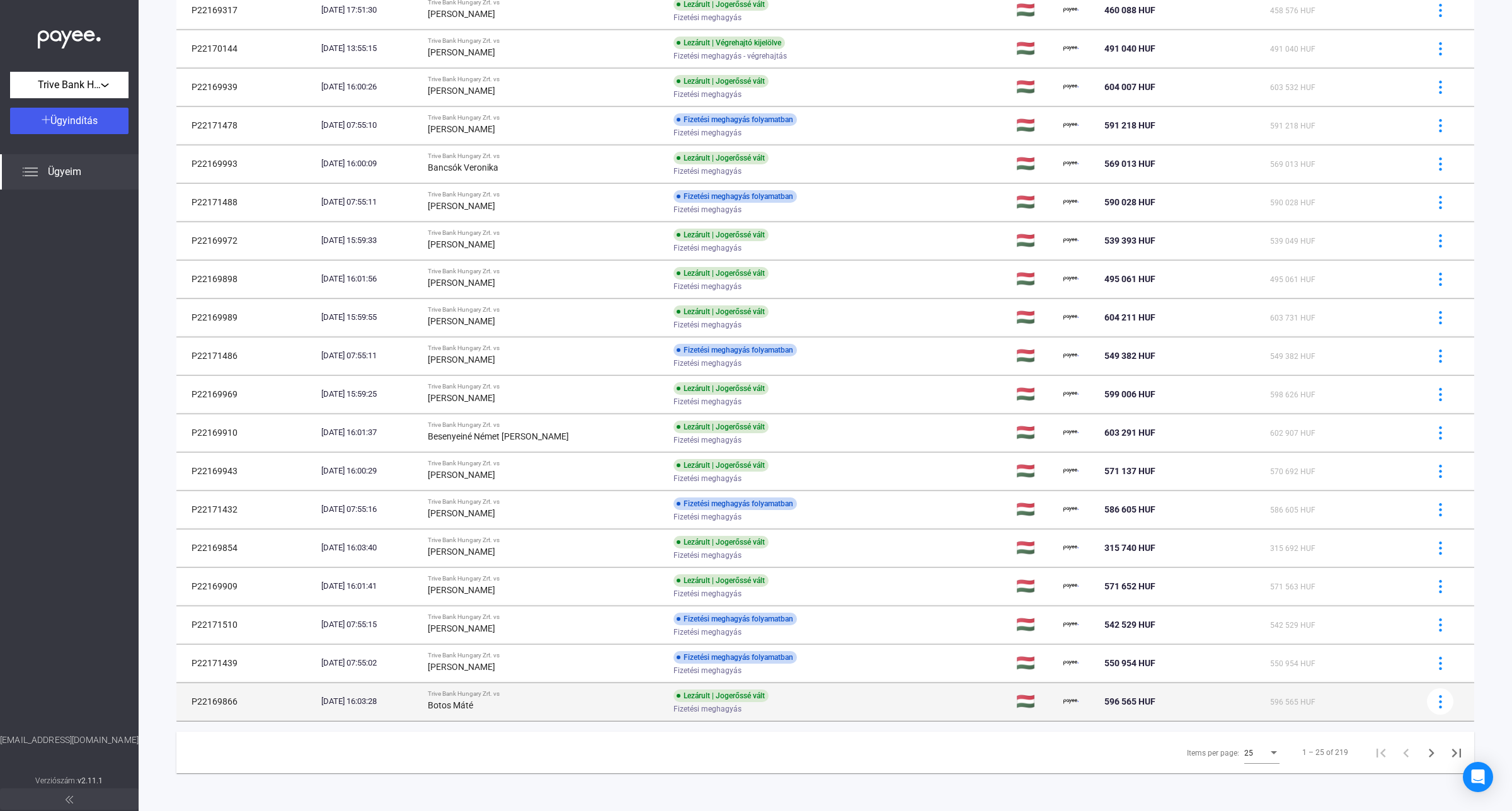
click at [526, 710] on div "Botos Máté" at bounding box center [546, 705] width 235 height 15
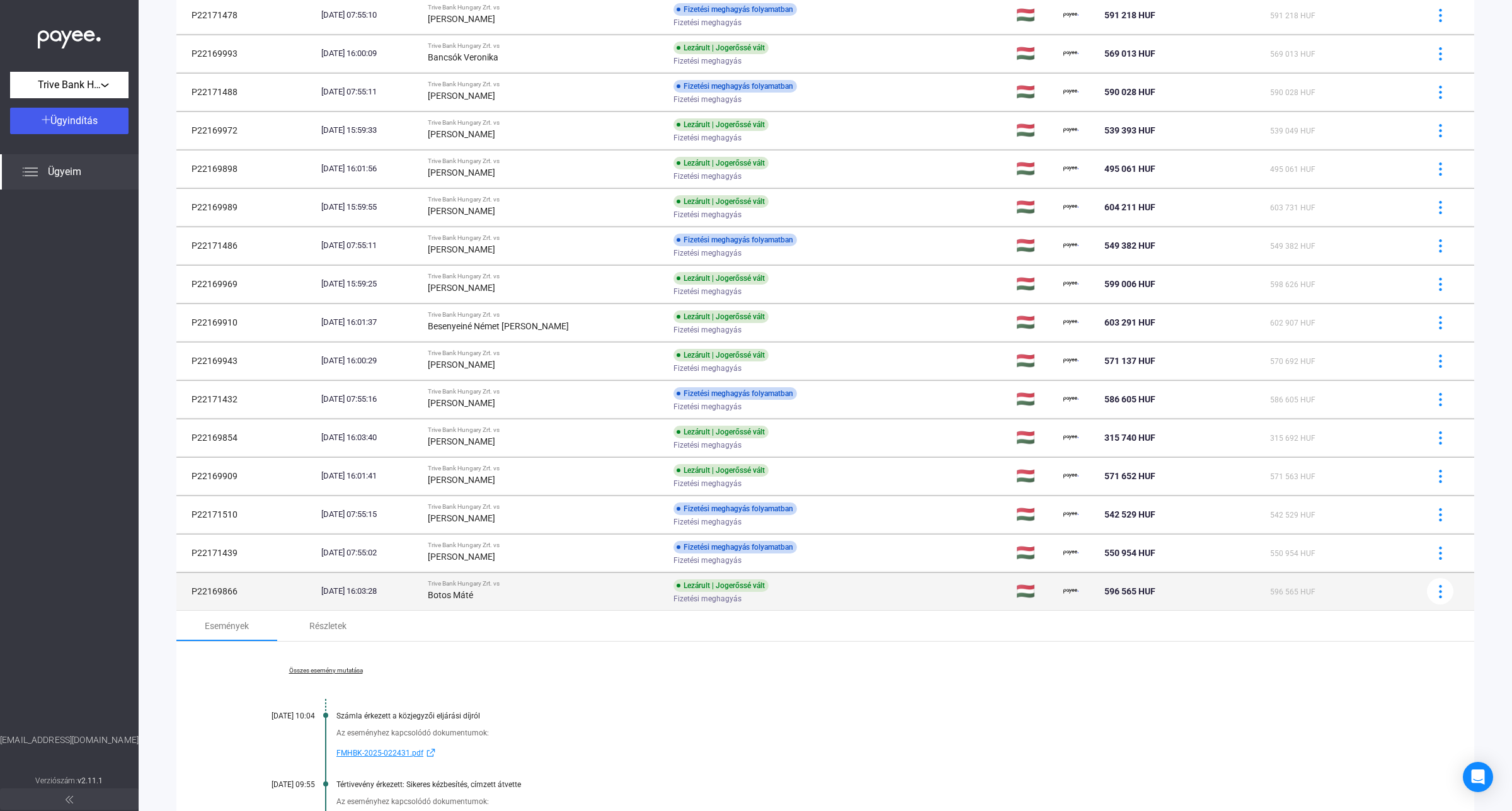
scroll to position [701, 0]
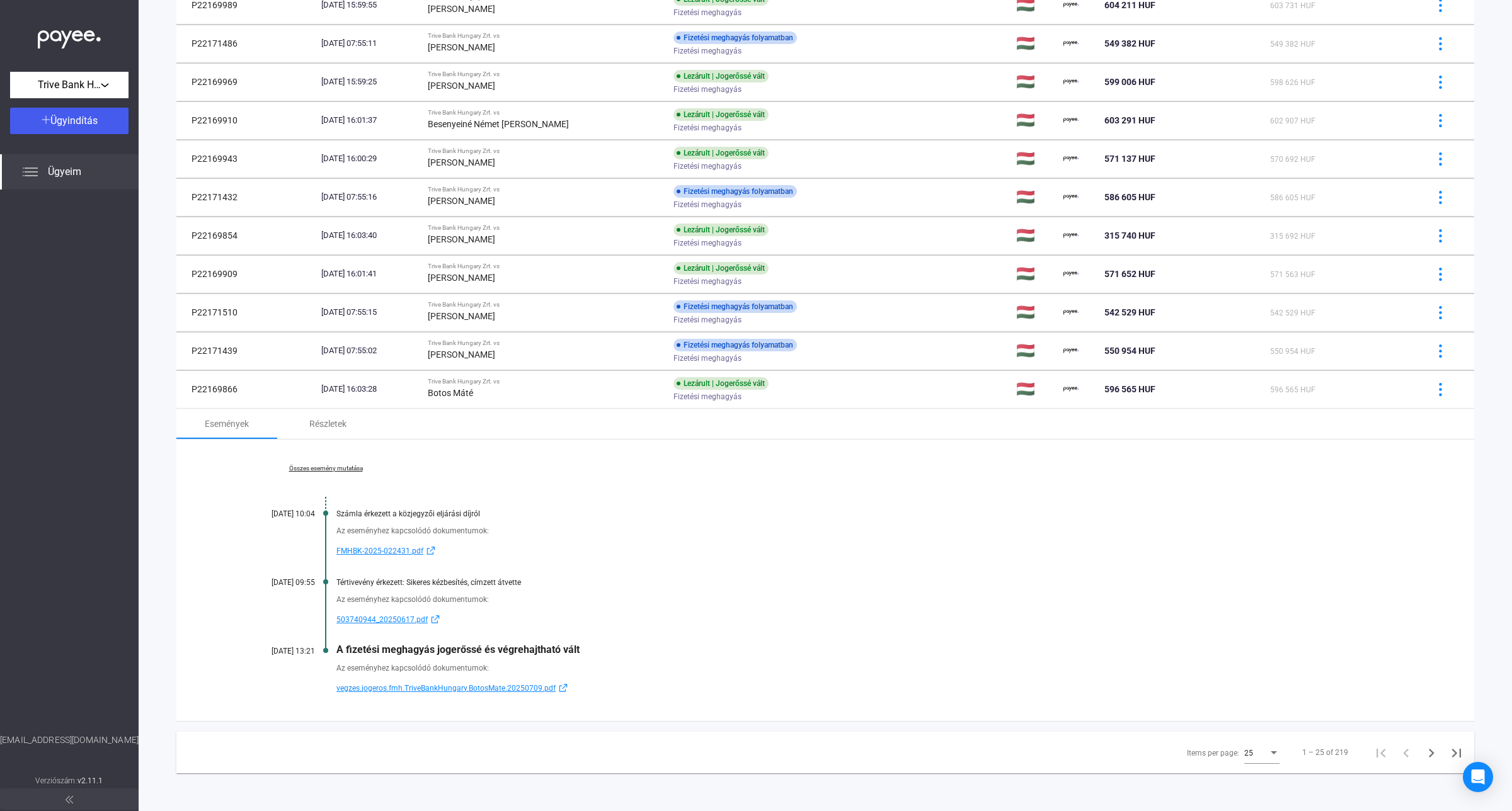
click at [316, 473] on link "Összes esemény mutatása" at bounding box center [325, 469] width 173 height 8
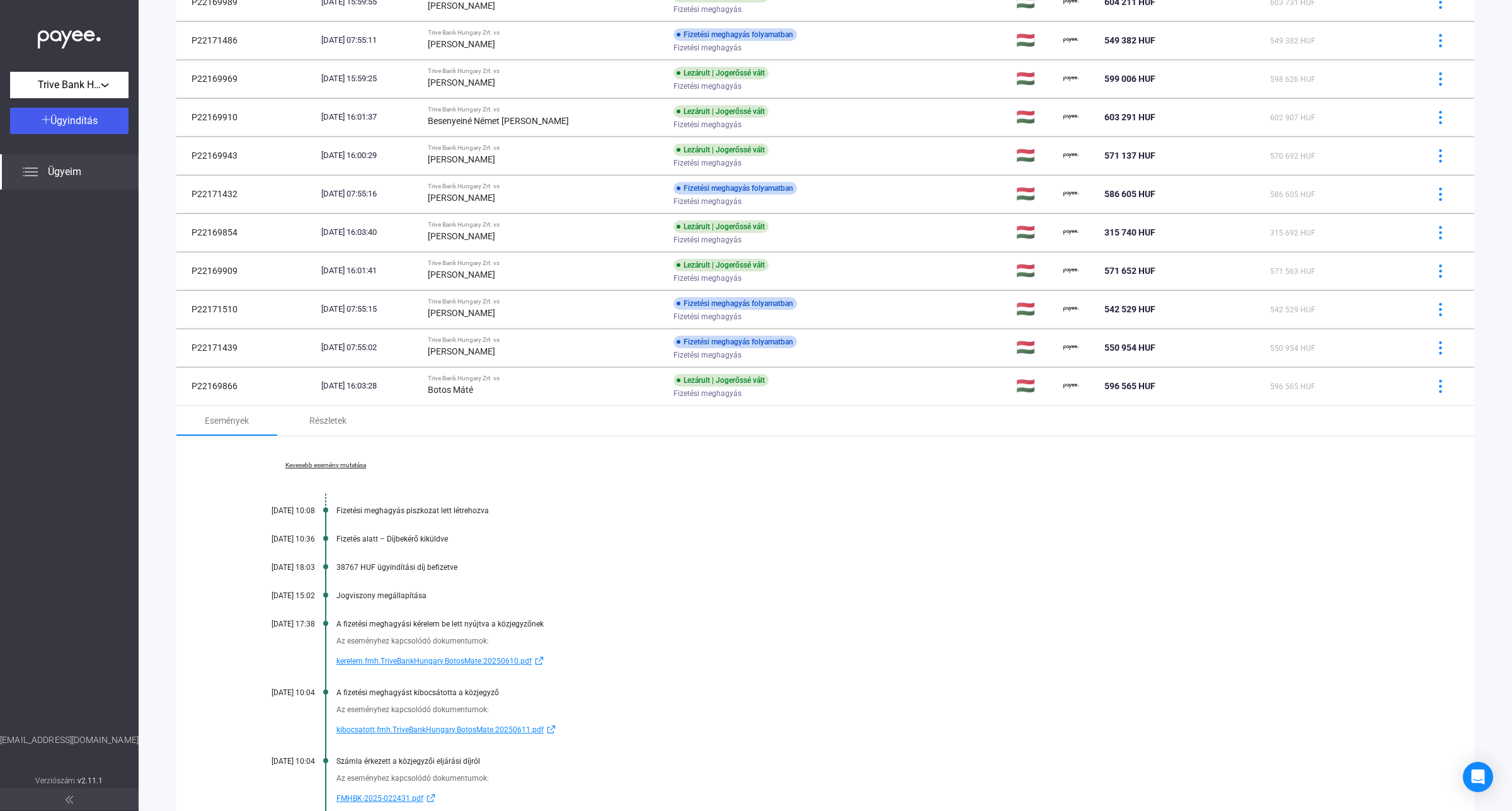
click at [424, 664] on span "kerelem.fmh.TriveBankHungary.BotosMate.20250610.pdf" at bounding box center [434, 661] width 195 height 15
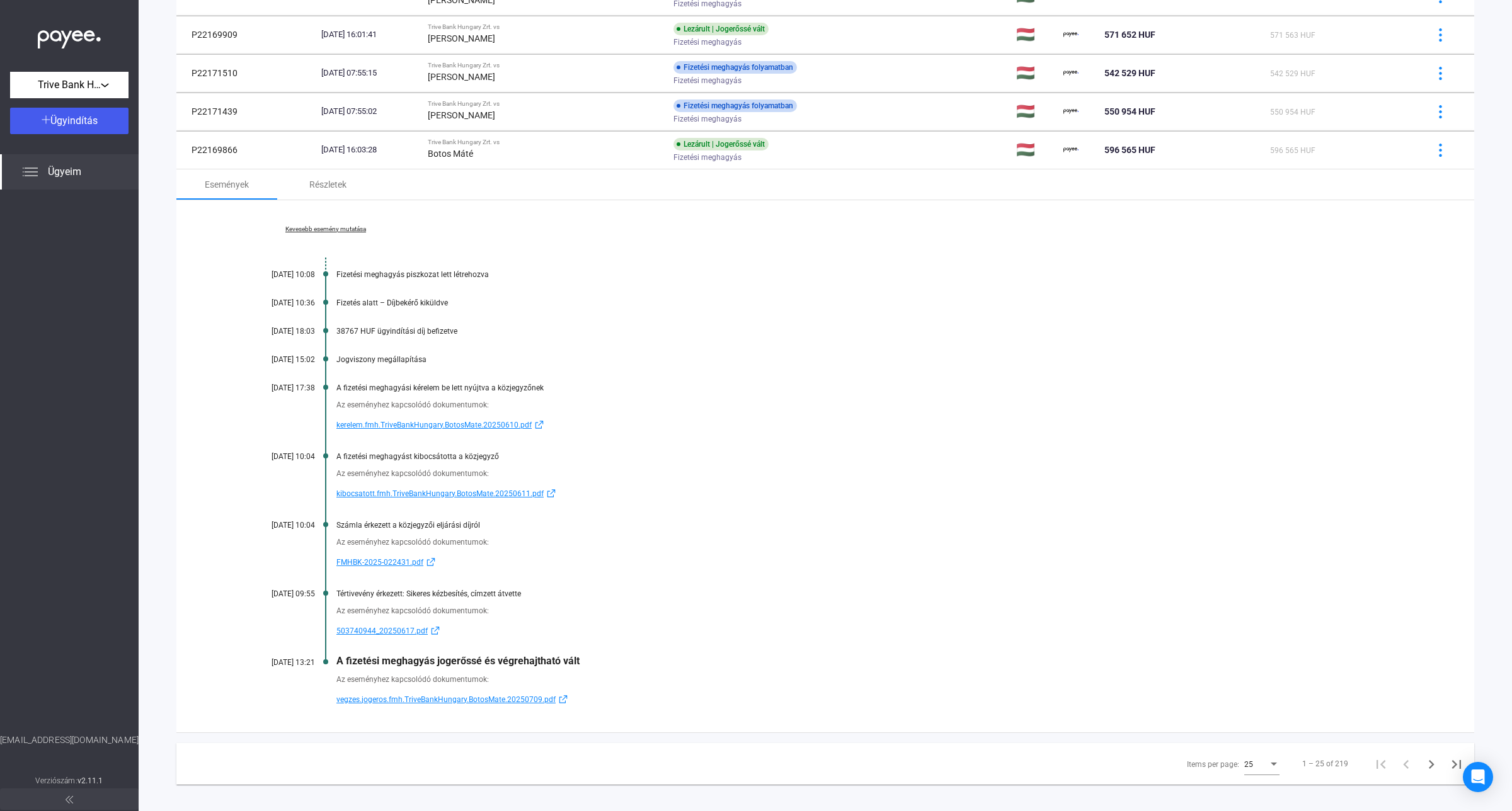
scroll to position [952, 0]
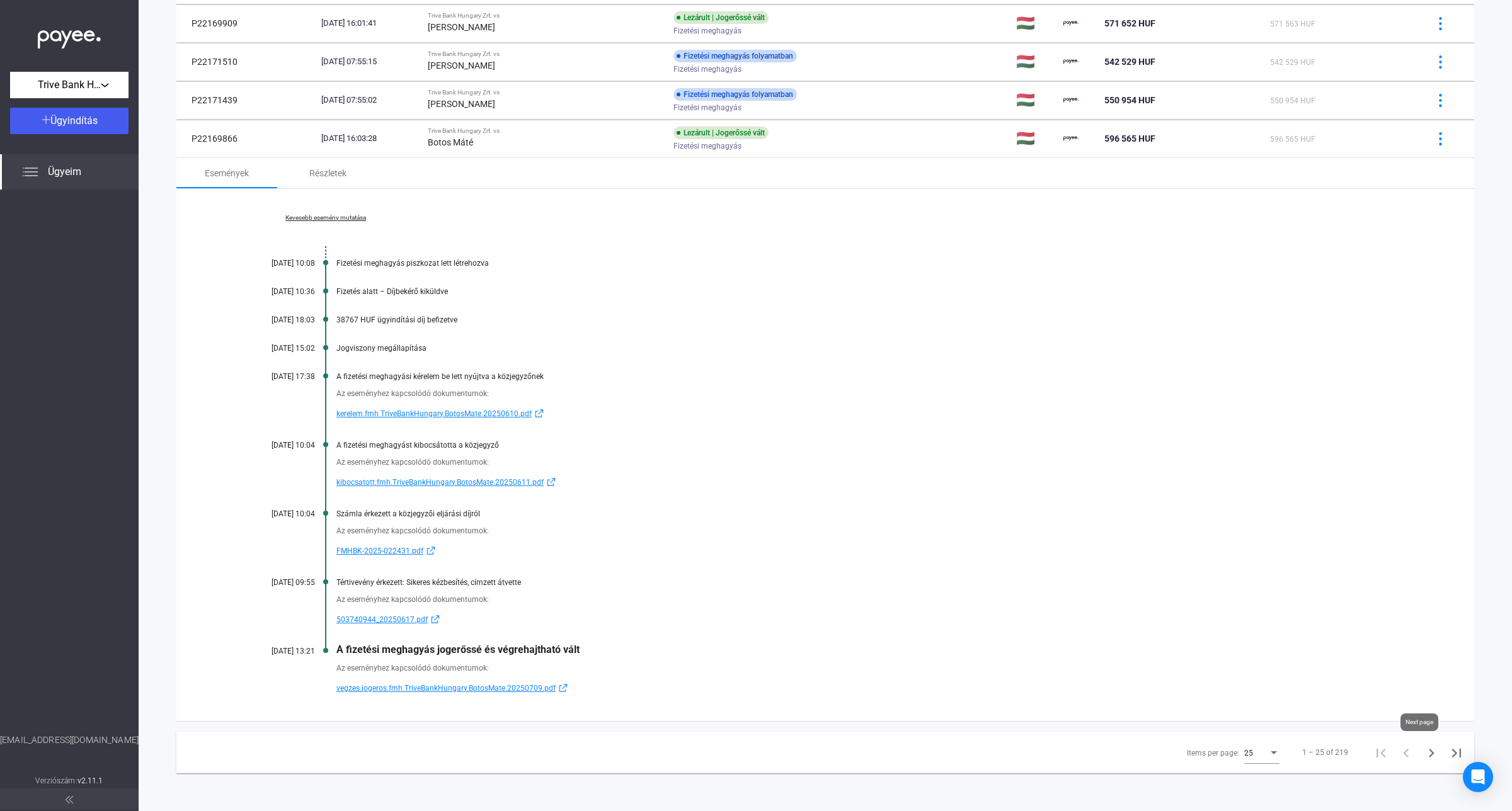
click at [1343, 720] on icon "Next page" at bounding box center [1431, 753] width 18 height 18
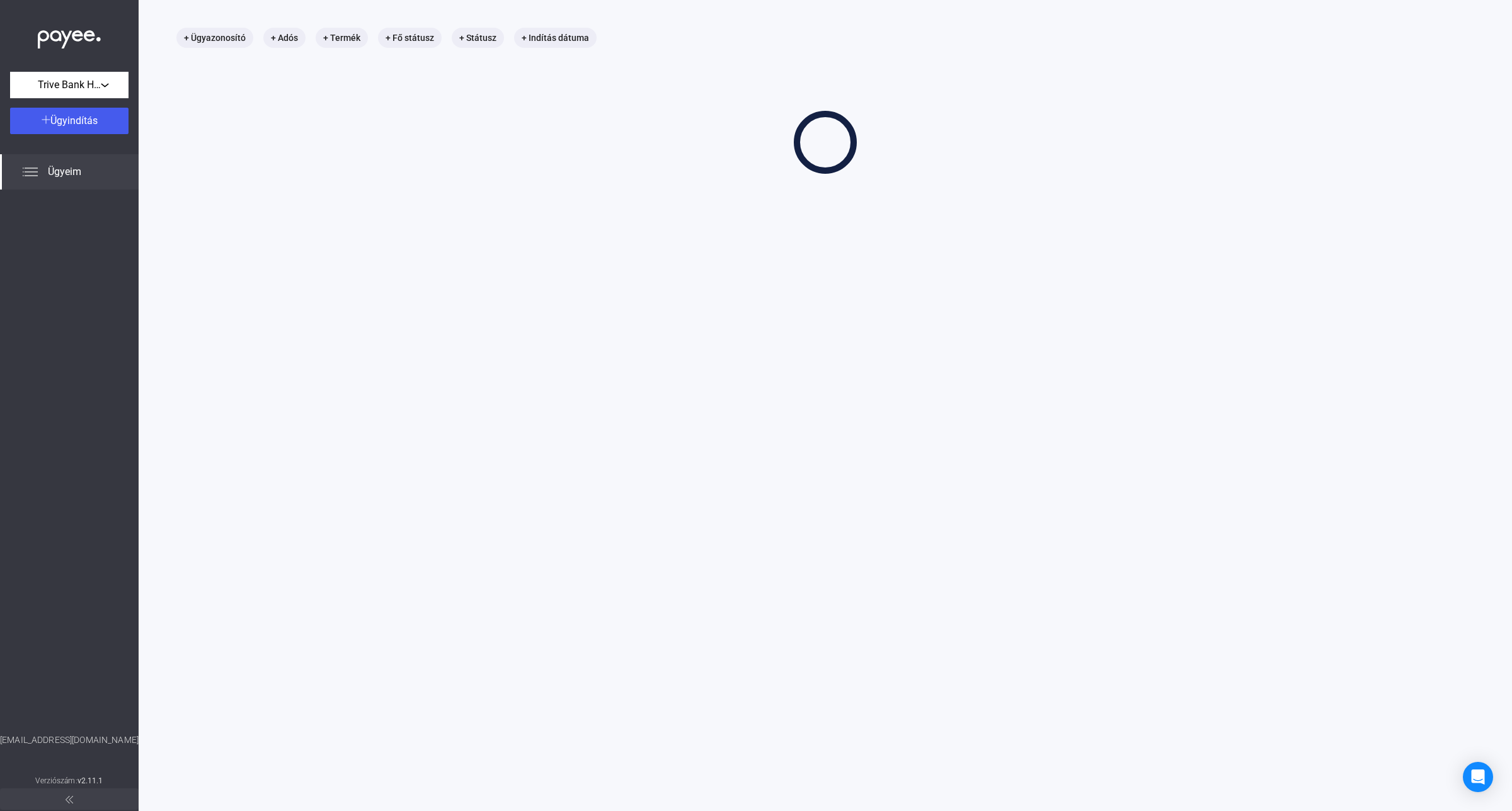
scroll to position [60, 0]
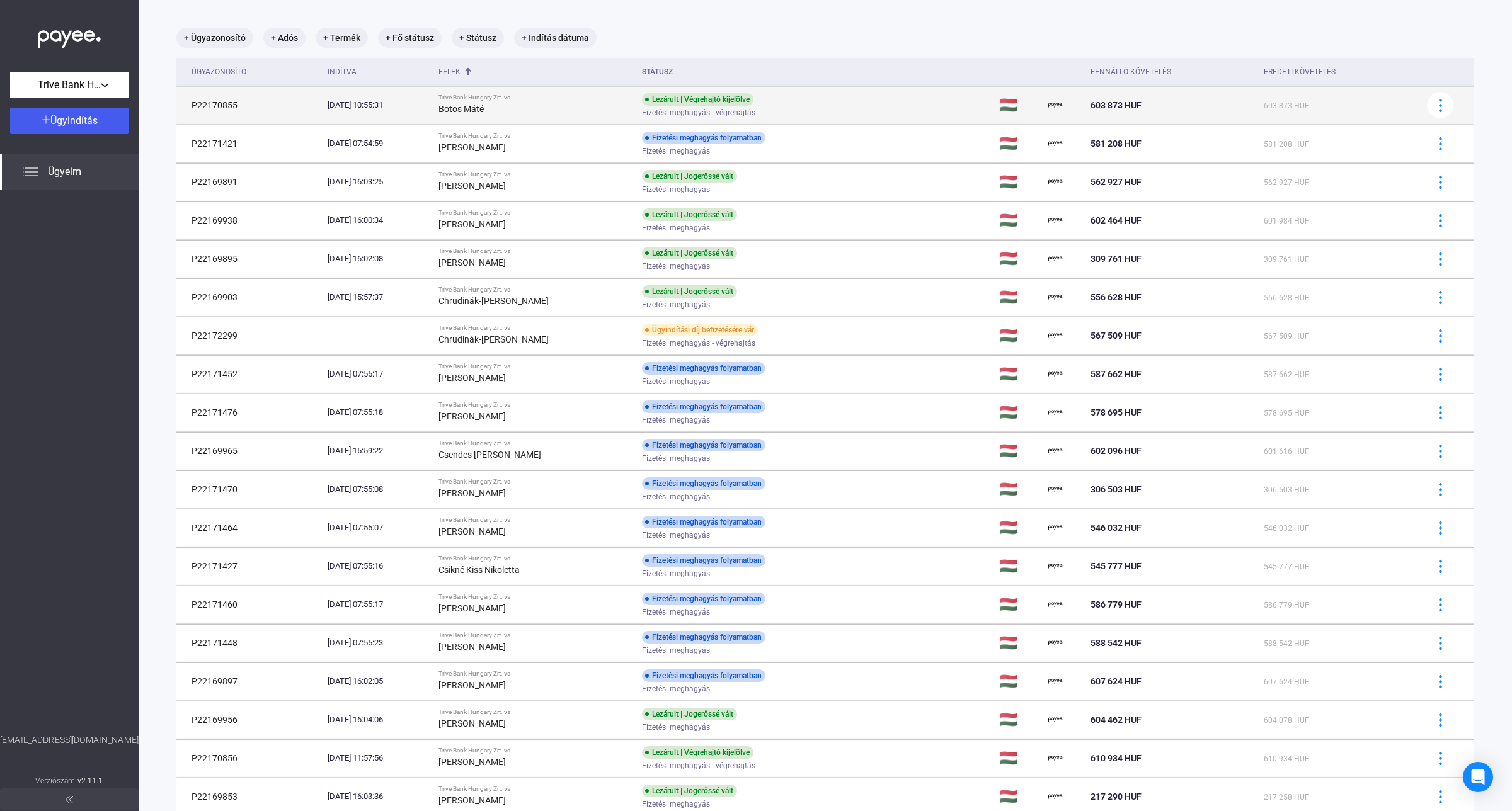
click at [480, 106] on strong "Botos Máté" at bounding box center [461, 108] width 45 height 10
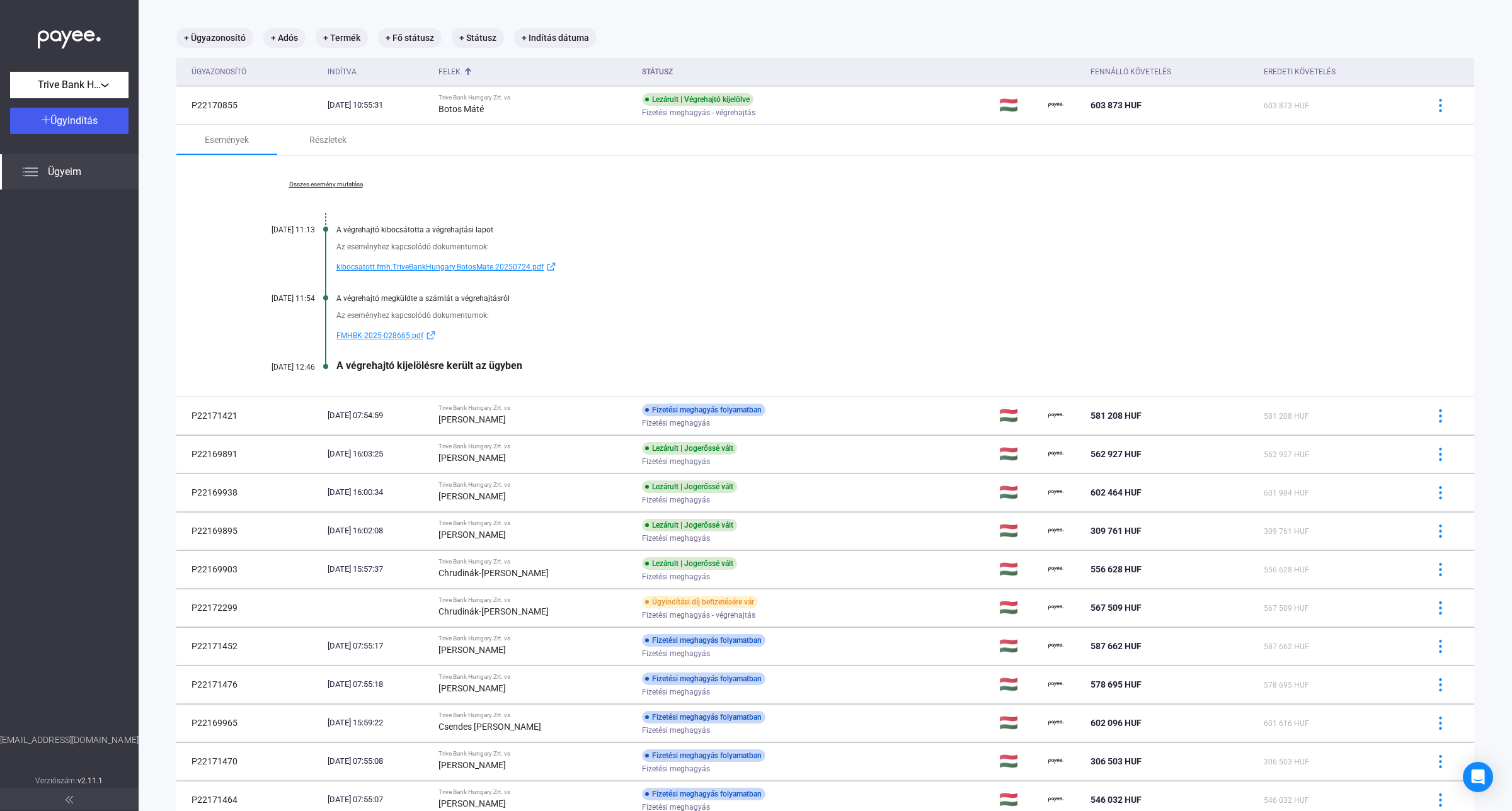
click at [345, 178] on div "Összes esemény mutatása [DATE] 11:13 A végrehajtó kibocsátotta a végrehajtási l…" at bounding box center [825, 276] width 1298 height 241
click at [350, 183] on link "Összes esemény mutatása" at bounding box center [325, 185] width 173 height 8
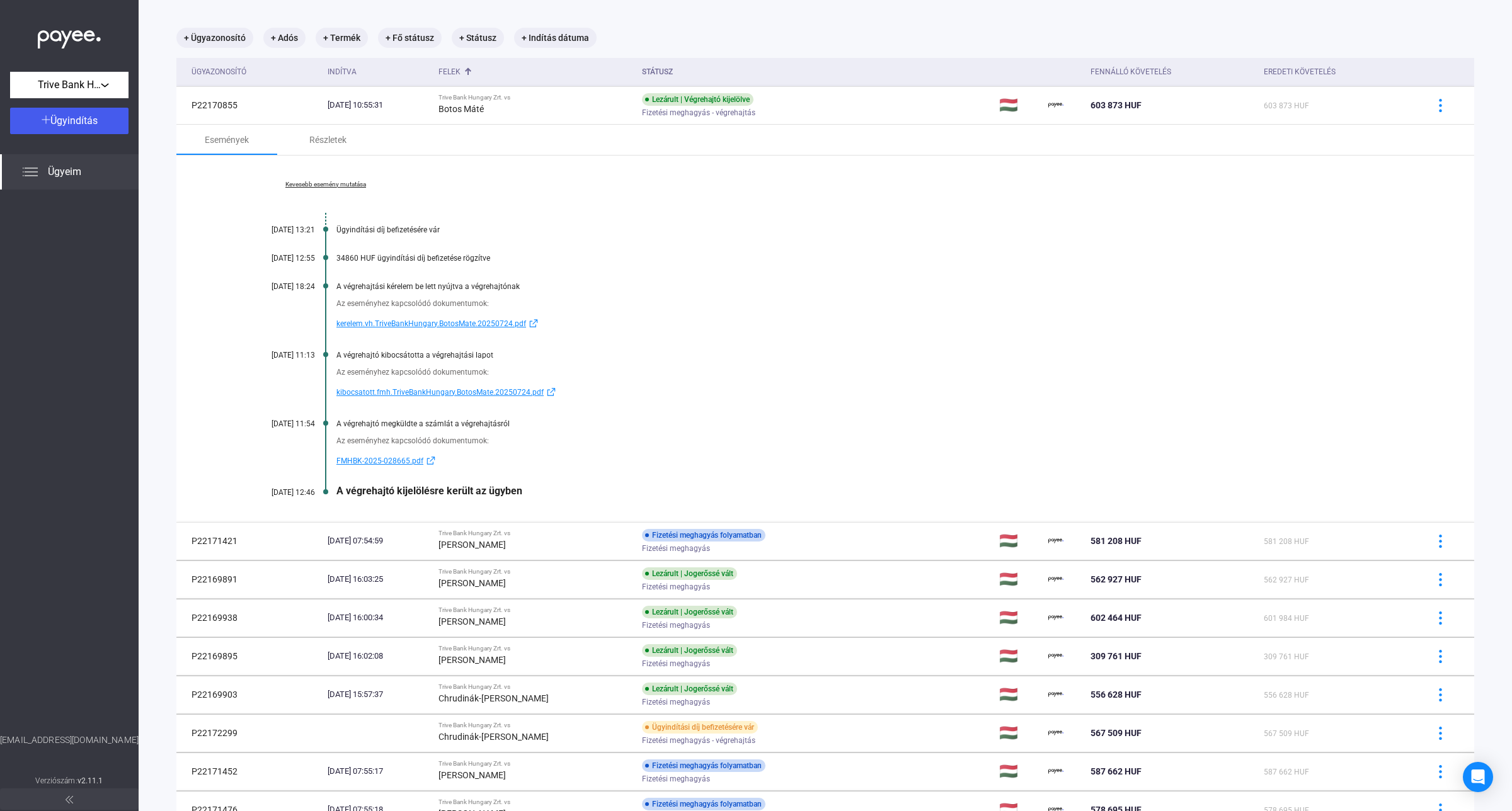
click at [398, 323] on span "kerelem.vh.TriveBankHungary.BotosMate.20250724.pdf" at bounding box center [431, 323] width 189 height 15
